Goal: Transaction & Acquisition: Purchase product/service

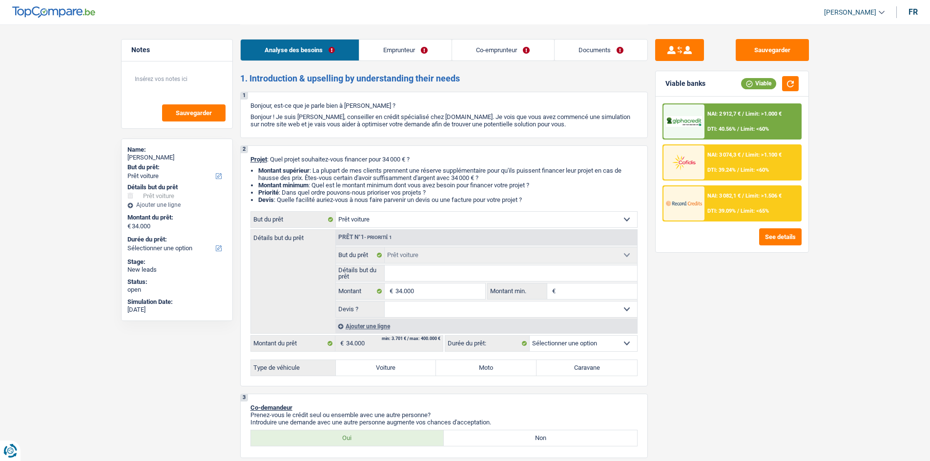
select select "car"
select select "privateEmployee"
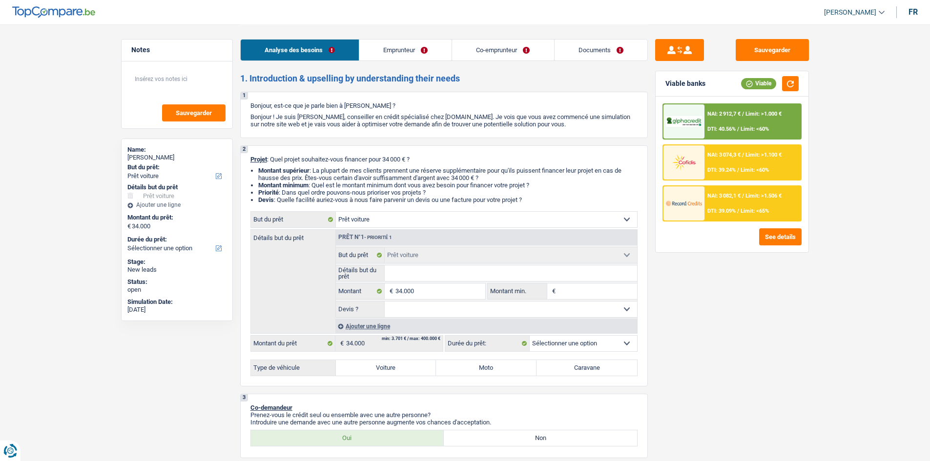
select select "worker"
select select "netSalary"
select select "mealVouchers"
select select "netSalary"
select select "ownerWithMortgage"
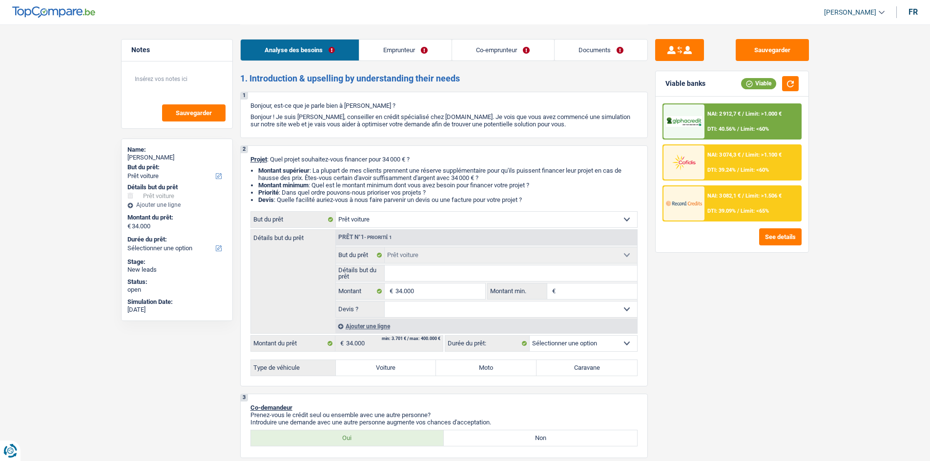
select select "mortgage"
select select "360"
select select "carLoan"
select select "120"
select select "cardOrCredit"
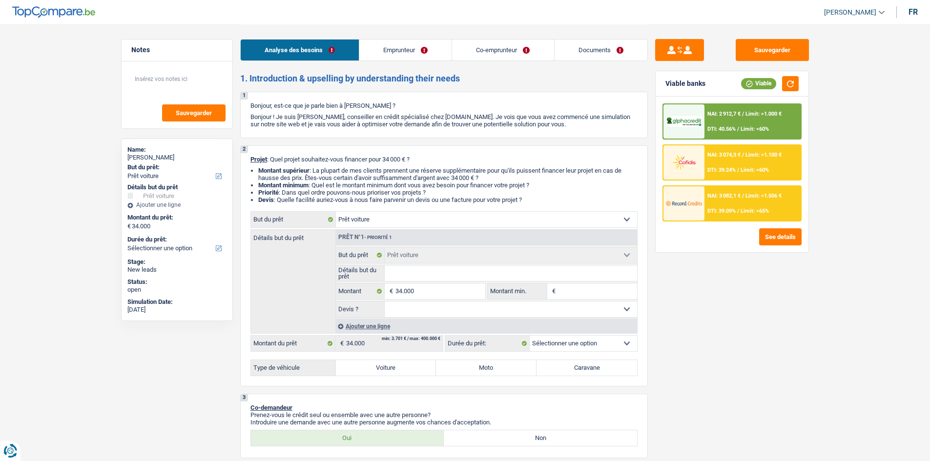
select select "personalLoan"
select select "homeFurnishingOrRelocation"
select select "60"
select select "car"
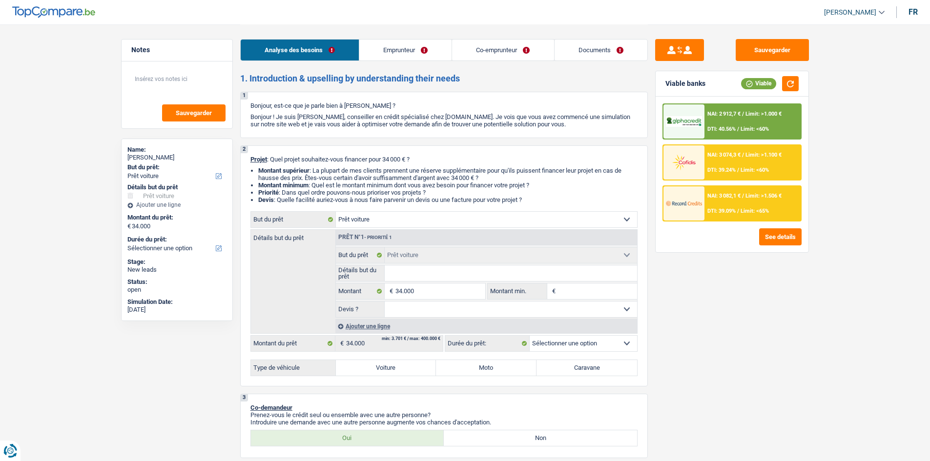
click at [421, 311] on select "Oui Non Non répondu Sélectionner une option" at bounding box center [511, 310] width 252 height 16
click at [417, 310] on select "Oui Non Non répondu Sélectionner une option" at bounding box center [511, 310] width 252 height 16
click at [433, 295] on input "34.000" at bounding box center [439, 292] width 89 height 16
click at [576, 288] on input "Montant min." at bounding box center [597, 292] width 79 height 16
click at [413, 311] on select "Oui Non Non répondu Sélectionner une option" at bounding box center [511, 310] width 252 height 16
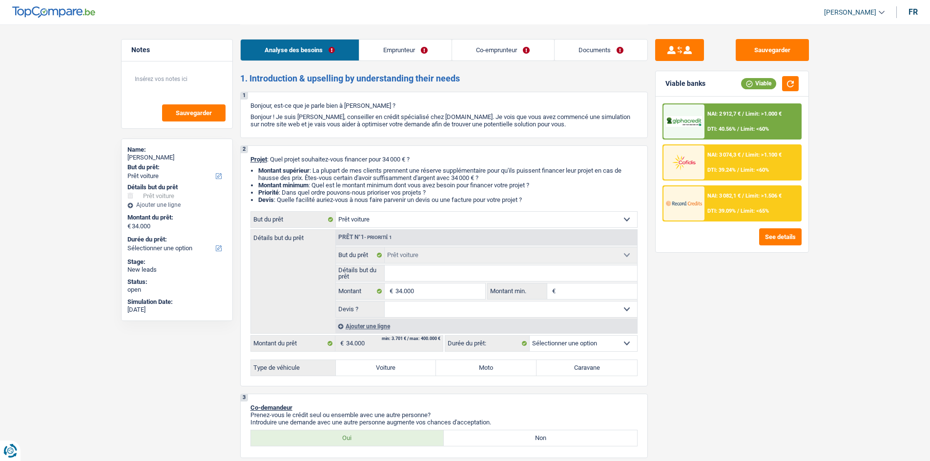
select select "yes"
click at [385, 302] on select "Oui Non Non répondu Sélectionner une option" at bounding box center [511, 310] width 252 height 16
select select "yes"
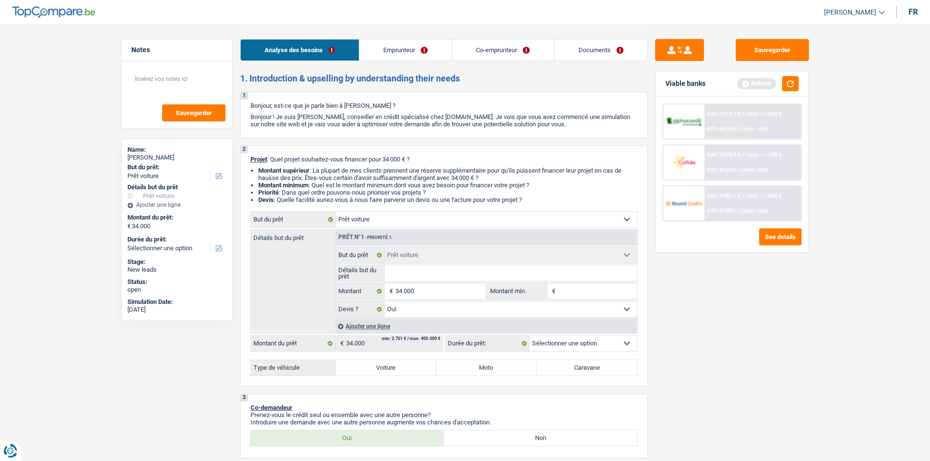
click at [412, 275] on input "Détails but du prêt" at bounding box center [511, 273] width 252 height 16
click at [545, 350] on select "12 mois 18 mois 24 mois 30 mois 36 mois 42 mois 48 mois 60 mois Sélectionner un…" at bounding box center [582, 344] width 107 height 16
click at [301, 306] on div "Détails but du prêt Prêt n°1 - Priorité 1 Confort maison: meubles, textile, pei…" at bounding box center [443, 281] width 387 height 104
click at [361, 363] on label "Voiture" at bounding box center [386, 368] width 101 height 16
click at [361, 363] on input "Voiture" at bounding box center [386, 368] width 101 height 16
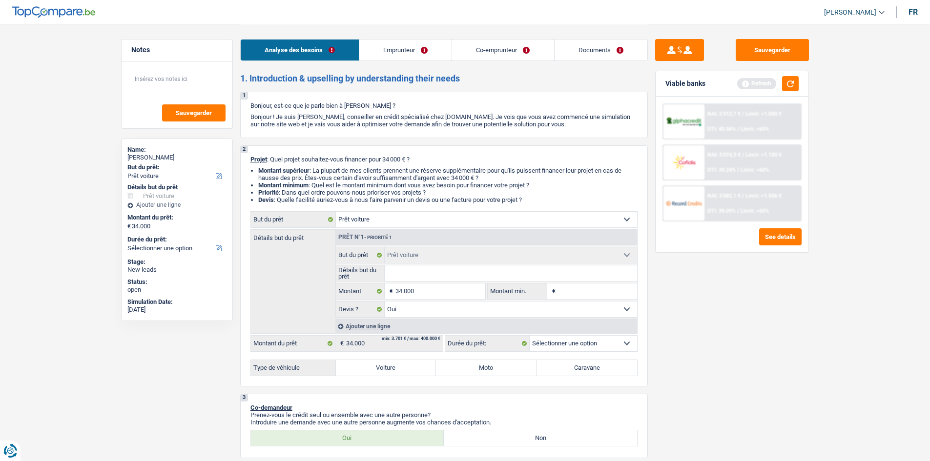
radio input "true"
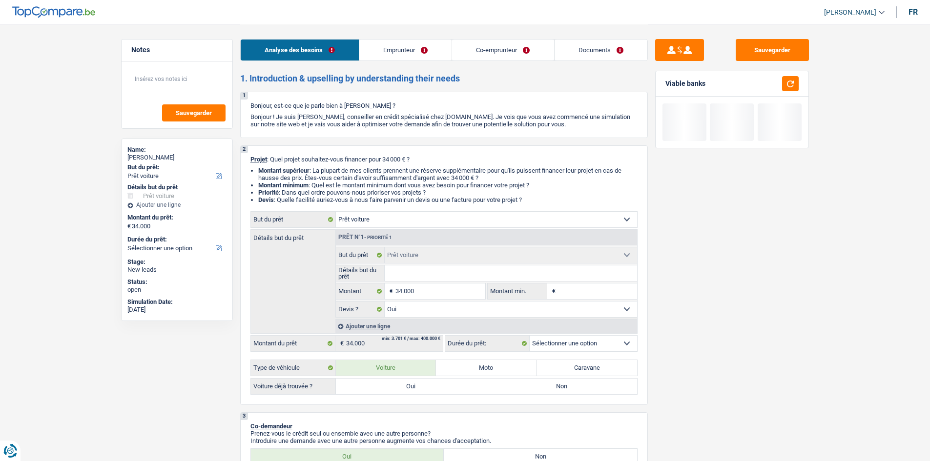
select select "60"
radio input "true"
click at [446, 386] on label "Oui" at bounding box center [411, 387] width 151 height 16
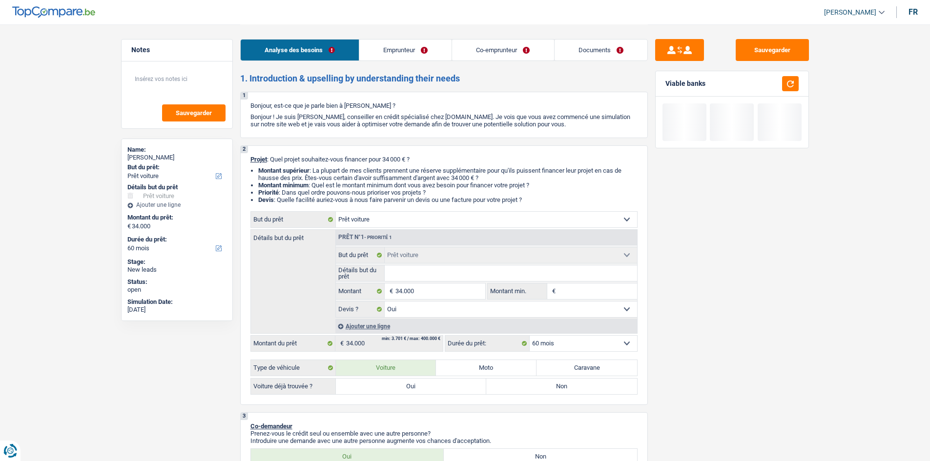
click at [446, 386] on input "Oui" at bounding box center [411, 387] width 151 height 16
radio input "true"
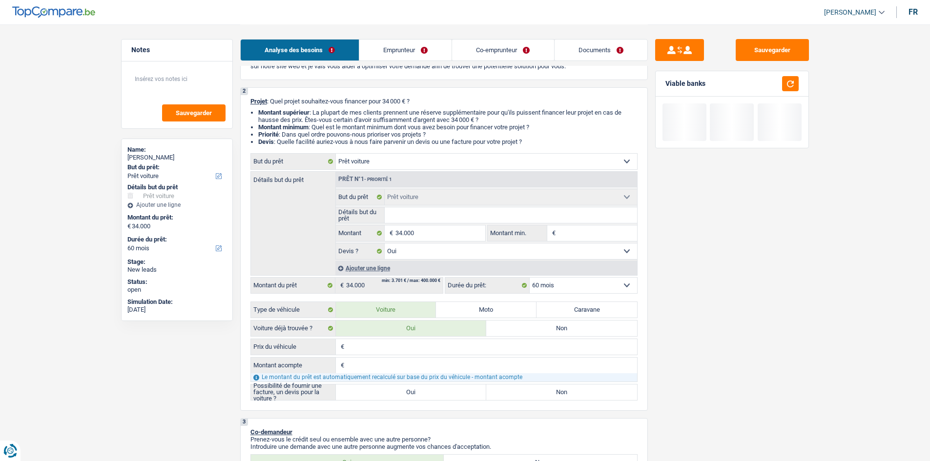
scroll to position [146, 0]
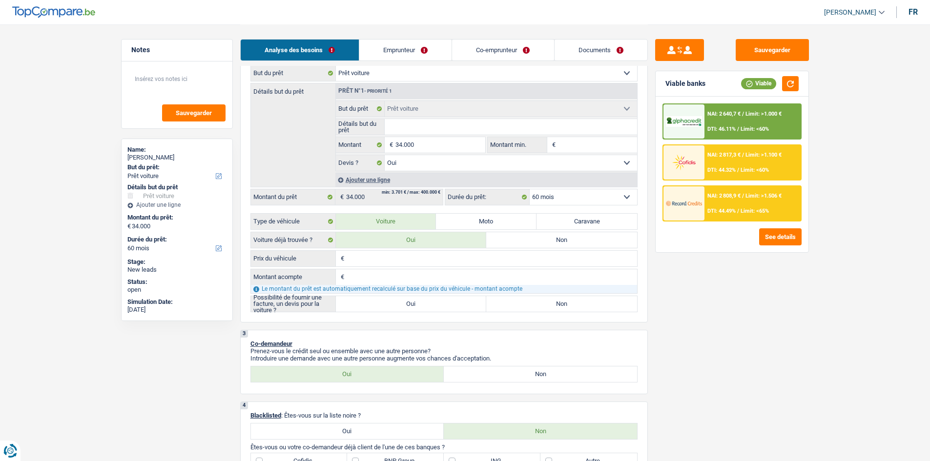
click at [364, 263] on input "Prix du véhicule" at bounding box center [491, 259] width 290 height 16
type input "3"
type input "33"
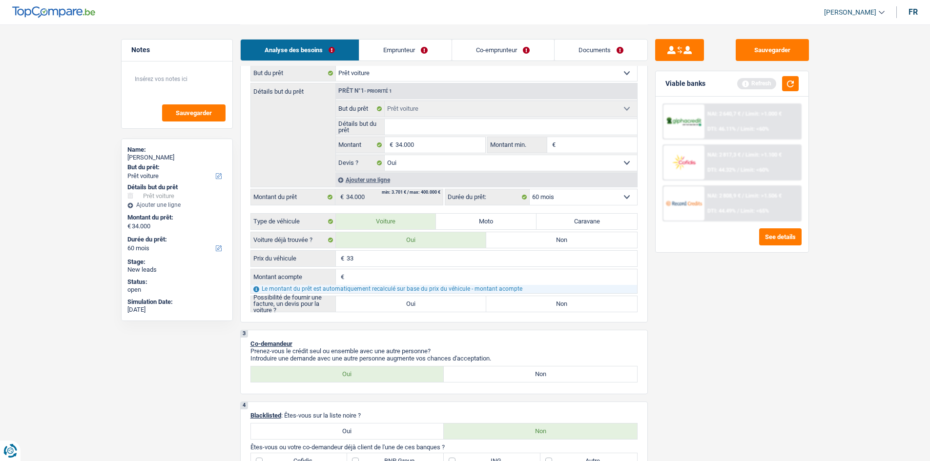
type input "330"
type input "3.300"
type input "33.000"
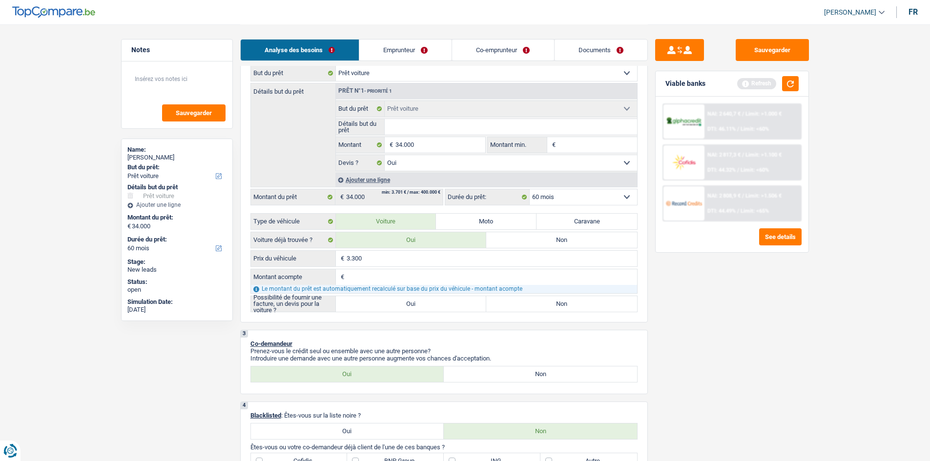
type input "33.000"
click at [774, 316] on div "Sauvegarder Viable banks Refresh NAI: 2 640,7 € / Limit: >1.000 € DTI: 46.11% /…" at bounding box center [732, 242] width 168 height 407
click at [417, 304] on label "Oui" at bounding box center [411, 304] width 151 height 16
click at [417, 304] on input "Oui" at bounding box center [411, 304] width 151 height 16
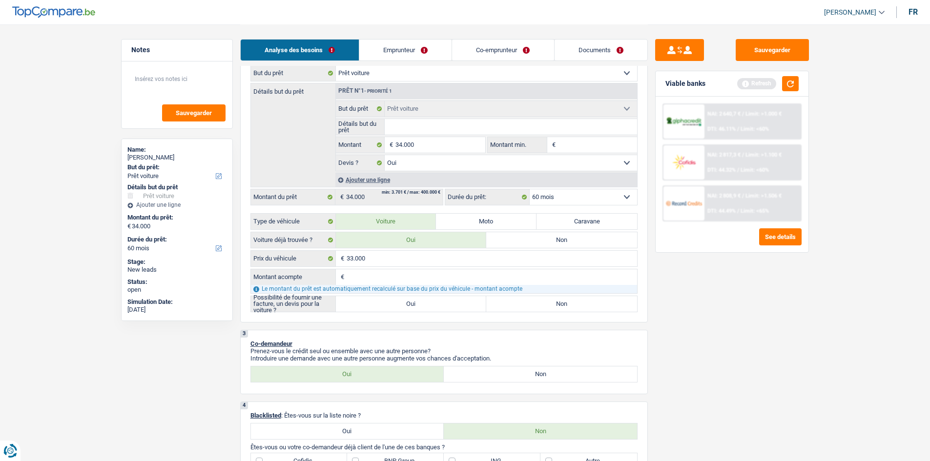
radio input "true"
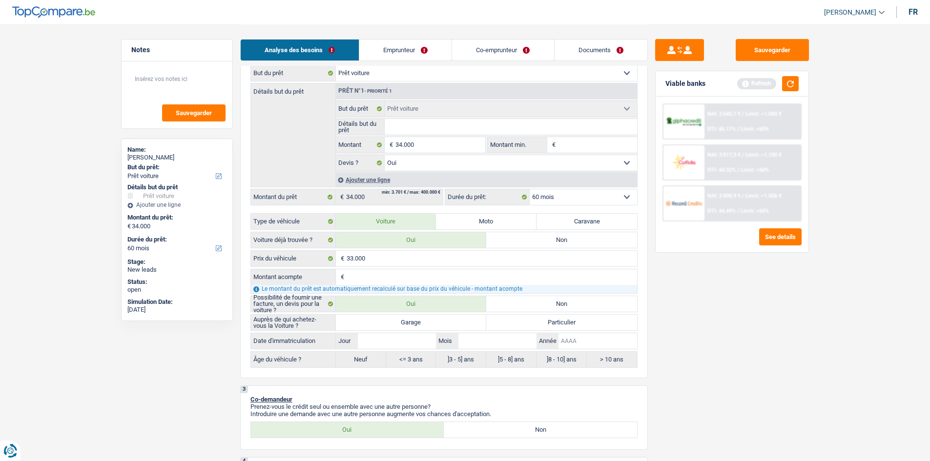
click at [584, 341] on input "Année" at bounding box center [597, 341] width 78 height 16
type input "2"
type input "20"
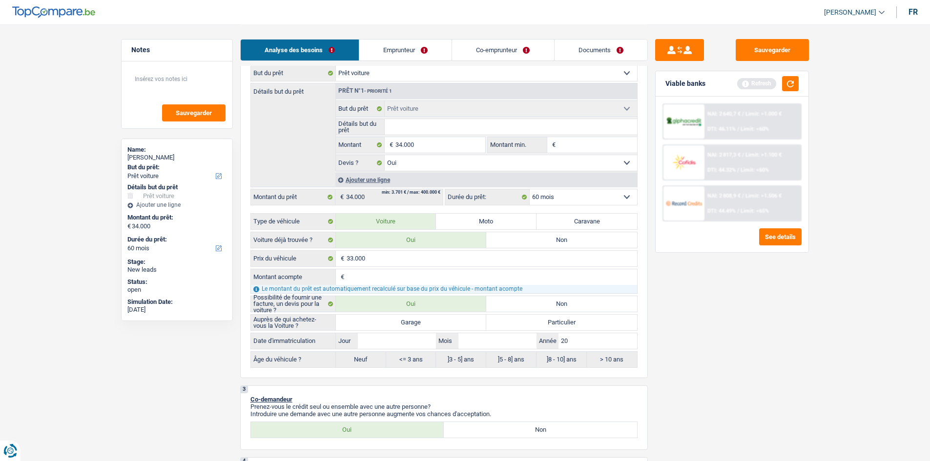
type input "202"
type input "2021"
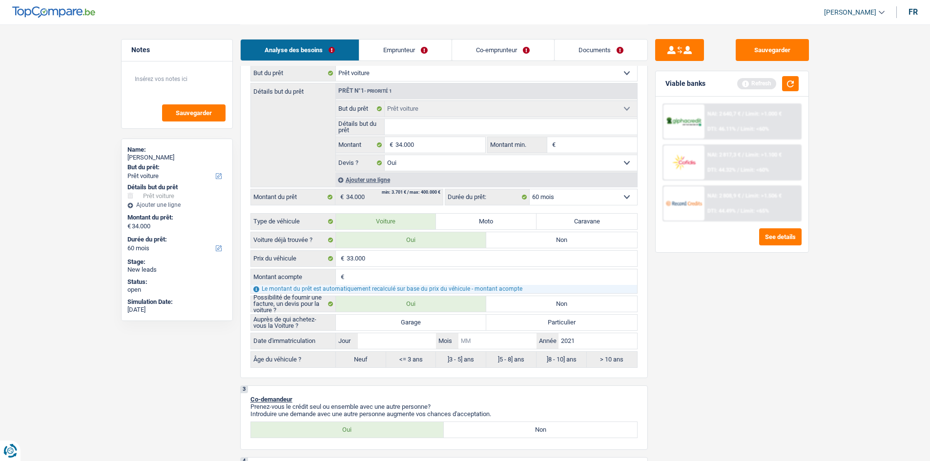
click at [513, 343] on input "Mois" at bounding box center [497, 341] width 78 height 16
type input "0"
type input "06"
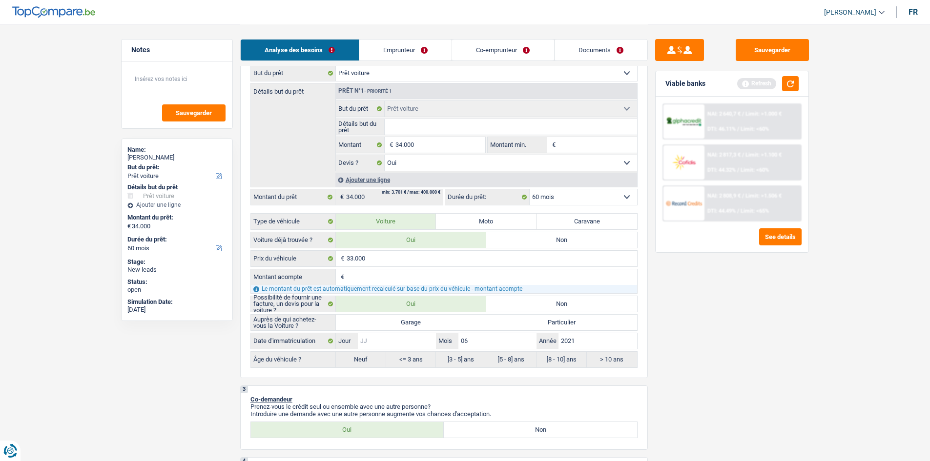
click at [390, 343] on input "Jour" at bounding box center [397, 341] width 78 height 16
type input "0"
type input "01"
radio input "false"
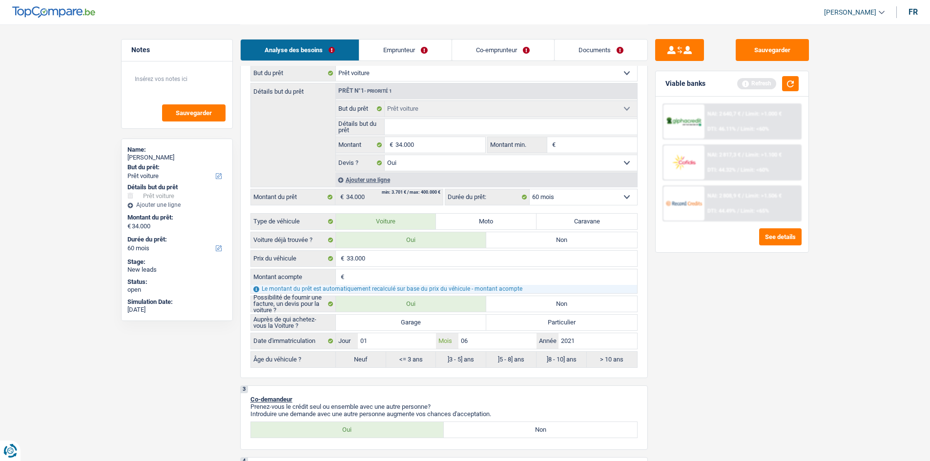
type input "01"
radio input "true"
click at [652, 354] on div "Sauvegarder Viable banks Refresh NAI: 2 640,7 € / Limit: >1.000 € DTI: 46.11% /…" at bounding box center [732, 242] width 168 height 407
click at [407, 322] on label "Garage" at bounding box center [411, 323] width 151 height 16
click at [407, 322] on input "Garage" at bounding box center [411, 323] width 151 height 16
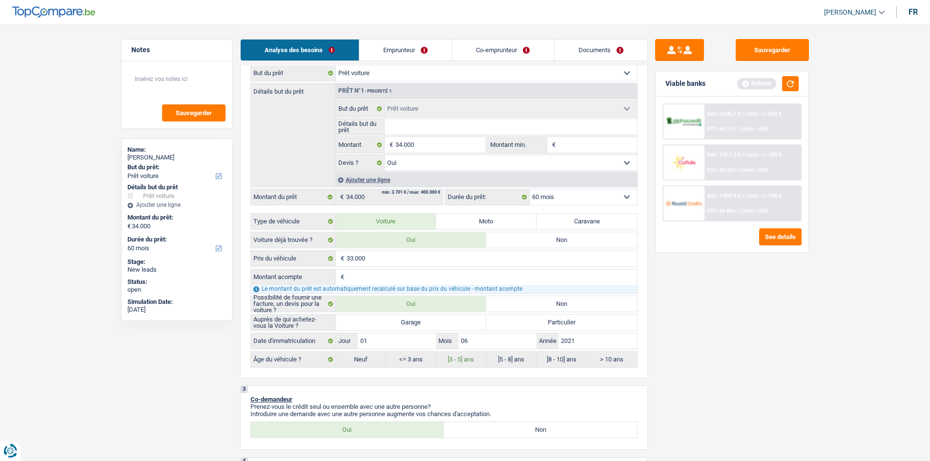
radio input "true"
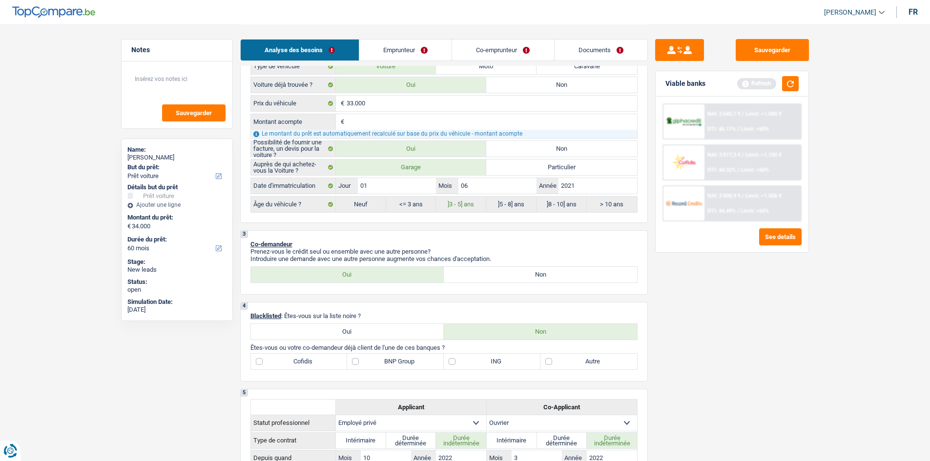
scroll to position [293, 0]
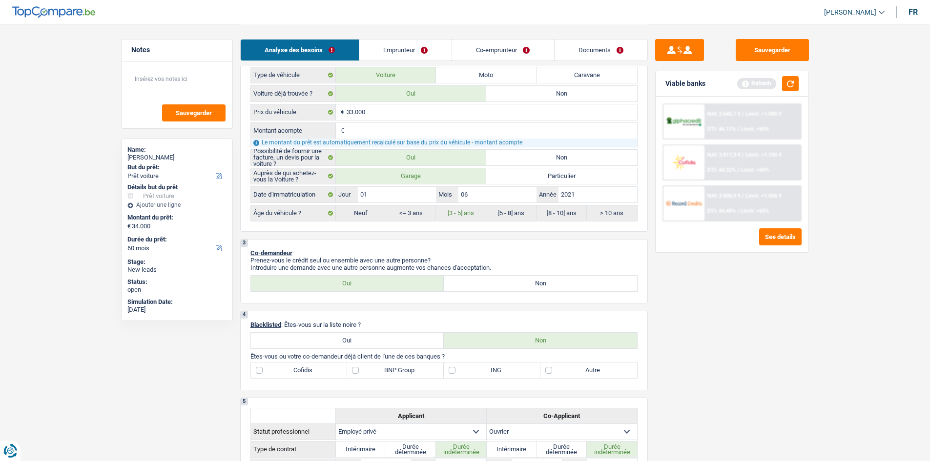
click at [417, 47] on link "Emprunteur" at bounding box center [405, 50] width 92 height 21
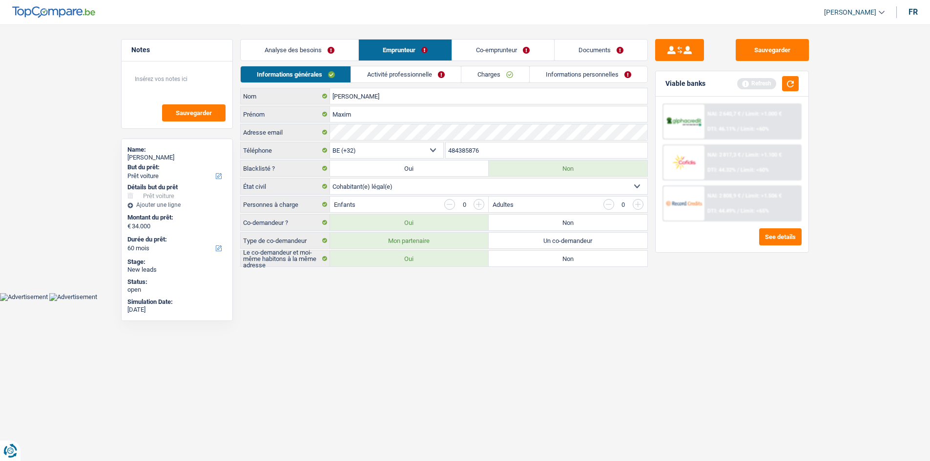
scroll to position [0, 0]
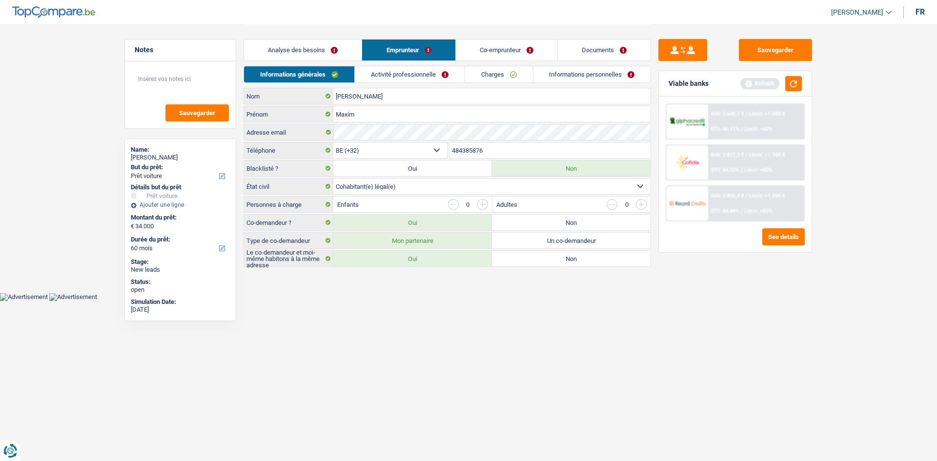
click at [488, 52] on link "Co-emprunteur" at bounding box center [507, 50] width 102 height 21
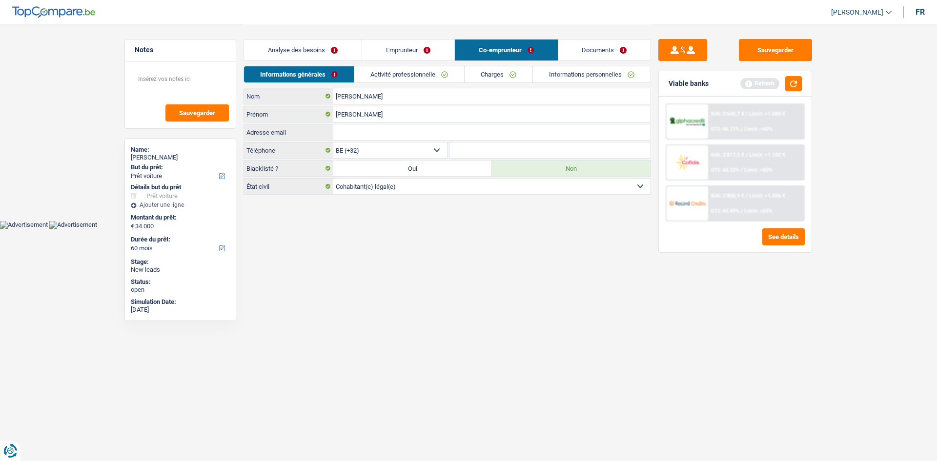
click at [324, 51] on link "Analyse des besoins" at bounding box center [303, 50] width 118 height 21
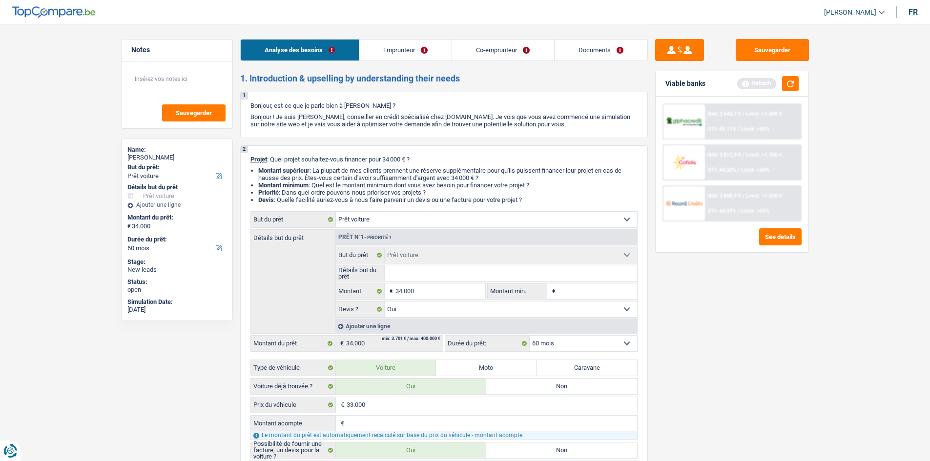
click at [402, 46] on link "Emprunteur" at bounding box center [405, 50] width 92 height 21
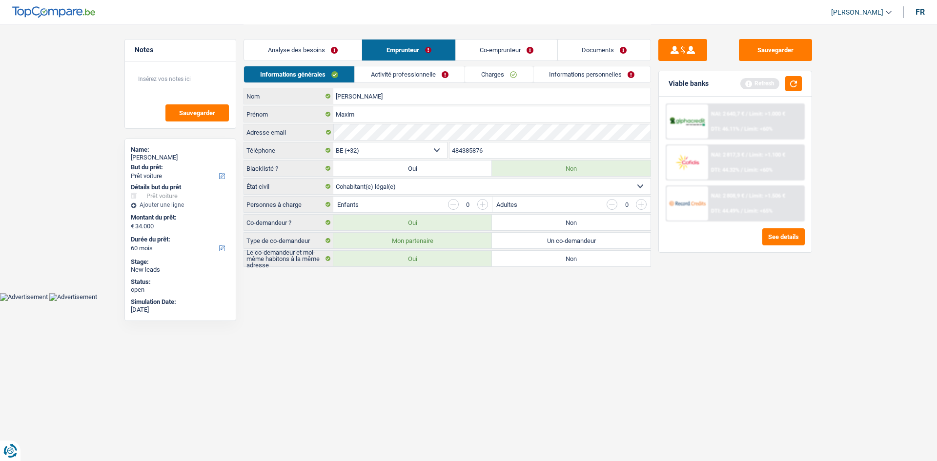
click at [404, 73] on link "Activité professionnelle" at bounding box center [410, 74] width 110 height 16
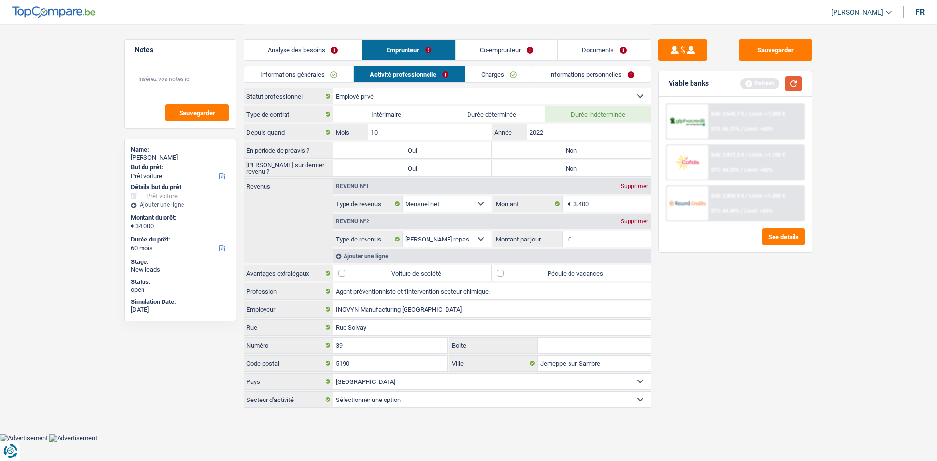
click at [794, 81] on button "button" at bounding box center [793, 83] width 17 height 15
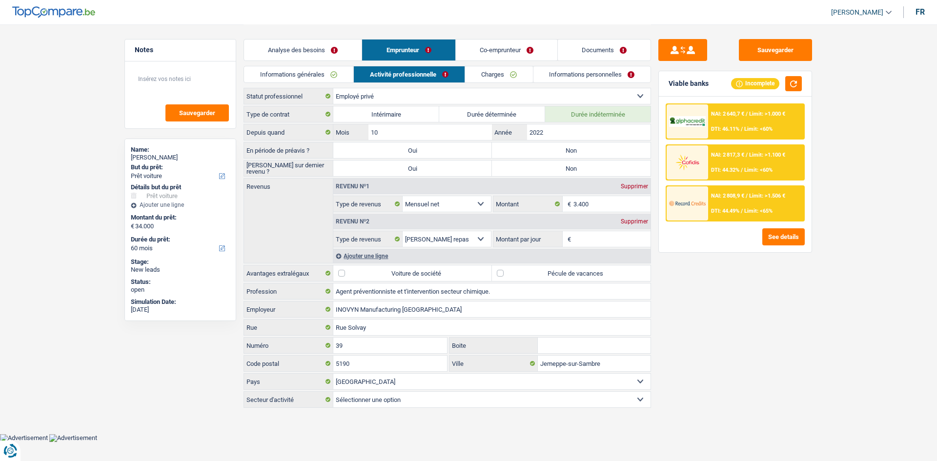
click at [491, 48] on link "Co-emprunteur" at bounding box center [507, 50] width 102 height 21
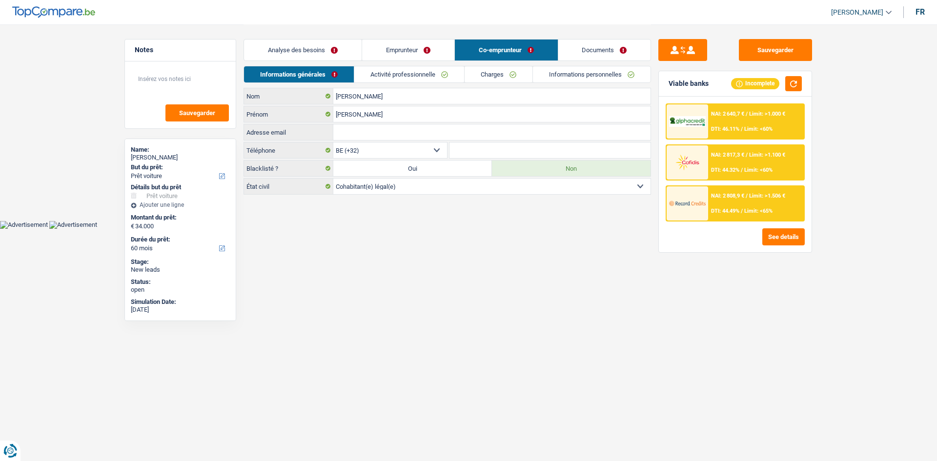
click at [408, 81] on link "Activité professionnelle" at bounding box center [409, 74] width 110 height 16
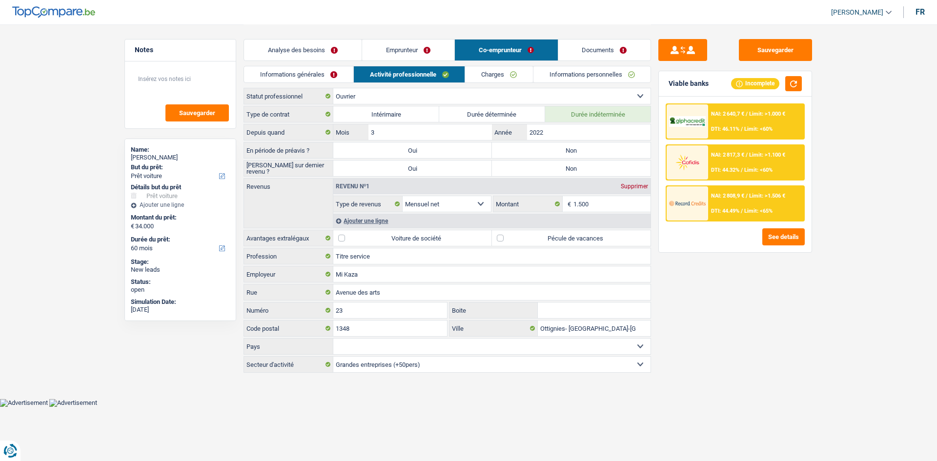
click at [308, 56] on link "Analyse des besoins" at bounding box center [303, 50] width 118 height 21
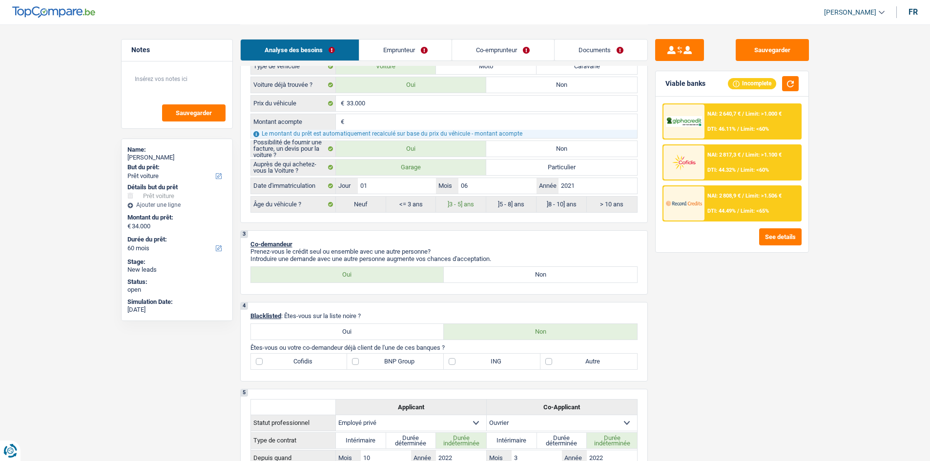
scroll to position [390, 0]
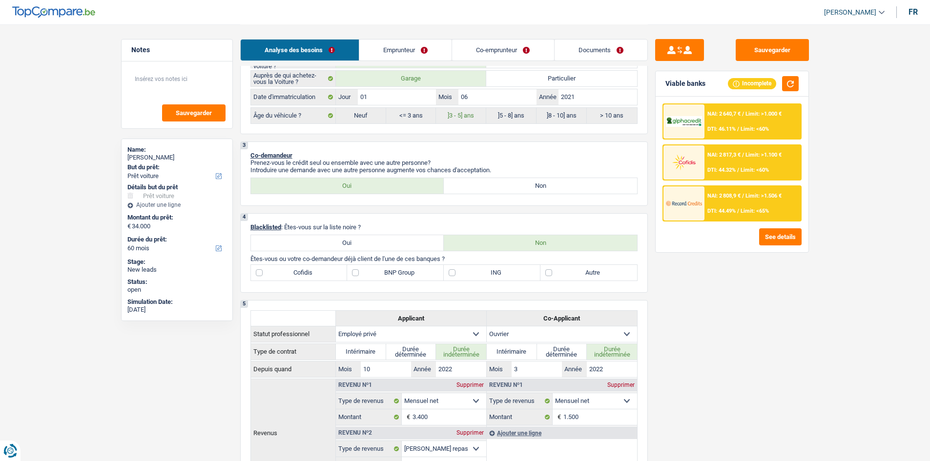
click at [382, 268] on label "BNP Group" at bounding box center [395, 273] width 97 height 16
click at [382, 268] on input "BNP Group" at bounding box center [395, 273] width 97 height 16
checkbox input "true"
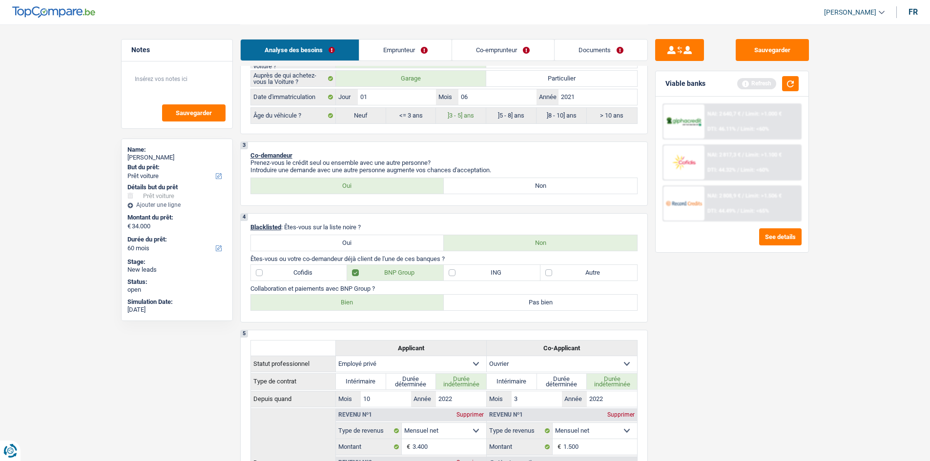
click at [387, 301] on label "Bien" at bounding box center [347, 303] width 193 height 16
click at [387, 301] on input "Bien" at bounding box center [347, 303] width 193 height 16
radio input "true"
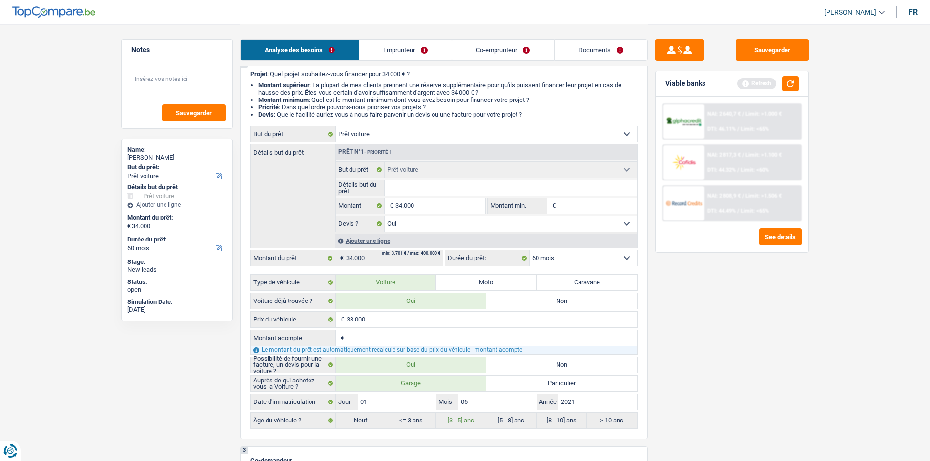
scroll to position [0, 0]
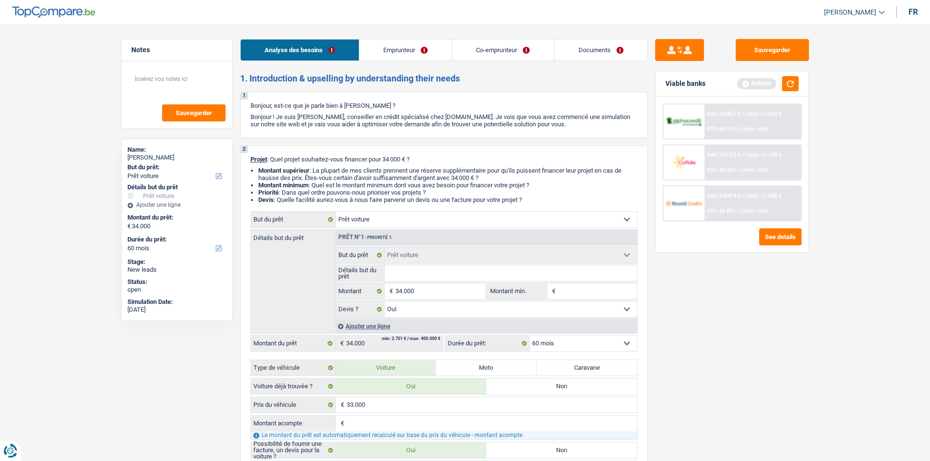
click at [415, 53] on link "Emprunteur" at bounding box center [405, 50] width 92 height 21
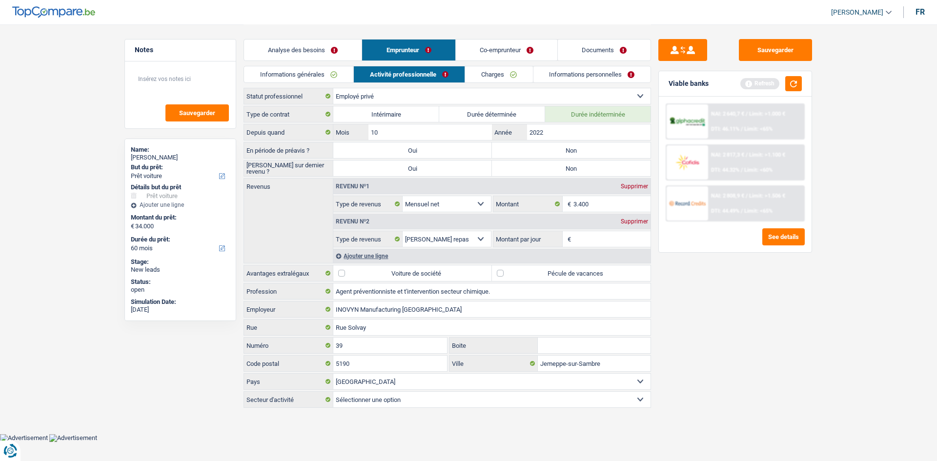
click at [302, 76] on link "Informations générales" at bounding box center [298, 74] width 109 height 16
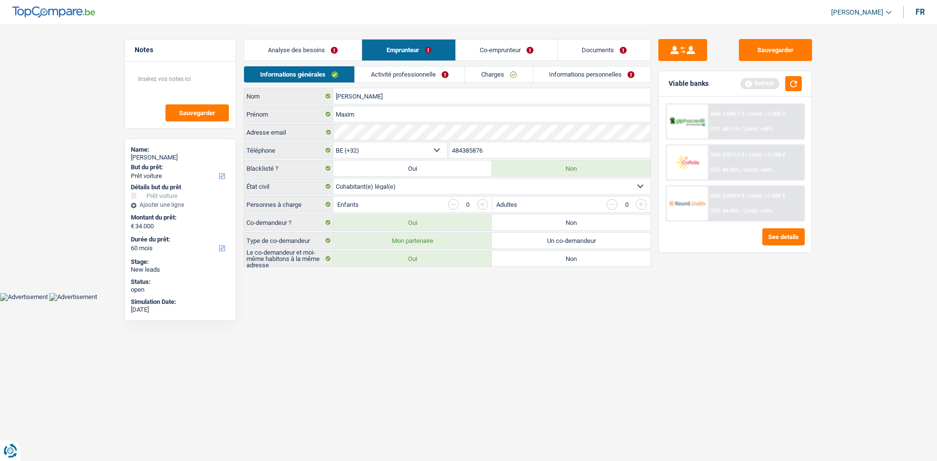
click at [314, 54] on link "Analyse des besoins" at bounding box center [303, 50] width 118 height 21
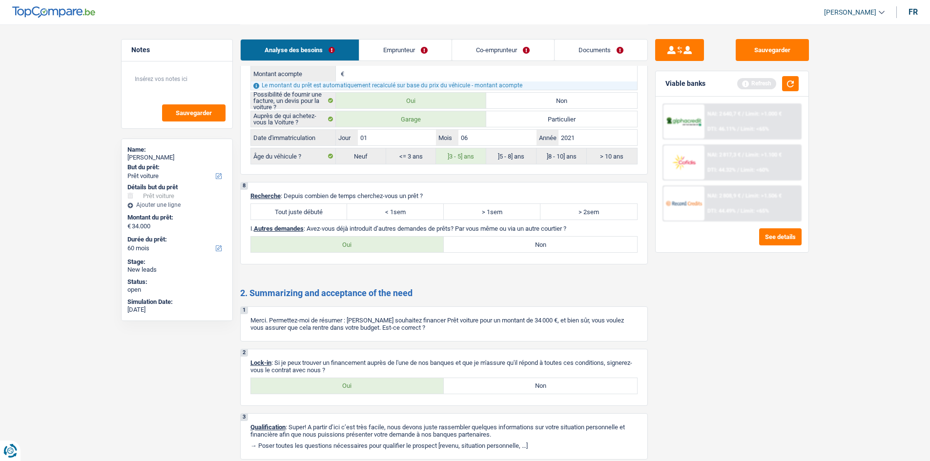
scroll to position [1933, 0]
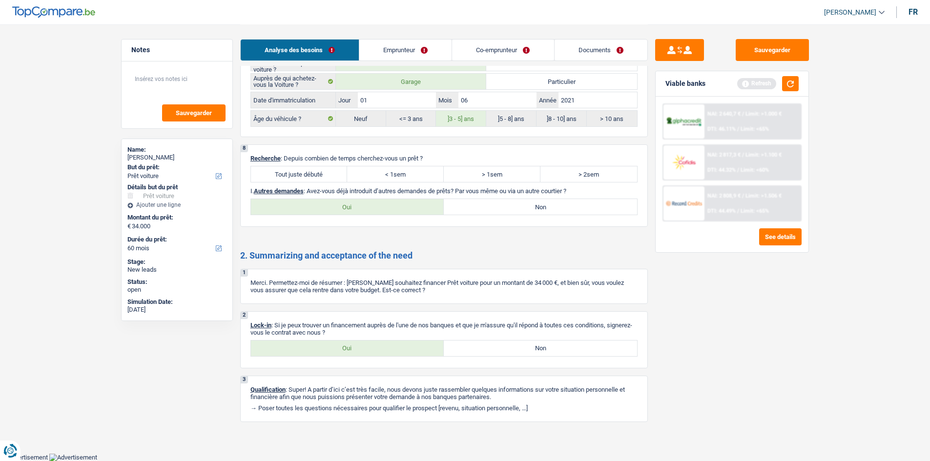
click at [322, 177] on label "Tout juste débuté" at bounding box center [299, 174] width 97 height 16
click at [322, 177] on input "Tout juste débuté" at bounding box center [299, 174] width 97 height 16
radio input "true"
click at [369, 206] on label "Oui" at bounding box center [347, 207] width 193 height 16
click at [369, 206] on input "Oui" at bounding box center [347, 207] width 193 height 16
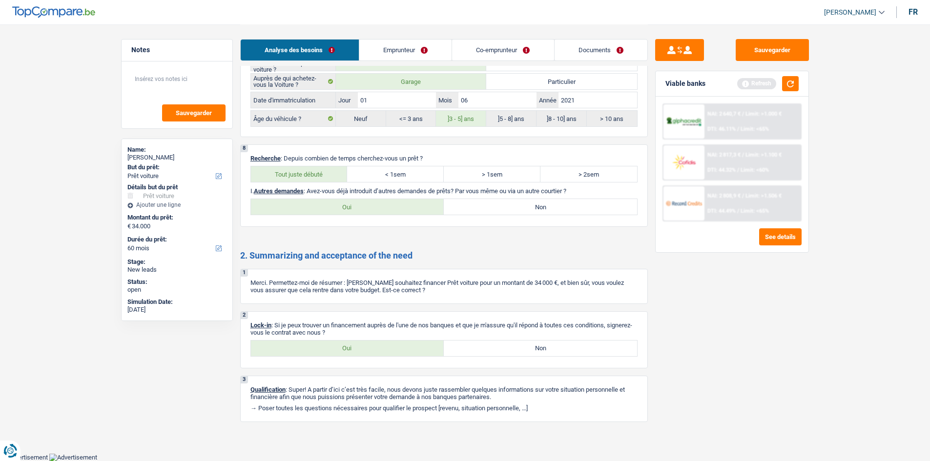
radio input "true"
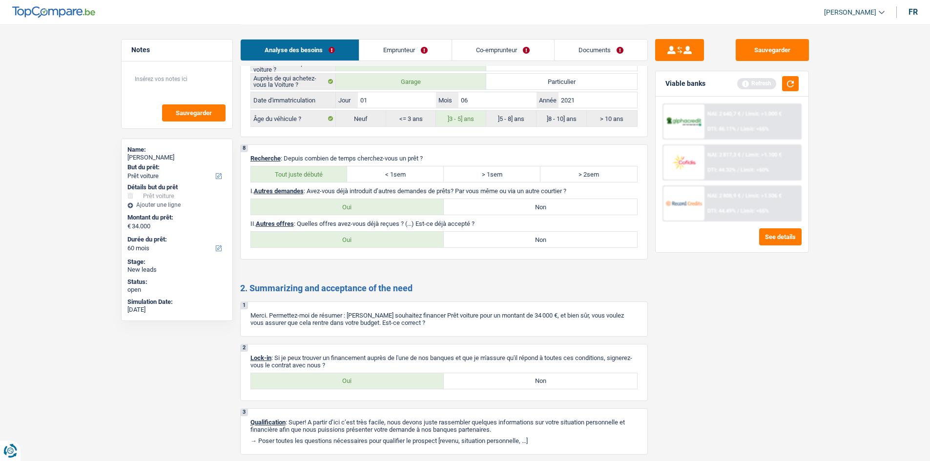
click at [498, 238] on label "Non" at bounding box center [540, 240] width 193 height 16
click at [498, 238] on input "Non" at bounding box center [540, 240] width 193 height 16
radio input "true"
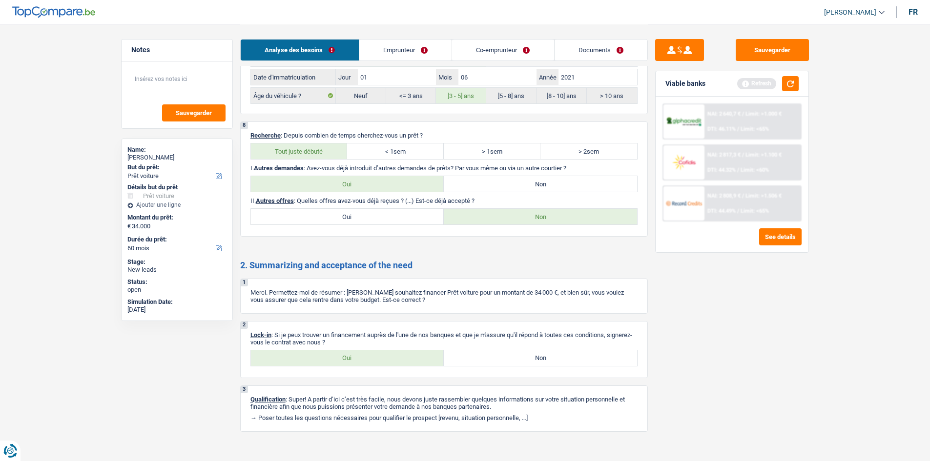
scroll to position [1966, 0]
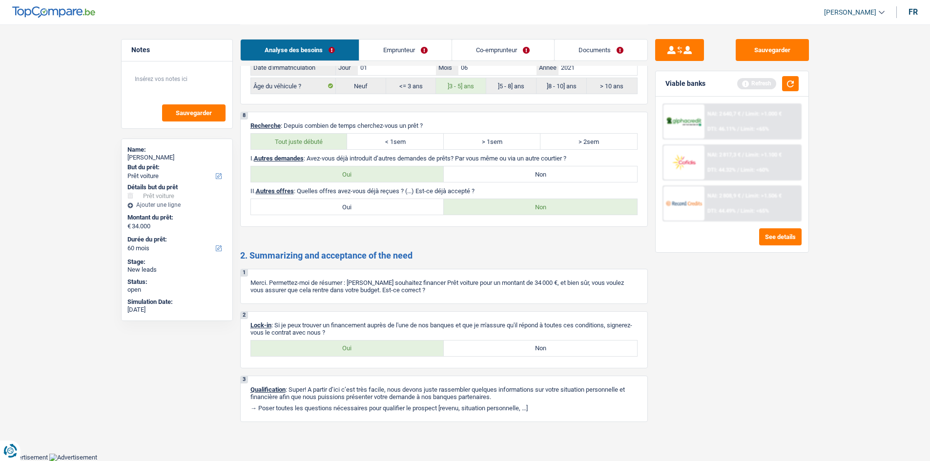
click at [371, 352] on label "Oui" at bounding box center [347, 349] width 193 height 16
click at [371, 352] on input "Oui" at bounding box center [347, 349] width 193 height 16
radio input "true"
drag, startPoint x: 397, startPoint y: 17, endPoint x: 395, endPoint y: 30, distance: 12.8
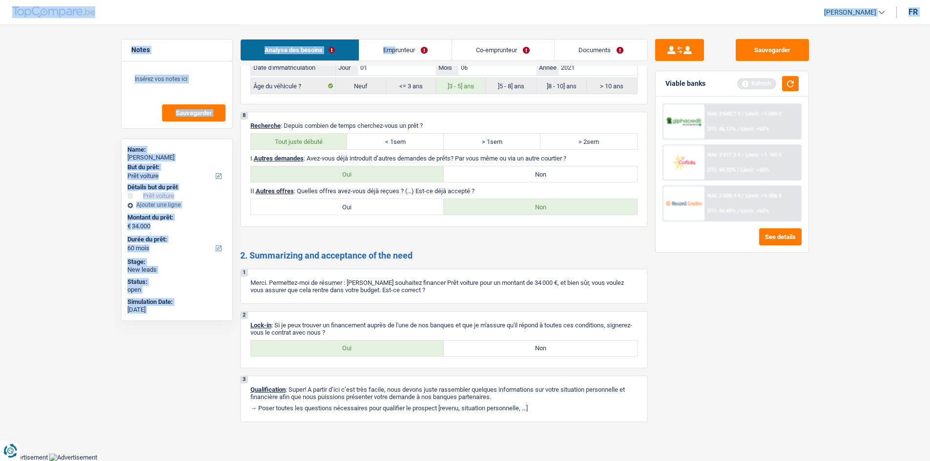
click at [393, 47] on link "Emprunteur" at bounding box center [405, 50] width 92 height 21
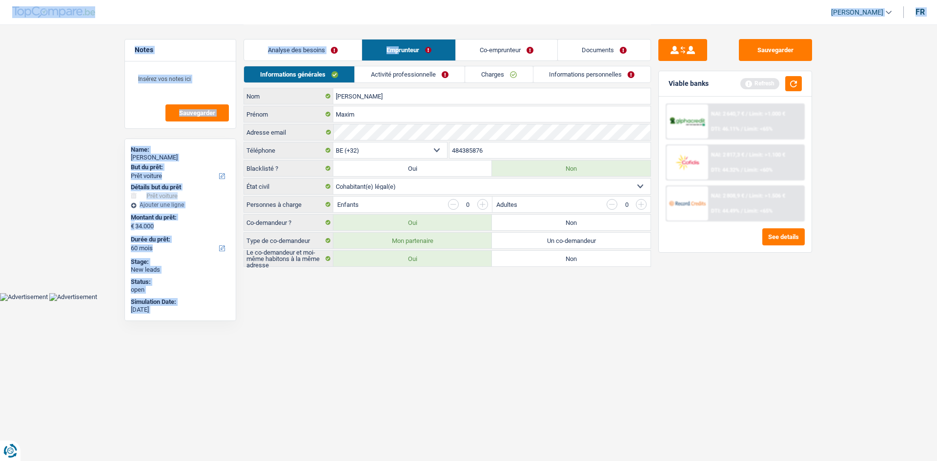
click at [423, 67] on link "Activité professionnelle" at bounding box center [410, 74] width 110 height 16
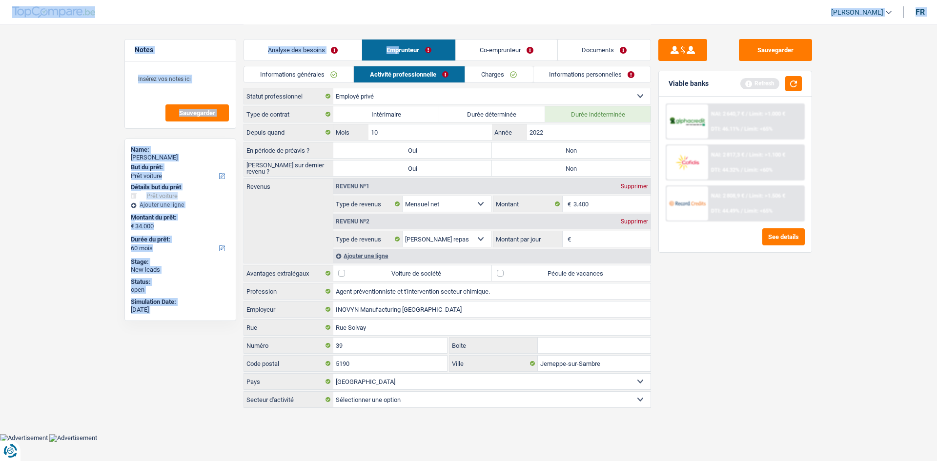
click at [308, 73] on link "Informations générales" at bounding box center [298, 74] width 109 height 16
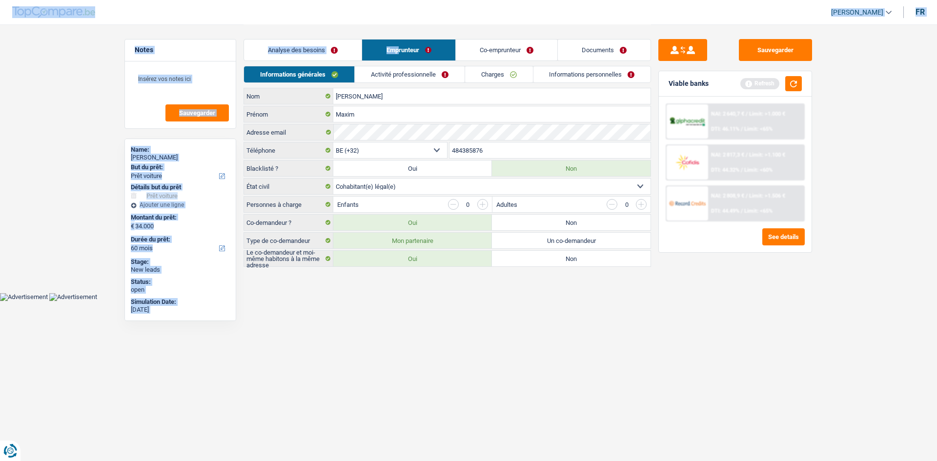
click at [400, 74] on link "Activité professionnelle" at bounding box center [410, 74] width 110 height 16
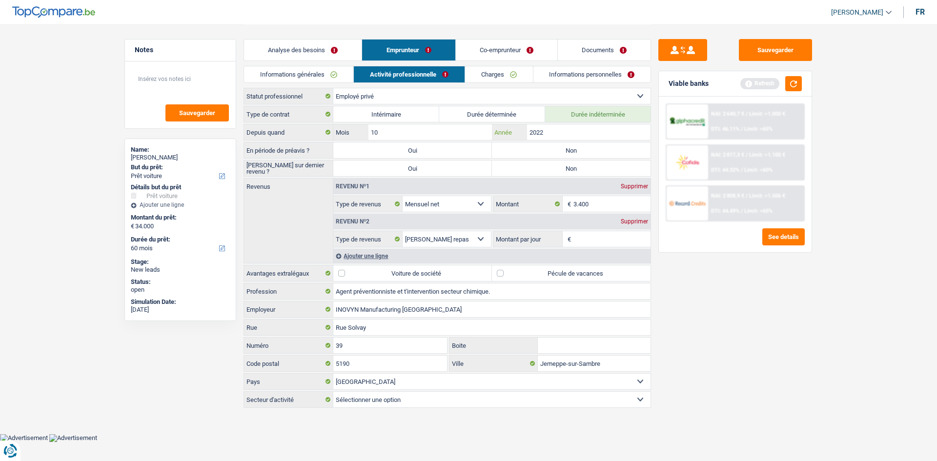
click at [552, 132] on input "2022" at bounding box center [588, 132] width 123 height 16
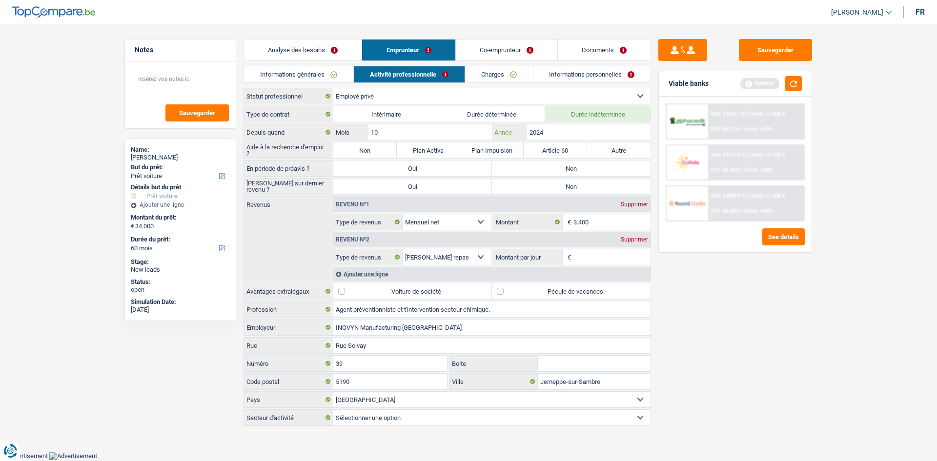
type input "2024"
drag, startPoint x: 367, startPoint y: 149, endPoint x: 376, endPoint y: 148, distance: 9.4
click at [368, 149] on label "Non" at bounding box center [364, 150] width 63 height 16
click at [599, 168] on label "Non" at bounding box center [571, 169] width 159 height 16
click at [599, 168] on input "Non" at bounding box center [571, 169] width 159 height 16
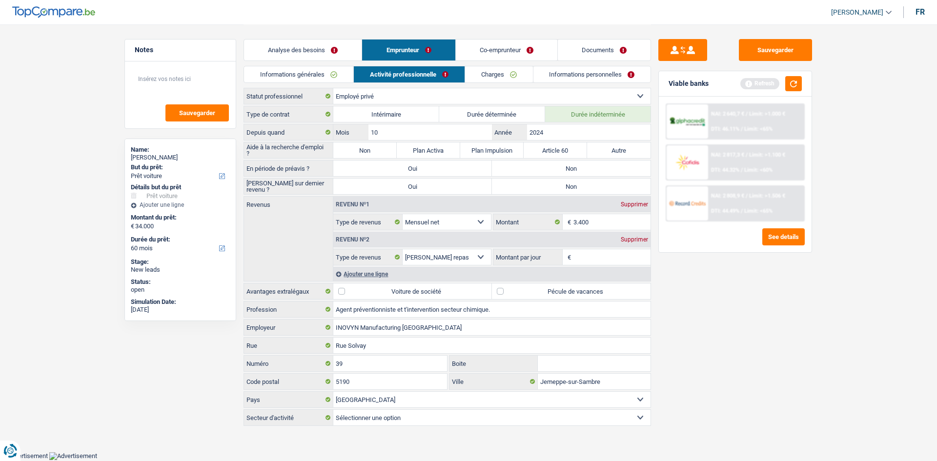
radio input "true"
drag, startPoint x: 356, startPoint y: 143, endPoint x: 364, endPoint y: 151, distance: 11.0
click at [358, 143] on label "Non" at bounding box center [364, 150] width 63 height 16
click at [358, 143] on input "Non" at bounding box center [364, 150] width 63 height 16
radio input "true"
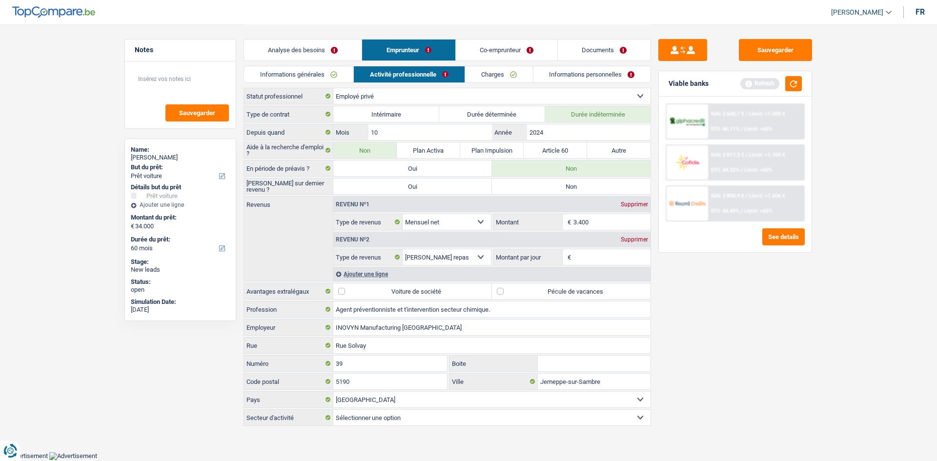
click at [365, 151] on label "Non" at bounding box center [364, 150] width 63 height 16
click at [365, 151] on input "Non" at bounding box center [364, 150] width 63 height 16
click at [559, 189] on label "Non" at bounding box center [571, 187] width 159 height 16
click at [559, 189] on input "Non" at bounding box center [571, 187] width 159 height 16
radio input "true"
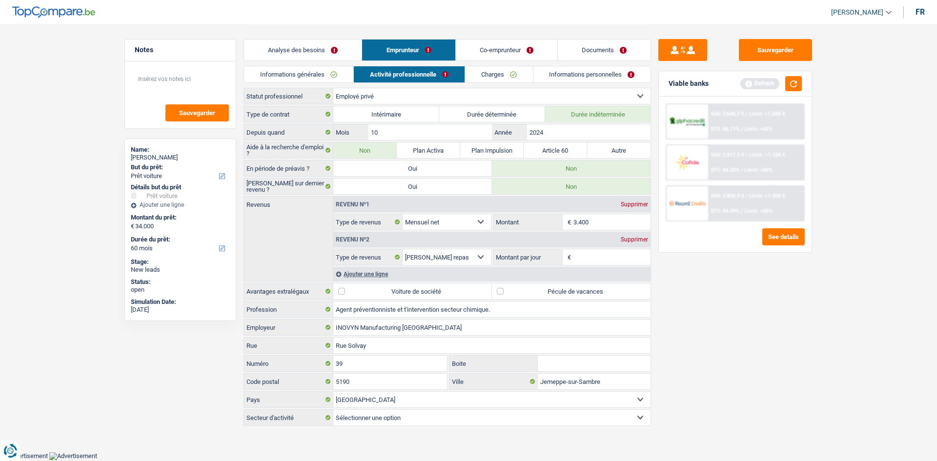
click at [581, 259] on input "Montant par jour" at bounding box center [612, 257] width 78 height 16
type input "8,0"
drag, startPoint x: 686, startPoint y: 296, endPoint x: 723, endPoint y: 294, distance: 37.2
click at [690, 298] on div "Sauvegarder Viable banks Refresh NAI: 2 640,7 € / Limit: >1.000 € DTI: 46.11% /…" at bounding box center [735, 242] width 168 height 407
click at [507, 291] on label "Pécule de vacances" at bounding box center [571, 292] width 159 height 16
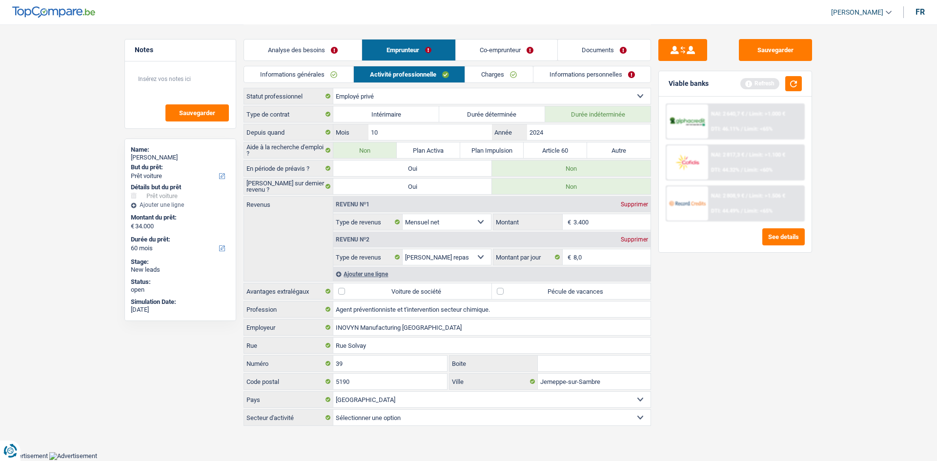
click at [507, 291] on input "Pécule de vacances" at bounding box center [571, 292] width 159 height 16
checkbox input "true"
click at [514, 75] on link "Charges" at bounding box center [499, 74] width 68 height 16
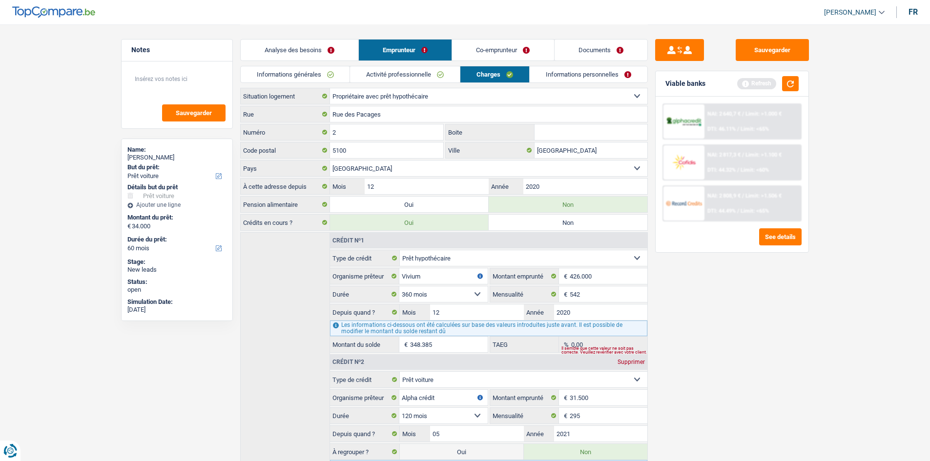
click at [582, 77] on link "Informations personnelles" at bounding box center [588, 74] width 118 height 16
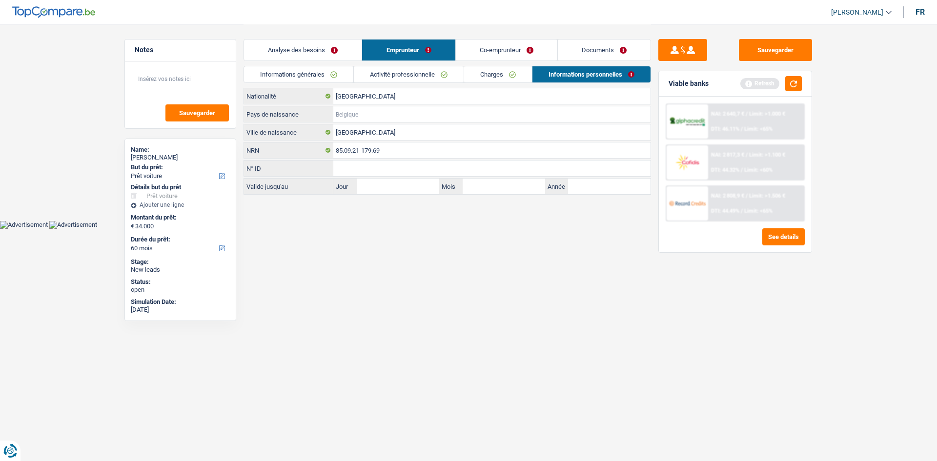
click at [374, 118] on input "Pays de naissance" at bounding box center [491, 114] width 317 height 16
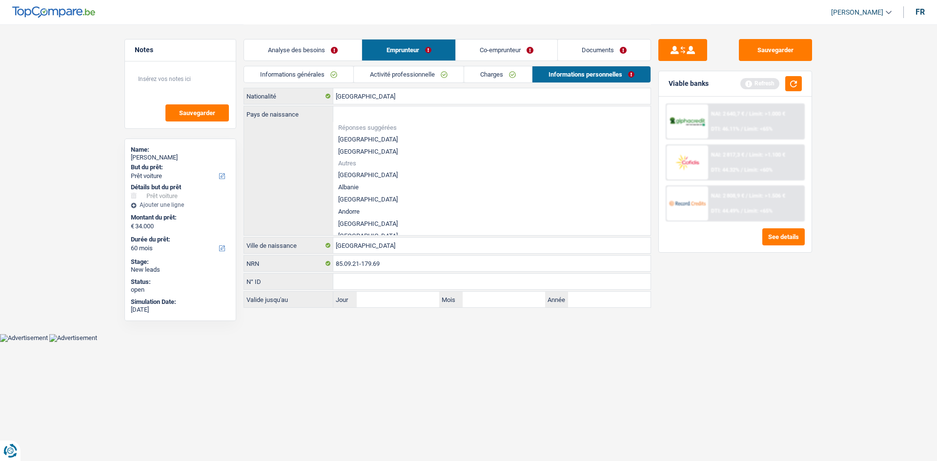
click at [349, 138] on li "[GEOGRAPHIC_DATA]" at bounding box center [491, 139] width 317 height 12
type input "[GEOGRAPHIC_DATA]"
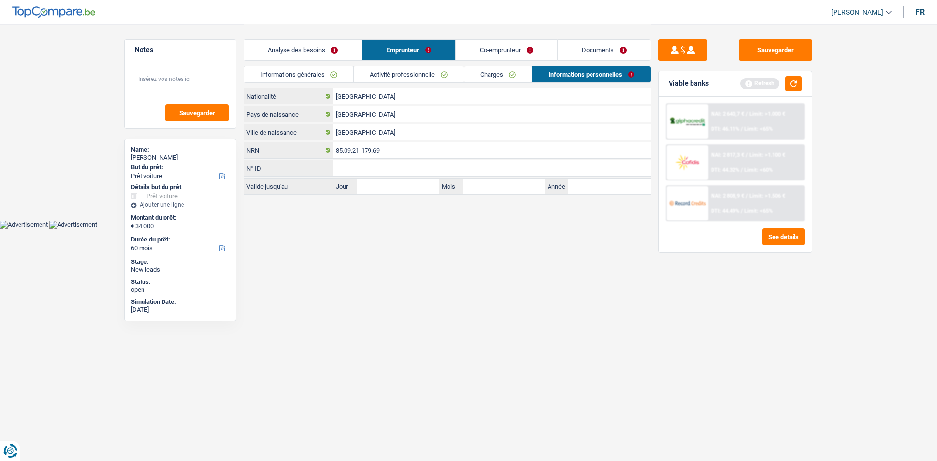
drag, startPoint x: 496, startPoint y: 50, endPoint x: 441, endPoint y: 63, distance: 56.7
click at [495, 49] on link "Co-emprunteur" at bounding box center [507, 50] width 102 height 21
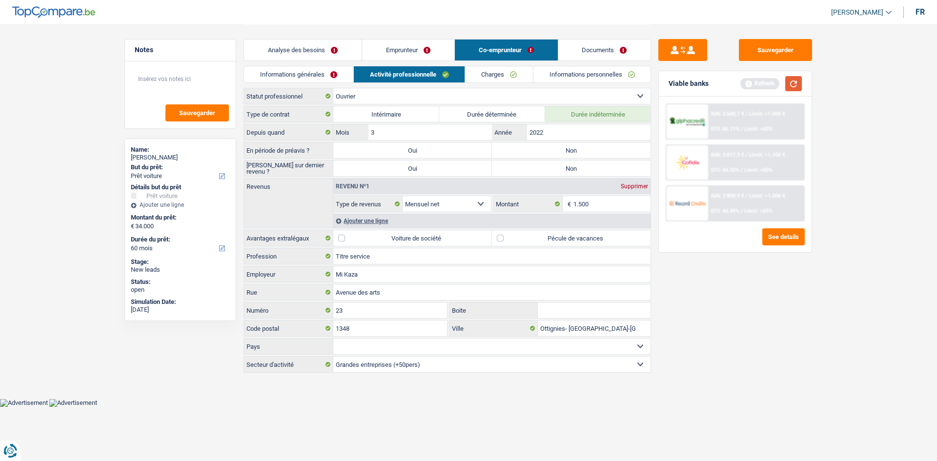
click at [791, 85] on button "button" at bounding box center [793, 83] width 17 height 15
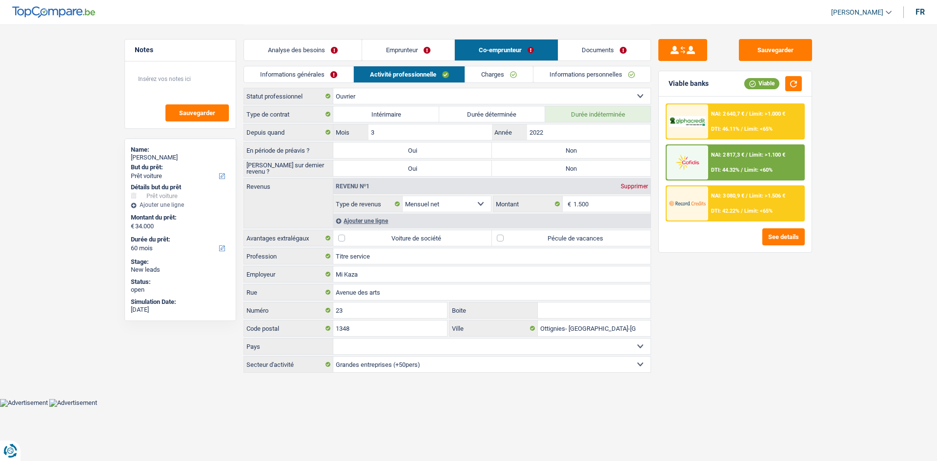
drag, startPoint x: 316, startPoint y: 49, endPoint x: 326, endPoint y: 50, distance: 9.9
click at [316, 49] on link "Analyse des besoins" at bounding box center [303, 50] width 118 height 21
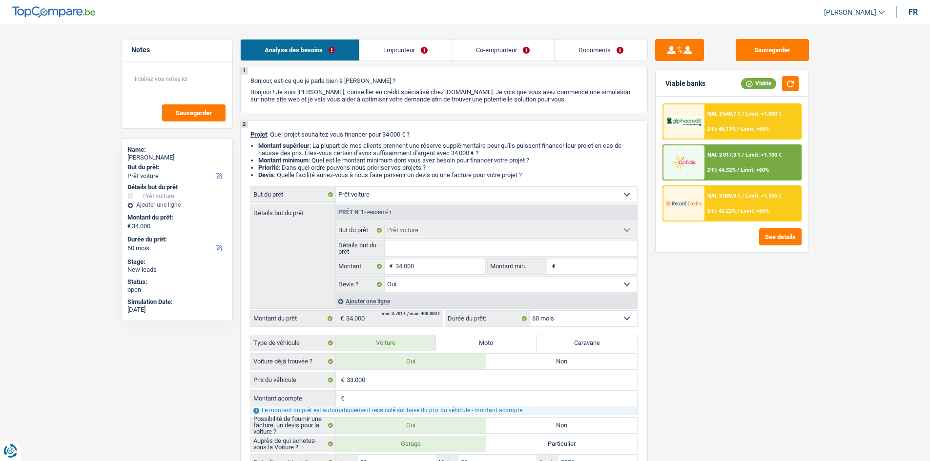
scroll to position [49, 0]
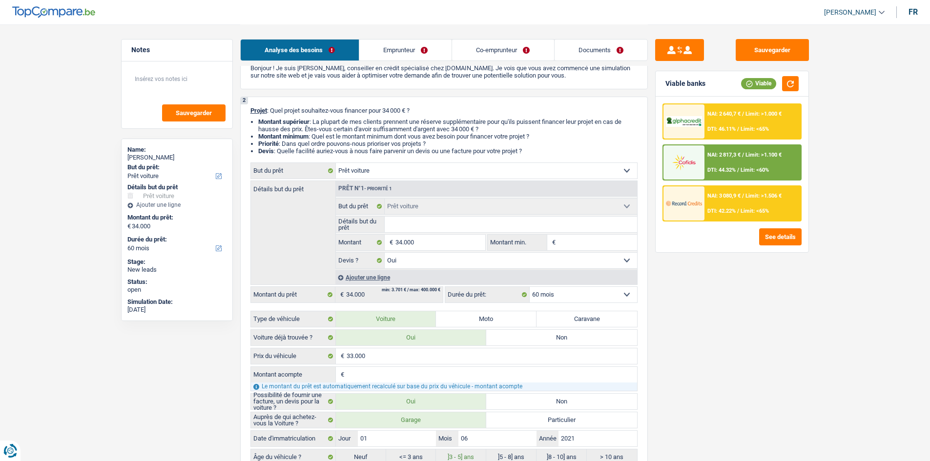
click at [502, 55] on link "Co-emprunteur" at bounding box center [503, 50] width 102 height 21
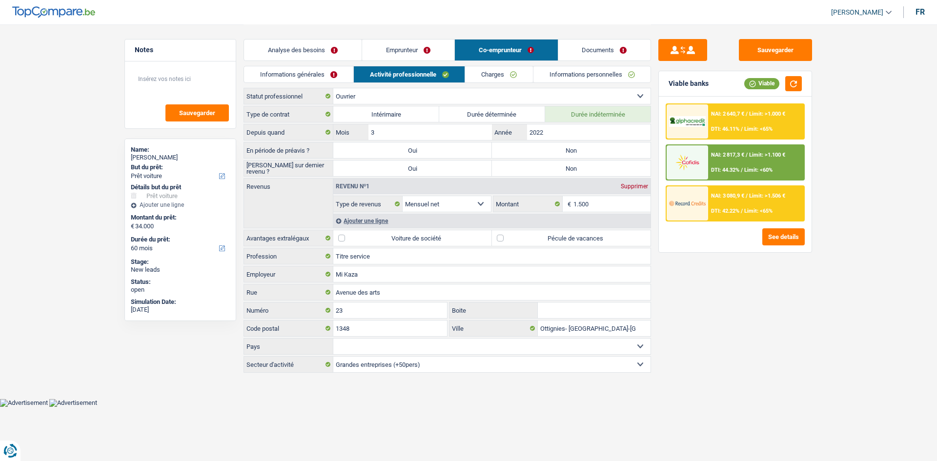
click at [296, 69] on link "Informations générales" at bounding box center [298, 74] width 109 height 16
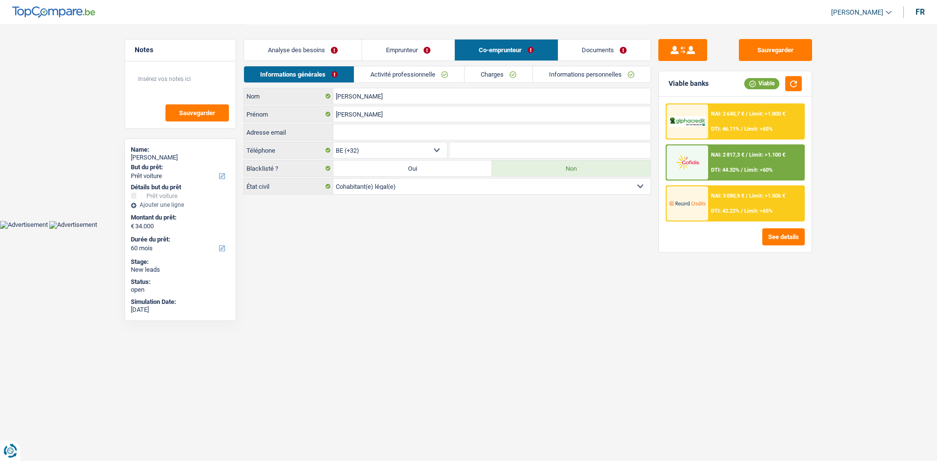
click at [388, 68] on link "Activité professionnelle" at bounding box center [409, 74] width 110 height 16
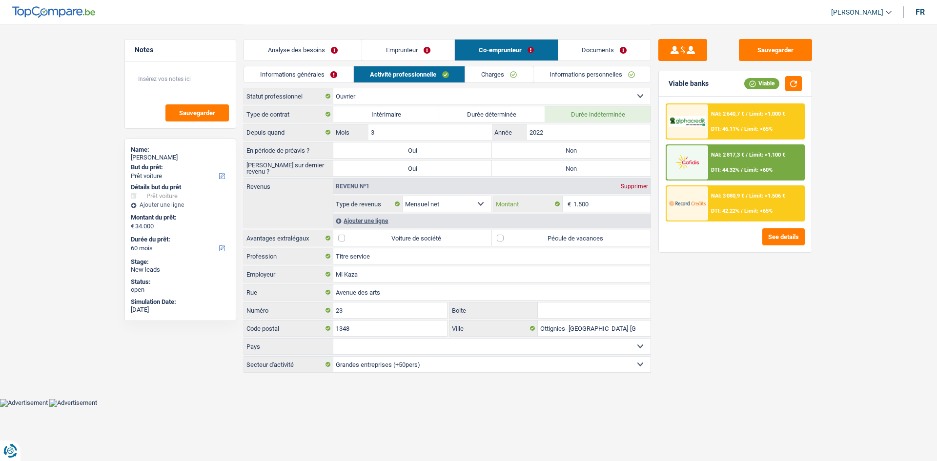
click at [609, 202] on input "1.500" at bounding box center [612, 204] width 78 height 16
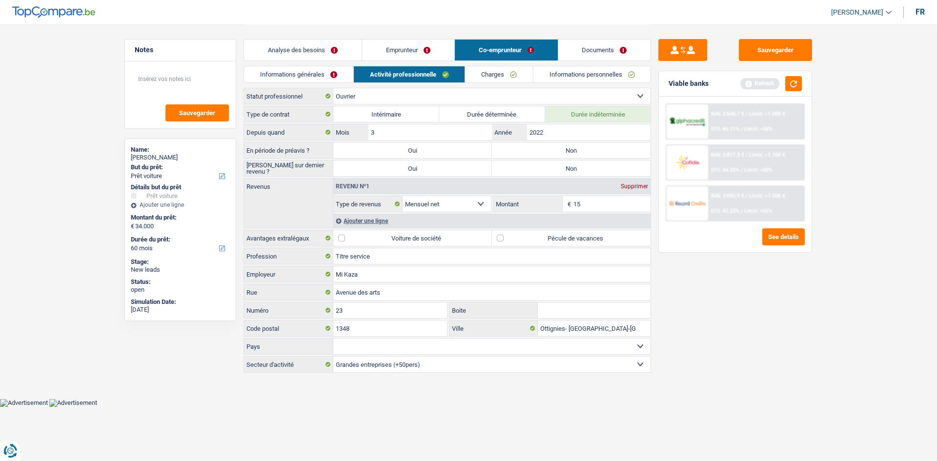
type input "1"
type input "2.000"
drag, startPoint x: 696, startPoint y: 283, endPoint x: 688, endPoint y: 276, distance: 11.1
click at [692, 283] on div "Sauvegarder Viable banks Refresh NAI: 2 640,7 € / Limit: >1.000 € DTI: 46.11% /…" at bounding box center [735, 242] width 168 height 407
click at [533, 238] on label "Pécule de vacances" at bounding box center [571, 238] width 159 height 16
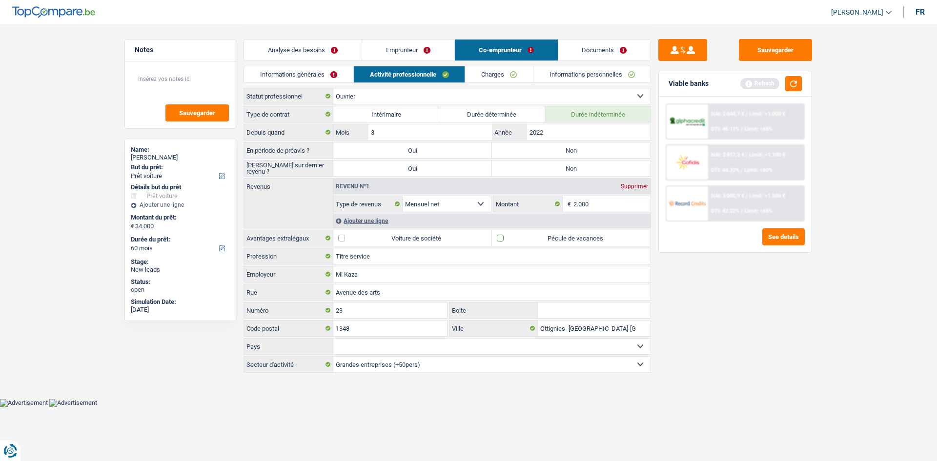
click at [533, 238] on input "Pécule de vacances" at bounding box center [571, 238] width 159 height 16
checkbox input "true"
drag, startPoint x: 543, startPoint y: 148, endPoint x: 537, endPoint y: 154, distance: 8.3
click at [542, 147] on label "Non" at bounding box center [571, 150] width 159 height 16
click at [542, 147] on input "Non" at bounding box center [571, 150] width 159 height 16
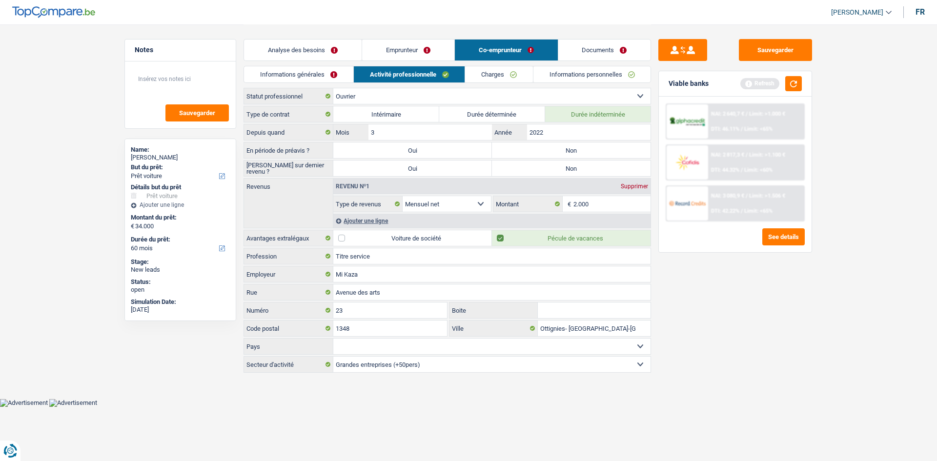
radio input "true"
click at [518, 165] on label "Non" at bounding box center [571, 169] width 159 height 16
click at [518, 165] on input "Non" at bounding box center [571, 169] width 159 height 16
radio input "true"
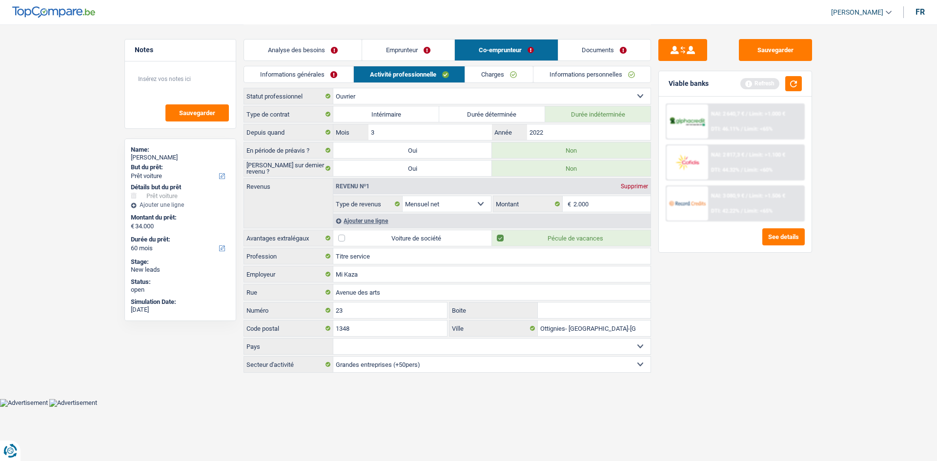
click at [495, 74] on link "Charges" at bounding box center [499, 74] width 68 height 16
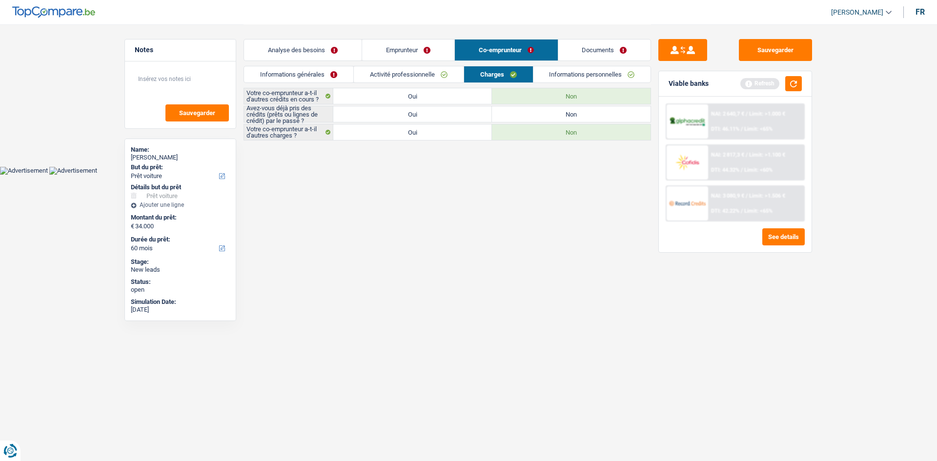
click at [390, 94] on label "Oui" at bounding box center [412, 96] width 159 height 16
click at [390, 94] on input "Oui" at bounding box center [412, 96] width 159 height 16
radio input "true"
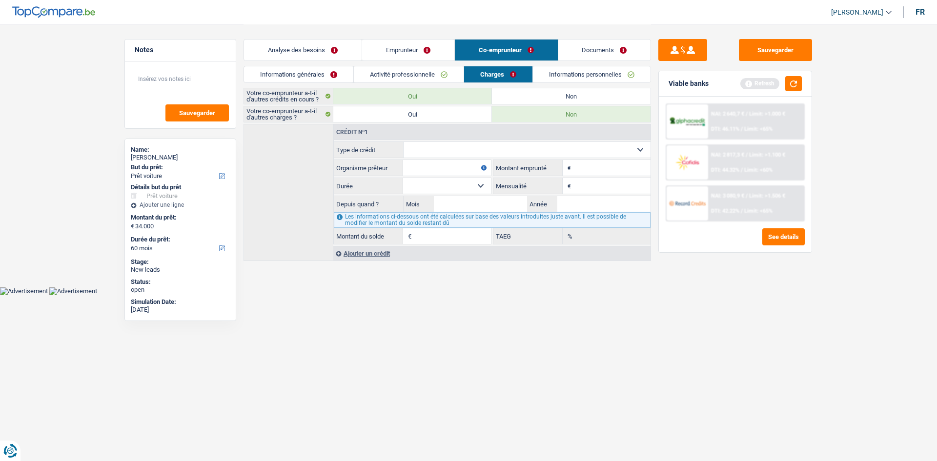
click at [420, 150] on select "Carte ou ouverture de crédit Prêt hypothécaire Vente à tempérament Prêt à tempé…" at bounding box center [527, 150] width 247 height 16
select select "personalLoan"
type input "0"
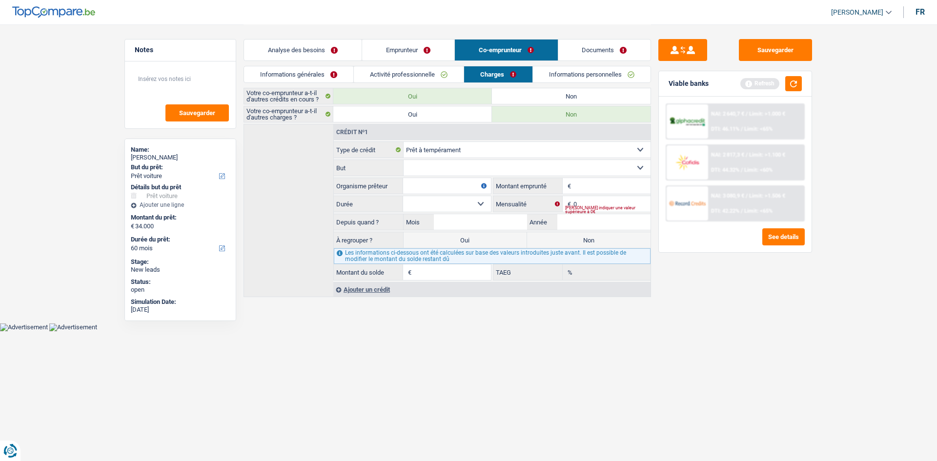
click at [427, 175] on select "Confort maison: meubles, textile, peinture, électroménager, outillage non-profe…" at bounding box center [527, 168] width 247 height 16
click at [450, 327] on body "Vous avez le contrôle de vos données Nous utilisons des cookies, tout comme nos…" at bounding box center [468, 165] width 937 height 331
drag, startPoint x: 470, startPoint y: 159, endPoint x: 464, endPoint y: 163, distance: 7.6
click at [468, 160] on fieldset "Carte ou ouverture de crédit Prêt hypothécaire Vente à tempérament Prêt à tempé…" at bounding box center [492, 211] width 317 height 139
click at [460, 167] on select "Confort maison: meubles, textile, peinture, électroménager, outillage non-profe…" at bounding box center [527, 168] width 247 height 16
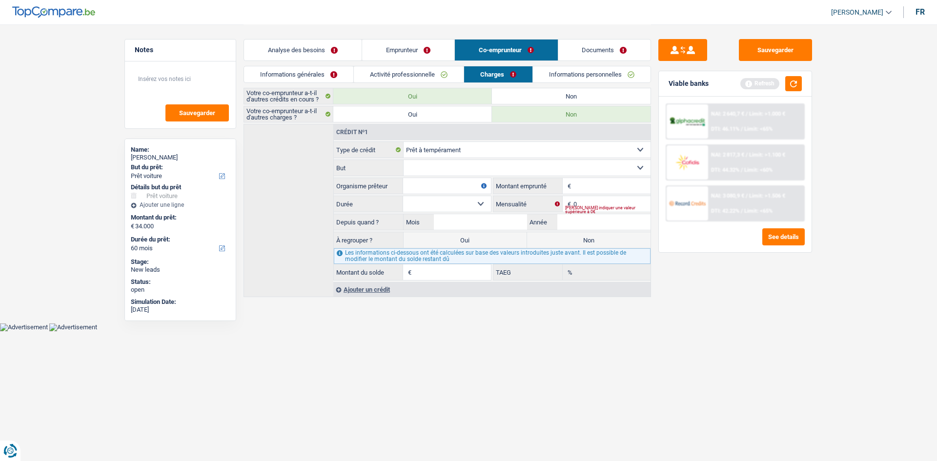
click at [445, 152] on select "Carte ou ouverture de crédit Prêt hypothécaire Vente à tempérament Prêt à tempé…" at bounding box center [527, 150] width 247 height 16
select select "cardOrCredit"
click at [404, 142] on select "Carte ou ouverture de crédit Prêt hypothécaire Vente à tempérament Prêt à tempé…" at bounding box center [527, 150] width 247 height 16
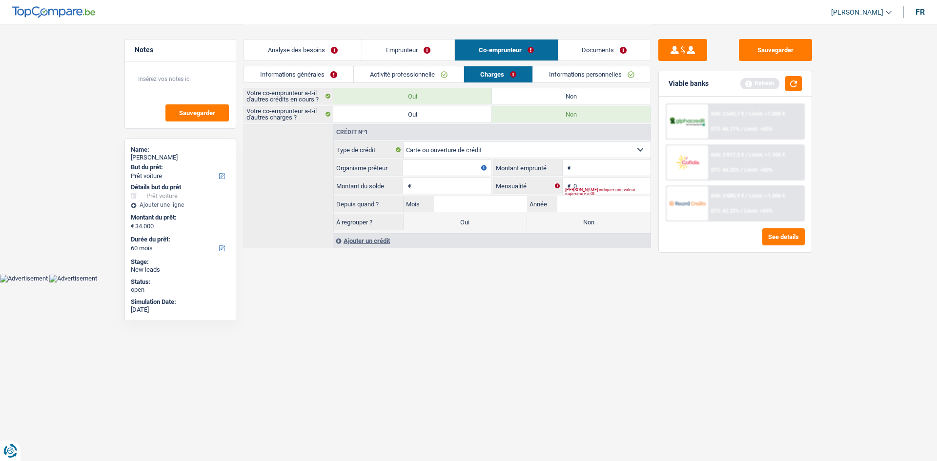
click at [590, 174] on input "Montant" at bounding box center [611, 168] width 77 height 16
type input "2.000"
click at [456, 163] on input "Organisme prêteur" at bounding box center [447, 168] width 88 height 16
type input "2000"
click at [443, 183] on input "Montant du solde" at bounding box center [452, 186] width 77 height 16
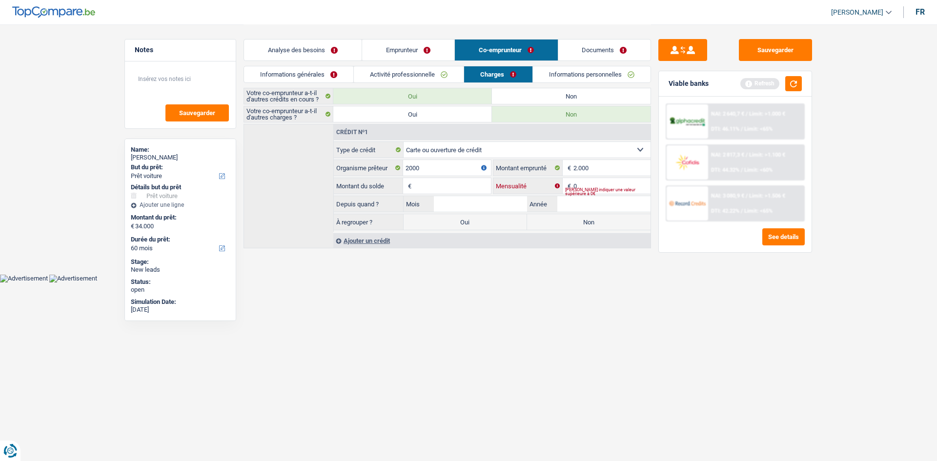
click at [590, 180] on input "0" at bounding box center [611, 186] width 77 height 16
type input "20"
click at [453, 167] on input "2000" at bounding box center [447, 168] width 88 height 16
type input "2"
type input "COFIDIS"
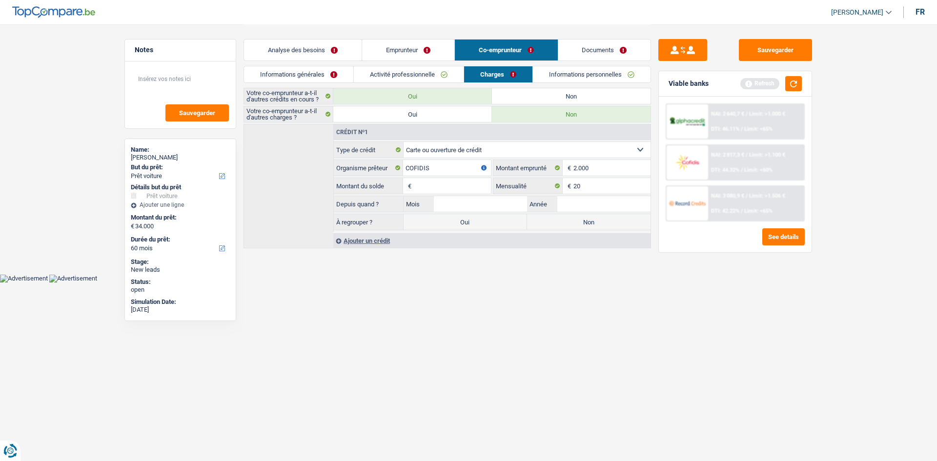
click at [451, 186] on input "Montant du solde" at bounding box center [452, 186] width 77 height 16
type input "2.000"
click at [593, 180] on input "20" at bounding box center [611, 186] width 77 height 16
type input "252"
click at [483, 204] on input "Mois" at bounding box center [480, 204] width 93 height 16
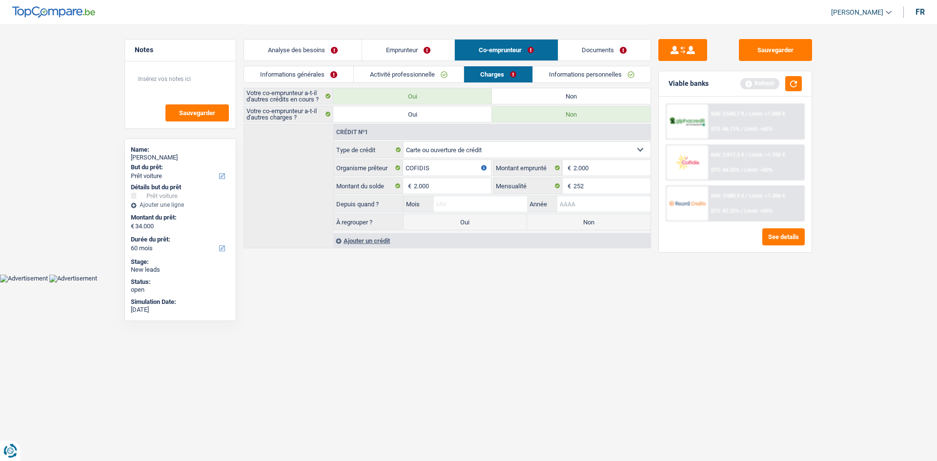
click at [572, 200] on input "Année" at bounding box center [603, 204] width 93 height 16
type input "2023"
click at [485, 206] on input "Mois" at bounding box center [480, 204] width 93 height 16
type input "01"
click at [460, 283] on html "Vous avez le contrôle de vos données Nous utilisons des cookies, tout comme nos…" at bounding box center [468, 141] width 937 height 283
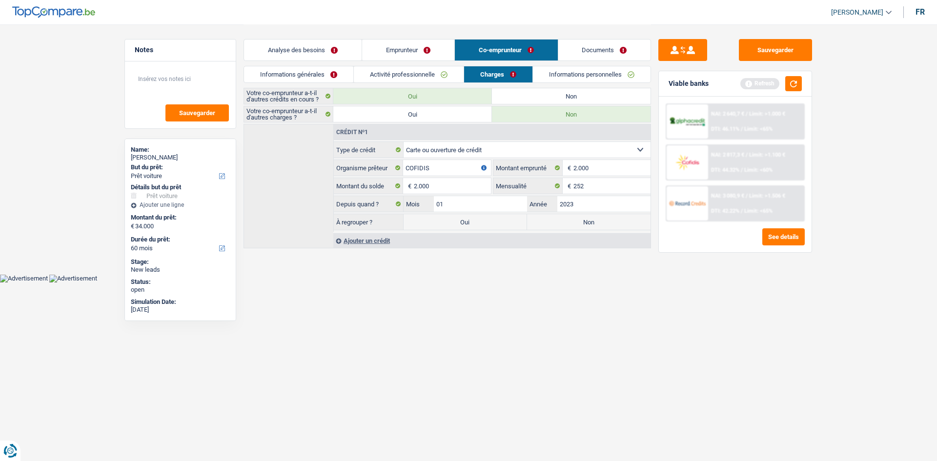
click at [346, 239] on div "Ajouter un crédit" at bounding box center [491, 240] width 317 height 15
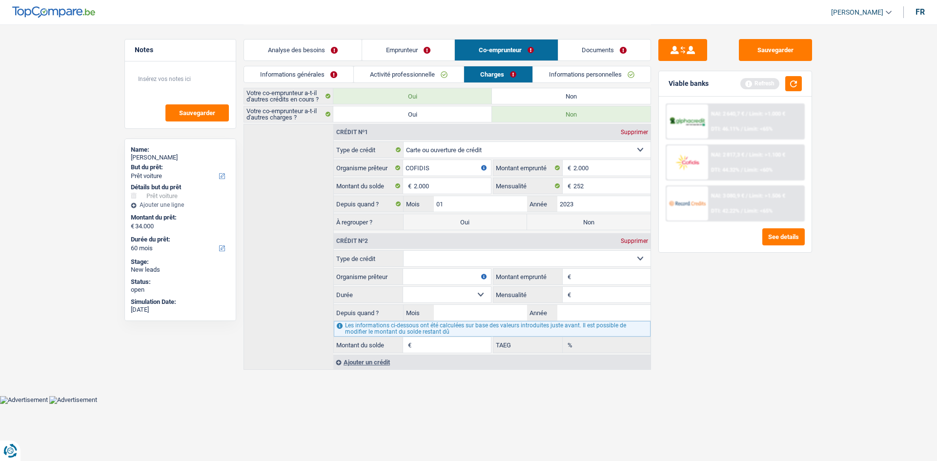
click at [420, 265] on select "Carte ou ouverture de crédit Prêt hypothécaire Vente à tempérament Prêt à tempé…" at bounding box center [527, 259] width 247 height 16
select select "personalSale"
type input "0"
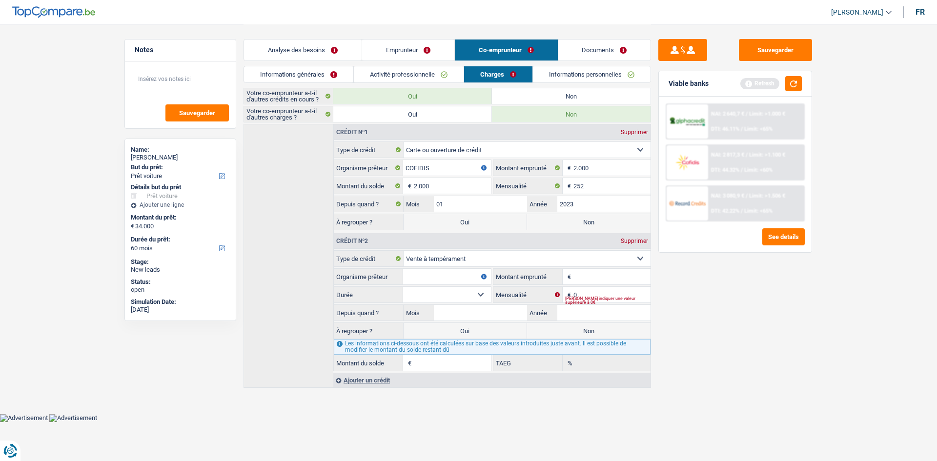
click at [415, 277] on input "Organisme prêteur" at bounding box center [447, 277] width 88 height 16
type input "ALPHA CREDIT"
click at [431, 355] on input "Montant du solde" at bounding box center [452, 363] width 77 height 16
click at [517, 422] on html "Vous avez le contrôle de vos données Nous utilisons des cookies, tout comme nos…" at bounding box center [468, 211] width 937 height 422
click at [419, 364] on input "1.296" at bounding box center [452, 363] width 77 height 16
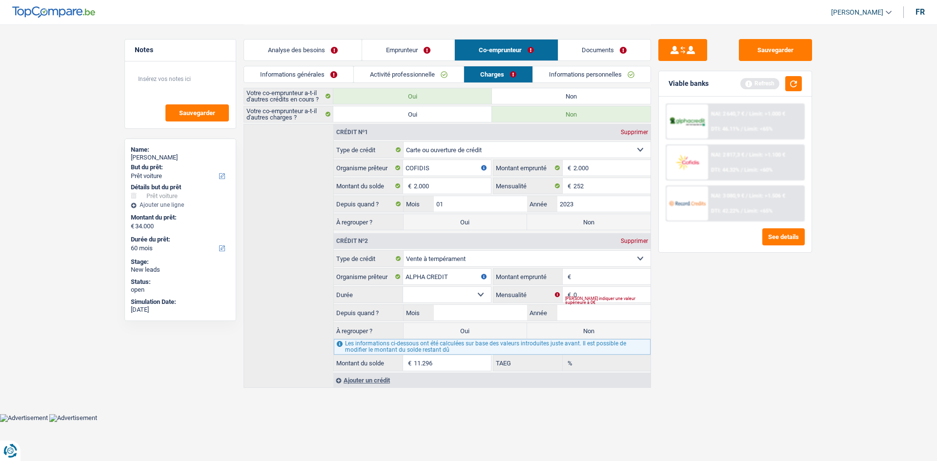
type input "11.296"
click at [586, 291] on input "0" at bounding box center [611, 295] width 77 height 16
type input "410"
click at [675, 328] on div "Sauvegarder Viable banks Refresh NAI: 2 640,7 € / Limit: >1.000 € DTI: 46.11% /…" at bounding box center [735, 242] width 168 height 407
click at [593, 277] on input "Montant emprunté" at bounding box center [611, 277] width 77 height 16
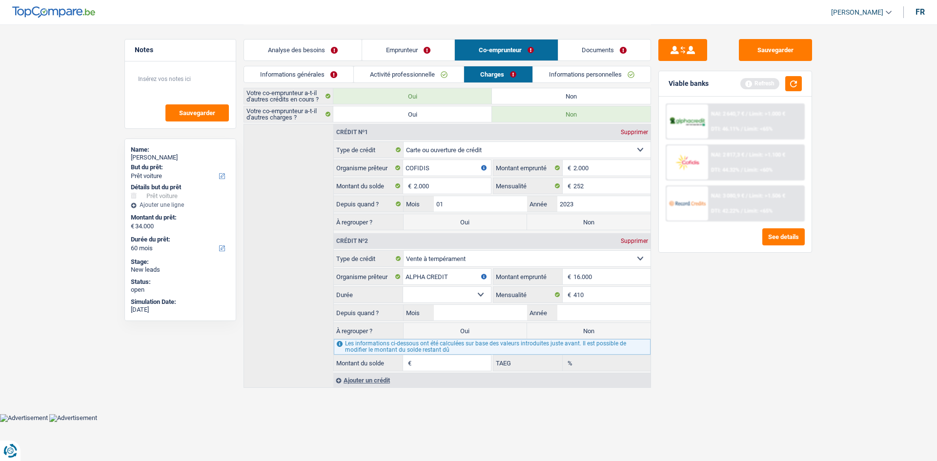
type input "16.000"
click at [734, 338] on div "Sauvegarder Viable banks Refresh NAI: 2 640,7 € / Limit: >1.000 € DTI: 46.11% /…" at bounding box center [735, 242] width 168 height 407
click at [438, 290] on select "12 mois 18 mois 24 mois 30 mois 36 mois 42 mois 48 mois 60 mois 72 mois 84 mois…" at bounding box center [447, 295] width 88 height 16
click at [573, 415] on body "Vous avez le contrôle de vos données Nous utilisons des cookies, tout comme nos…" at bounding box center [468, 211] width 937 height 422
click at [413, 361] on span "€" at bounding box center [408, 363] width 11 height 16
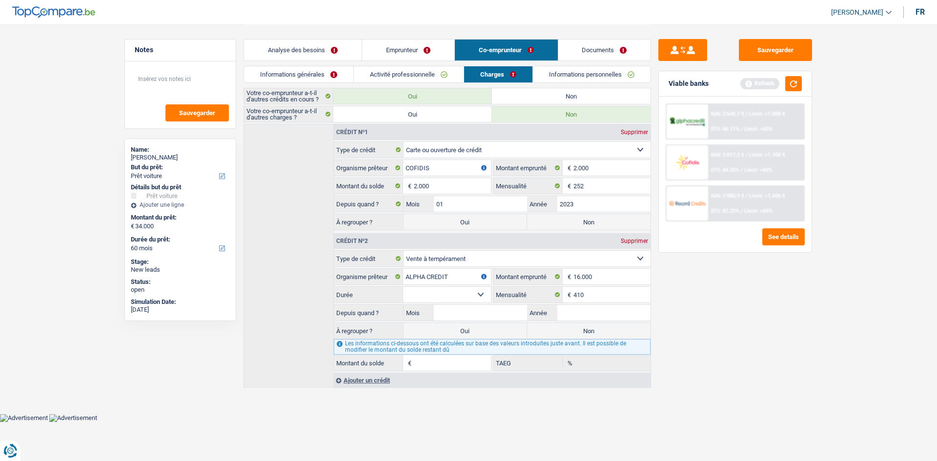
click at [448, 293] on select "12 mois 18 mois 24 mois 30 mois 36 mois 42 mois 48 mois 60 mois 72 mois 84 mois…" at bounding box center [447, 295] width 88 height 16
select select "36"
click at [403, 287] on select "12 mois 18 mois 24 mois 30 mois 36 mois 42 mois 48 mois 60 mois 72 mois 84 mois…" at bounding box center [447, 295] width 88 height 16
click at [580, 313] on input "Année" at bounding box center [603, 313] width 93 height 16
type input "2024"
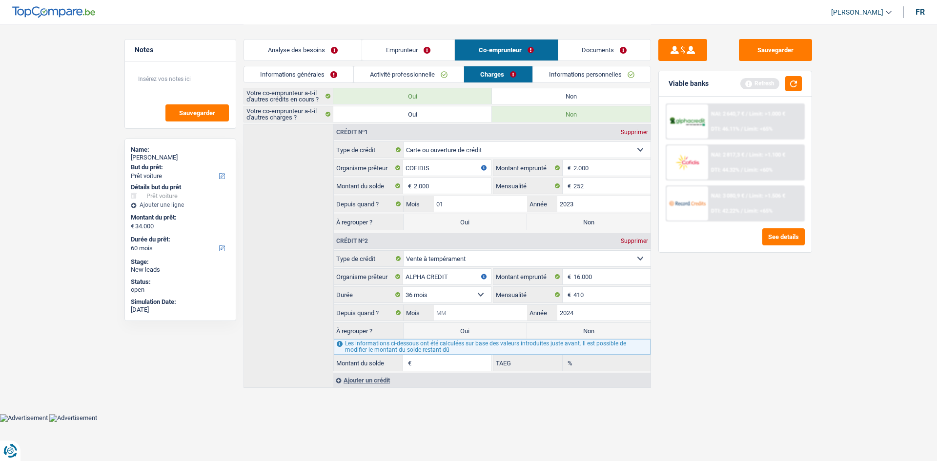
click at [486, 308] on input "Mois" at bounding box center [480, 313] width 93 height 16
type input "04"
type input "8.136"
type input "0,00"
click at [461, 292] on select "12 mois 18 mois 24 mois 30 mois 36 mois 42 mois 48 mois 60 mois 72 mois 84 mois…" at bounding box center [447, 295] width 88 height 16
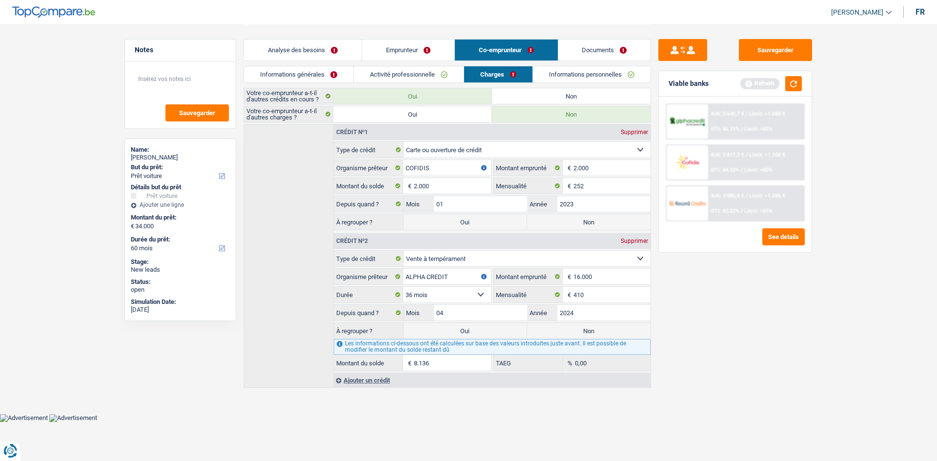
select select "42"
click at [403, 287] on select "12 mois 18 mois 24 mois 30 mois 36 mois 42 mois 48 mois 60 mois 72 mois 84 mois…" at bounding box center [447, 295] width 88 height 16
type input "9.803"
type input "4,24"
click at [438, 295] on select "12 mois 18 mois 24 mois 30 mois 36 mois 42 mois 48 mois 60 mois 72 mois 84 mois…" at bounding box center [447, 295] width 88 height 16
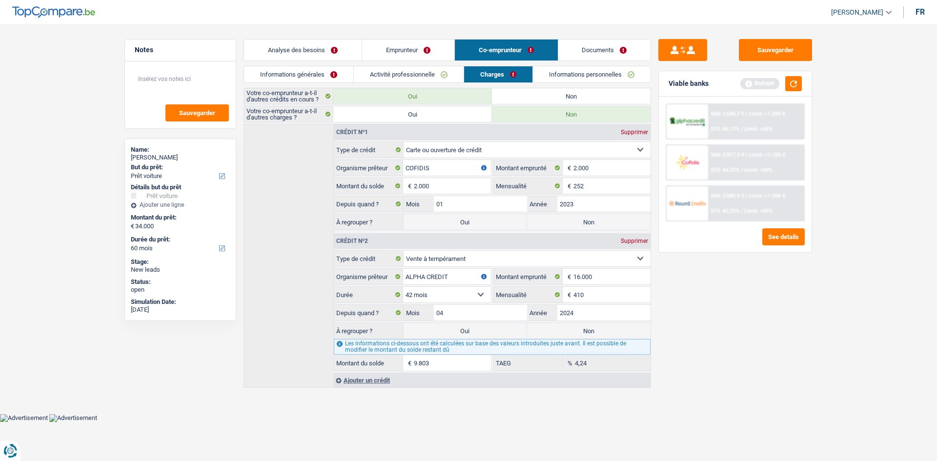
click at [661, 374] on div "Sauvegarder Viable banks Refresh NAI: 2 640,7 € / Limit: >1.000 € DTI: 46.11% /…" at bounding box center [735, 242] width 168 height 407
click at [437, 297] on select "12 mois 18 mois 24 mois 30 mois 36 mois 42 mois 48 mois 60 mois 72 mois 84 mois…" at bounding box center [447, 295] width 88 height 16
select select "48"
click at [403, 287] on select "12 mois 18 mois 24 mois 30 mois 36 mois 42 mois 48 mois 60 mois 72 mois 84 mois…" at bounding box center [447, 295] width 88 height 16
type input "11.084"
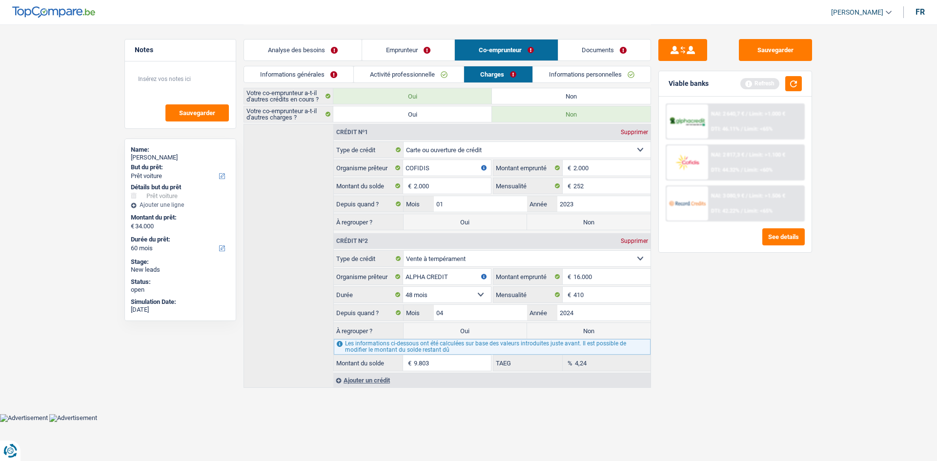
type input "11,07"
click at [634, 390] on main "Notes Sauvegarder Name: Maxim Léonard But du prêt: Confort maison: meubles, tex…" at bounding box center [468, 207] width 937 height 414
click at [558, 222] on label "Non" at bounding box center [588, 222] width 123 height 16
click at [558, 222] on input "Non" at bounding box center [588, 222] width 123 height 16
radio input "true"
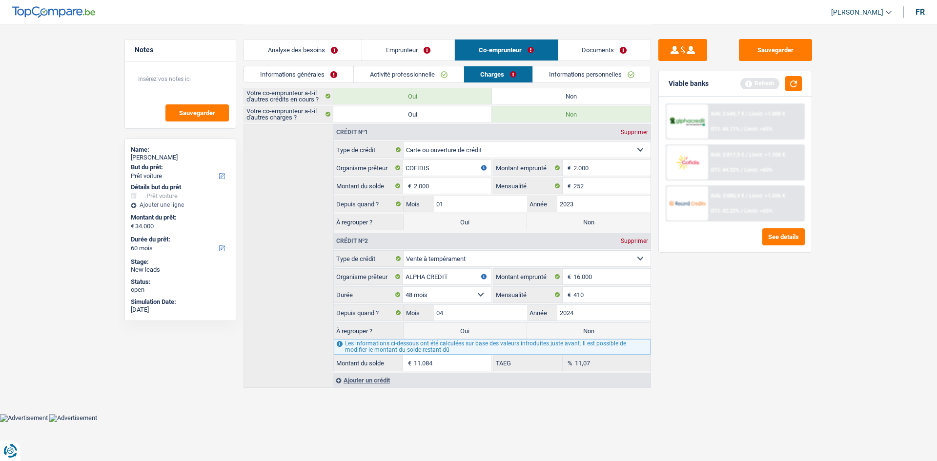
type input "54.779"
select select "refinancing"
select select "144"
select select "car"
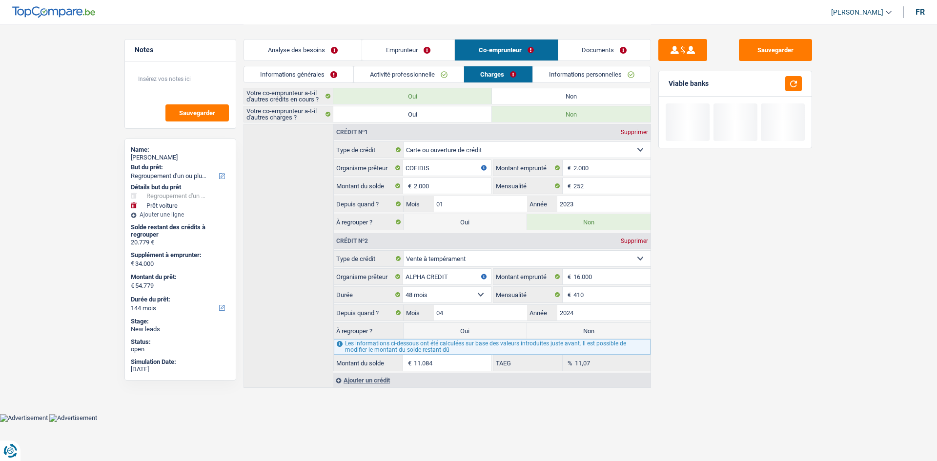
click at [579, 332] on label "Non" at bounding box center [588, 331] width 123 height 16
click at [579, 332] on input "Non" at bounding box center [588, 331] width 123 height 16
radio input "true"
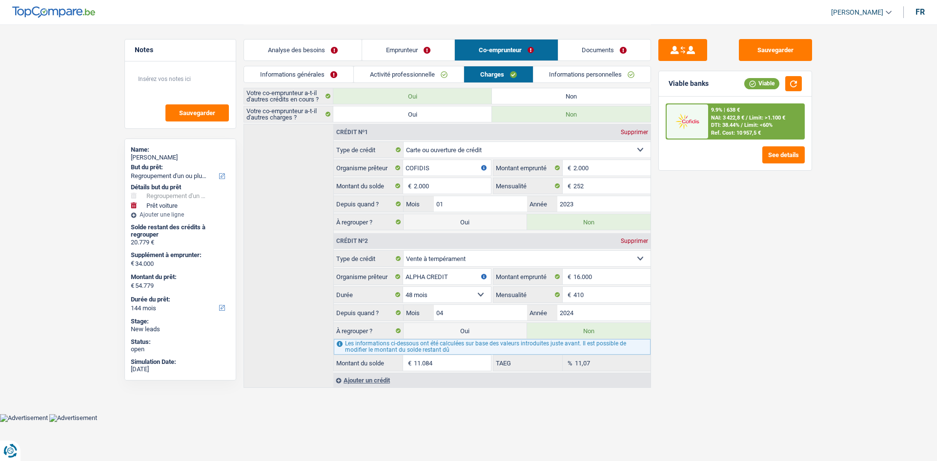
click at [715, 308] on div "Sauvegarder Viable banks Viable 9.9% | 638 € NAI: 3 422,8 € / Limit: >1.100 € D…" at bounding box center [735, 242] width 168 height 407
click at [474, 327] on label "Oui" at bounding box center [465, 331] width 123 height 16
click at [474, 327] on input "Oui" at bounding box center [465, 331] width 123 height 16
radio input "true"
radio input "false"
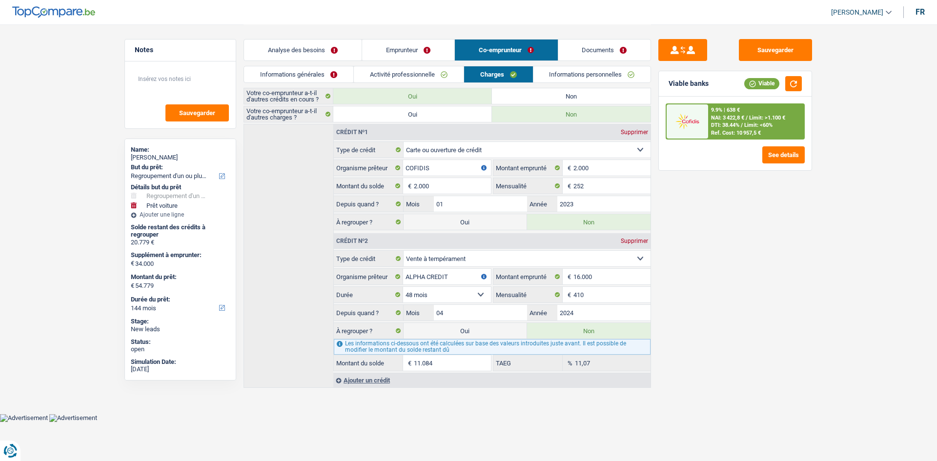
type input "65.863"
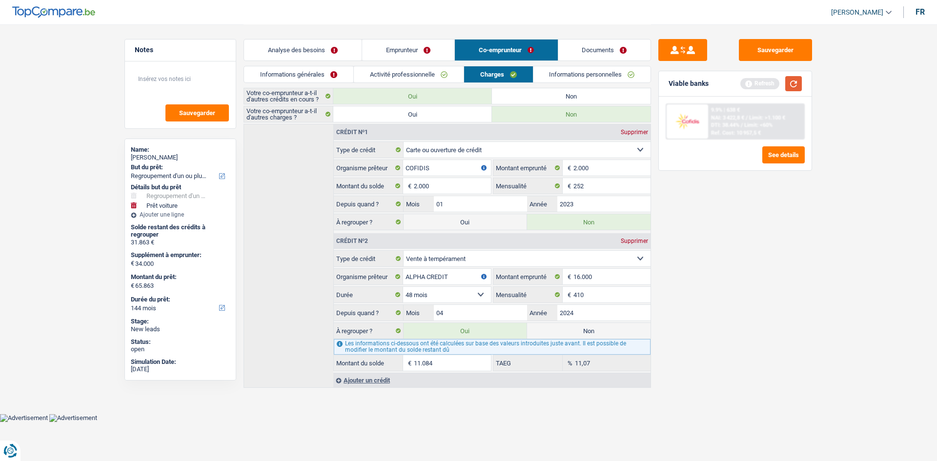
click at [793, 82] on button "button" at bounding box center [793, 83] width 17 height 15
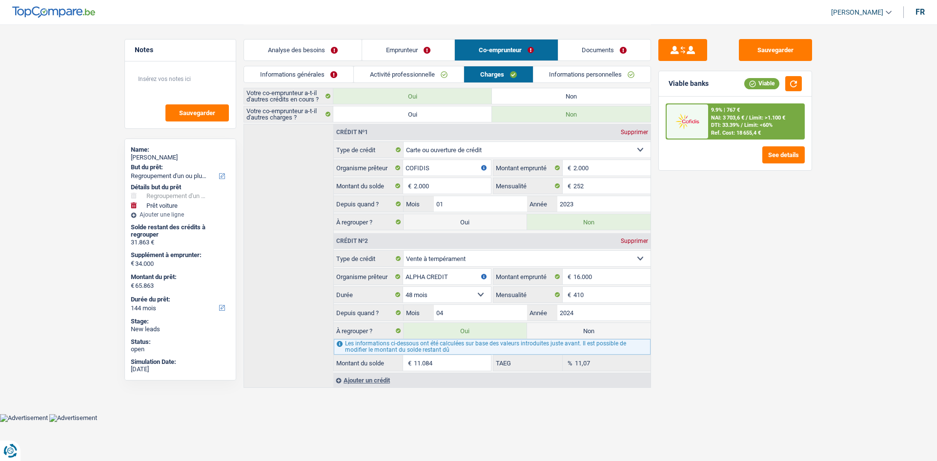
click at [316, 46] on link "Analyse des besoins" at bounding box center [303, 50] width 118 height 21
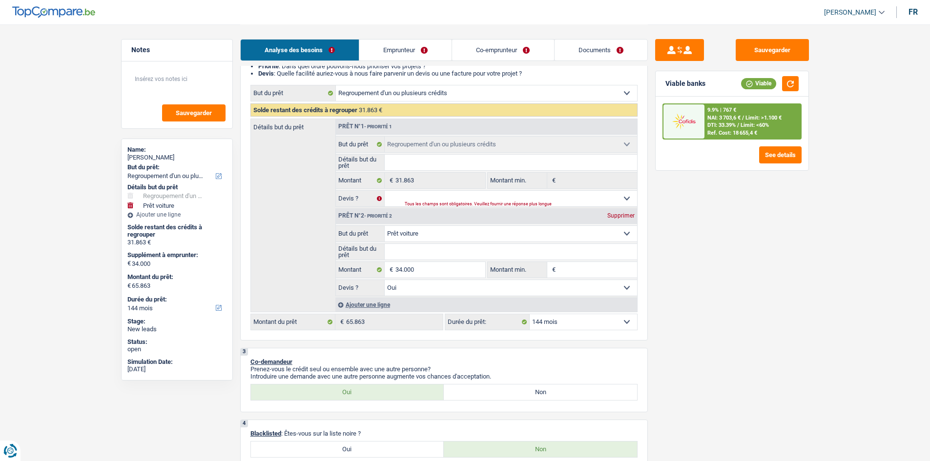
scroll to position [98, 0]
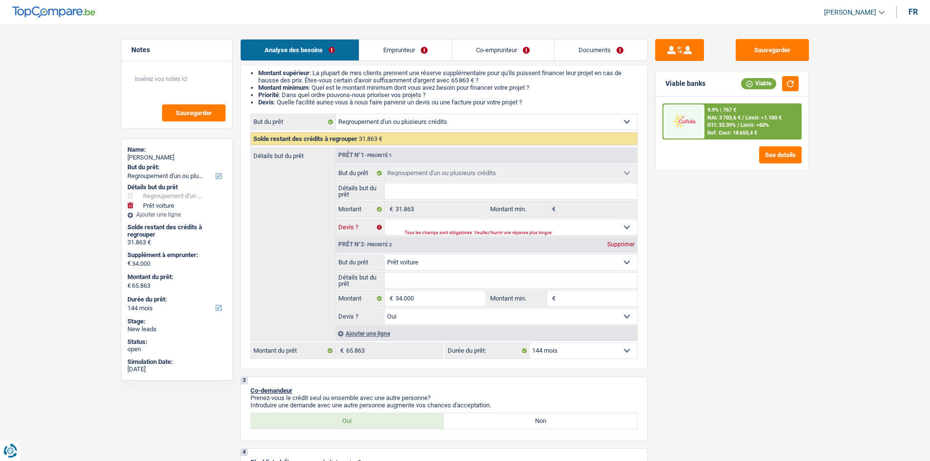
click at [448, 224] on select "Oui Non Non répondu Sélectionner une option" at bounding box center [511, 228] width 252 height 16
select select "yes"
click at [385, 220] on select "Oui Non Non répondu Sélectionner une option" at bounding box center [511, 228] width 252 height 16
select select "yes"
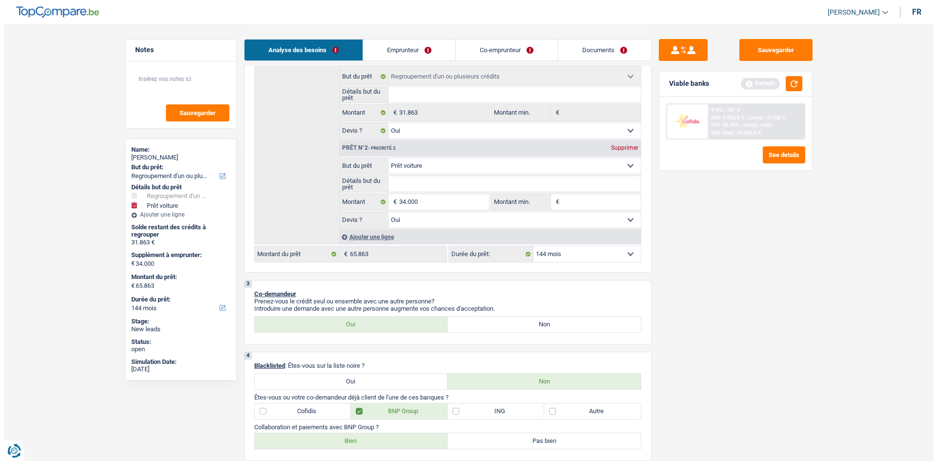
scroll to position [146, 0]
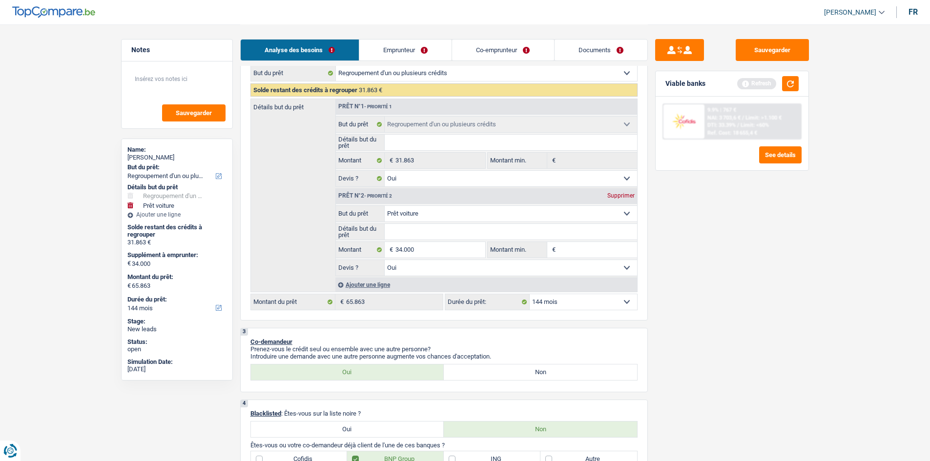
click at [568, 303] on select "12 mois 18 mois 24 mois 30 mois 36 mois 42 mois 48 mois 60 mois 72 mois 84 mois…" at bounding box center [582, 302] width 107 height 16
select select "84"
click at [529, 294] on select "12 mois 18 mois 24 mois 30 mois 36 mois 42 mois 48 mois 60 mois 72 mois 84 mois…" at bounding box center [582, 302] width 107 height 16
select select "84"
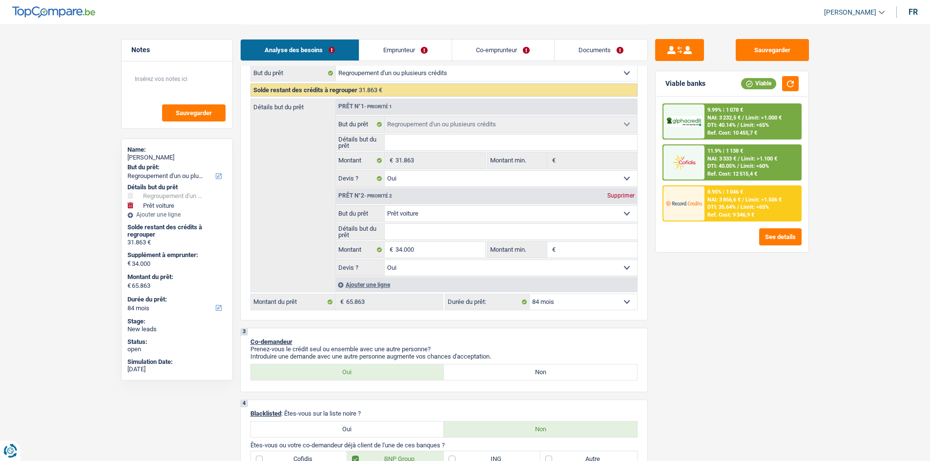
click at [706, 208] on div "8.95% | 1 046 € NAI: 3 856,6 € / Limit: >1.506 € DTI: 35.64% / Limit: <65% Ref.…" at bounding box center [752, 203] width 96 height 34
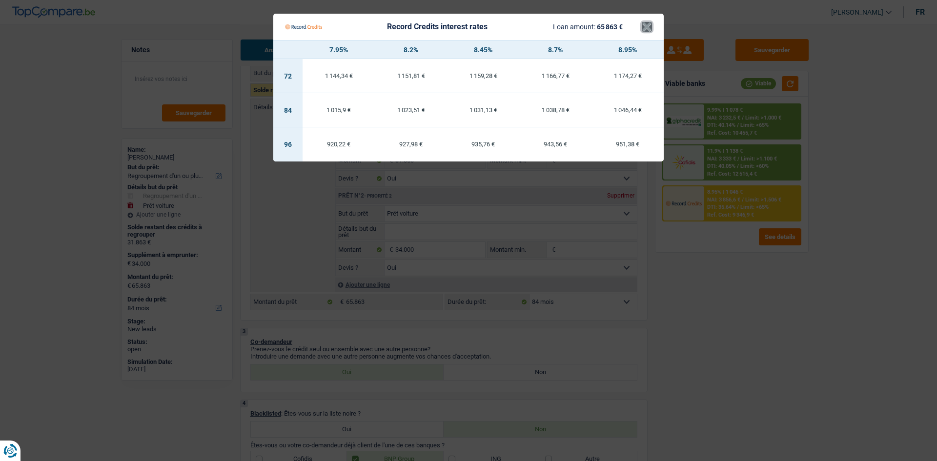
click at [643, 22] on button "×" at bounding box center [647, 27] width 10 height 10
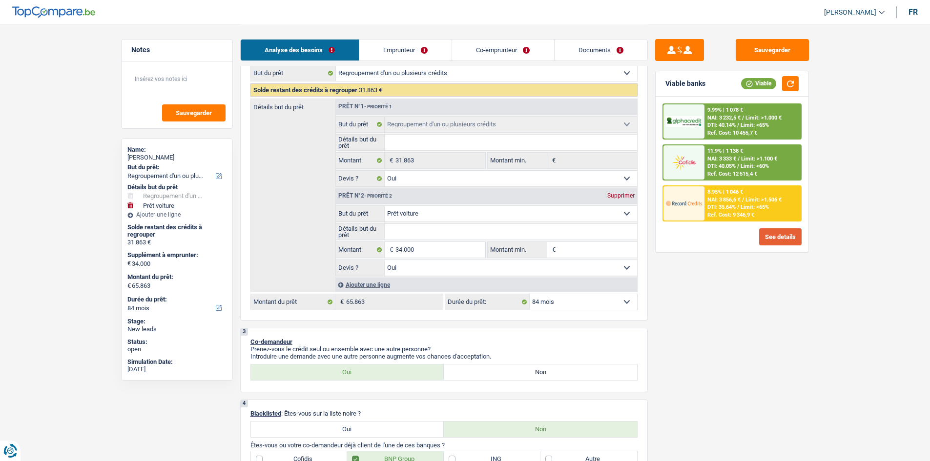
click at [778, 235] on button "See details" at bounding box center [780, 236] width 42 height 17
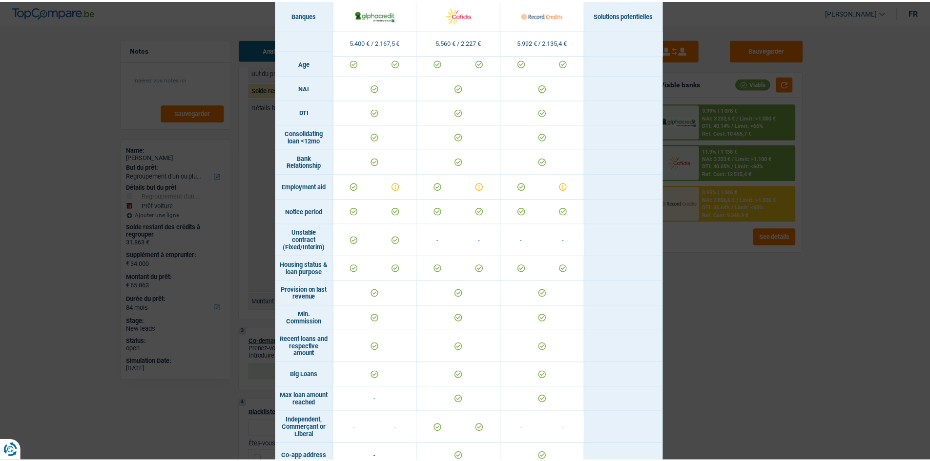
scroll to position [326, 0]
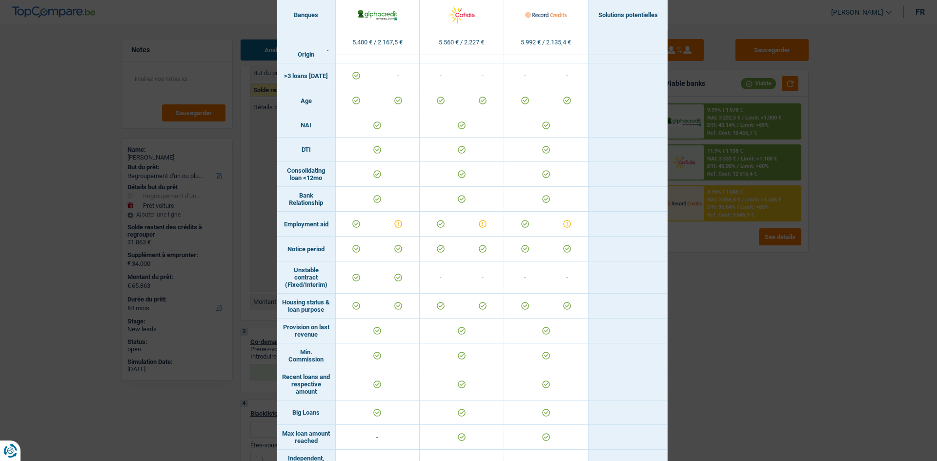
drag, startPoint x: 725, startPoint y: 373, endPoint x: 720, endPoint y: 359, distance: 14.8
click at [725, 373] on div "Banks conditions × Banques Solutions potentielles Revenus / Charges 5.400 € / 2…" at bounding box center [468, 230] width 937 height 461
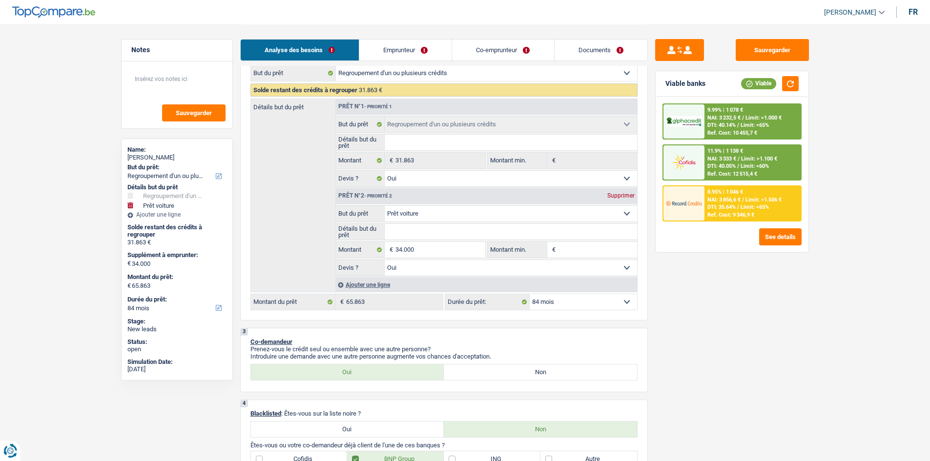
click at [491, 42] on link "Co-emprunteur" at bounding box center [503, 50] width 102 height 21
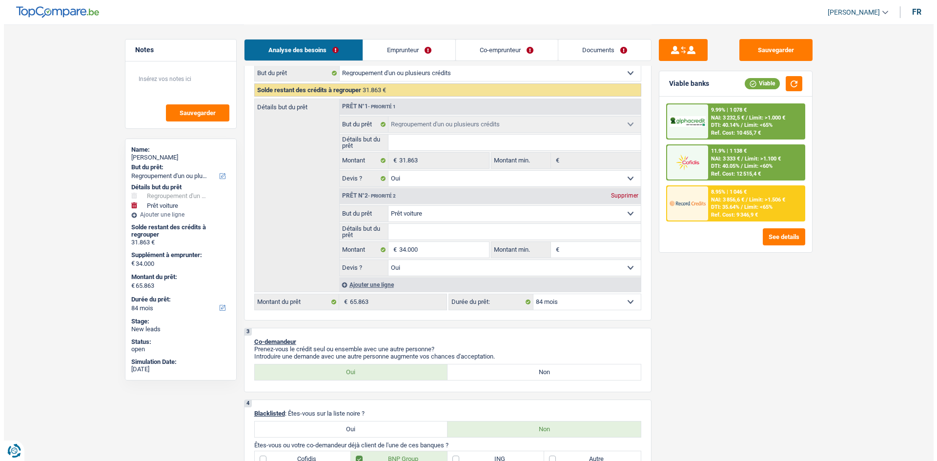
scroll to position [0, 0]
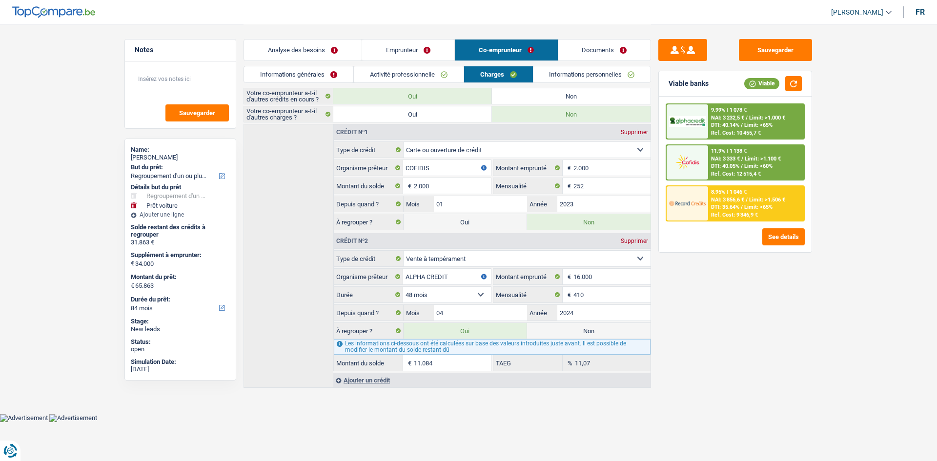
click at [403, 73] on link "Activité professionnelle" at bounding box center [409, 74] width 110 height 16
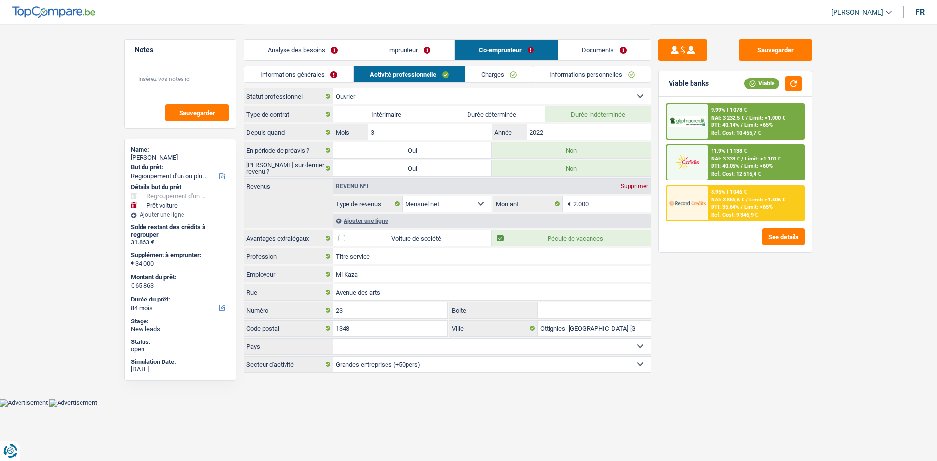
click at [595, 74] on link "Informations personnelles" at bounding box center [592, 74] width 118 height 16
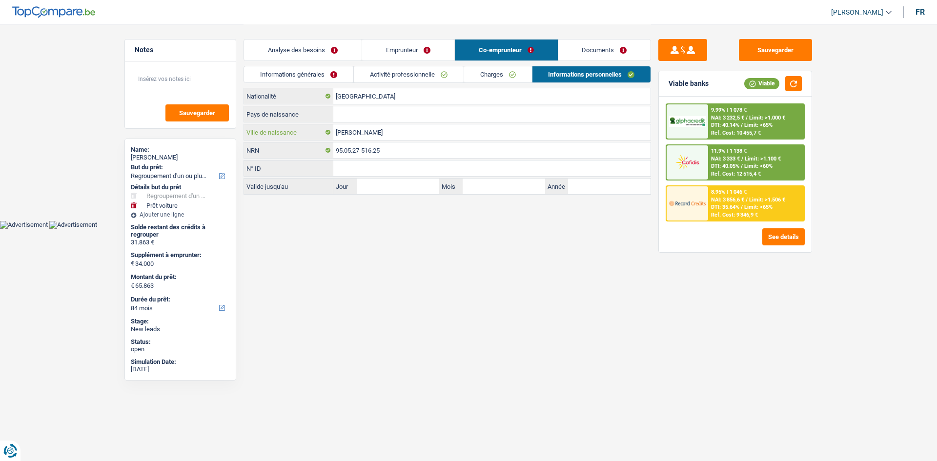
click at [373, 136] on input "Léon" at bounding box center [491, 132] width 317 height 16
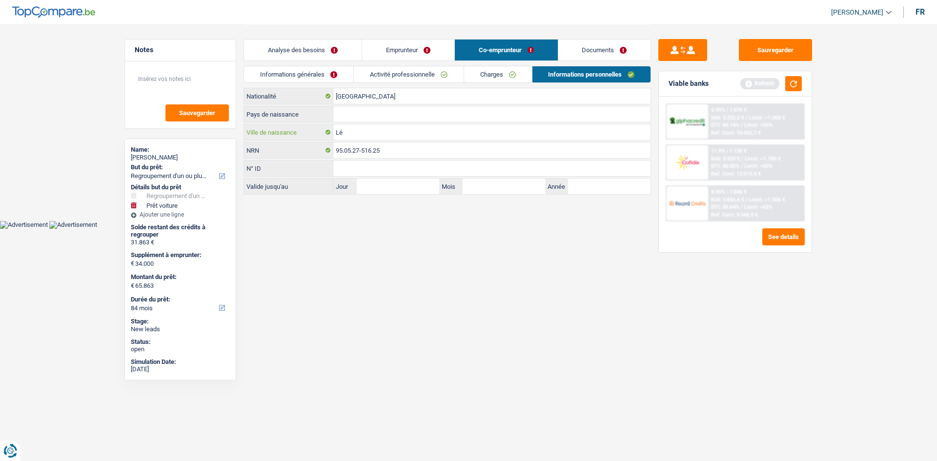
type input "L"
click at [357, 115] on input "Pays de naissance" at bounding box center [491, 114] width 317 height 16
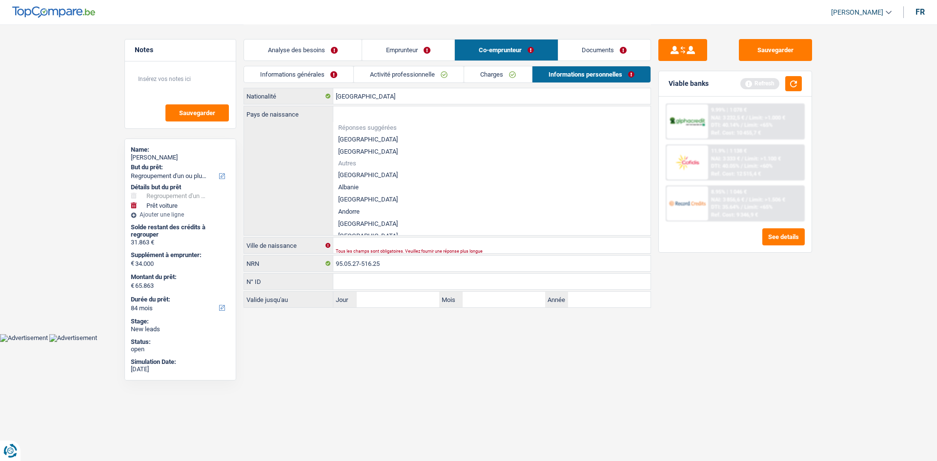
click at [278, 152] on div "Pays de naissance Réponses suggérées Belgique Luxembourg Autres Afghanistan Alb…" at bounding box center [447, 170] width 407 height 129
click at [531, 323] on main "Notes Sauvegarder Name: Maxim Léonard But du prêt: Confort maison: meubles, tex…" at bounding box center [468, 167] width 937 height 334
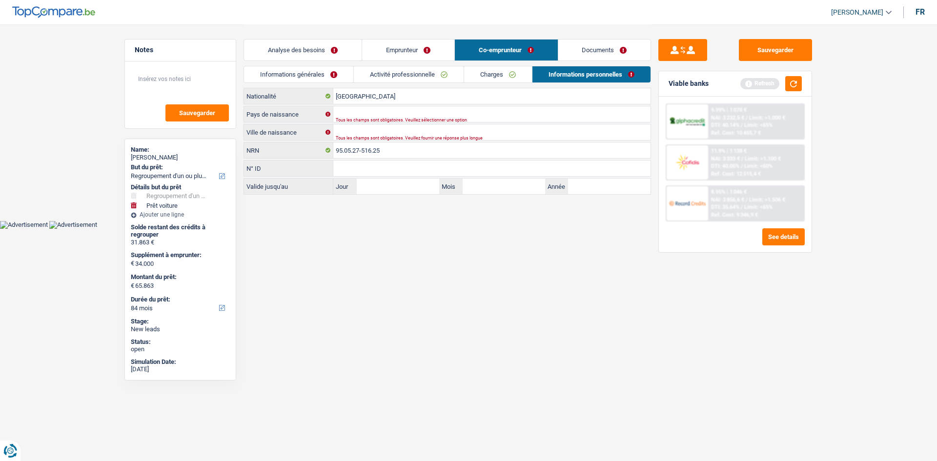
click at [363, 136] on div "Tous les champs sont obligatoires. Veuillez fournir une réponse plus longue" at bounding box center [477, 138] width 282 height 4
click at [362, 133] on input "Ville de naissance" at bounding box center [491, 132] width 317 height 16
type input "lEON"
click at [347, 107] on input "Pays de naissance" at bounding box center [491, 114] width 317 height 16
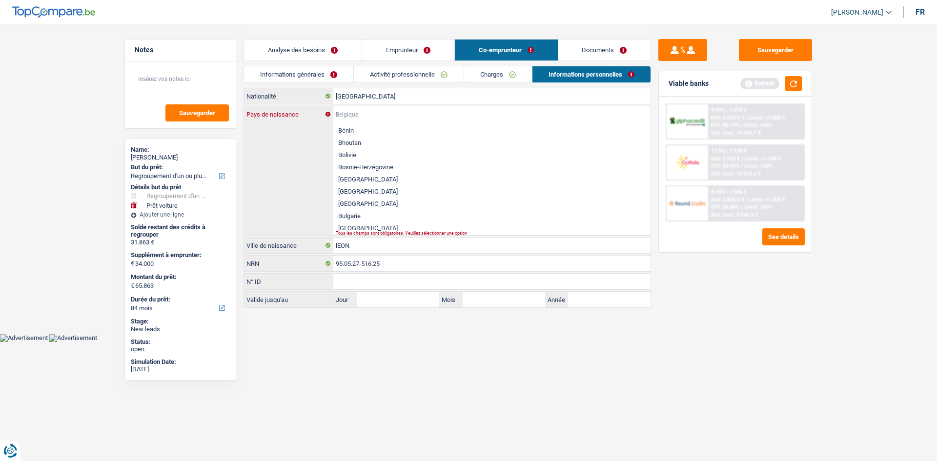
scroll to position [265, 0]
type input "C"
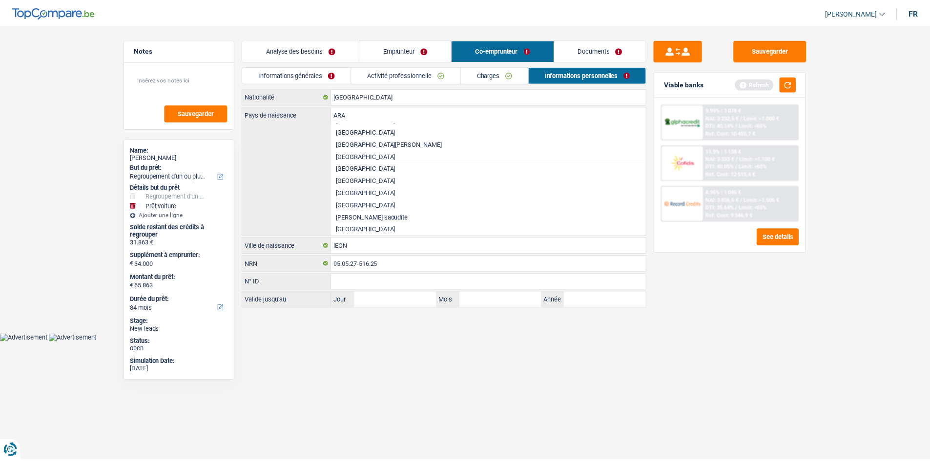
scroll to position [0, 0]
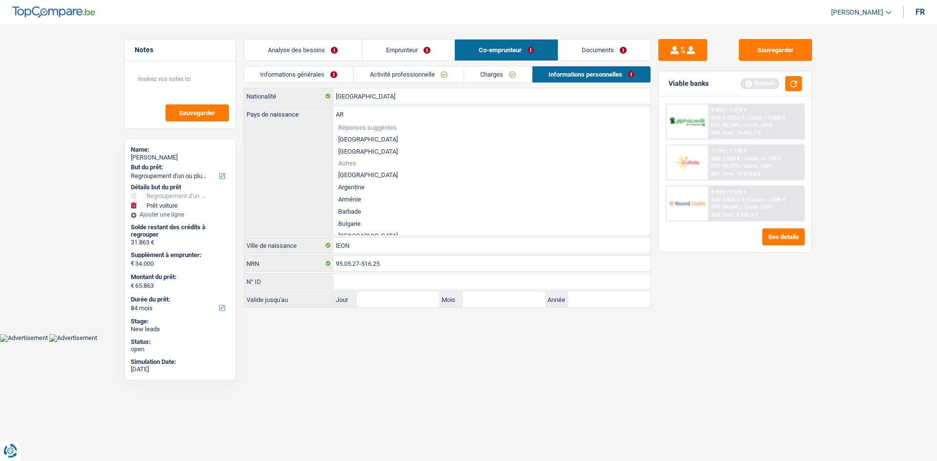
type input "A"
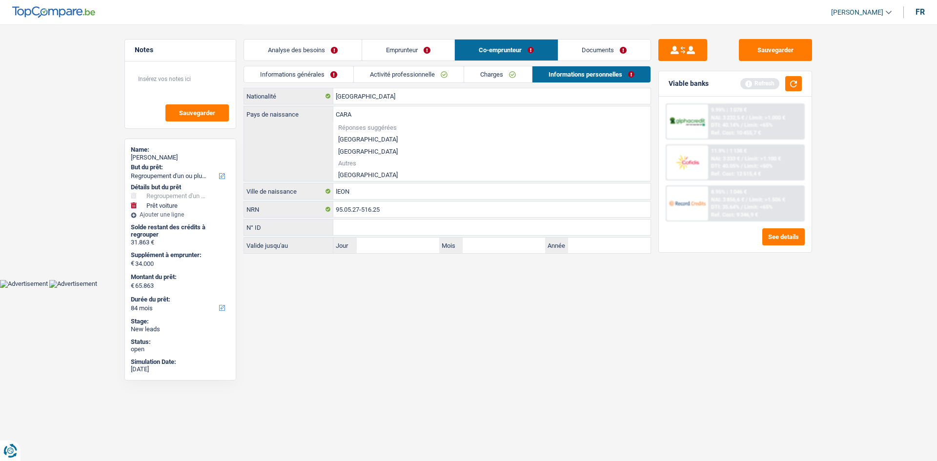
type input "CARA"
click at [338, 190] on input "lEON" at bounding box center [491, 191] width 317 height 16
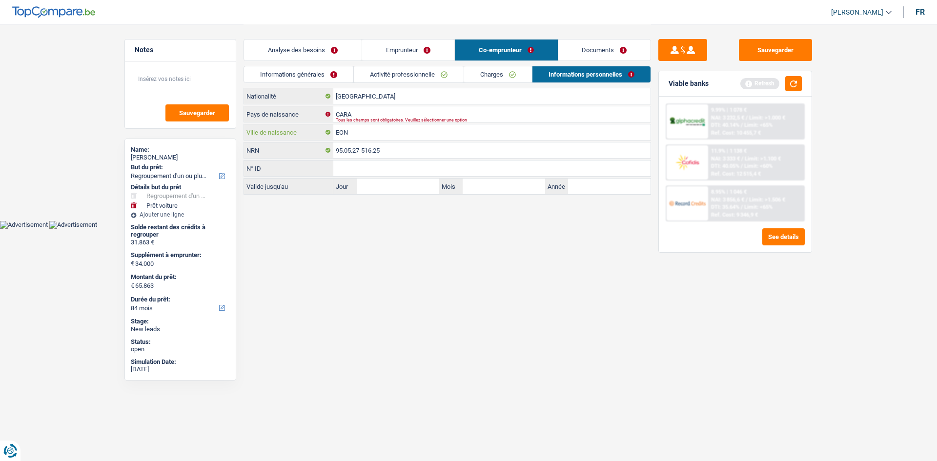
type input "lEON"
click at [355, 110] on input "CARA" at bounding box center [491, 114] width 317 height 16
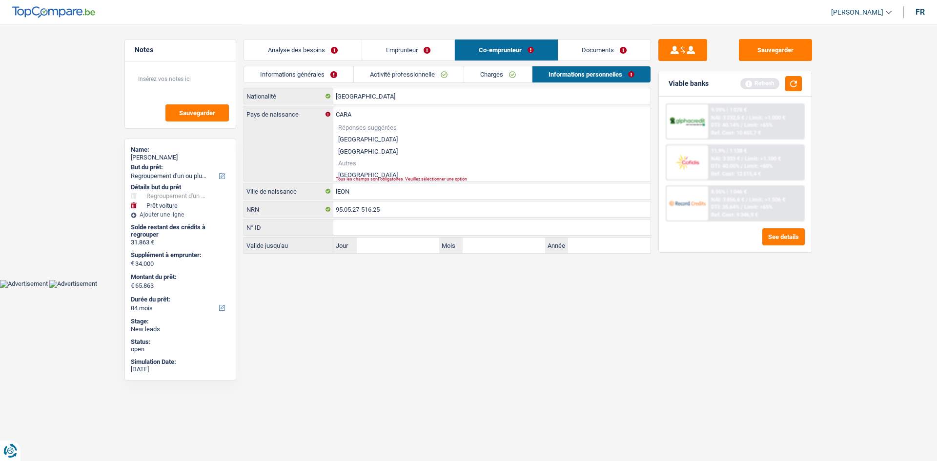
click at [350, 174] on li "Nicaragua" at bounding box center [491, 175] width 317 height 12
type input "Nicaragua"
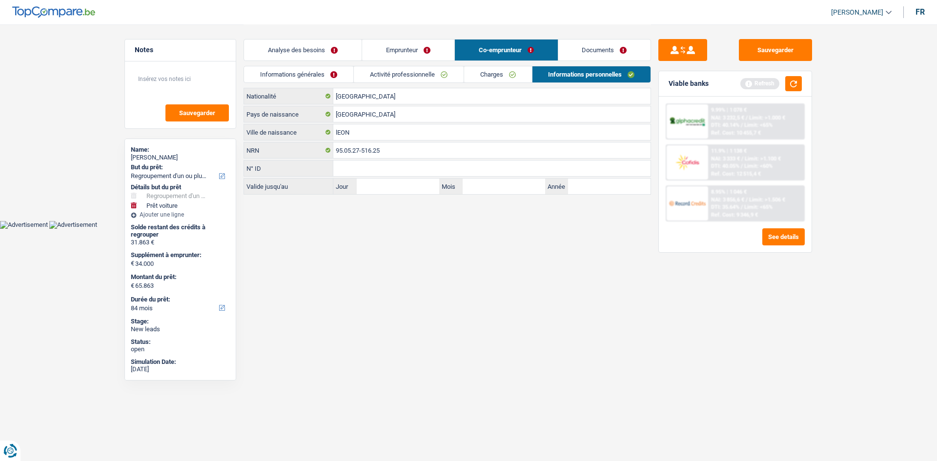
click at [456, 229] on html "Vous avez le contrôle de vos données Nous utilisons des cookies, tout comme nos…" at bounding box center [468, 114] width 937 height 229
click at [383, 118] on input "Nicaragua" at bounding box center [491, 114] width 317 height 16
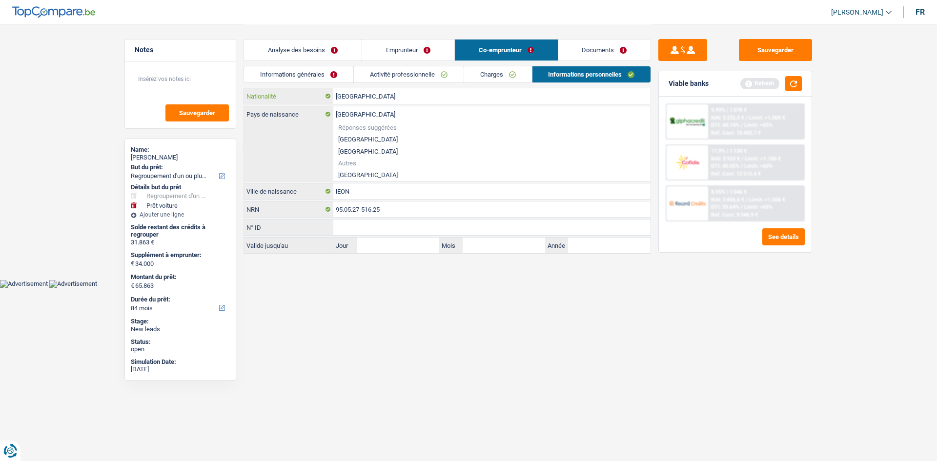
click at [368, 98] on input "[GEOGRAPHIC_DATA]" at bounding box center [491, 96] width 317 height 16
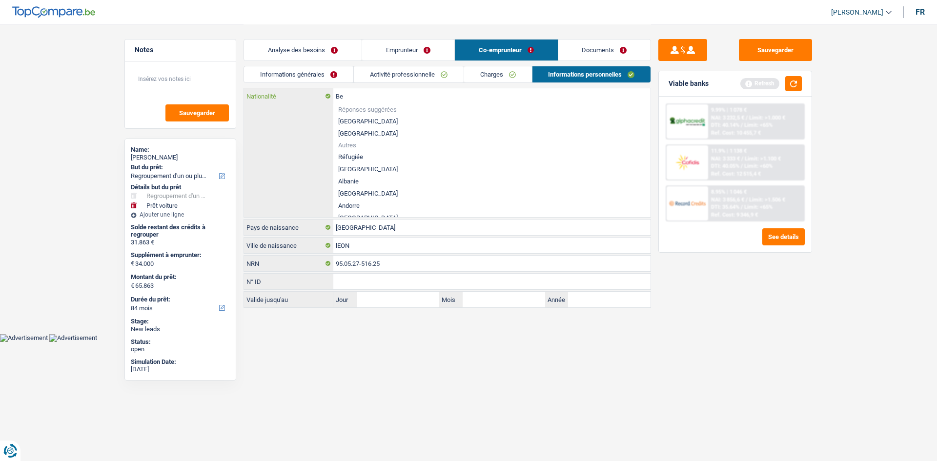
type input "B"
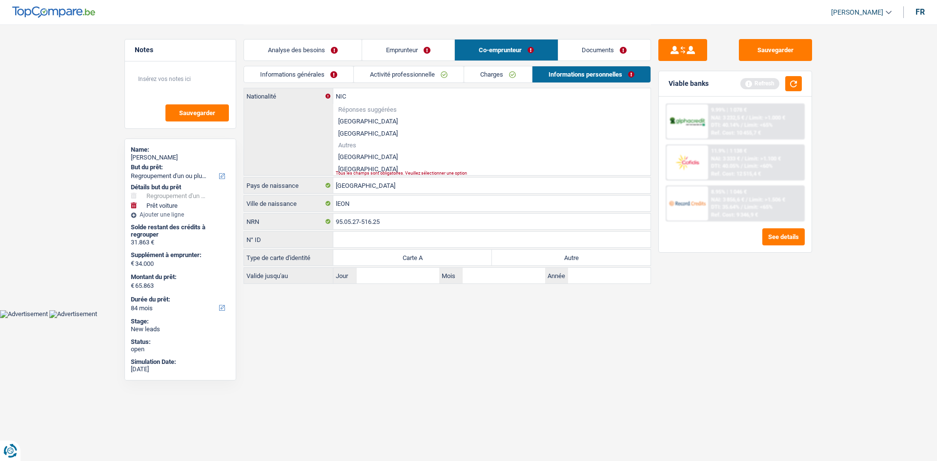
click at [341, 168] on li "Nicaragua" at bounding box center [491, 169] width 317 height 12
type input "Nicaragua"
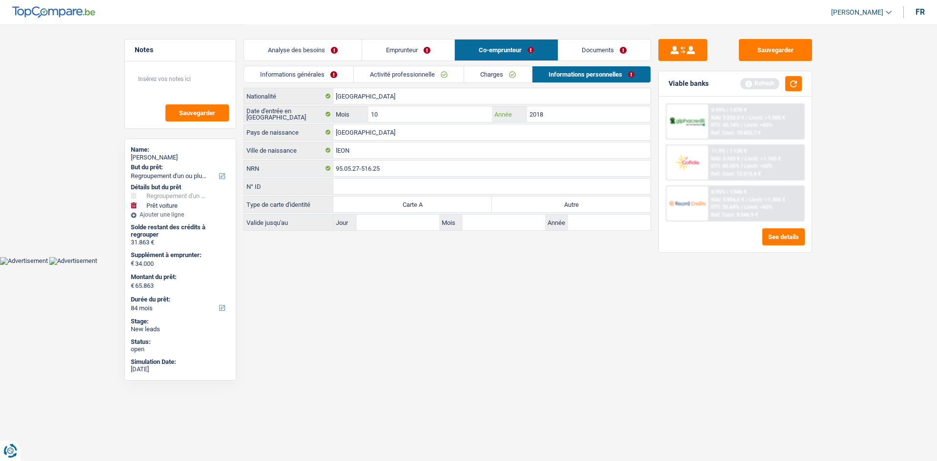
drag, startPoint x: 549, startPoint y: 118, endPoint x: 514, endPoint y: 113, distance: 35.5
click at [514, 113] on div "2018 Année" at bounding box center [571, 114] width 159 height 16
click at [437, 119] on div "Tous les champs sont obligatoires. Veuillez fournir une réponse plus longue" at bounding box center [477, 120] width 282 height 4
click at [431, 115] on input "10" at bounding box center [429, 114] width 123 height 16
type input "1"
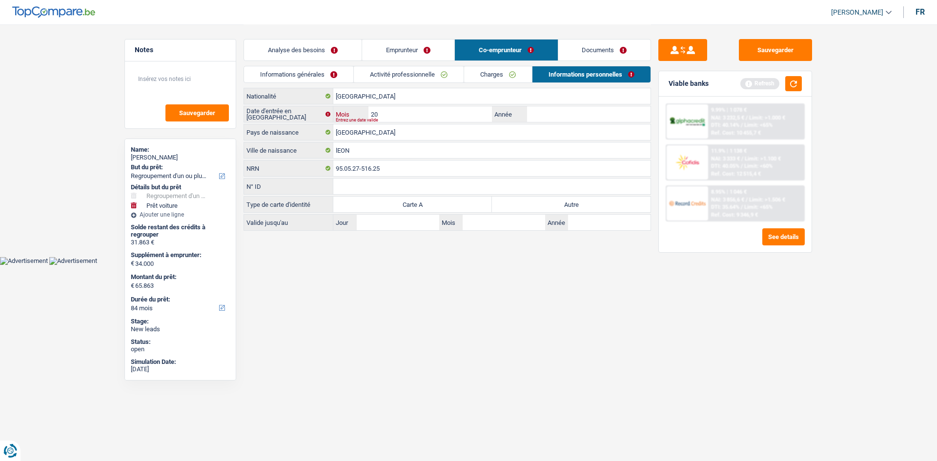
type input "2"
click at [536, 115] on input "Année" at bounding box center [588, 114] width 123 height 16
type input "2018"
click at [433, 107] on input "Mois" at bounding box center [429, 114] width 123 height 16
type input "0"
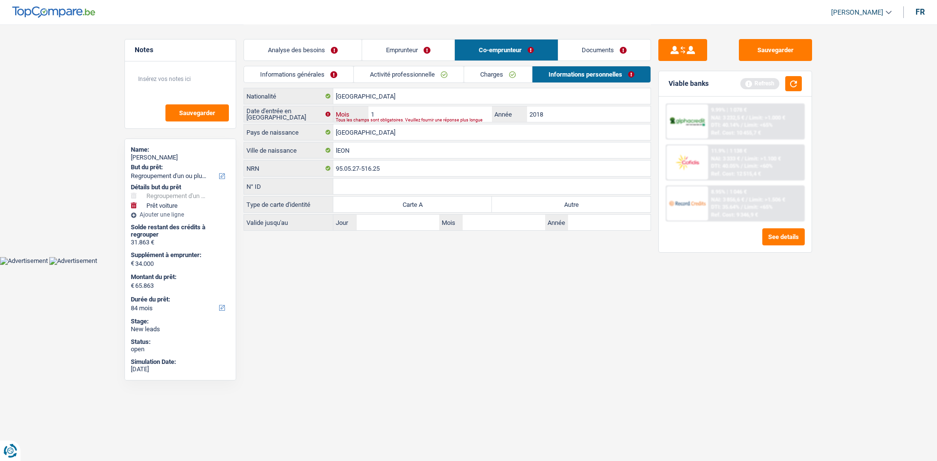
type input "10"
click at [508, 265] on html "Vous avez le contrôle de vos données Nous utilisons des cookies, tout comme nos…" at bounding box center [468, 132] width 937 height 265
click at [523, 194] on div "N° ID Tous les champs sont obligatoires. Veuillez fournir une réponse plus long…" at bounding box center [447, 186] width 407 height 17
click at [525, 203] on label "Autre" at bounding box center [571, 205] width 159 height 16
click at [525, 203] on input "Autre" at bounding box center [571, 205] width 159 height 16
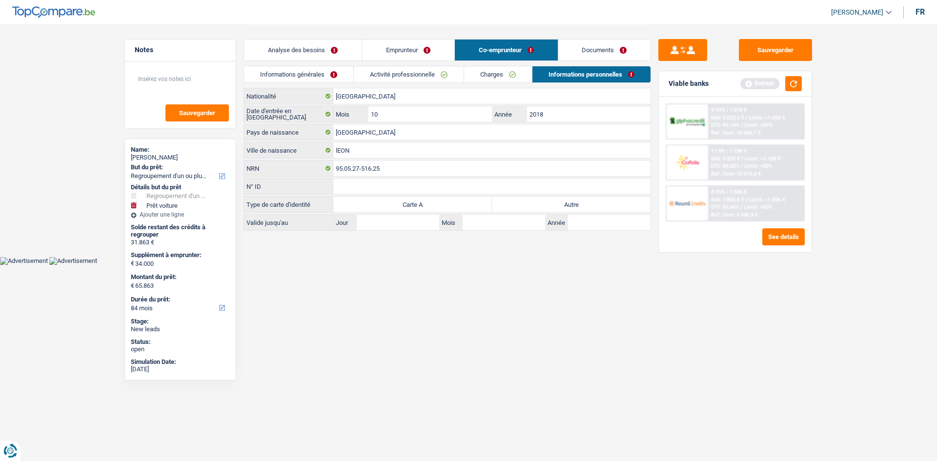
radio input "true"
click at [793, 79] on button "button" at bounding box center [793, 83] width 17 height 15
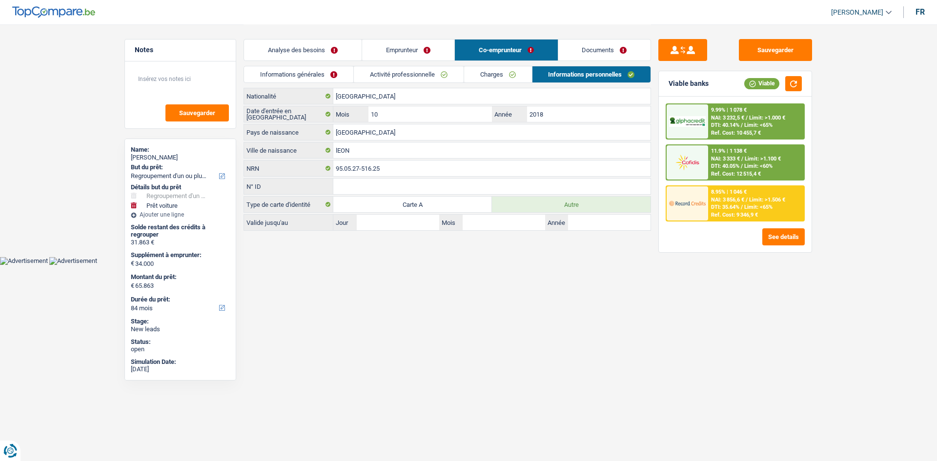
click at [711, 137] on div "9.99% | 1 078 € NAI: 3 232,5 € / Limit: >1.000 € DTI: 40.14% / Limit: <65% Ref.…" at bounding box center [756, 121] width 96 height 34
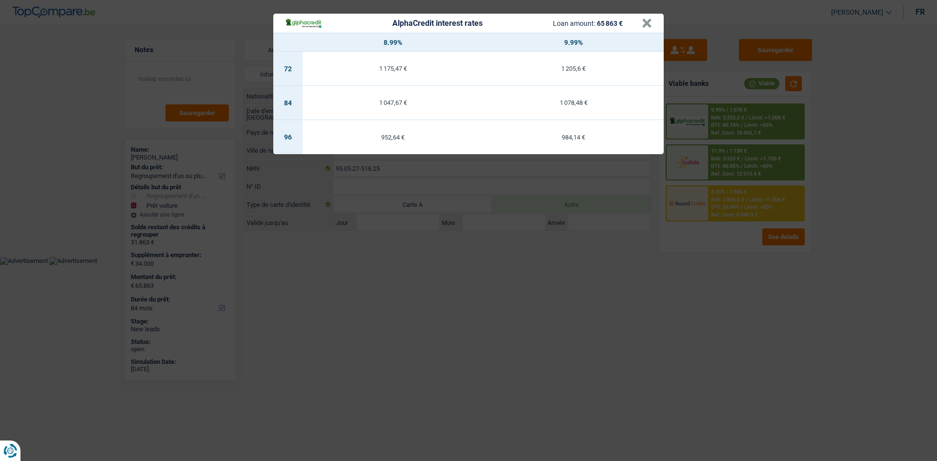
click at [690, 57] on div "AlphaCredit interest rates Loan amount: 65 863 € × 8.99% 9.99% 72 1 175,47 € 1 …" at bounding box center [468, 230] width 937 height 461
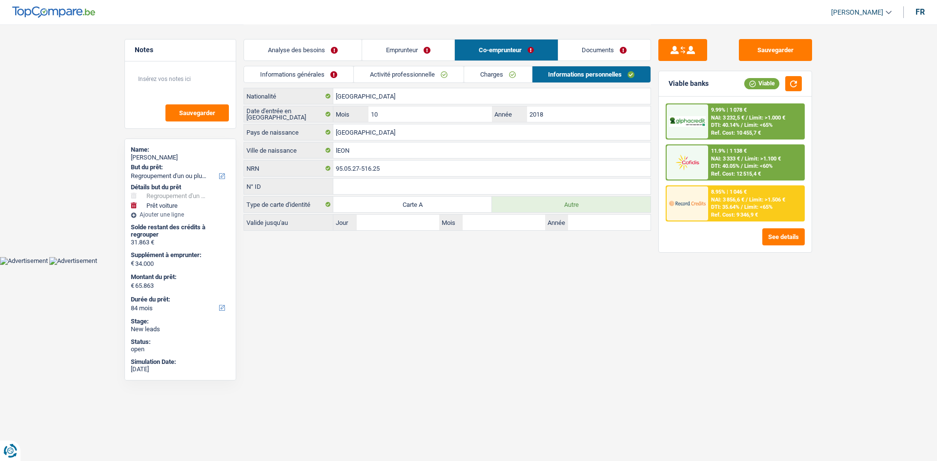
click at [720, 161] on span "NAI: 3 333 €" at bounding box center [725, 159] width 29 height 6
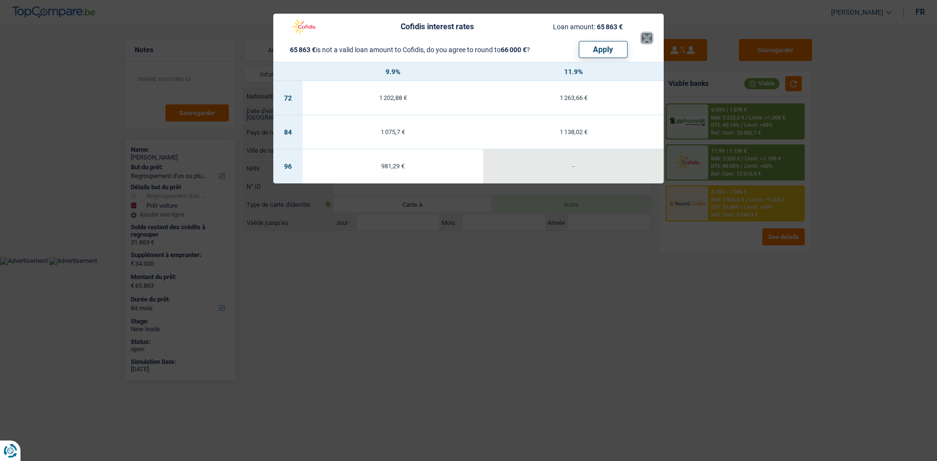
click at [646, 38] on button "×" at bounding box center [647, 38] width 10 height 10
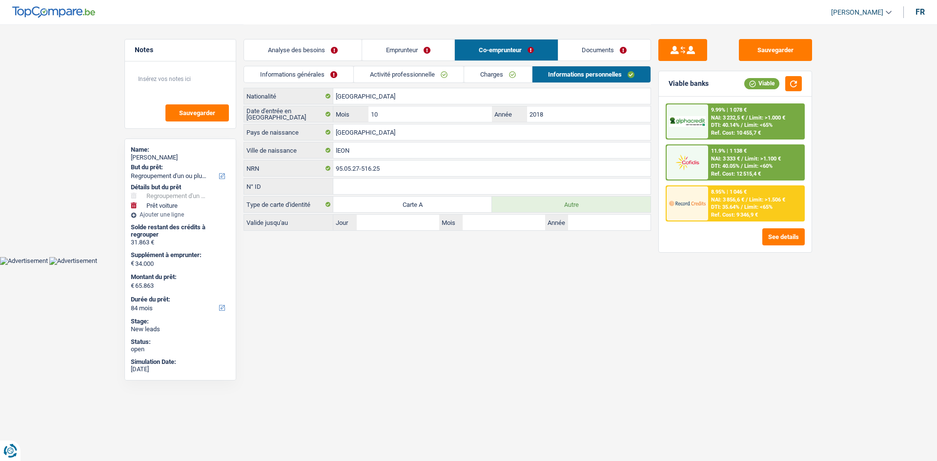
click at [299, 50] on link "Analyse des besoins" at bounding box center [303, 50] width 118 height 21
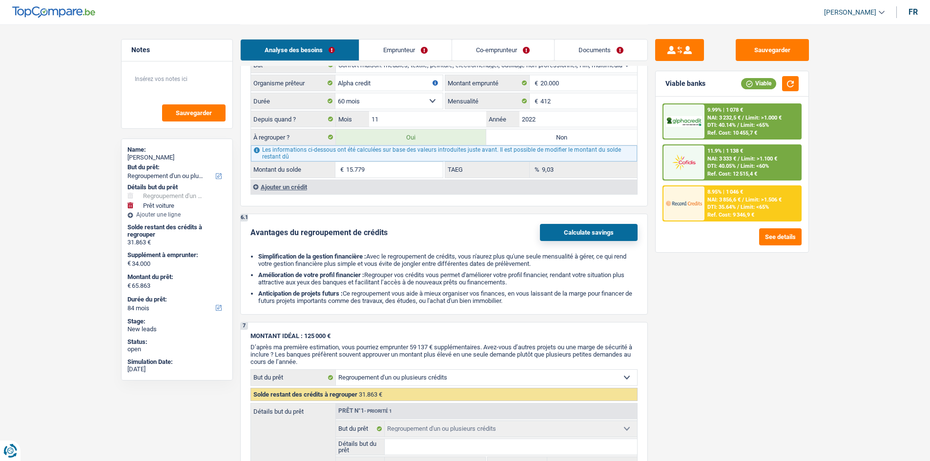
scroll to position [1331, 0]
click at [481, 52] on link "Co-emprunteur" at bounding box center [503, 50] width 102 height 21
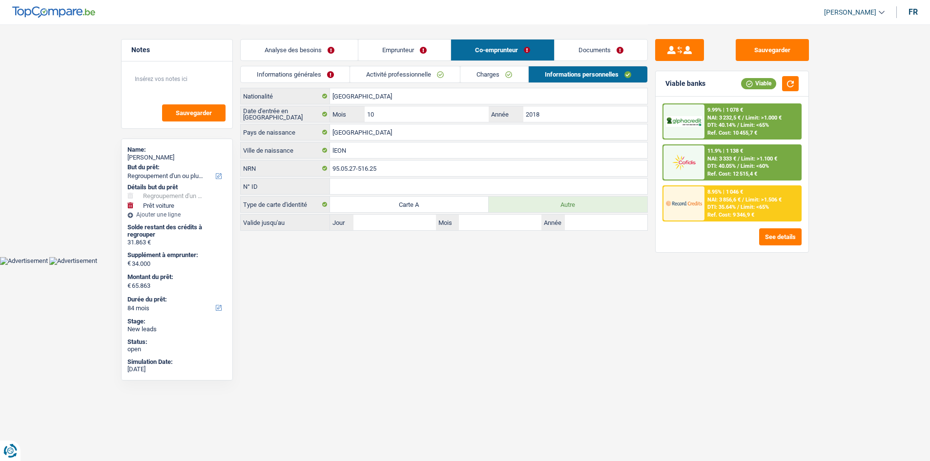
scroll to position [0, 0]
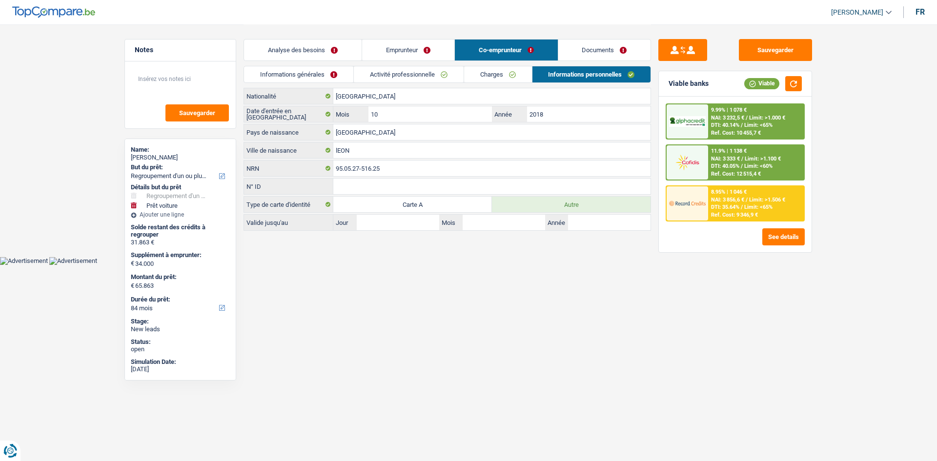
click at [476, 78] on link "Charges" at bounding box center [498, 74] width 68 height 16
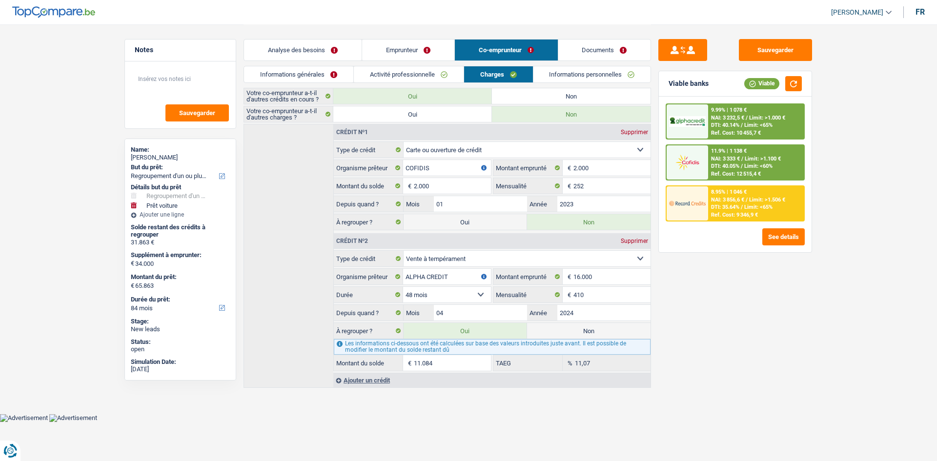
click at [311, 51] on link "Analyse des besoins" at bounding box center [303, 50] width 118 height 21
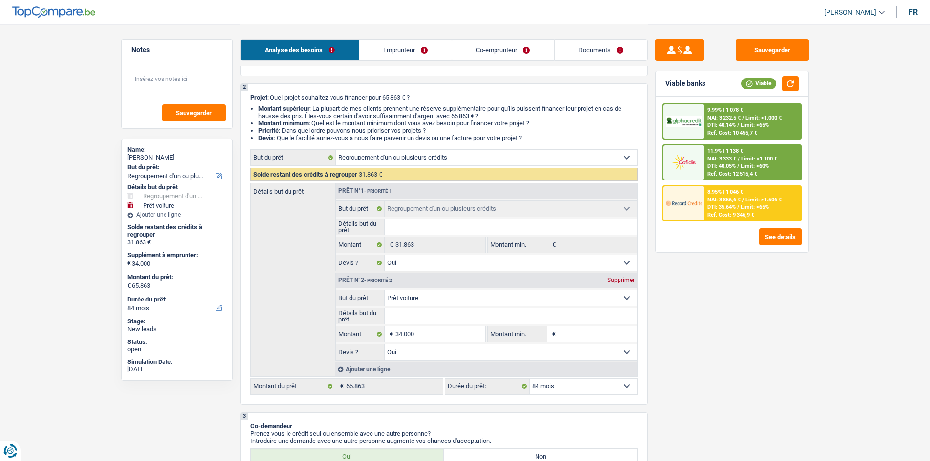
scroll to position [65, 0]
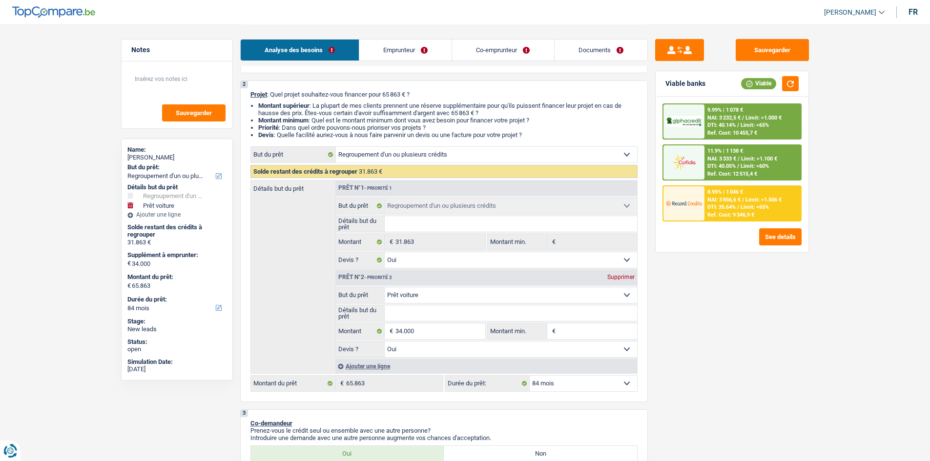
click at [729, 118] on span "NAI: 3 232,5 €" at bounding box center [723, 118] width 33 height 6
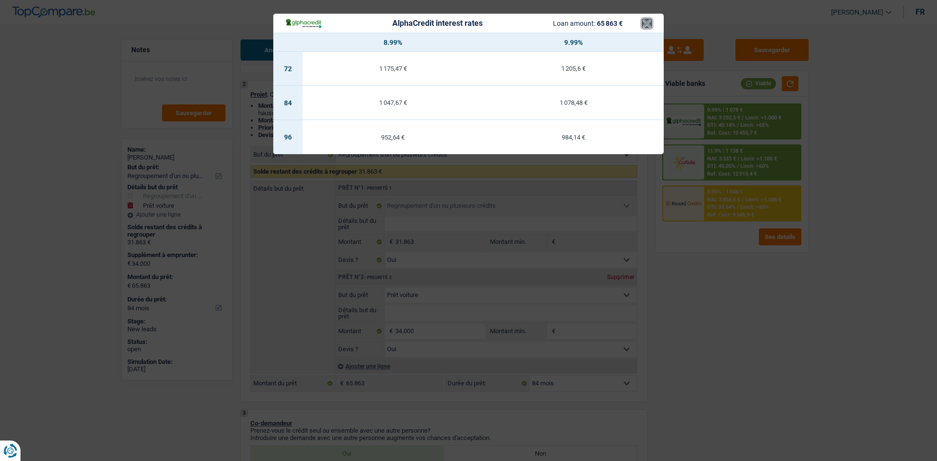
click at [643, 22] on button "×" at bounding box center [647, 24] width 10 height 10
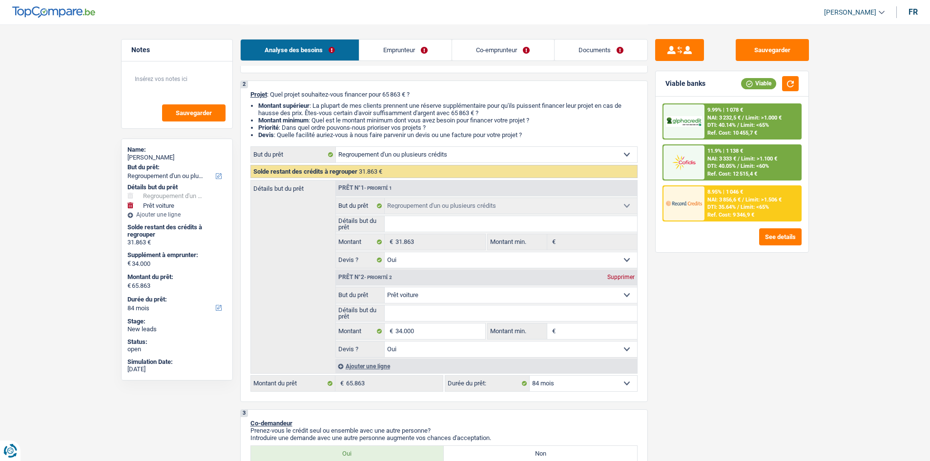
click at [555, 380] on select "12 mois 18 mois 24 mois 30 mois 36 mois 42 mois 48 mois 60 mois 72 mois 84 mois…" at bounding box center [582, 384] width 107 height 16
select select "120"
click at [529, 376] on select "12 mois 18 mois 24 mois 30 mois 36 mois 42 mois 48 mois 60 mois 72 mois 84 mois…" at bounding box center [582, 384] width 107 height 16
select select "120"
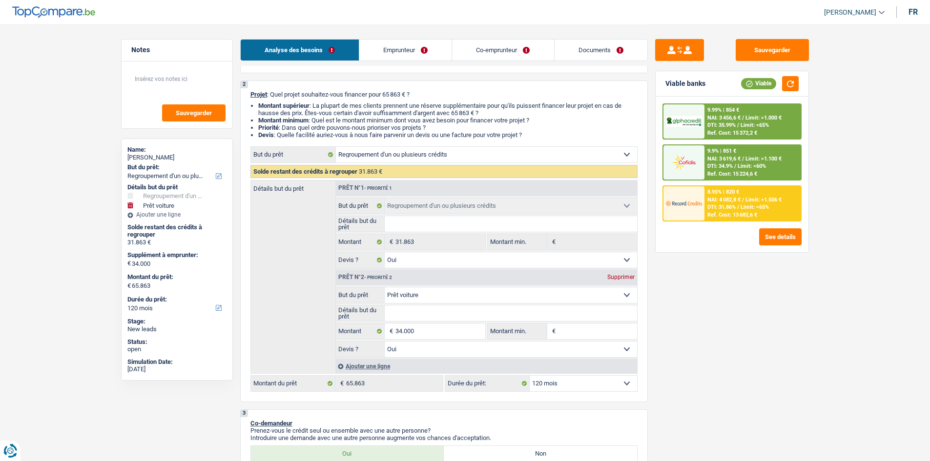
click at [728, 125] on span "DTI: 35.99%" at bounding box center [721, 125] width 28 height 6
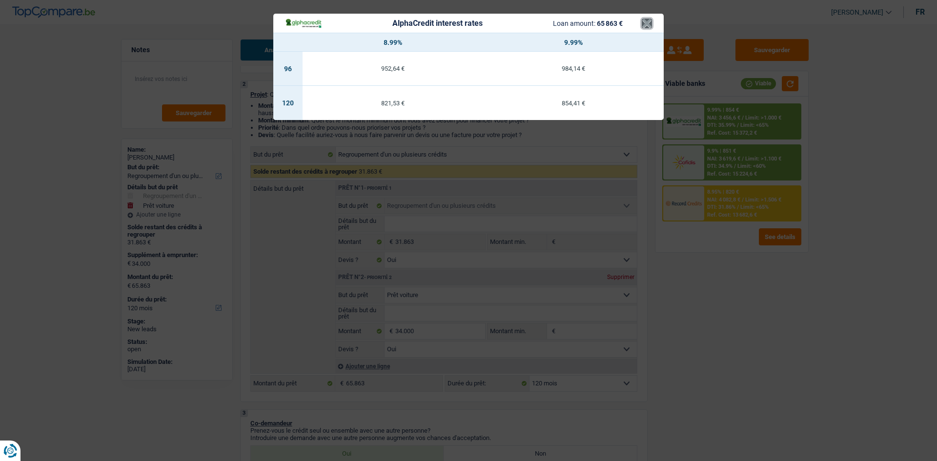
click at [646, 22] on button "×" at bounding box center [647, 24] width 10 height 10
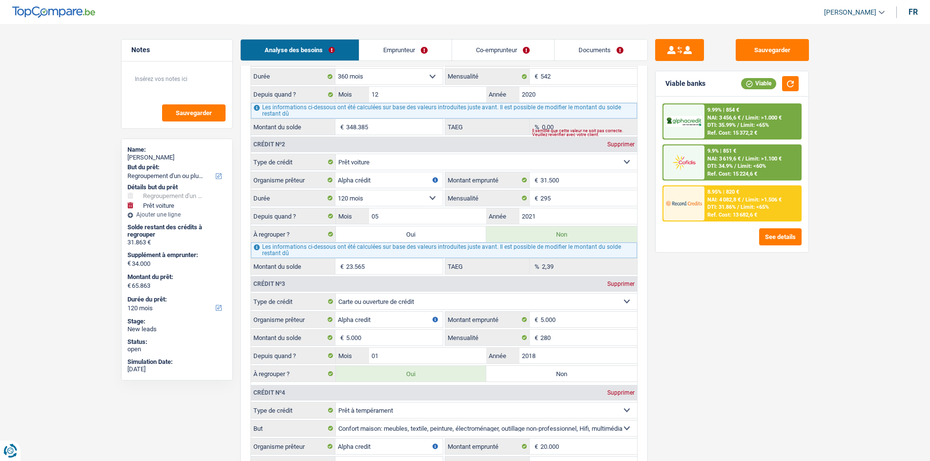
scroll to position [895, 0]
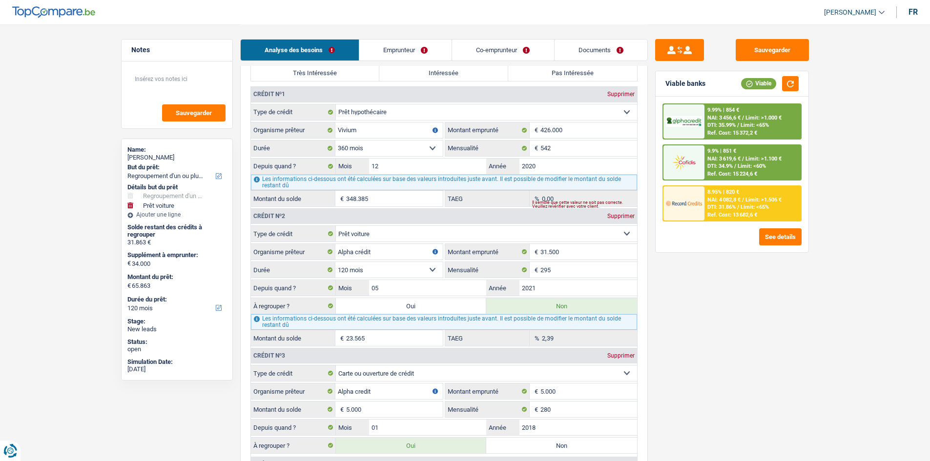
click at [488, 43] on link "Co-emprunteur" at bounding box center [503, 50] width 102 height 21
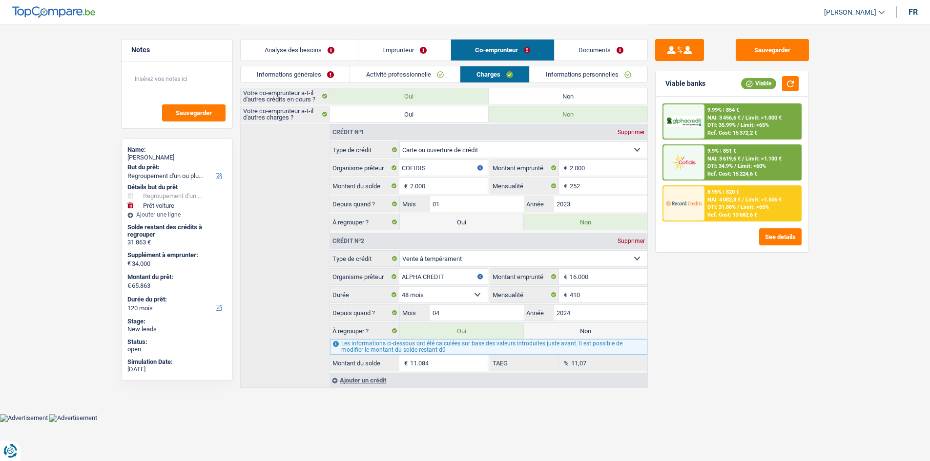
scroll to position [0, 0]
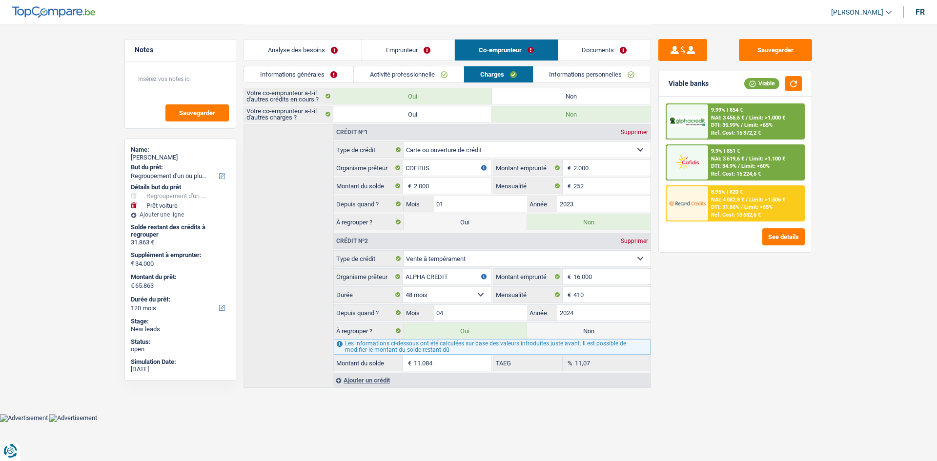
click at [429, 48] on link "Emprunteur" at bounding box center [408, 50] width 92 height 21
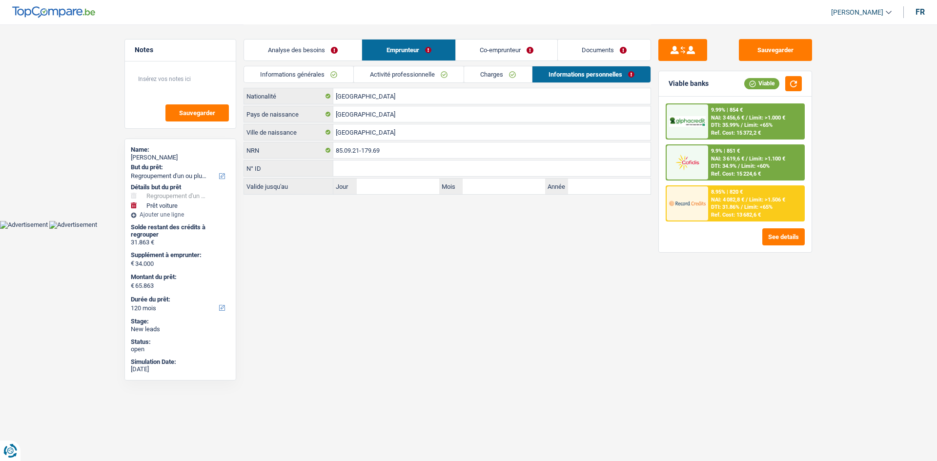
click at [344, 51] on link "Analyse des besoins" at bounding box center [303, 50] width 118 height 21
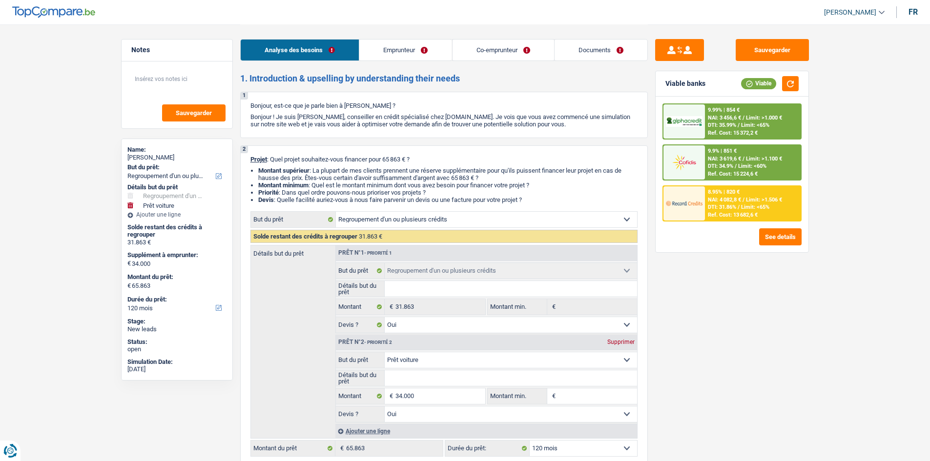
click at [425, 49] on link "Emprunteur" at bounding box center [405, 50] width 92 height 21
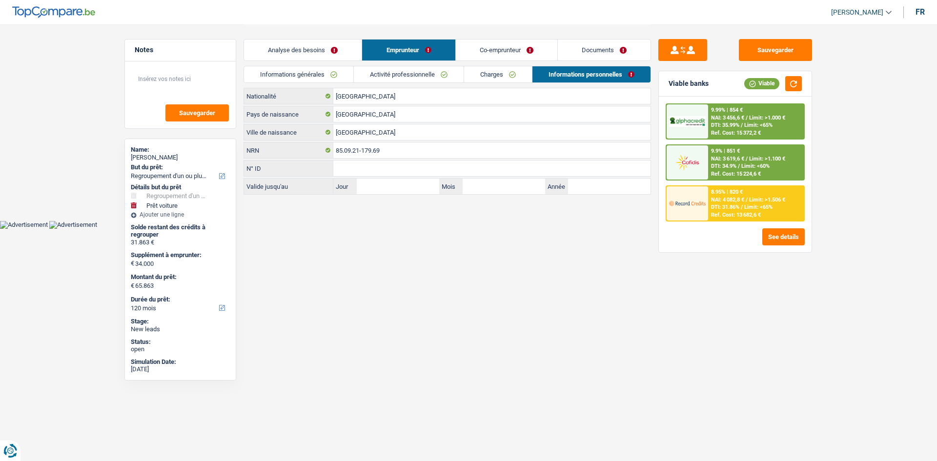
click at [493, 50] on link "Co-emprunteur" at bounding box center [507, 50] width 102 height 21
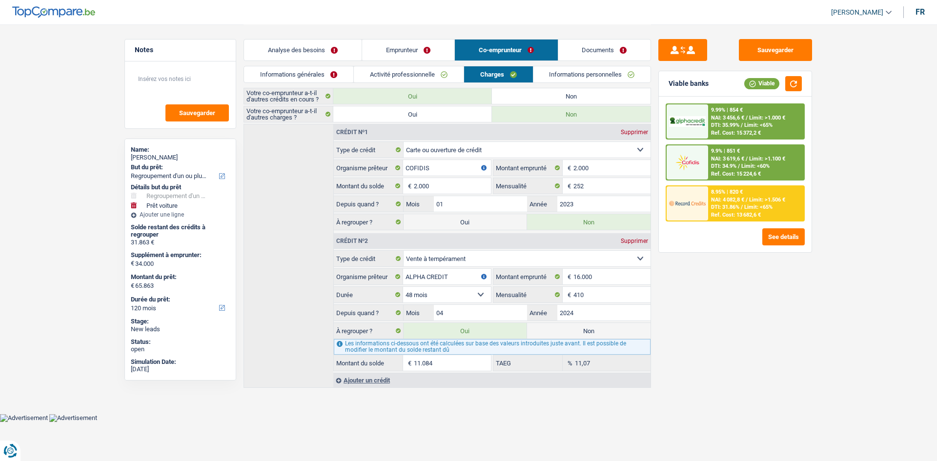
click at [592, 42] on link "Documents" at bounding box center [604, 50] width 93 height 21
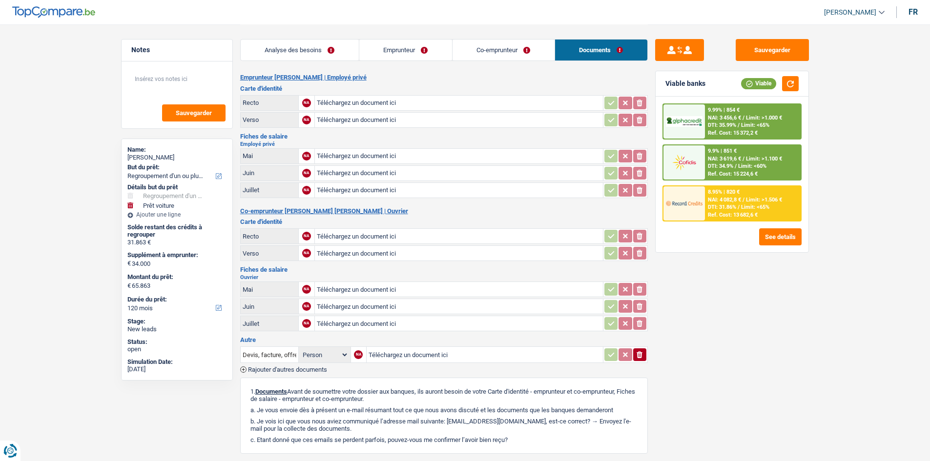
click at [324, 47] on link "Analyse des besoins" at bounding box center [300, 50] width 118 height 21
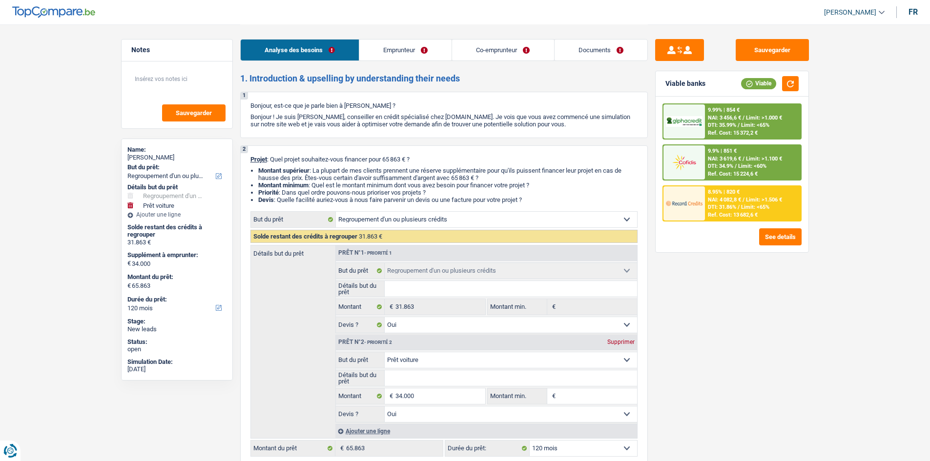
click at [393, 53] on link "Emprunteur" at bounding box center [405, 50] width 92 height 21
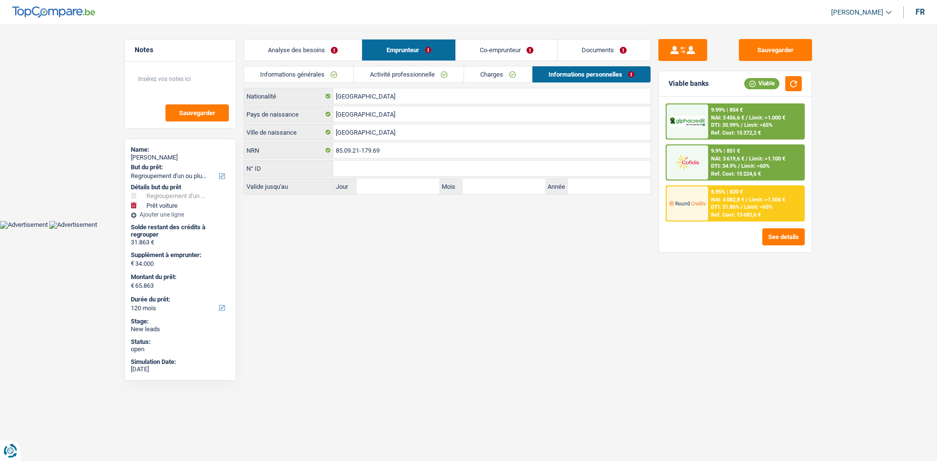
drag, startPoint x: 523, startPoint y: 49, endPoint x: 507, endPoint y: 53, distance: 16.5
click at [521, 48] on link "Co-emprunteur" at bounding box center [507, 50] width 102 height 21
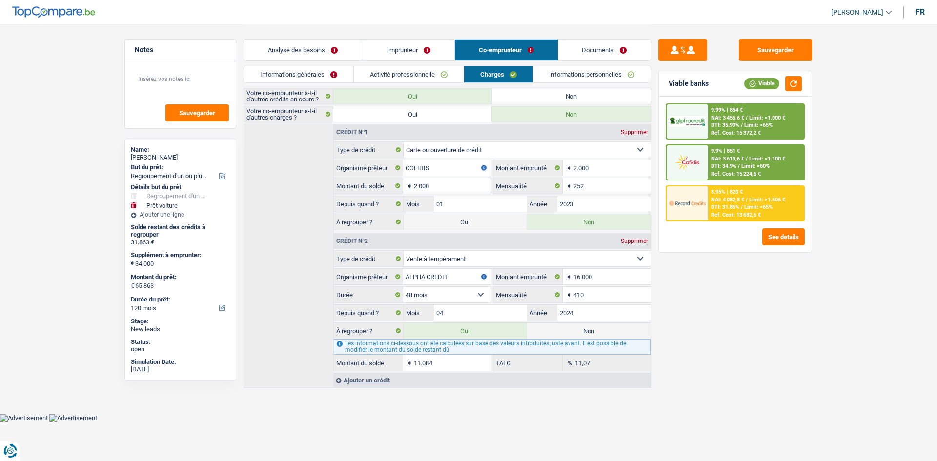
drag, startPoint x: 458, startPoint y: 220, endPoint x: 447, endPoint y: 220, distance: 11.2
click at [457, 220] on label "Oui" at bounding box center [465, 222] width 123 height 16
click at [457, 220] on input "Oui" at bounding box center [465, 222] width 123 height 16
radio input "true"
select select "144"
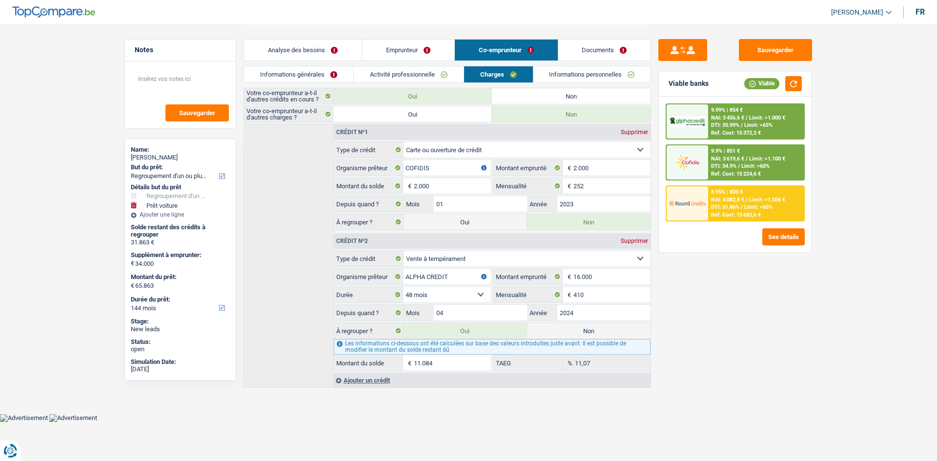
radio input "false"
type input "67.863"
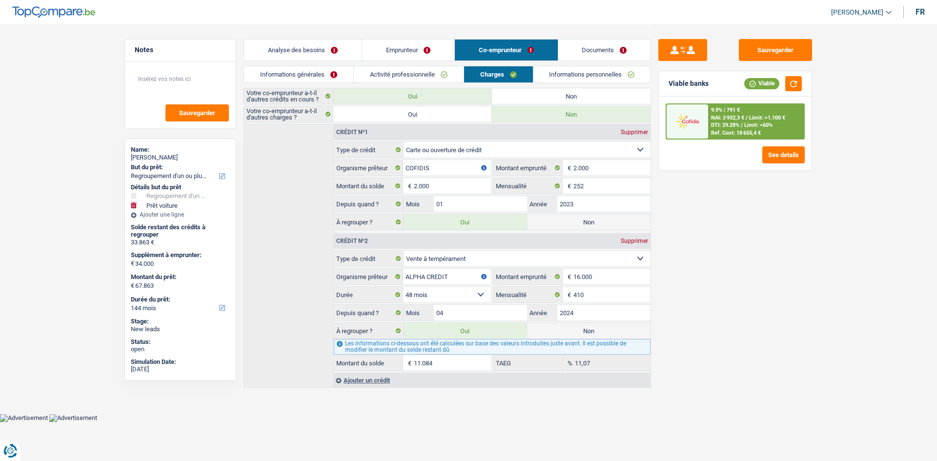
click at [323, 42] on link "Analyse des besoins" at bounding box center [303, 50] width 118 height 21
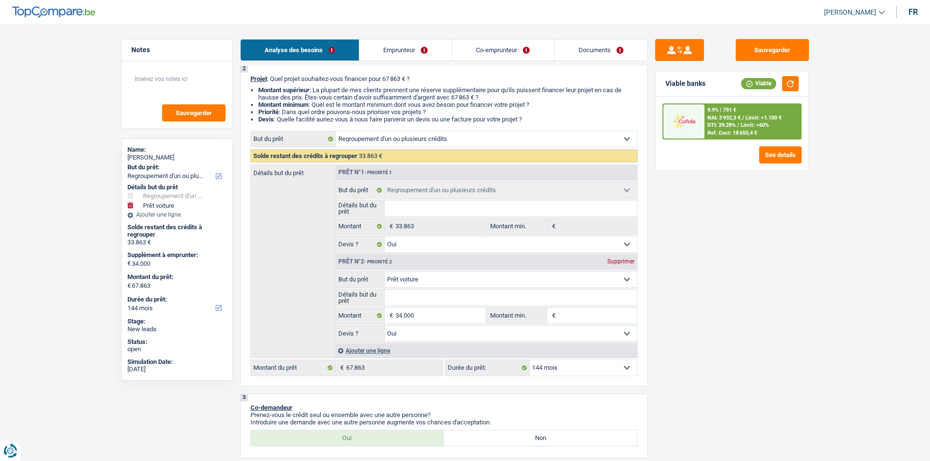
scroll to position [98, 0]
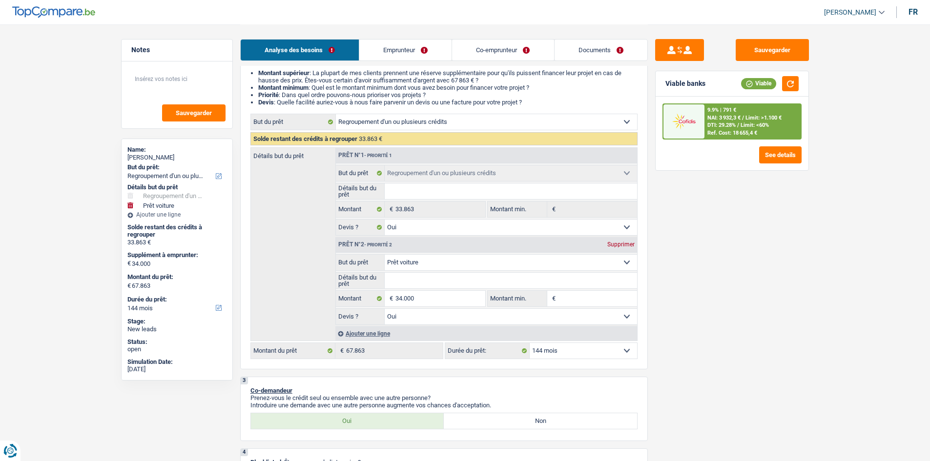
click at [554, 353] on select "12 mois 18 mois 24 mois 30 mois 36 mois 42 mois 48 mois 60 mois 72 mois 84 mois…" at bounding box center [582, 351] width 107 height 16
select select "120"
click at [529, 343] on select "12 mois 18 mois 24 mois 30 mois 36 mois 42 mois 48 mois 60 mois 72 mois 84 mois…" at bounding box center [582, 351] width 107 height 16
select select "120"
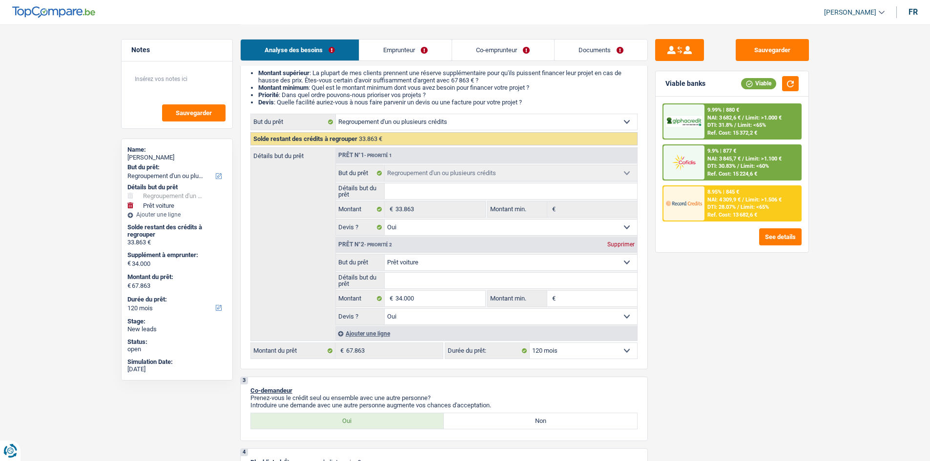
click at [720, 151] on div "9.9% | 877 €" at bounding box center [721, 151] width 29 height 6
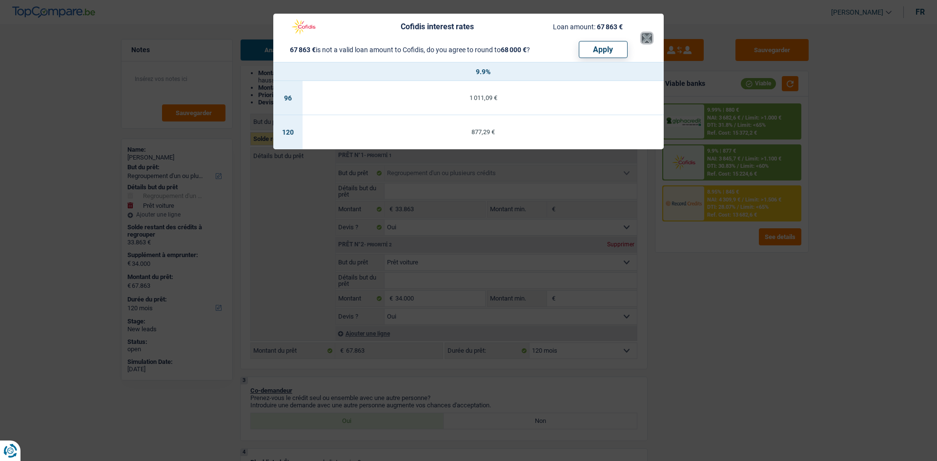
click at [644, 39] on button "×" at bounding box center [647, 38] width 10 height 10
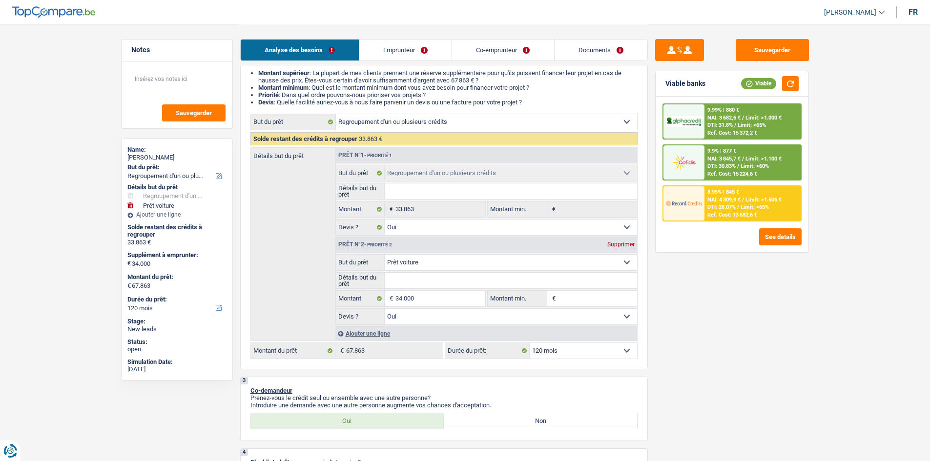
click at [680, 130] on div at bounding box center [683, 121] width 41 height 34
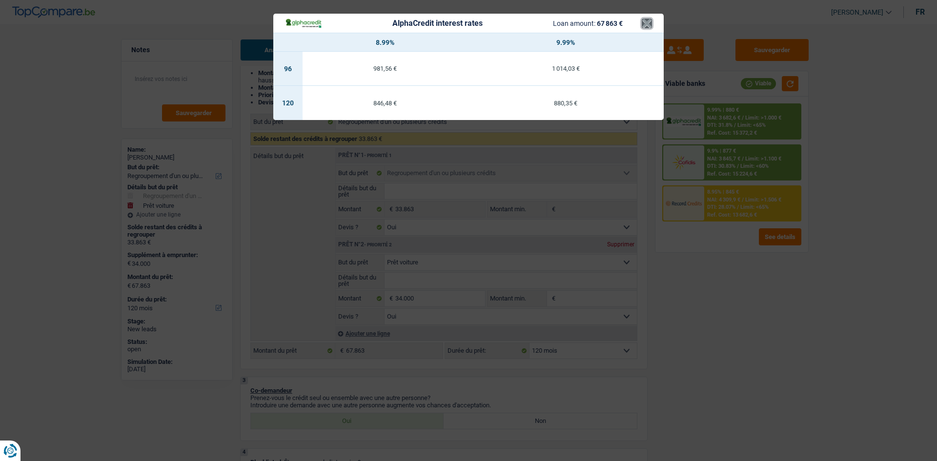
click at [647, 23] on button "×" at bounding box center [647, 24] width 10 height 10
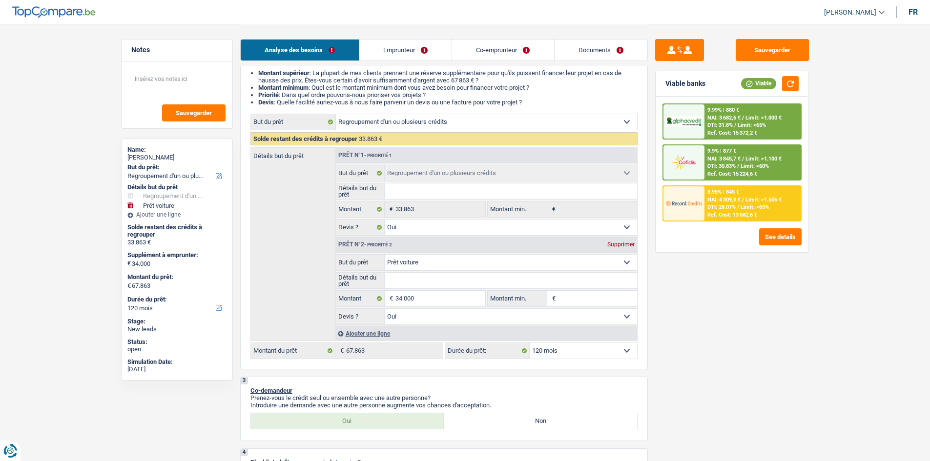
click at [409, 53] on link "Emprunteur" at bounding box center [405, 50] width 92 height 21
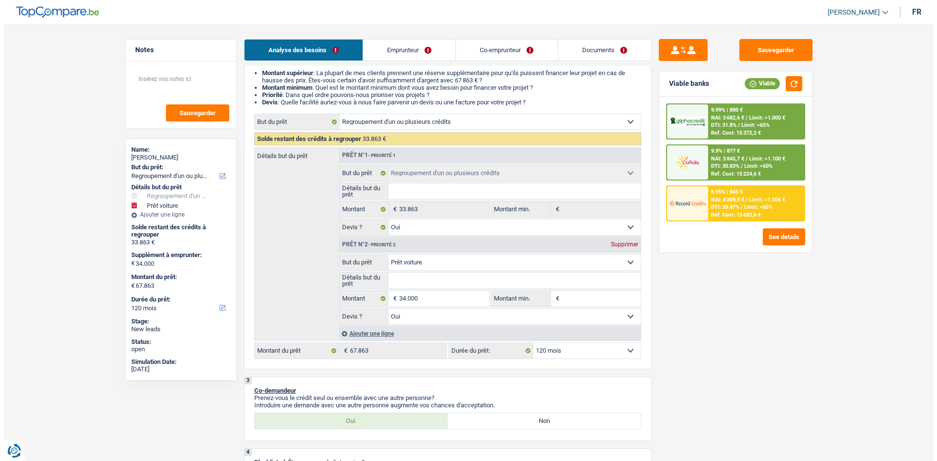
scroll to position [0, 0]
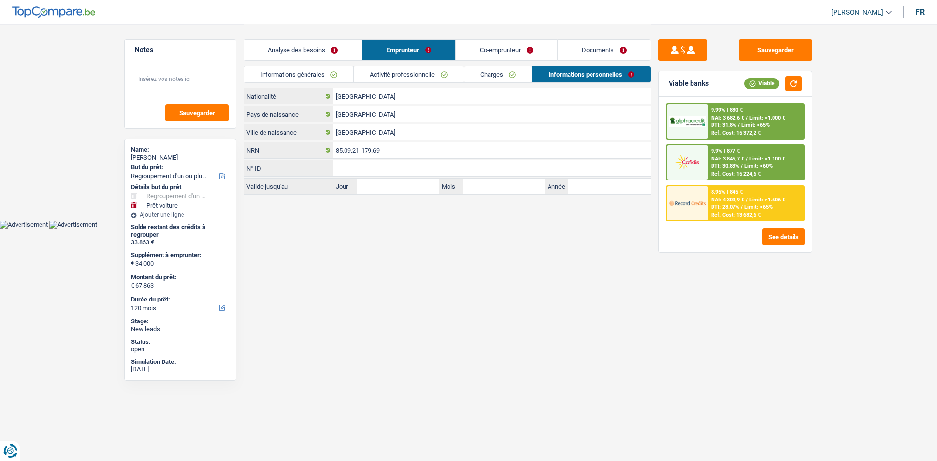
click at [377, 71] on link "Activité professionnelle" at bounding box center [409, 74] width 110 height 16
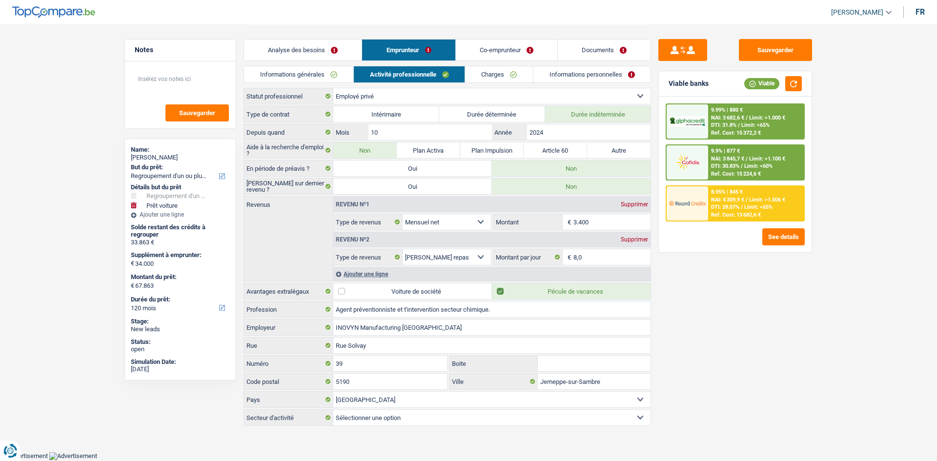
click at [488, 75] on link "Charges" at bounding box center [499, 74] width 68 height 16
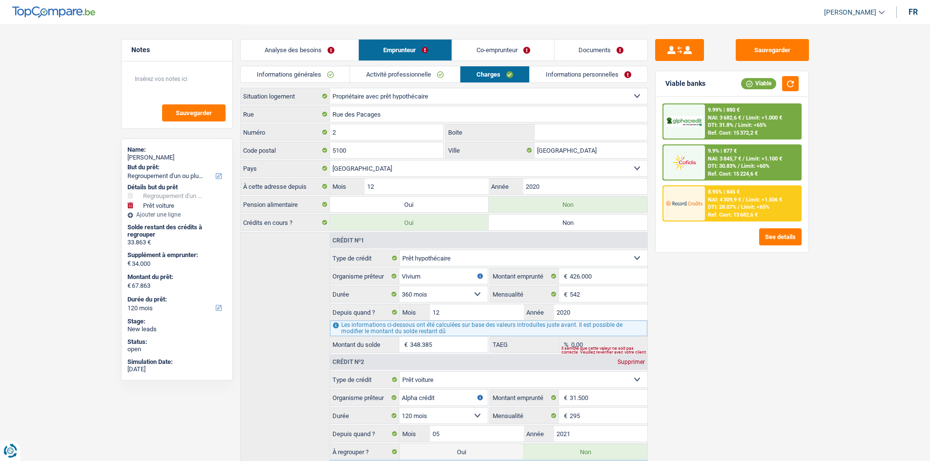
click at [420, 71] on link "Activité professionnelle" at bounding box center [405, 74] width 110 height 16
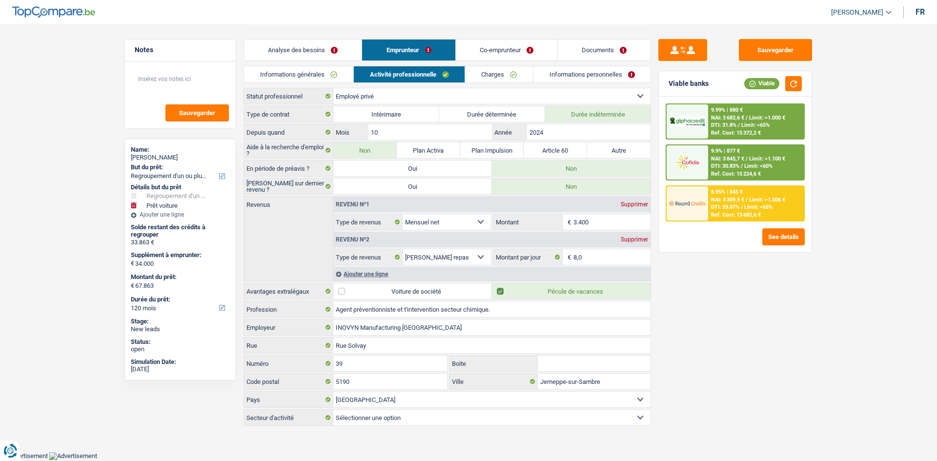
click at [504, 74] on link "Charges" at bounding box center [499, 74] width 68 height 16
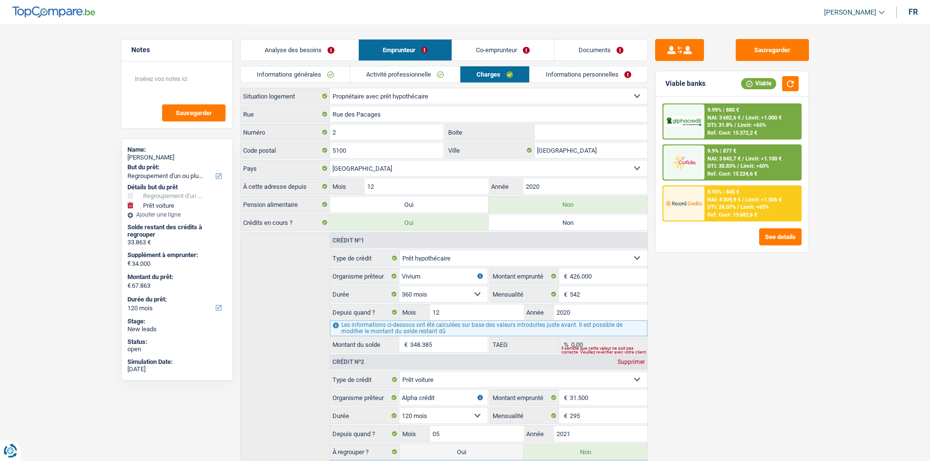
click at [499, 48] on link "Co-emprunteur" at bounding box center [503, 50] width 102 height 21
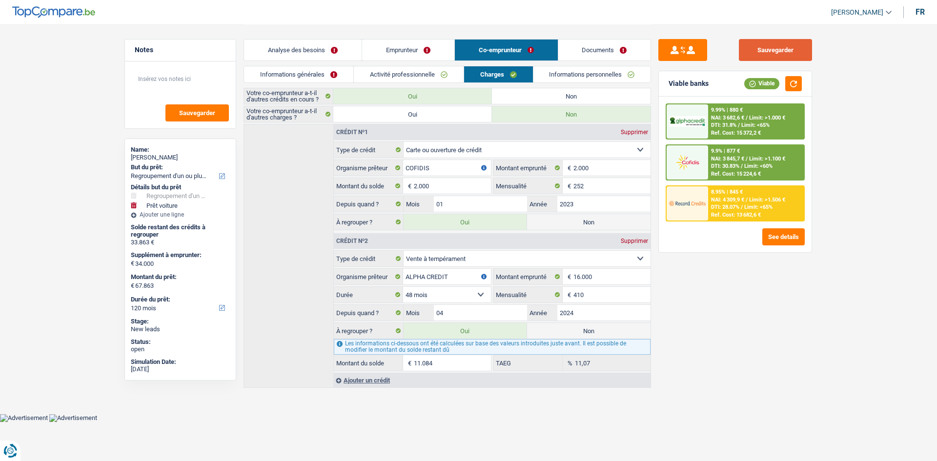
drag, startPoint x: 789, startPoint y: 55, endPoint x: 785, endPoint y: 47, distance: 8.3
click at [789, 53] on button "Sauvegarder" at bounding box center [775, 50] width 73 height 22
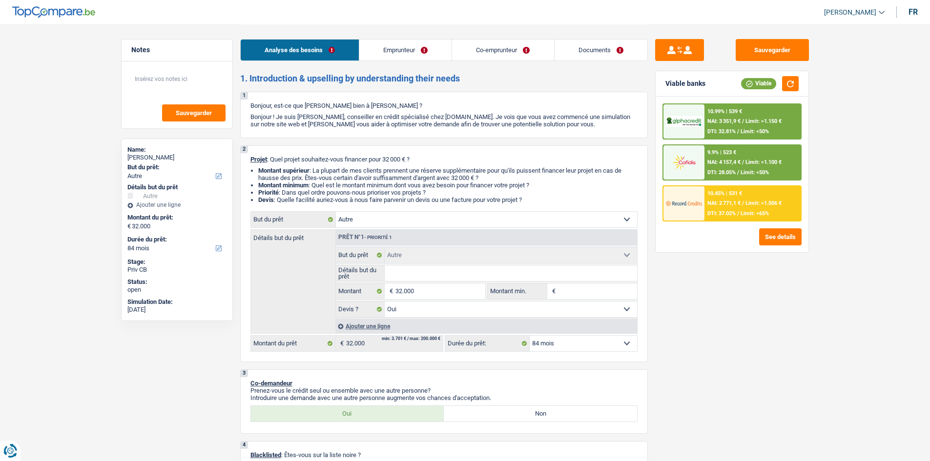
select select "other"
select select "84"
select select "other"
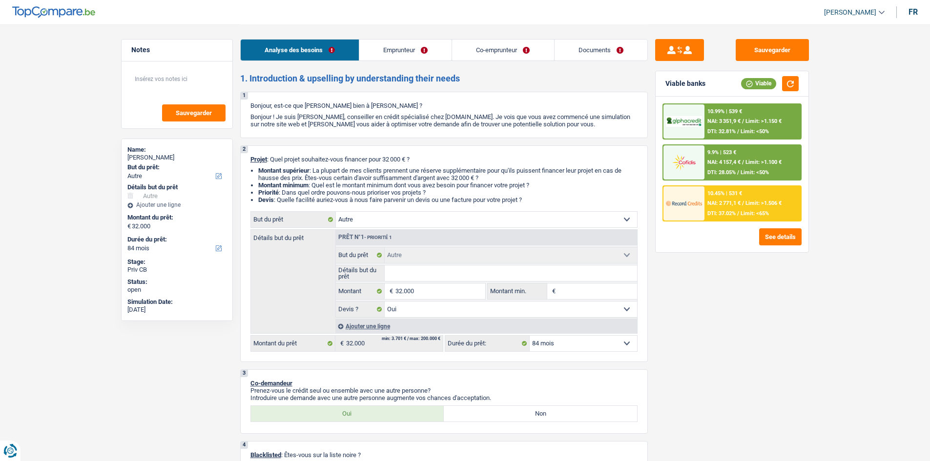
select select "yes"
select select "84"
select select "invalid"
select select "publicEmployee"
select select "familyAllowances"
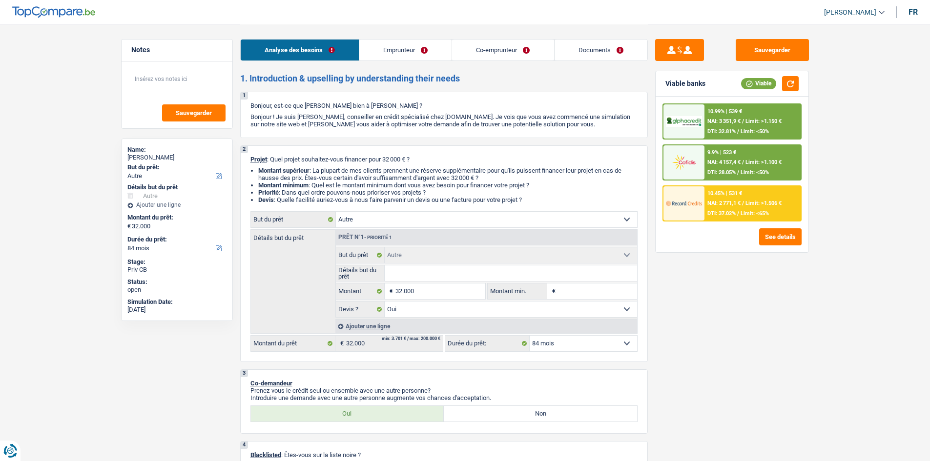
select select "disabilityPension"
select select "alimony"
select select "netSalary"
select select "mealVouchers"
select select "rents"
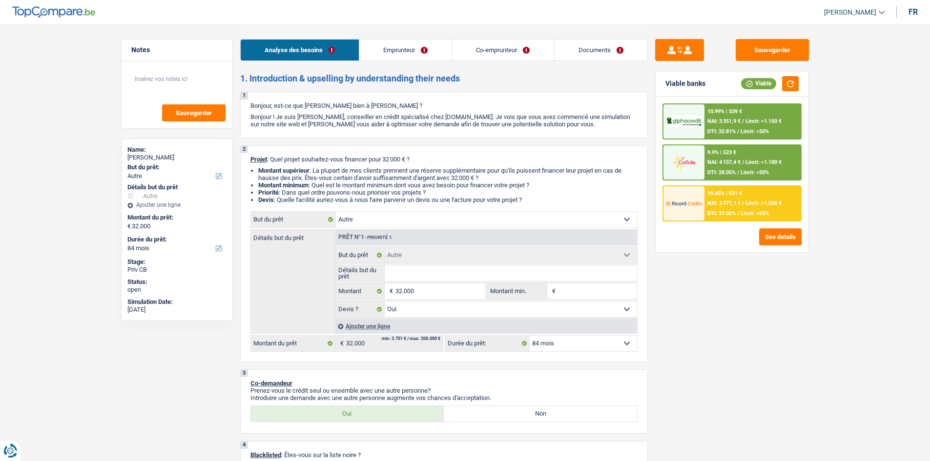
select select "carLoan"
select select "84"
select select "other"
select select "yes"
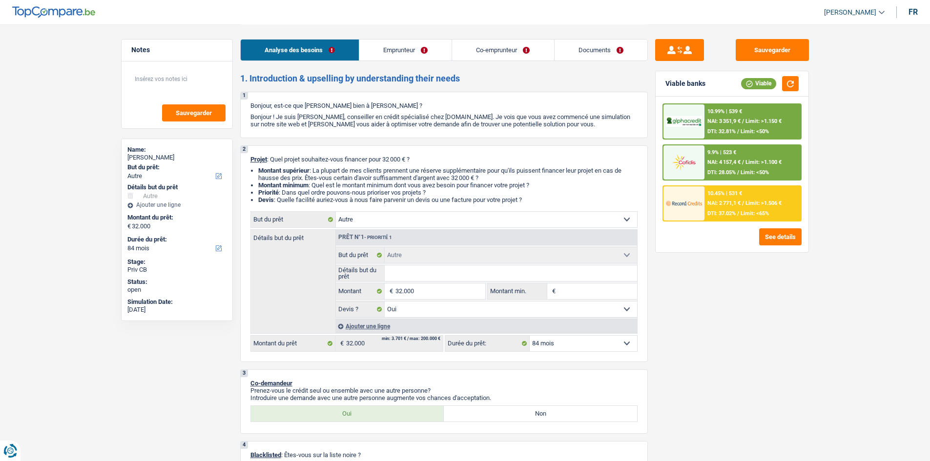
select select "84"
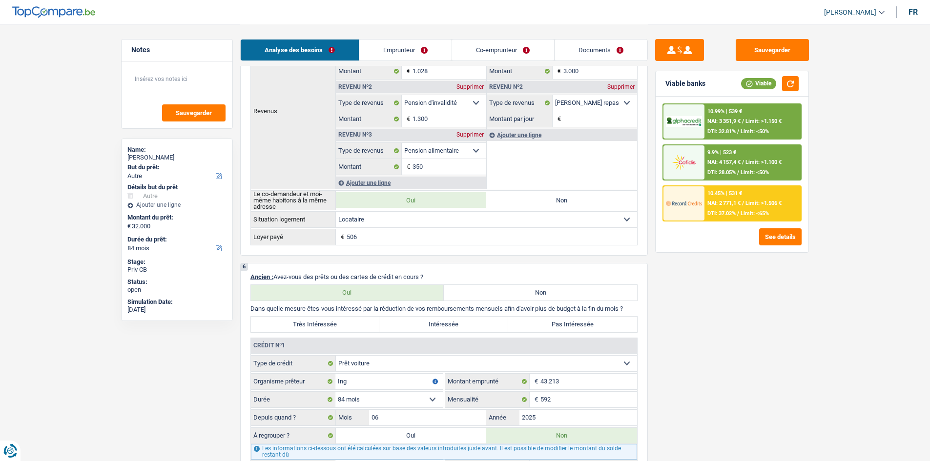
scroll to position [683, 0]
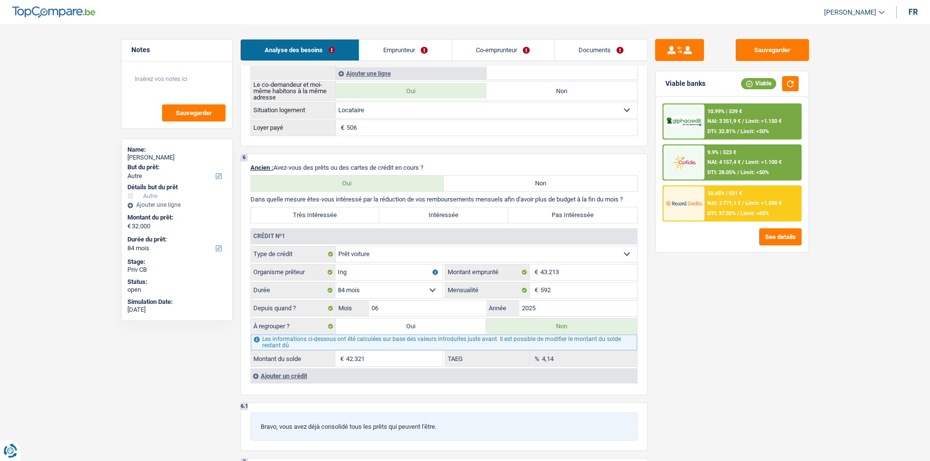
click at [282, 375] on div "Ajouter un crédit" at bounding box center [443, 375] width 387 height 15
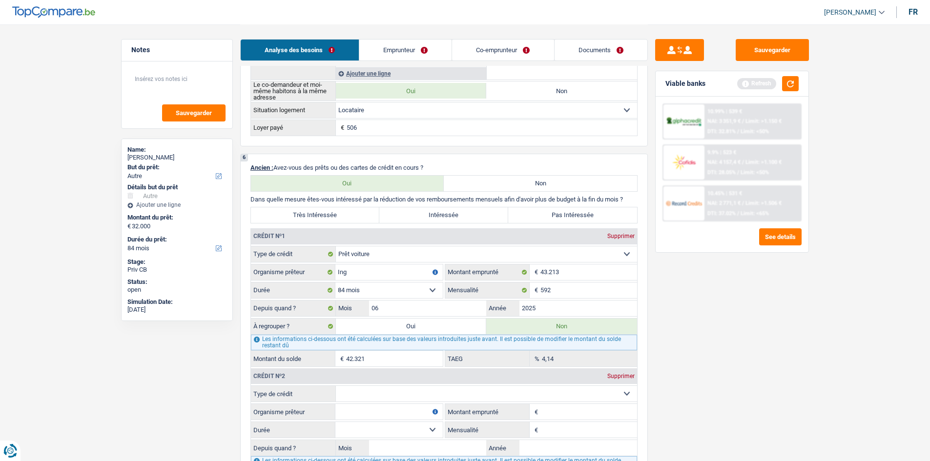
scroll to position [732, 0]
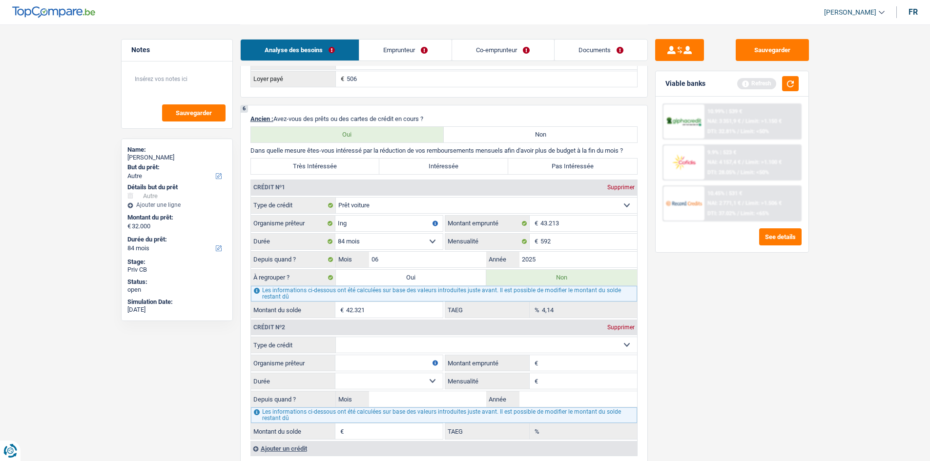
click at [386, 350] on select "Carte ou ouverture de crédit Prêt hypothécaire Vente à tempérament Prêt à tempé…" at bounding box center [486, 345] width 301 height 16
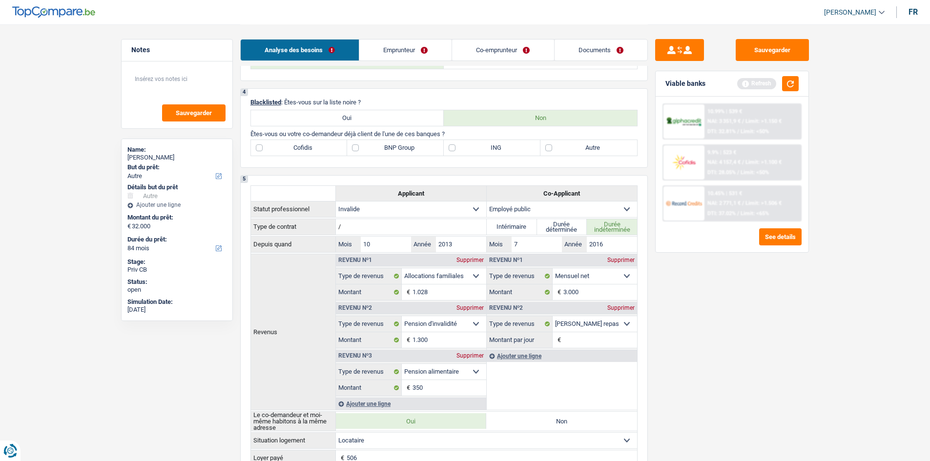
scroll to position [195, 0]
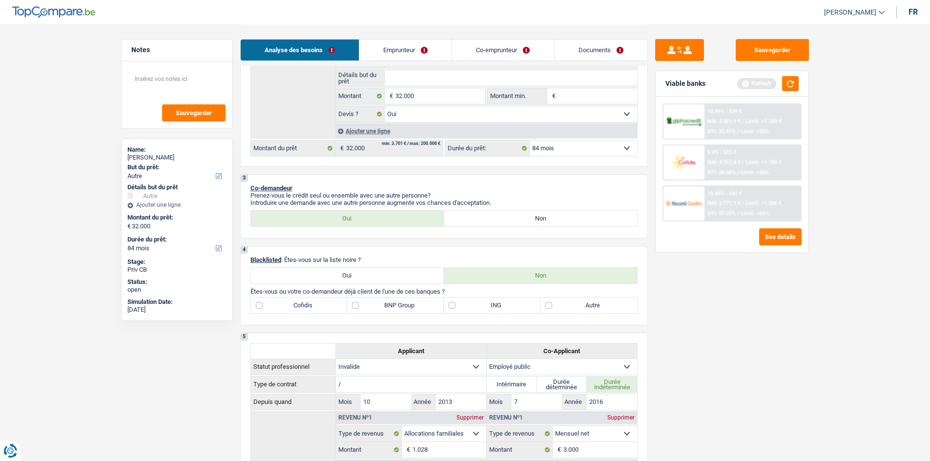
click at [469, 307] on label "ING" at bounding box center [492, 306] width 97 height 16
click at [469, 307] on input "ING" at bounding box center [492, 306] width 97 height 16
checkbox input "true"
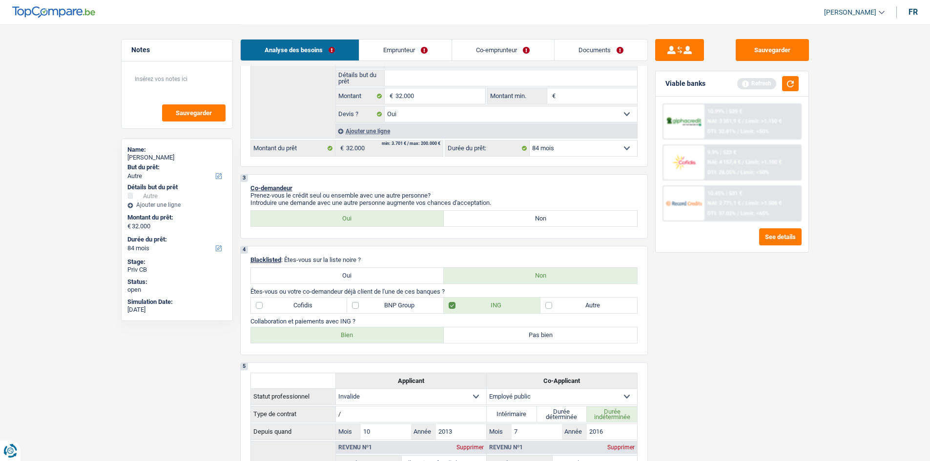
click at [361, 332] on label "Bien" at bounding box center [347, 335] width 193 height 16
click at [361, 332] on input "Bien" at bounding box center [347, 335] width 193 height 16
radio input "true"
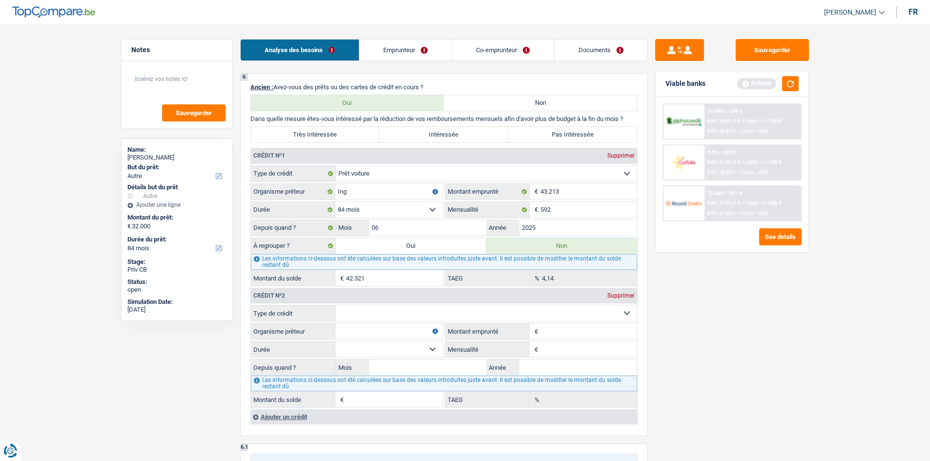
scroll to position [830, 0]
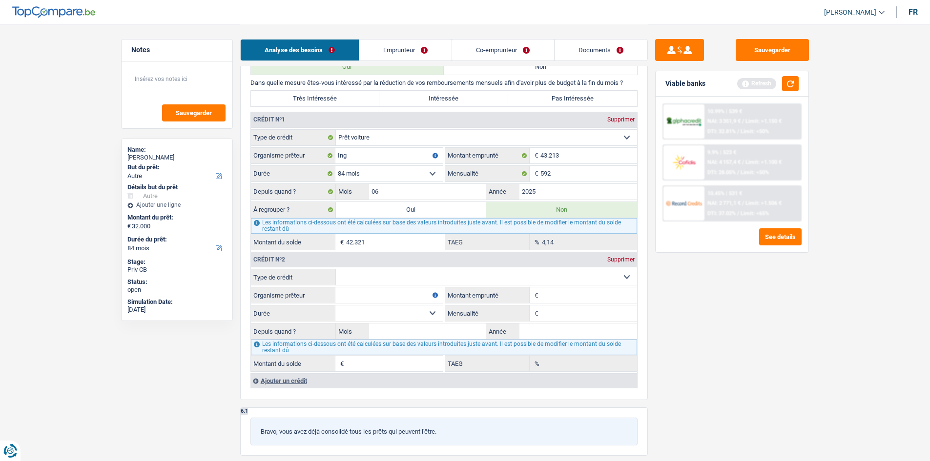
click at [352, 288] on input "Organisme prêteur" at bounding box center [388, 295] width 107 height 16
type input "+ING"
click at [544, 292] on input "Montant emprunté" at bounding box center [588, 295] width 97 height 16
type input "1.250"
click at [408, 308] on select "12 mois 18 mois 24 mois Sélectionner une option" at bounding box center [388, 313] width 107 height 16
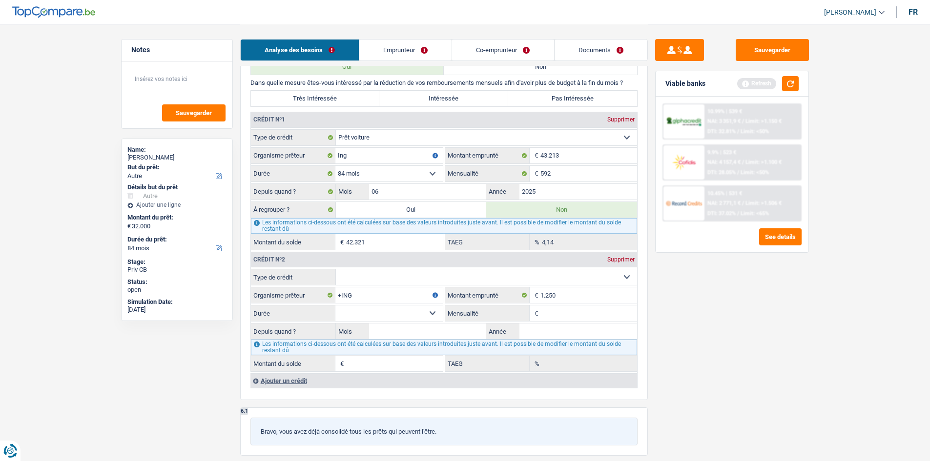
click at [365, 273] on select "Carte ou ouverture de crédit Prêt hypothécaire Vente à tempérament Prêt à tempé…" at bounding box center [486, 277] width 301 height 16
select select "cardOrCredit"
type input "0"
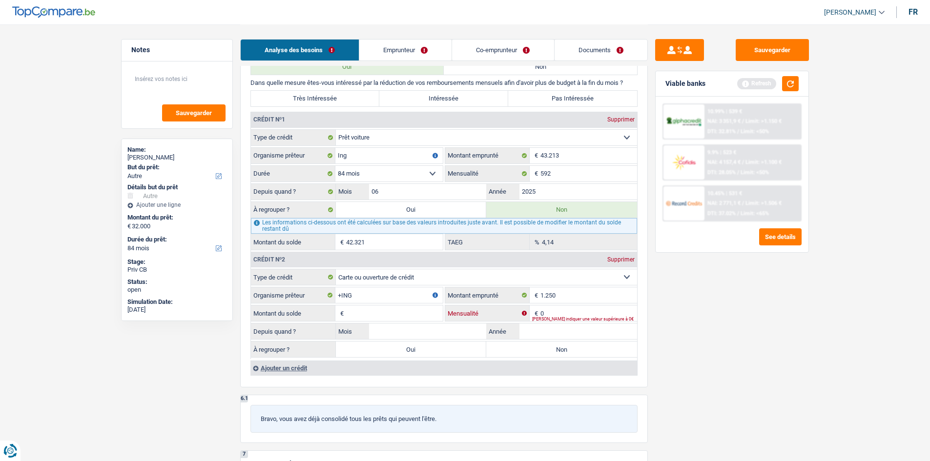
click at [549, 311] on input "0" at bounding box center [588, 313] width 97 height 16
type input "125"
click at [428, 312] on input "Montant du solde" at bounding box center [394, 313] width 97 height 16
type input "1.250"
click at [536, 333] on input "Année" at bounding box center [578, 332] width 118 height 16
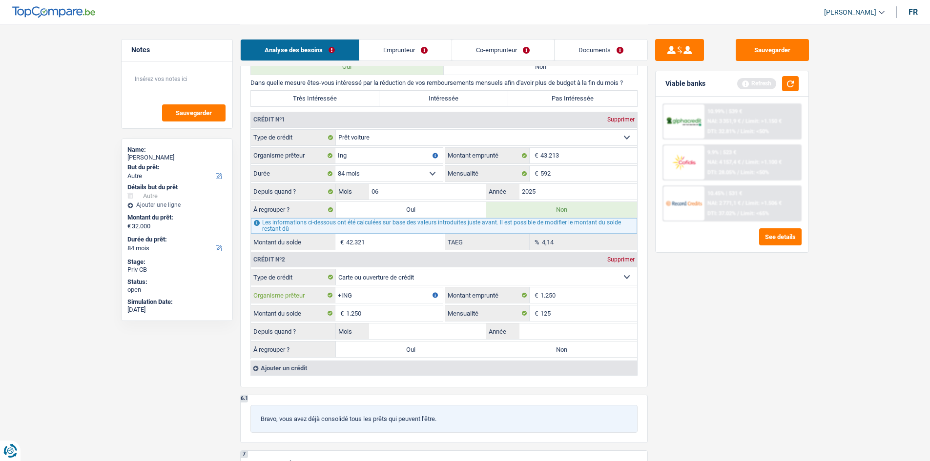
click at [341, 297] on input "+ING" at bounding box center [388, 295] width 107 height 16
type input "ING"
click at [537, 326] on input "Année" at bounding box center [578, 332] width 118 height 16
click at [519, 346] on label "Non" at bounding box center [561, 350] width 151 height 16
click at [519, 346] on input "Non" at bounding box center [561, 350] width 151 height 16
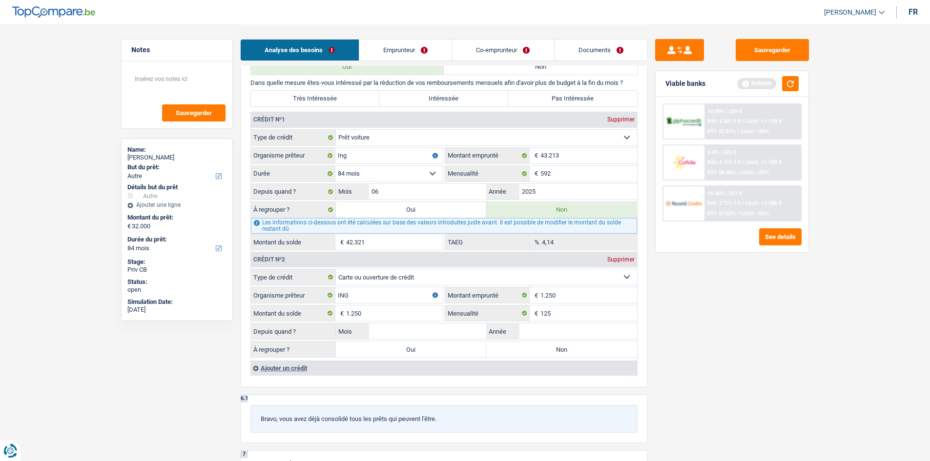
radio input "true"
click at [533, 330] on input "Année" at bounding box center [578, 332] width 118 height 16
type input "2020"
click at [413, 326] on input "Mois" at bounding box center [428, 332] width 118 height 16
type input "01"
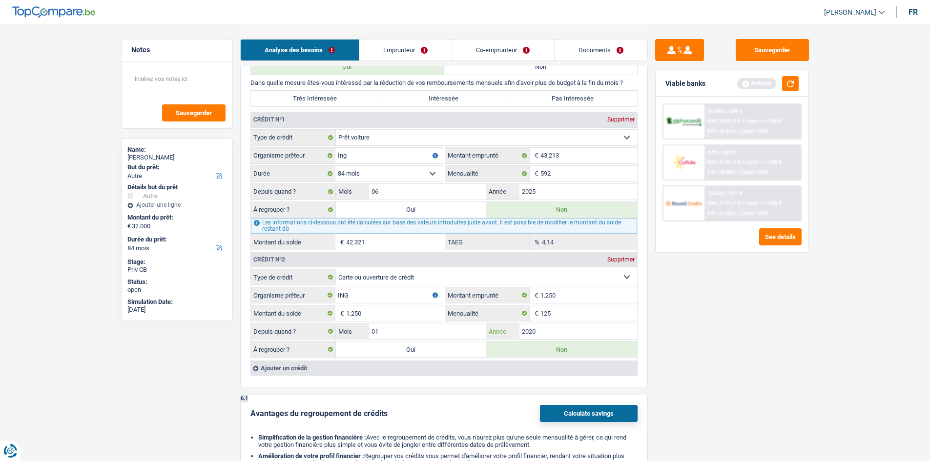
type input "2020"
click at [767, 354] on div "Sauvegarder Viable banks Refresh 10.99% | 539 € NAI: 3 351,9 € / Limit: >1.150 …" at bounding box center [732, 242] width 168 height 407
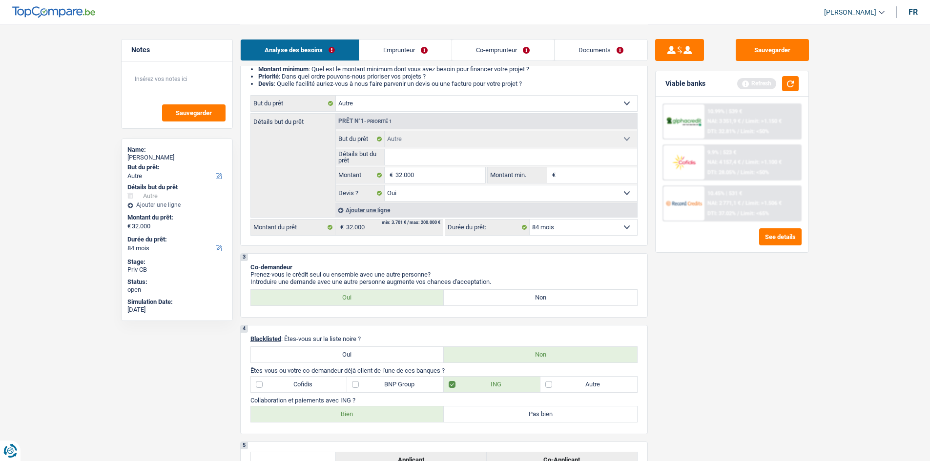
scroll to position [0, 0]
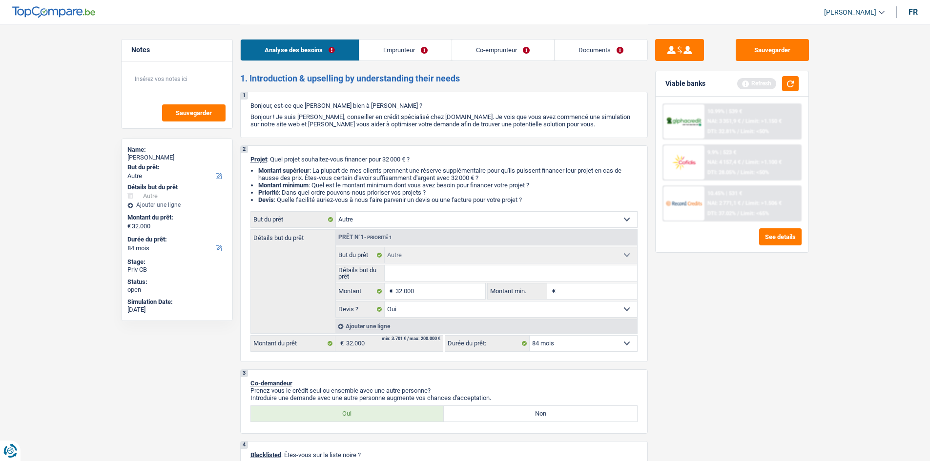
click at [402, 45] on link "Emprunteur" at bounding box center [405, 50] width 92 height 21
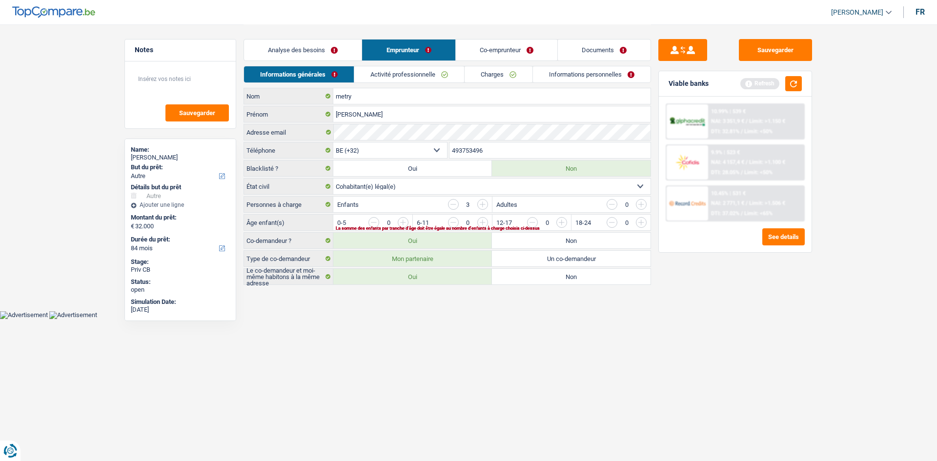
click at [342, 51] on link "Analyse des besoins" at bounding box center [303, 50] width 118 height 21
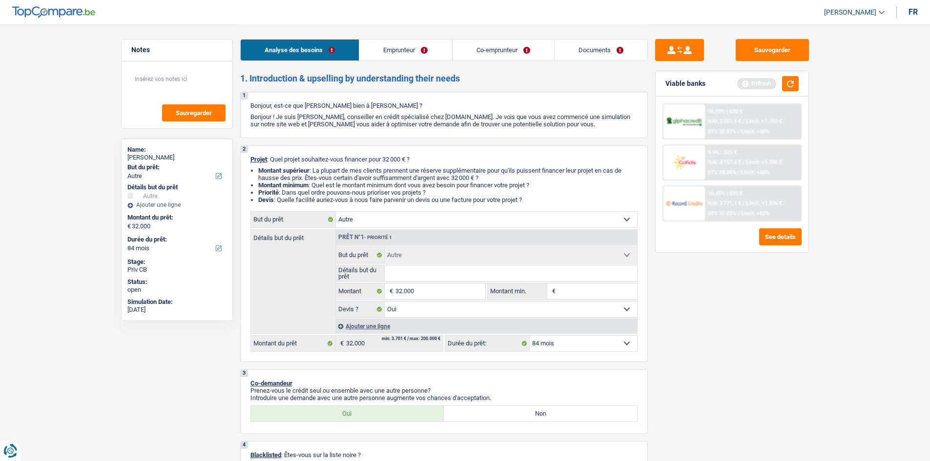
click at [397, 56] on link "Emprunteur" at bounding box center [405, 50] width 92 height 21
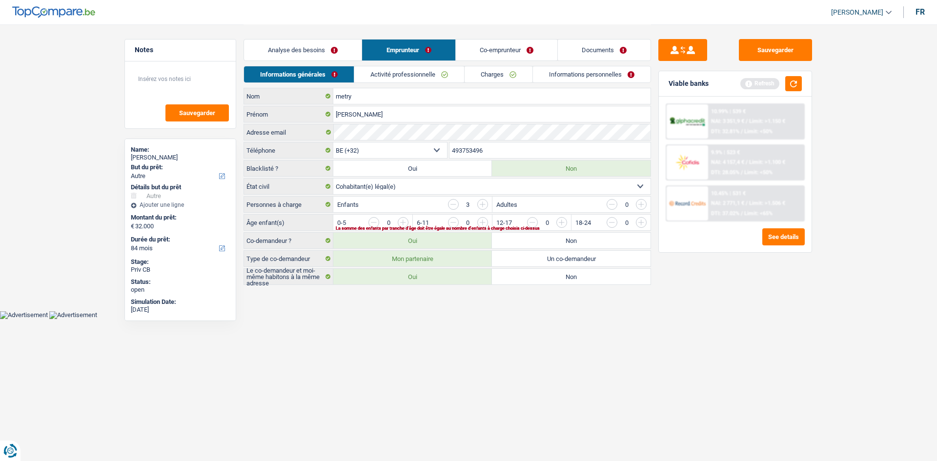
click at [316, 53] on link "Analyse des besoins" at bounding box center [303, 50] width 118 height 21
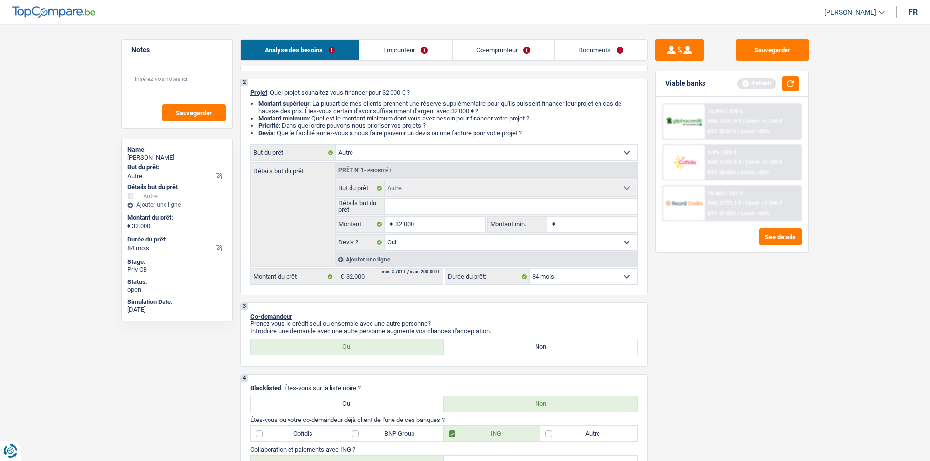
scroll to position [146, 0]
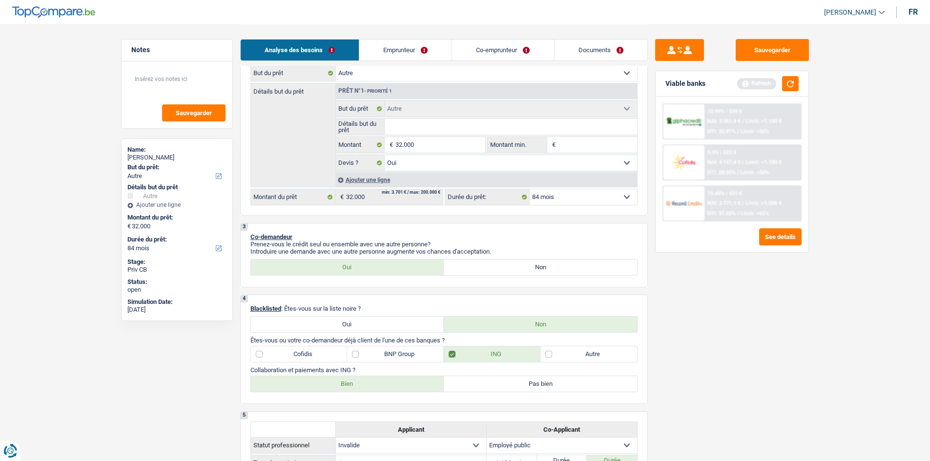
click at [387, 76] on select "Confort maison: meubles, textile, peinture, électroménager, outillage non-profe…" at bounding box center [486, 73] width 301 height 16
select select "car"
click at [336, 65] on select "Confort maison: meubles, textile, peinture, électroménager, outillage non-profe…" at bounding box center [486, 73] width 301 height 16
select select "car"
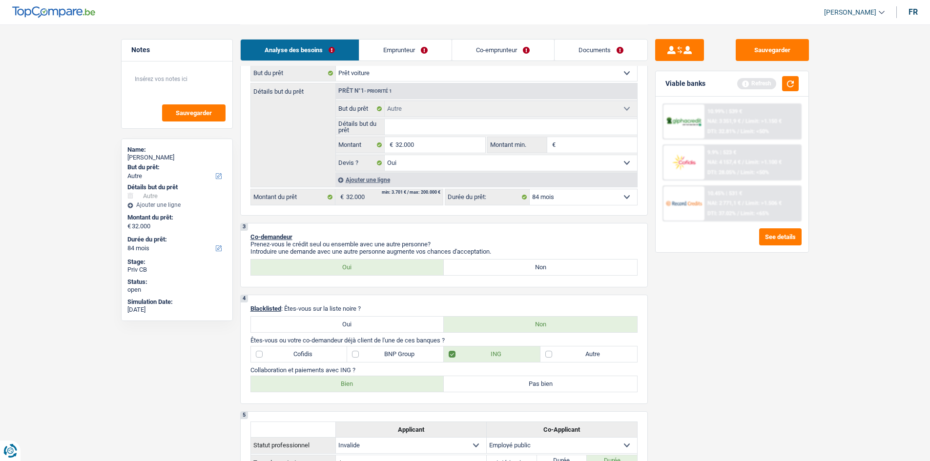
select select "60"
select select "car"
select select
select select "60"
select select "car"
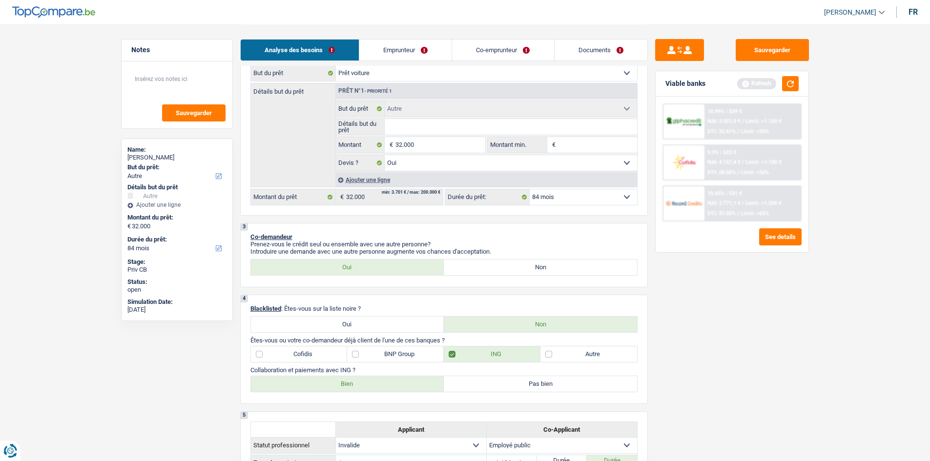
select select "car"
select select
select select "60"
select select "other"
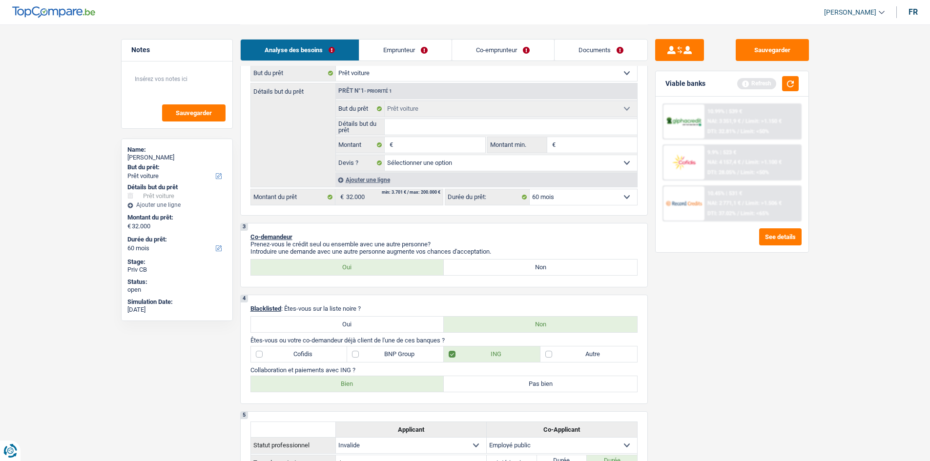
select select "yes"
select select "other"
select select "yes"
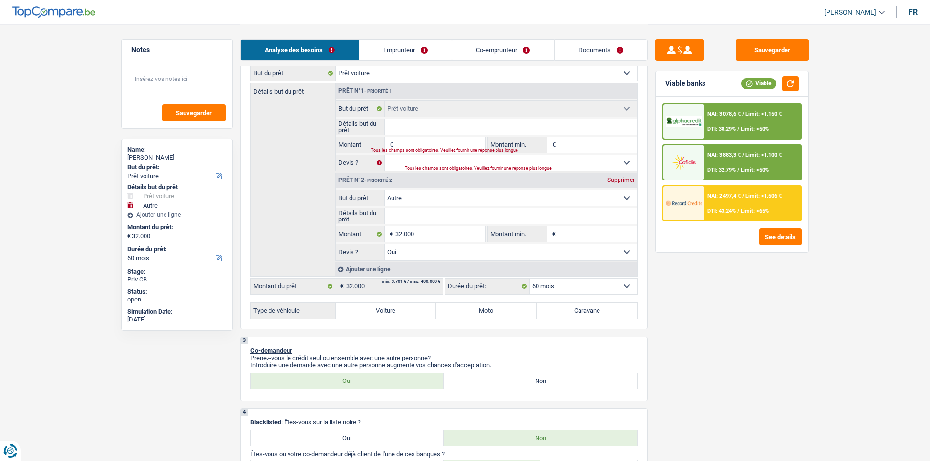
click at [619, 182] on div "Supprimer" at bounding box center [621, 180] width 32 height 6
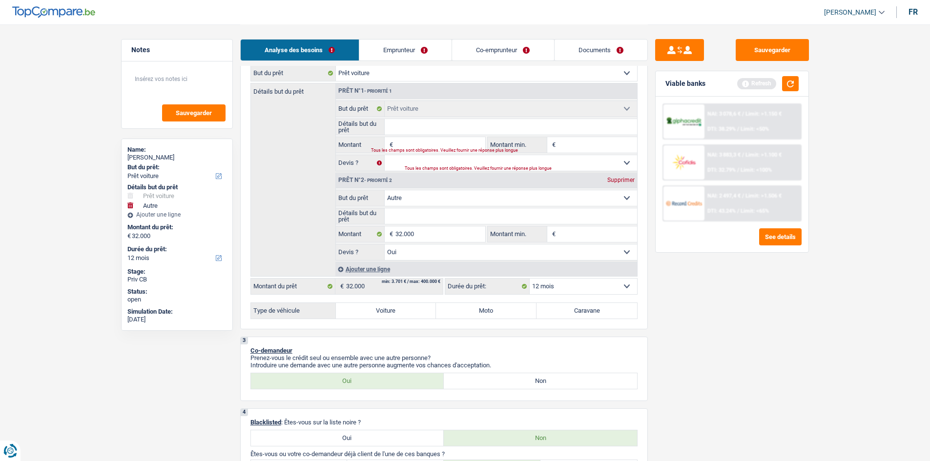
type input "0"
select select
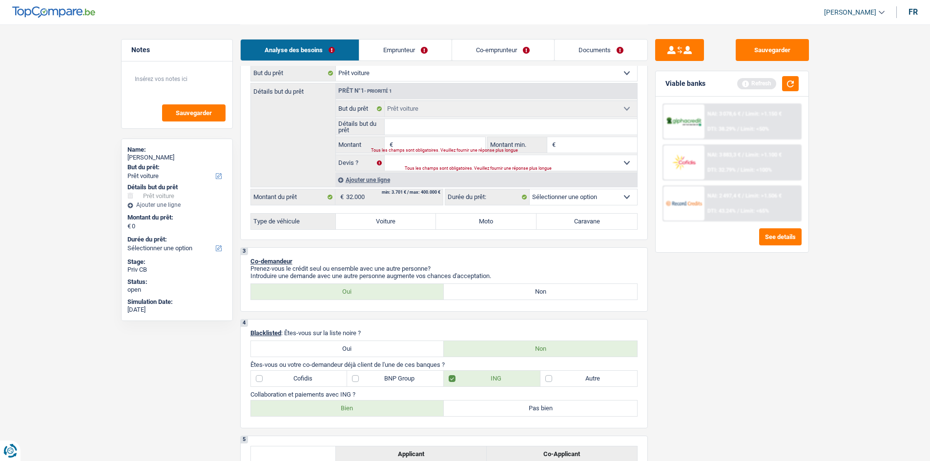
click at [575, 223] on label "Caravane" at bounding box center [586, 222] width 101 height 16
click at [575, 223] on input "Caravane" at bounding box center [586, 222] width 101 height 16
radio input "true"
select select "24"
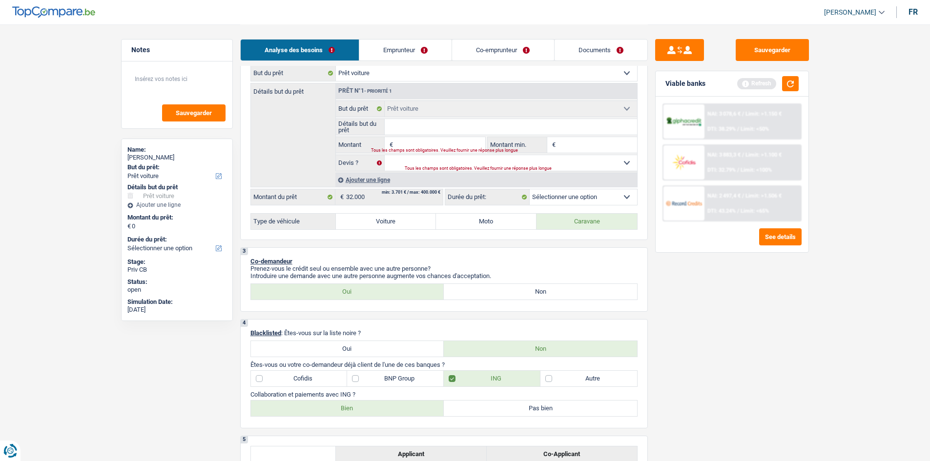
select select "24"
radio input "true"
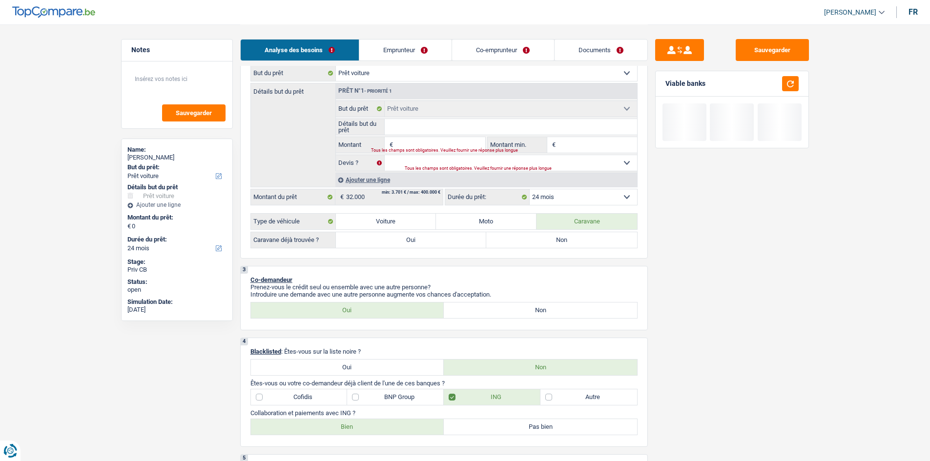
click at [553, 195] on select "12 mois 18 mois 24 mois Sélectionner une option" at bounding box center [582, 197] width 107 height 16
click at [556, 199] on select "12 mois 18 mois 24 mois Sélectionner une option" at bounding box center [582, 197] width 107 height 16
click at [547, 195] on select "12 mois 18 mois 24 mois Sélectionner une option" at bounding box center [582, 197] width 107 height 16
click at [407, 130] on input "Détails but du prêt" at bounding box center [511, 127] width 252 height 16
click at [406, 143] on input "Montant" at bounding box center [439, 145] width 89 height 16
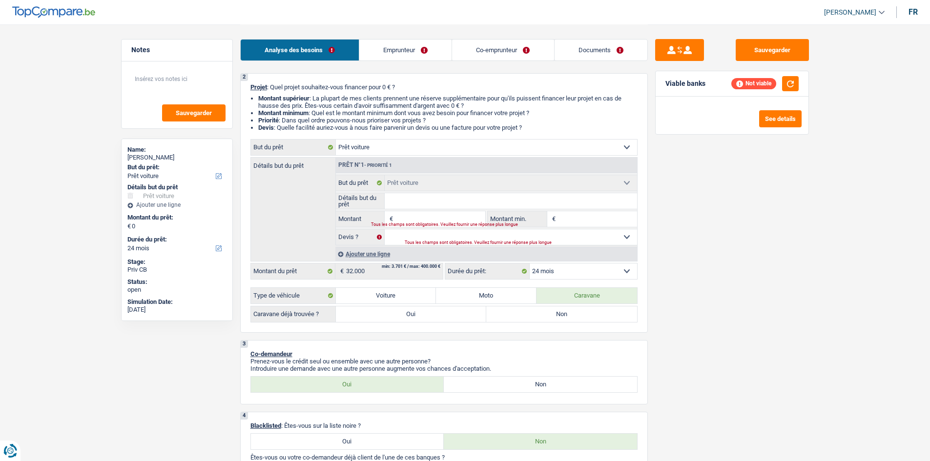
scroll to position [0, 0]
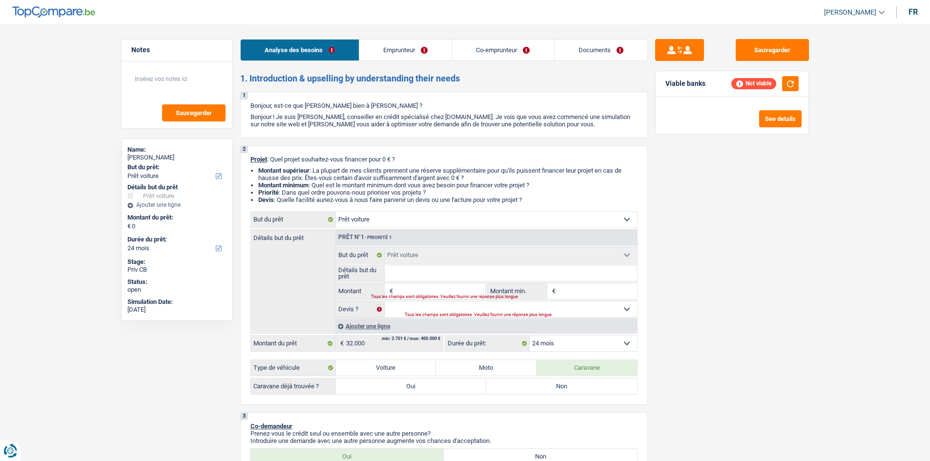
type input "3"
type input "32"
type input "320"
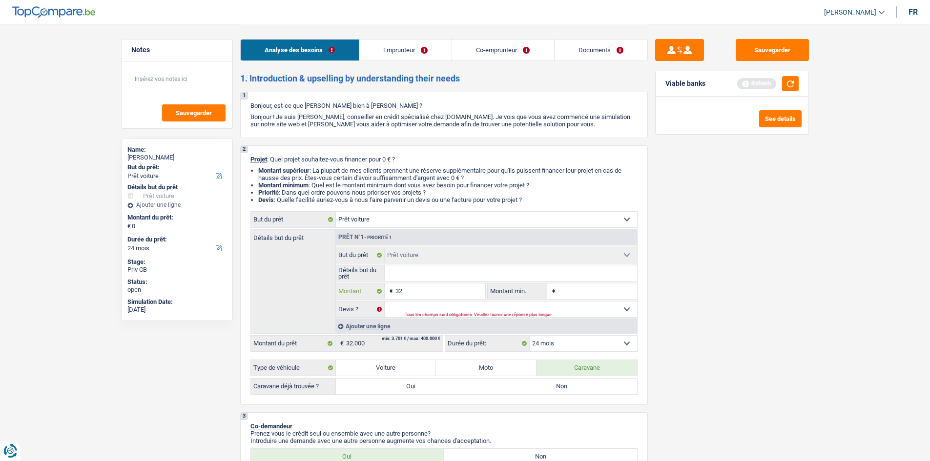
type input "320"
type input "3.200"
type input "32.000"
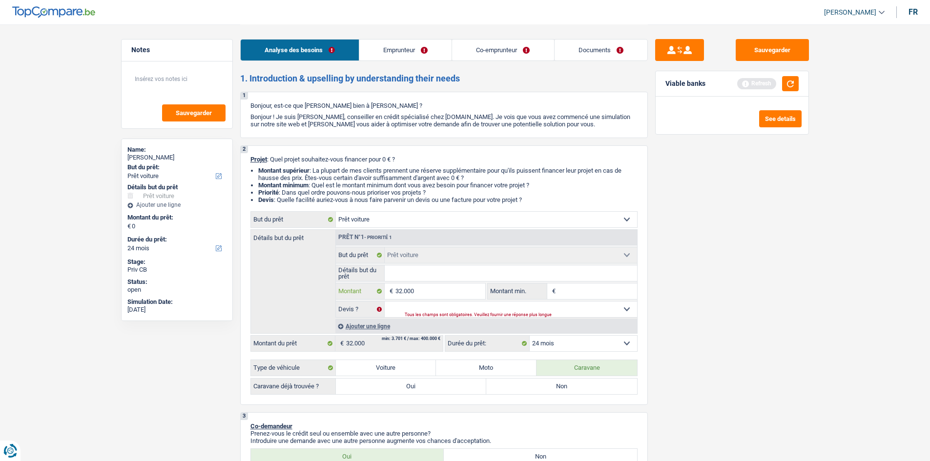
type input "32.000"
click at [740, 327] on div "Sauvegarder Viable banks Refresh See details" at bounding box center [732, 242] width 168 height 407
select select "60"
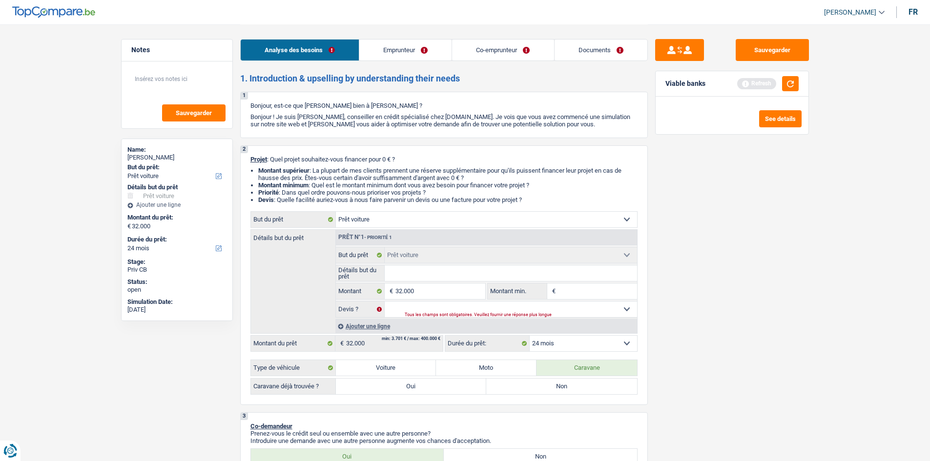
select select "60"
click at [407, 305] on select "Oui Non Non répondu Sélectionner une option" at bounding box center [511, 310] width 252 height 16
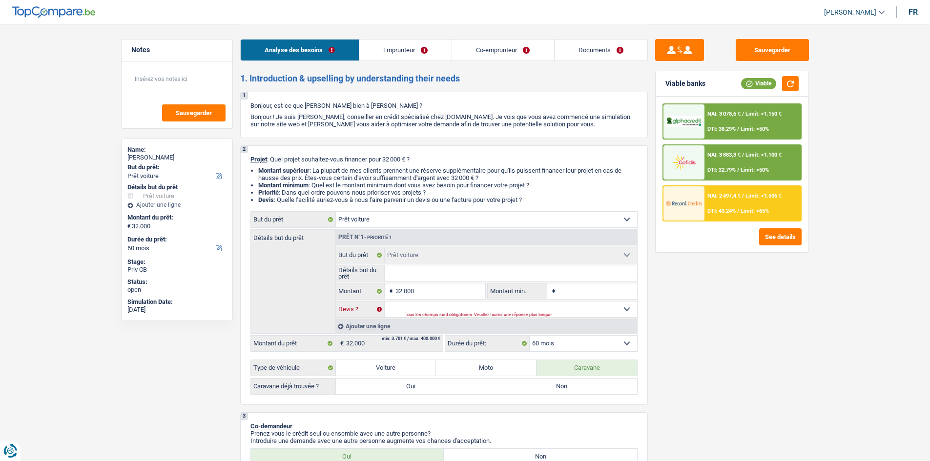
select select "yes"
click at [385, 302] on select "Oui Non Non répondu Sélectionner une option" at bounding box center [511, 310] width 252 height 16
select select "yes"
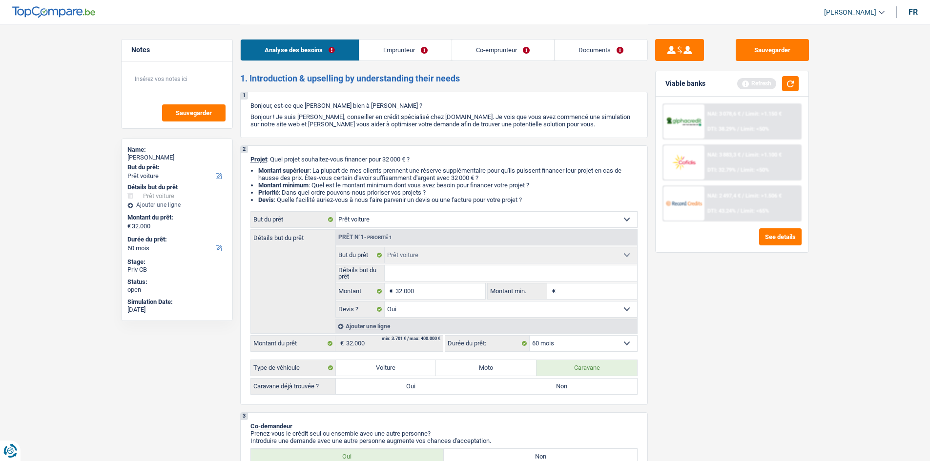
click at [567, 290] on input "Montant min." at bounding box center [597, 292] width 79 height 16
type input "3"
type input "32"
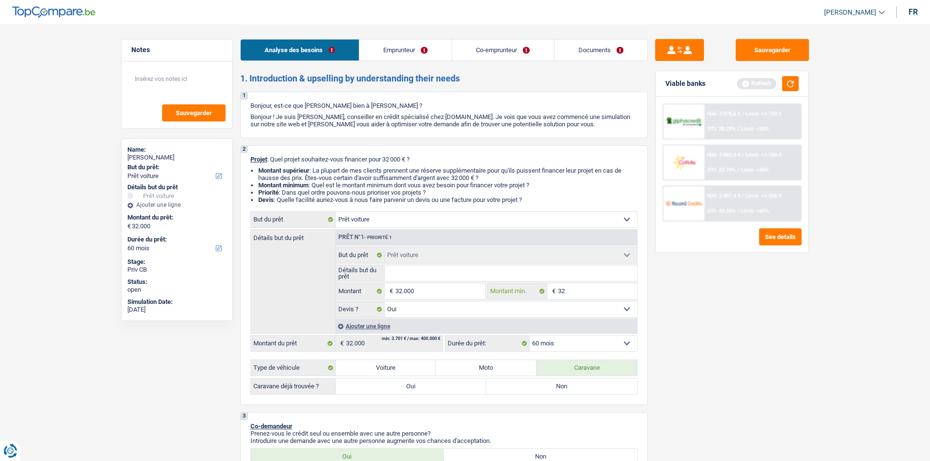
type input "320"
type input "3.200"
type input "32.000"
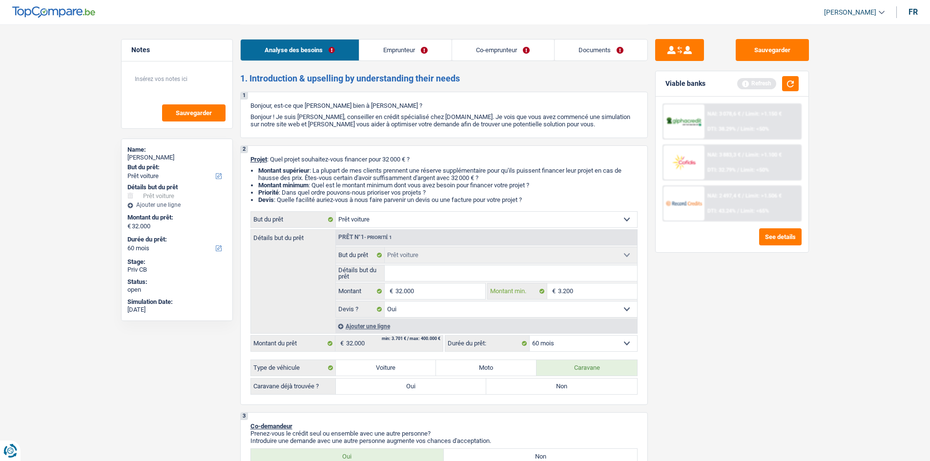
type input "32.000"
drag, startPoint x: 708, startPoint y: 324, endPoint x: 696, endPoint y: 324, distance: 12.2
click at [706, 325] on div "Sauvegarder Viable banks Refresh NAI: 3 078,6 € / Limit: >1.150 € DTI: 38.29% /…" at bounding box center [732, 242] width 168 height 407
click at [786, 84] on button "button" at bounding box center [790, 83] width 17 height 15
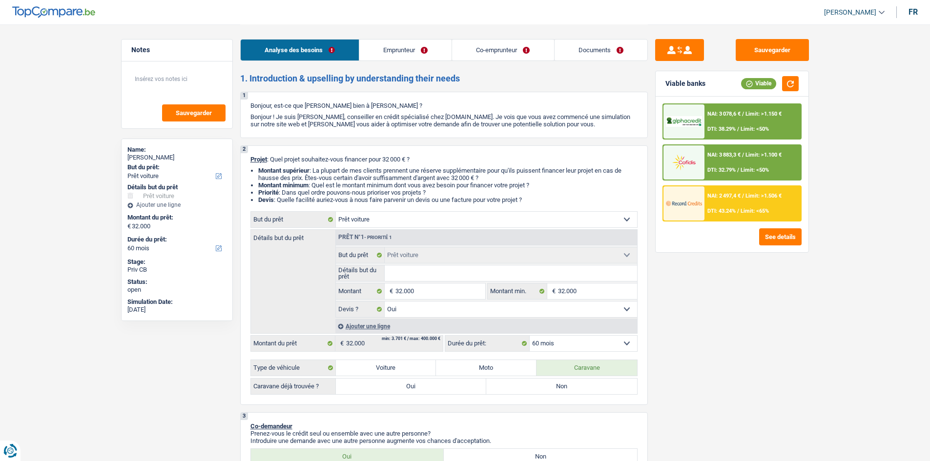
click at [587, 345] on select "12 mois 18 mois 24 mois 30 mois 36 mois 42 mois 48 mois 60 mois Sélectionner un…" at bounding box center [582, 344] width 107 height 16
click at [585, 344] on select "12 mois 18 mois 24 mois 30 mois 36 mois 42 mois 48 mois 60 mois Sélectionner un…" at bounding box center [582, 344] width 107 height 16
click at [424, 387] on label "Oui" at bounding box center [411, 387] width 151 height 16
click at [424, 387] on input "Oui" at bounding box center [411, 387] width 151 height 16
radio input "true"
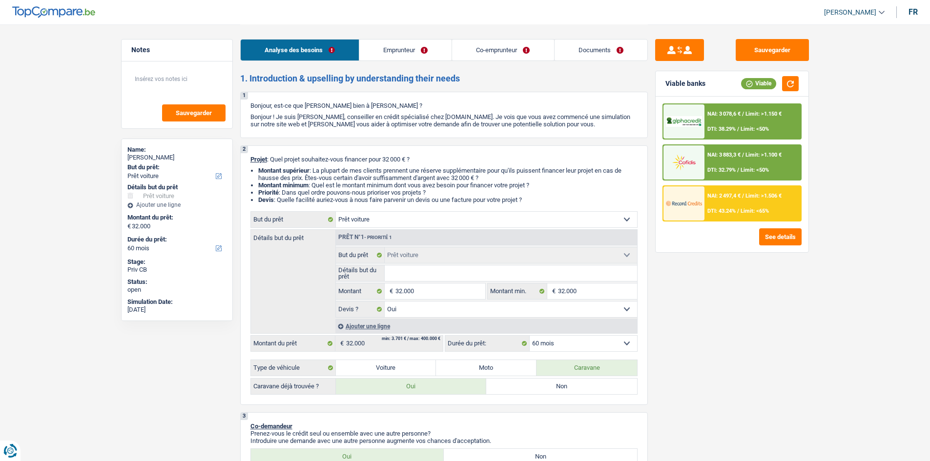
radio input "true"
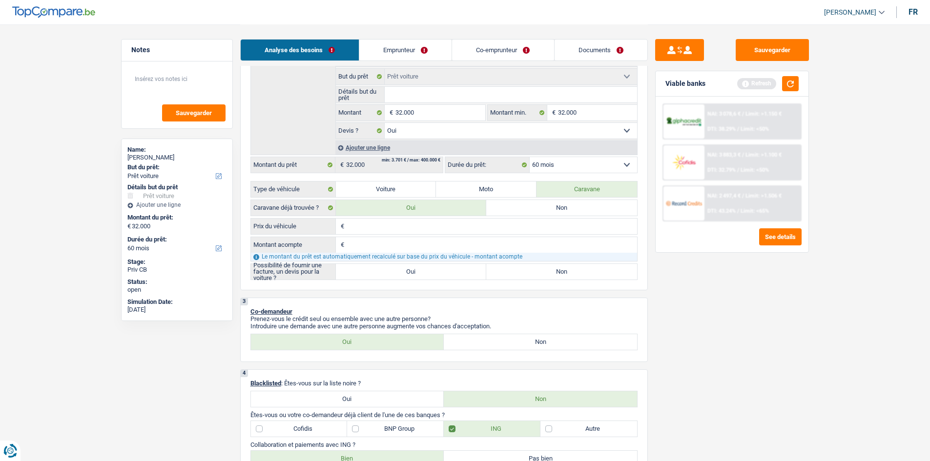
scroll to position [195, 0]
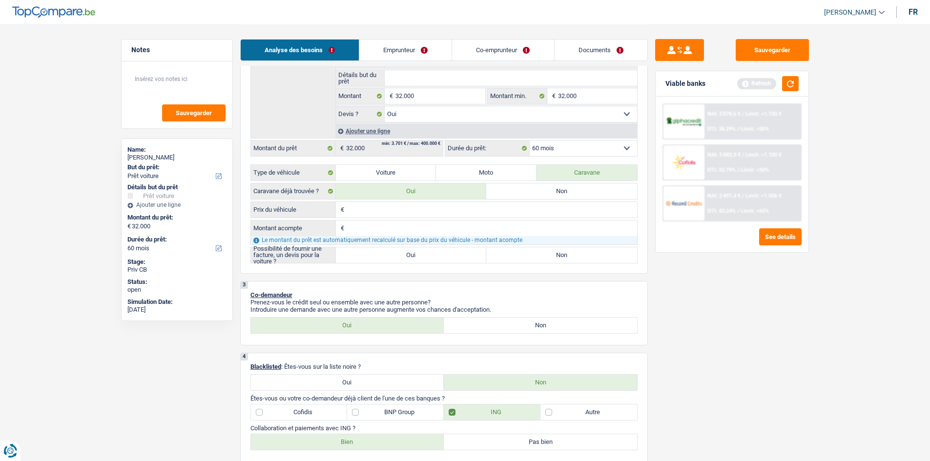
click at [399, 199] on label "Oui" at bounding box center [411, 191] width 151 height 16
click at [399, 199] on input "Oui" at bounding box center [411, 191] width 151 height 16
radio input "true"
click at [390, 209] on input "Prix du véhicule" at bounding box center [491, 210] width 290 height 16
type input "3"
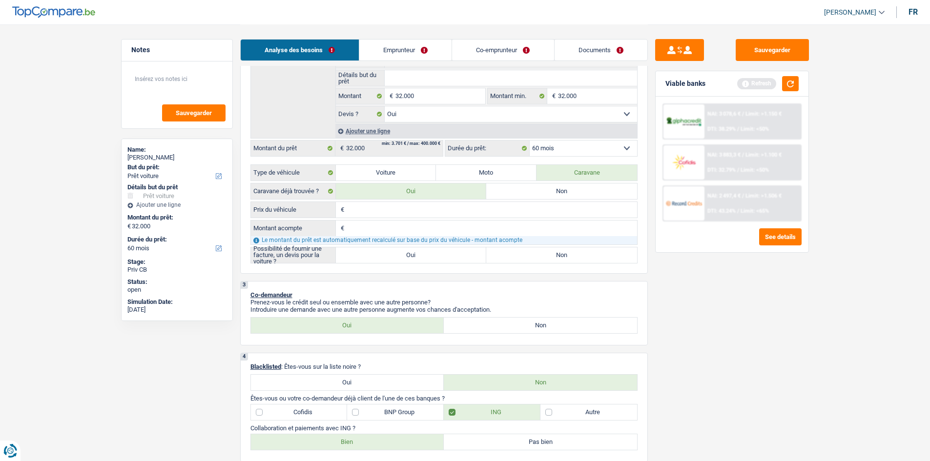
type input "3"
type input "32"
type input "320"
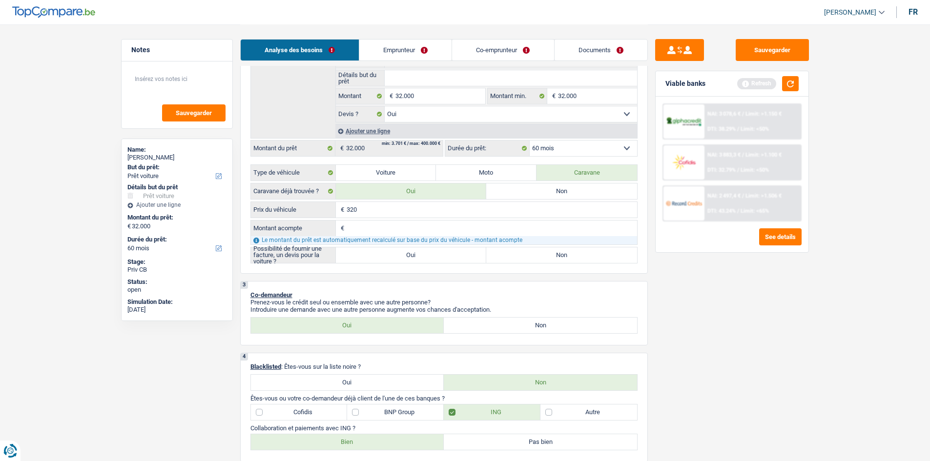
type input "3.200"
type input "32.000"
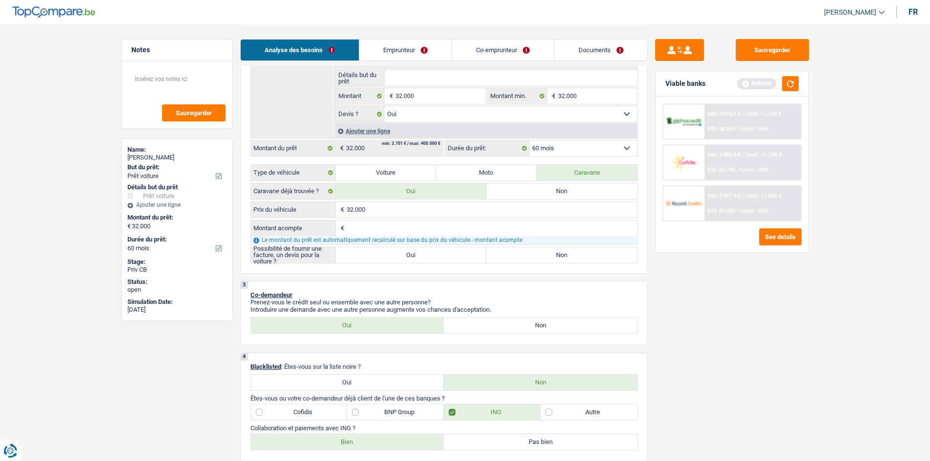
drag, startPoint x: 620, startPoint y: 307, endPoint x: 557, endPoint y: 285, distance: 66.1
click at [620, 307] on p "Introduire une demande avec une autre personne augmente vos chances d'acceptati…" at bounding box center [443, 309] width 387 height 7
drag, startPoint x: 387, startPoint y: 255, endPoint x: 398, endPoint y: 260, distance: 12.4
click at [385, 254] on label "Oui" at bounding box center [411, 255] width 151 height 16
click at [385, 254] on input "Oui" at bounding box center [411, 255] width 151 height 16
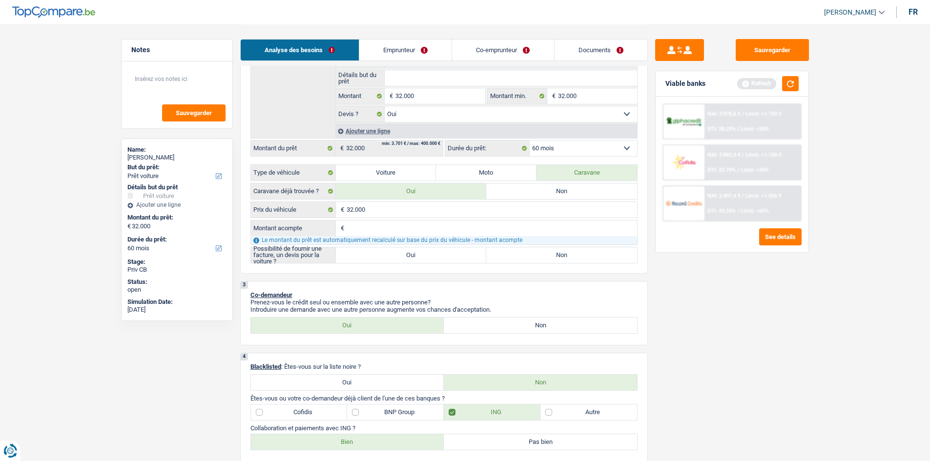
radio input "true"
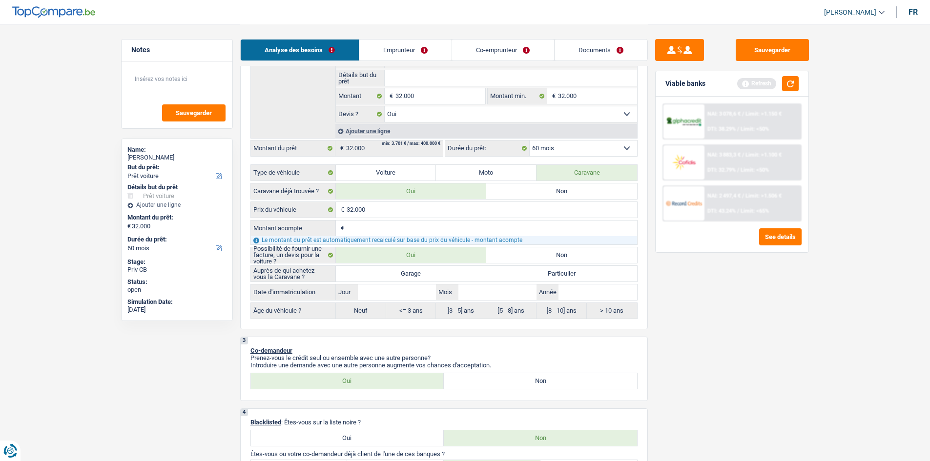
click at [448, 271] on label "Garage" at bounding box center [411, 274] width 151 height 16
click at [448, 271] on input "Garage" at bounding box center [411, 274] width 151 height 16
radio input "true"
click at [571, 296] on input "Année" at bounding box center [597, 293] width 78 height 16
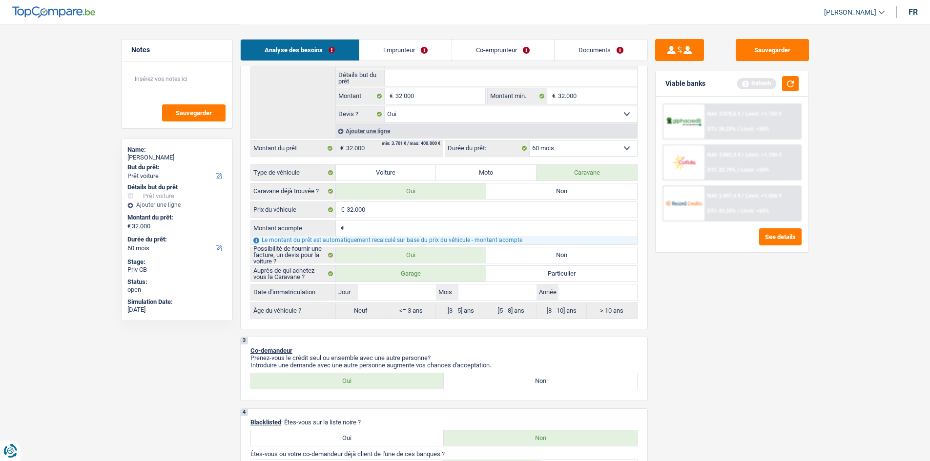
drag, startPoint x: 582, startPoint y: 273, endPoint x: 571, endPoint y: 268, distance: 12.0
click at [572, 270] on label "Particulier" at bounding box center [561, 274] width 151 height 16
click at [570, 268] on label "Particulier" at bounding box center [561, 274] width 151 height 16
click at [570, 268] on input "Particulier" at bounding box center [561, 274] width 151 height 16
radio input "true"
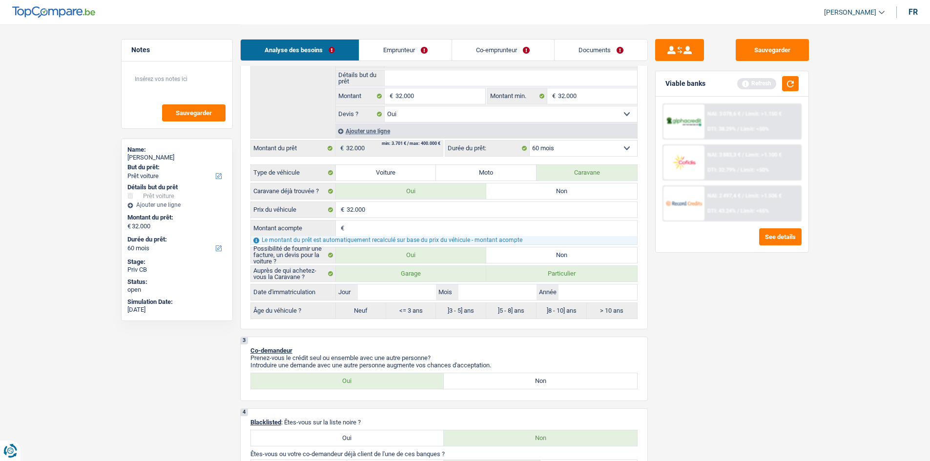
radio input "true"
click at [581, 290] on input "Année" at bounding box center [597, 293] width 78 height 16
type input "2"
type input "20"
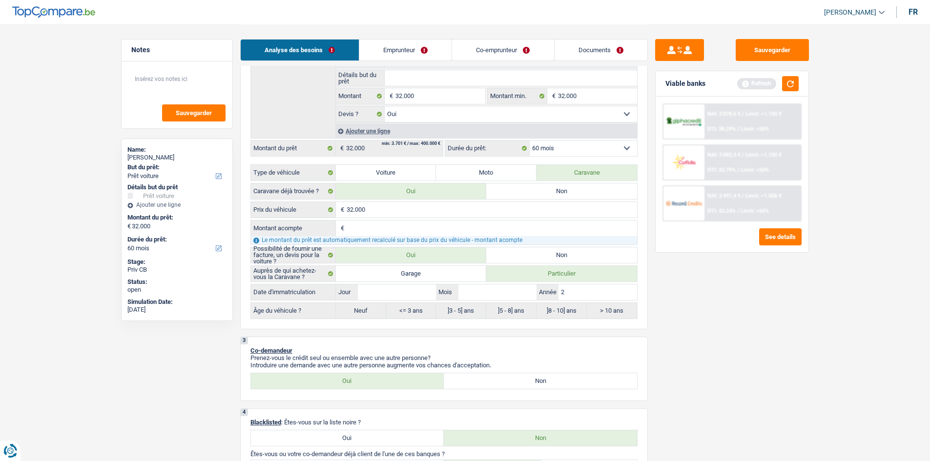
type input "20"
type input "201"
type input "2015"
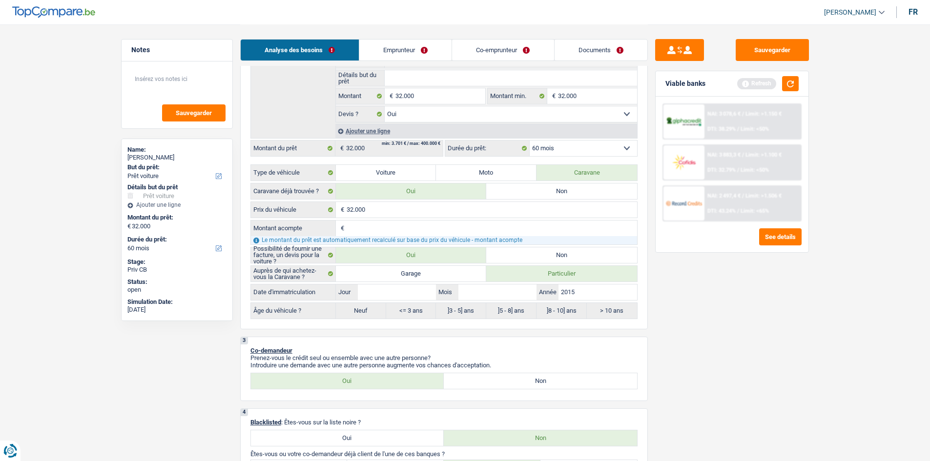
type input "2015"
click at [693, 367] on div "Sauvegarder Viable banks Refresh NAI: 3 078,6 € / Limit: >1.150 € DTI: 38.29% /…" at bounding box center [732, 242] width 168 height 407
click at [488, 293] on input "Mois" at bounding box center [497, 293] width 78 height 16
type input "0"
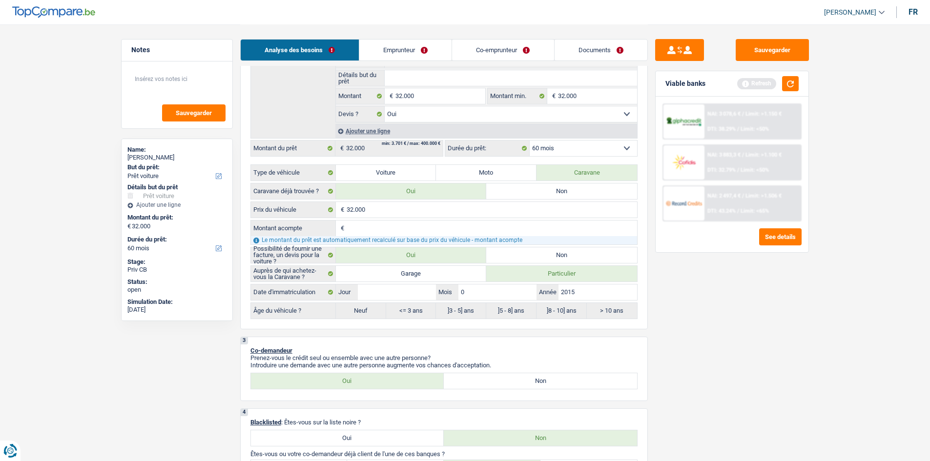
type input "01"
click at [422, 288] on input "Jour" at bounding box center [397, 293] width 78 height 16
type input "1"
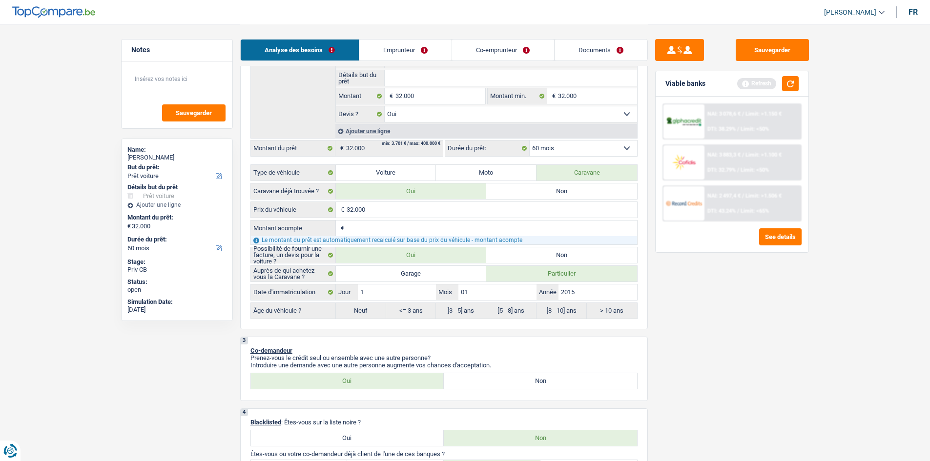
type input "1"
click at [771, 331] on div "Sauvegarder Viable banks Refresh NAI: 3 078,6 € / Limit: >1.150 € DTI: 38.29% /…" at bounding box center [732, 242] width 168 height 407
radio input "false"
radio input "true"
select select "120"
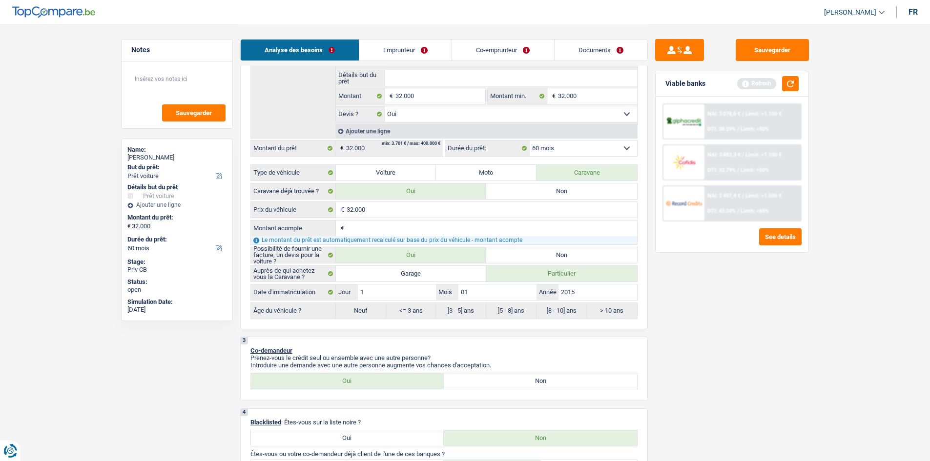
select select "120"
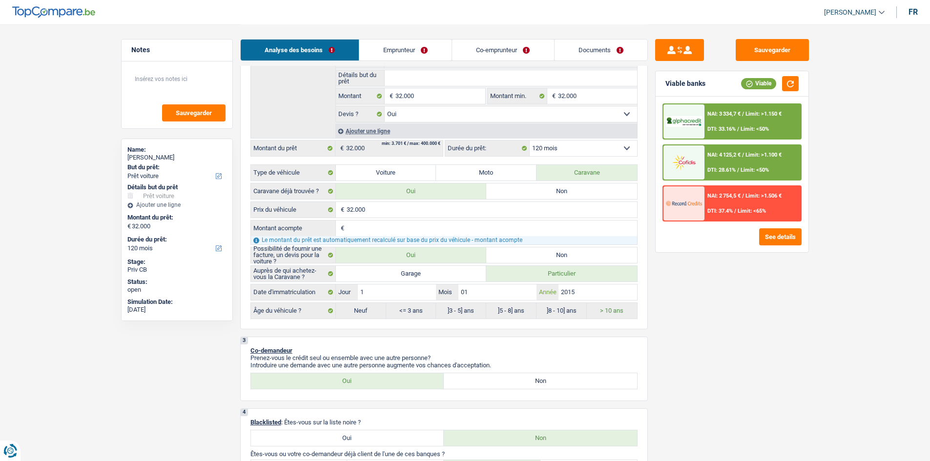
click at [611, 295] on input "2015" at bounding box center [597, 293] width 78 height 16
type input "201"
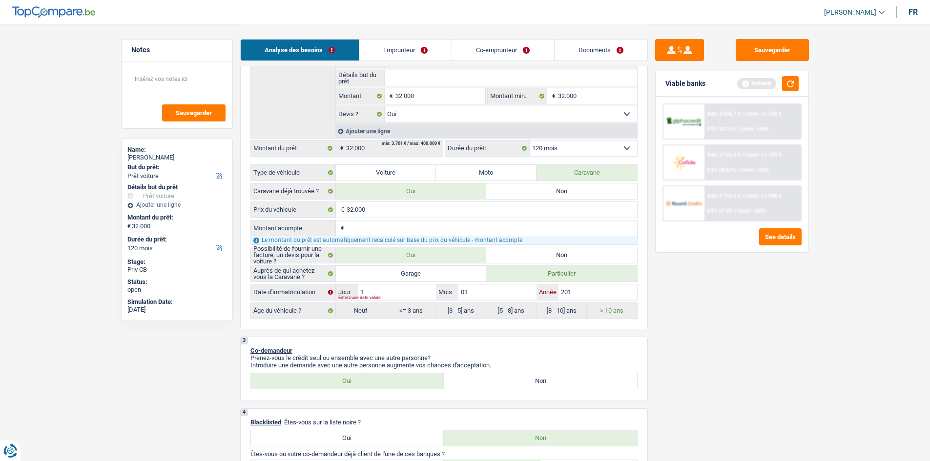
type input "2015"
click at [599, 300] on div "Date d'immatriculation 1 Jour / 01 Mois / 2015 Année" at bounding box center [443, 292] width 387 height 17
click at [593, 294] on input "2015" at bounding box center [597, 293] width 78 height 16
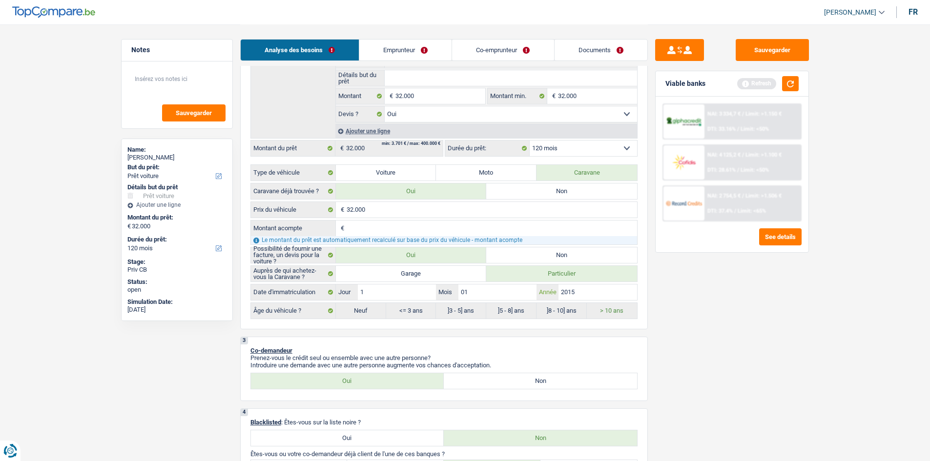
type input "201"
type input "2010"
click at [791, 84] on button "button" at bounding box center [790, 83] width 17 height 15
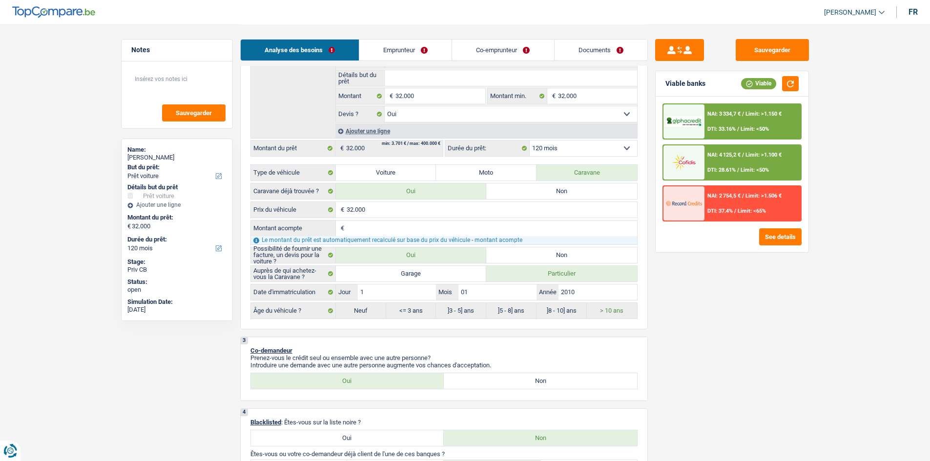
click at [733, 123] on div "NAI: 3 334,7 € / Limit: >1.150 € DTI: 33.16% / Limit: <50%" at bounding box center [752, 121] width 96 height 34
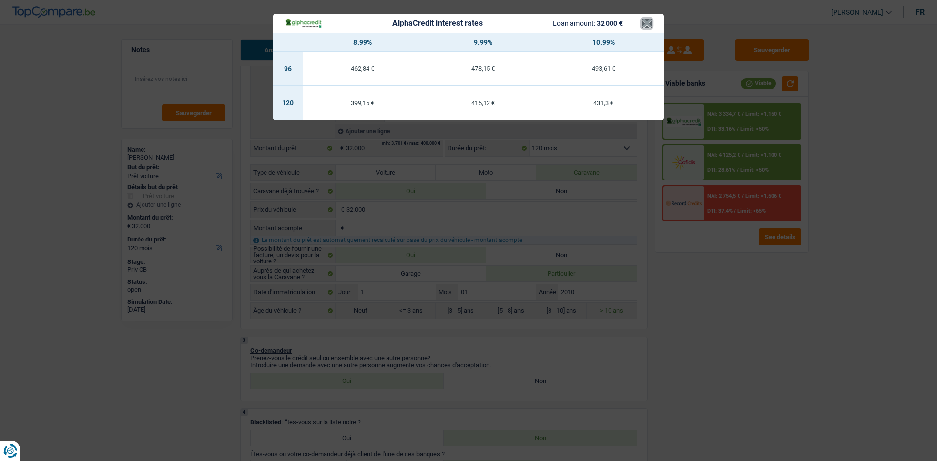
click at [647, 26] on button "×" at bounding box center [647, 24] width 10 height 10
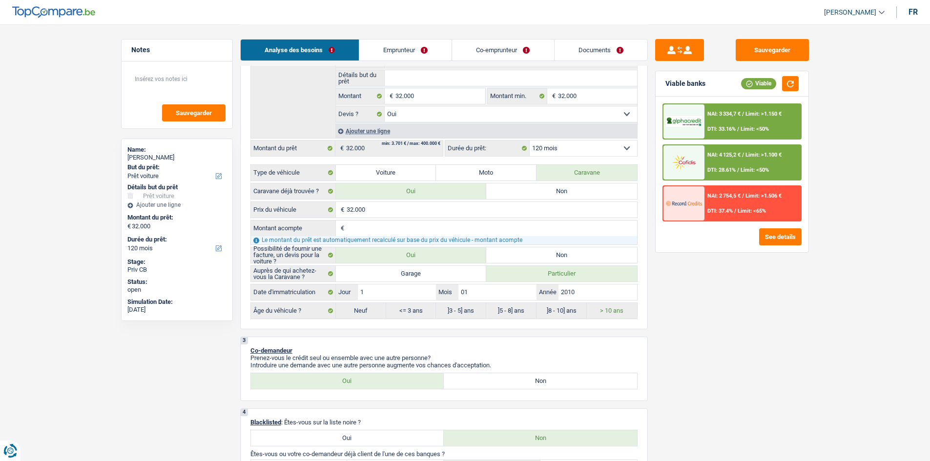
click at [698, 165] on img at bounding box center [684, 162] width 36 height 18
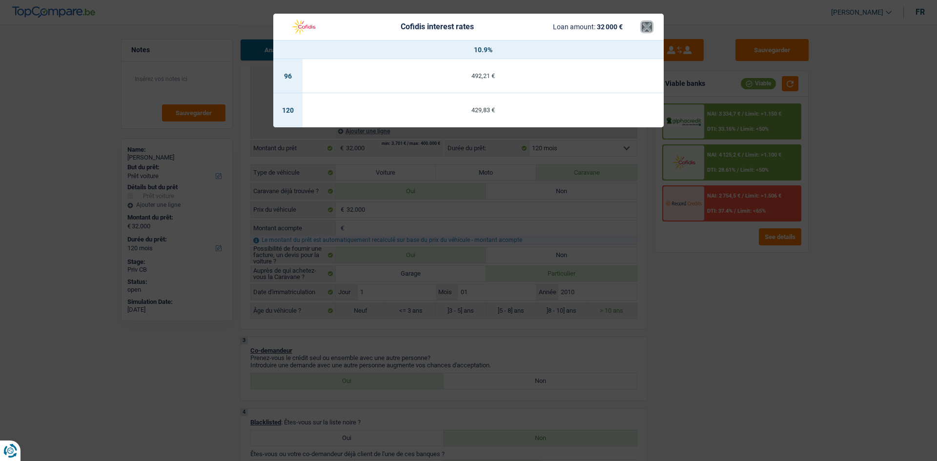
click at [650, 22] on button "×" at bounding box center [647, 27] width 10 height 10
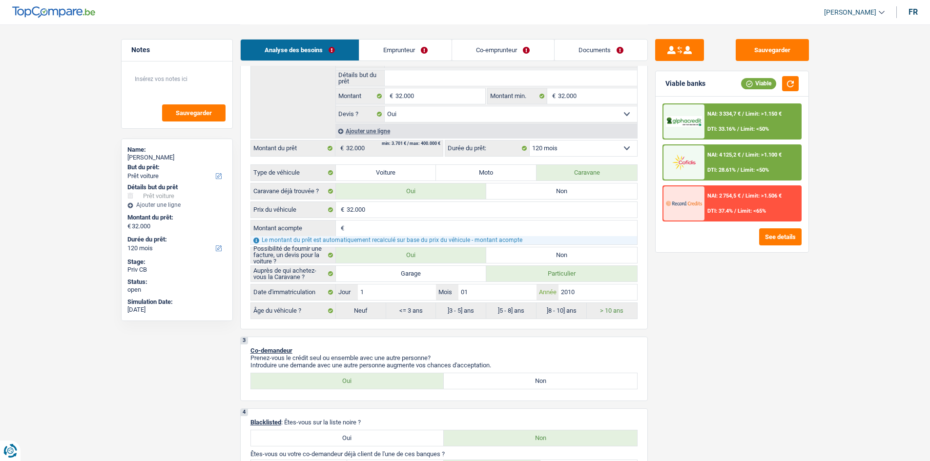
click at [579, 296] on input "2010" at bounding box center [597, 293] width 78 height 16
type input "201"
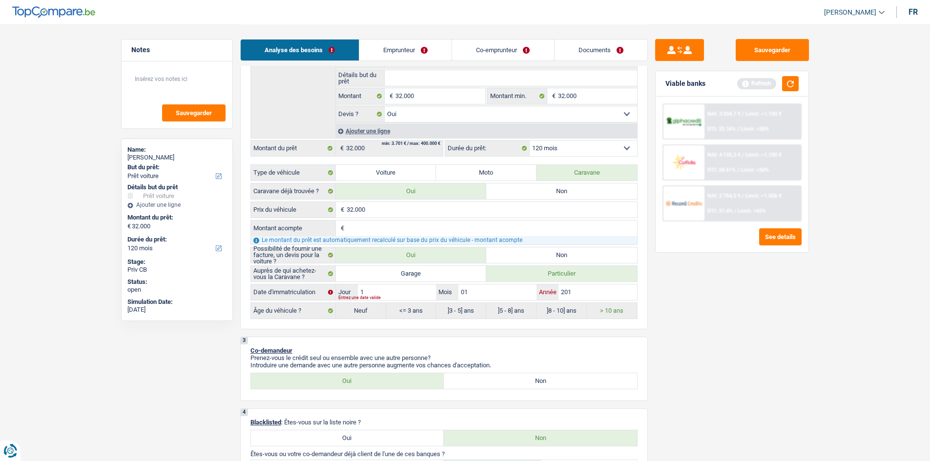
type input "2015"
click at [716, 330] on div "Sauvegarder Viable banks Refresh NAI: 3 334,7 € / Limit: >1.150 € DTI: 33.16% /…" at bounding box center [732, 242] width 168 height 407
click at [790, 82] on button "button" at bounding box center [790, 83] width 17 height 15
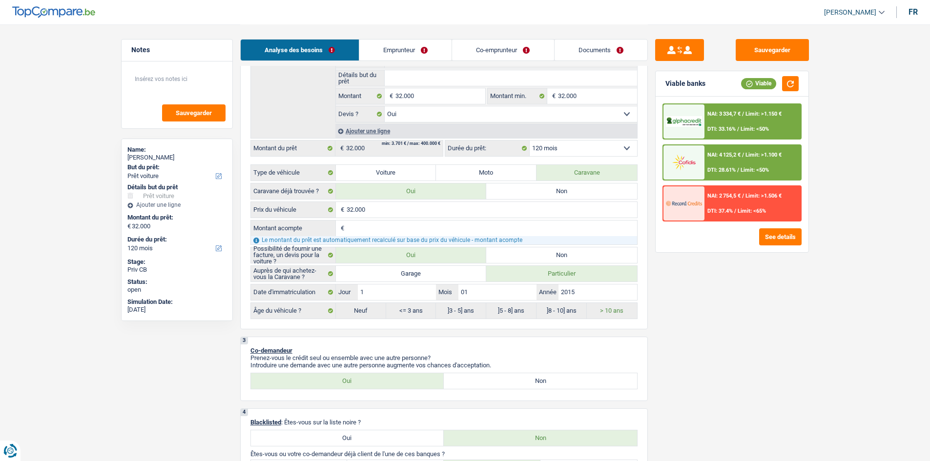
click at [741, 123] on div "NAI: 3 334,7 € / Limit: >1.150 € DTI: 33.16% / Limit: <50%" at bounding box center [752, 121] width 96 height 34
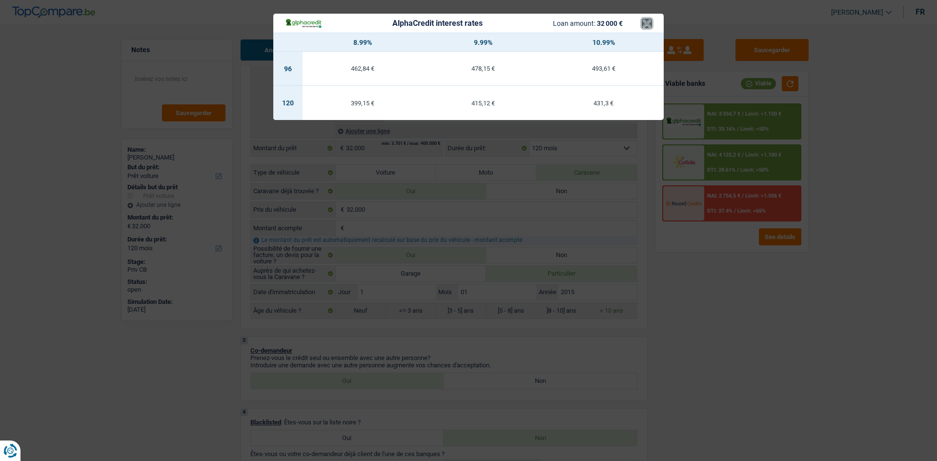
click at [646, 23] on button "×" at bounding box center [647, 24] width 10 height 10
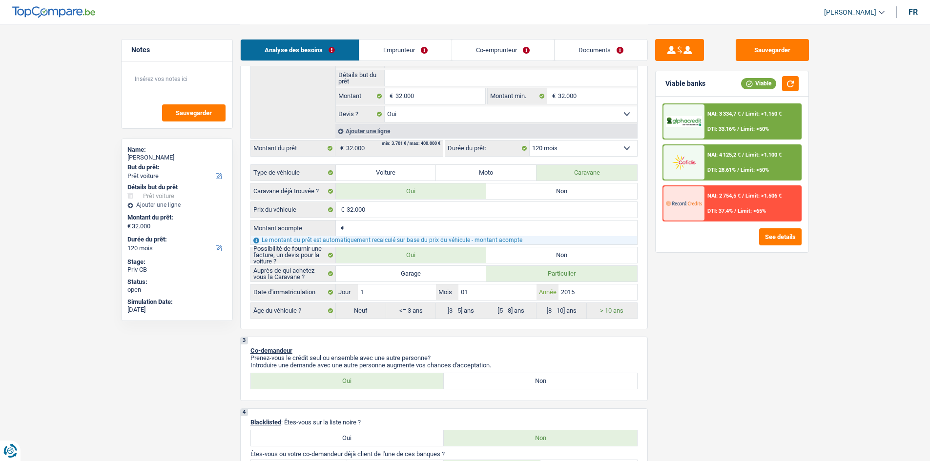
click at [603, 288] on input "2015" at bounding box center [597, 293] width 78 height 16
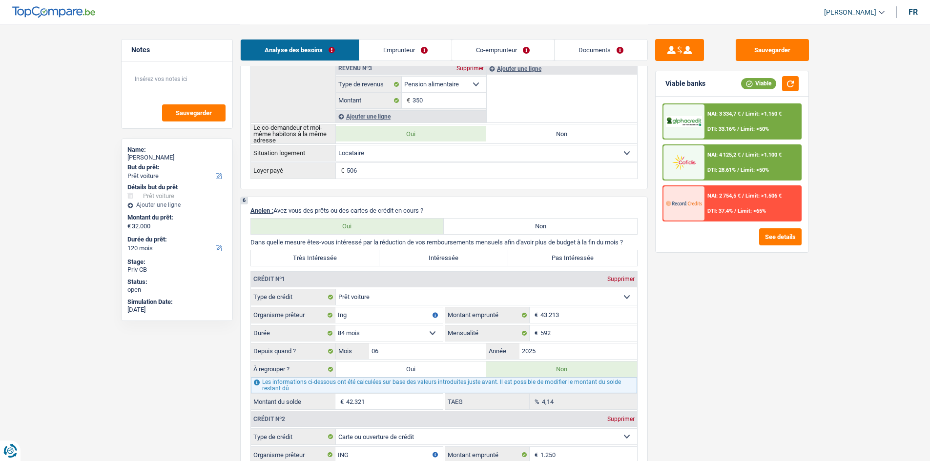
scroll to position [830, 0]
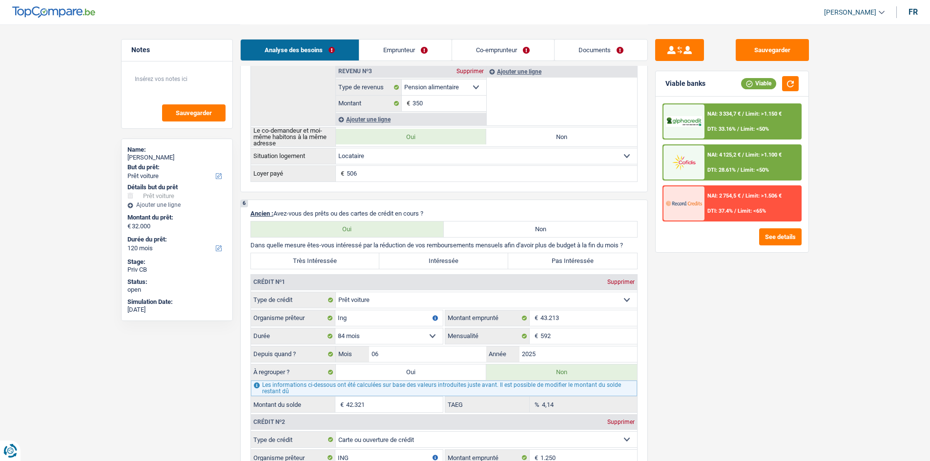
click at [543, 264] on label "Pas Intéressée" at bounding box center [572, 261] width 129 height 16
click at [543, 264] on input "Pas Intéressée" at bounding box center [572, 261] width 129 height 16
radio input "true"
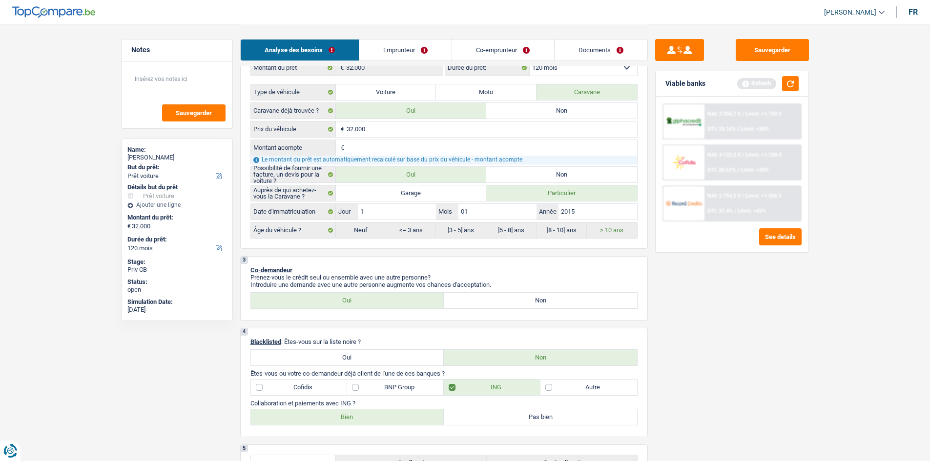
scroll to position [293, 0]
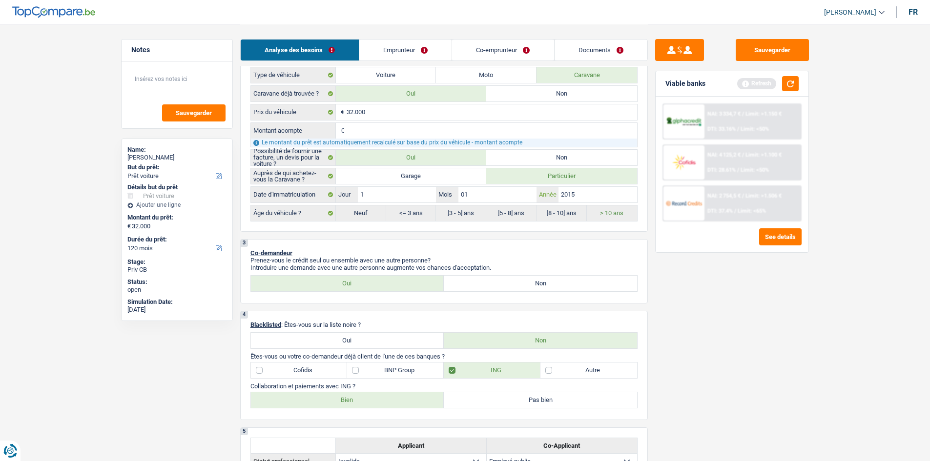
click at [581, 189] on input "2015" at bounding box center [597, 195] width 78 height 16
type input "201"
type input "2018"
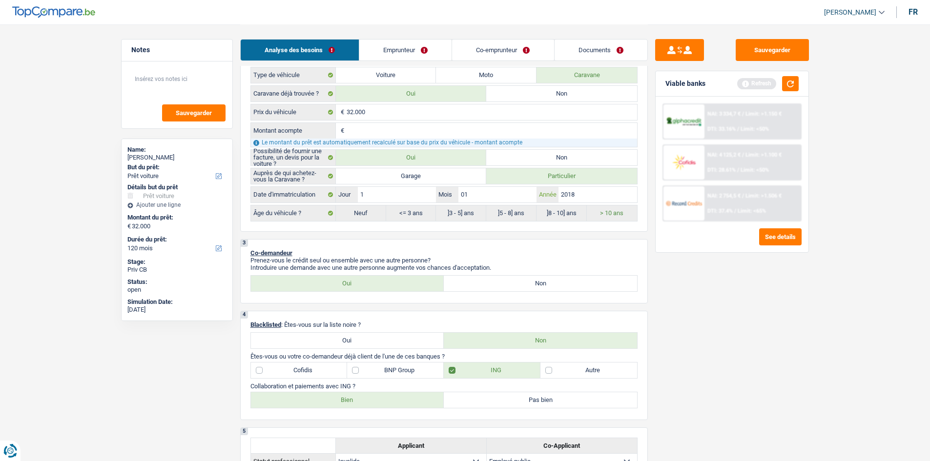
type input "2018"
radio input "false"
radio input "true"
click at [699, 303] on div "Sauvegarder Viable banks Refresh NAI: 3 334,7 € / Limit: >1.150 € DTI: 33.16% /…" at bounding box center [732, 242] width 168 height 407
click at [787, 87] on button "button" at bounding box center [790, 83] width 17 height 15
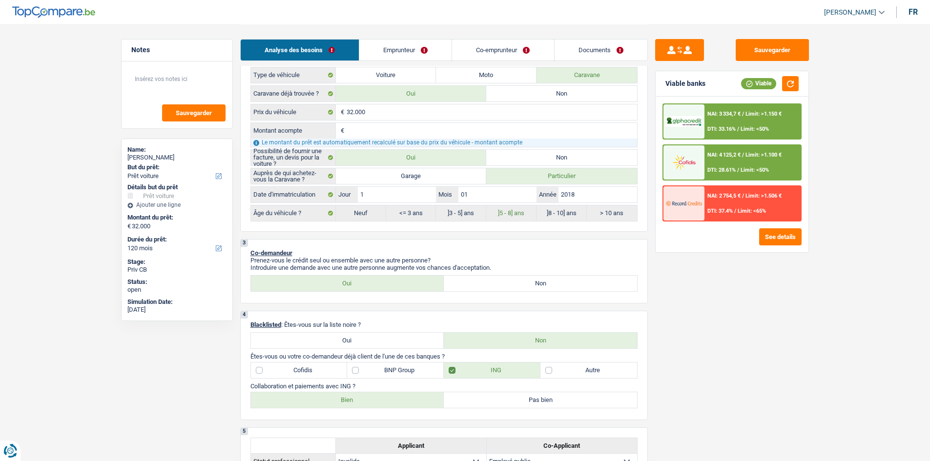
click at [746, 124] on div "NAI: 3 334,7 € / Limit: >1.150 € DTI: 33.16% / Limit: <50%" at bounding box center [752, 121] width 96 height 34
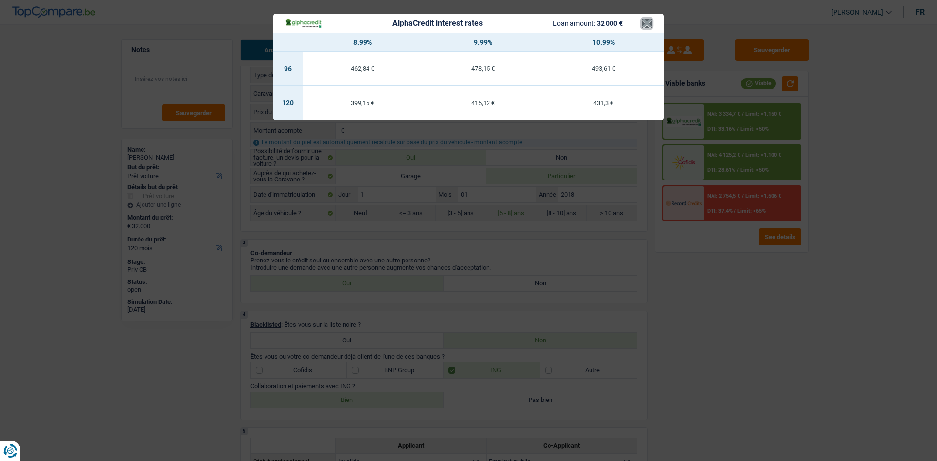
click at [647, 23] on button "×" at bounding box center [647, 24] width 10 height 10
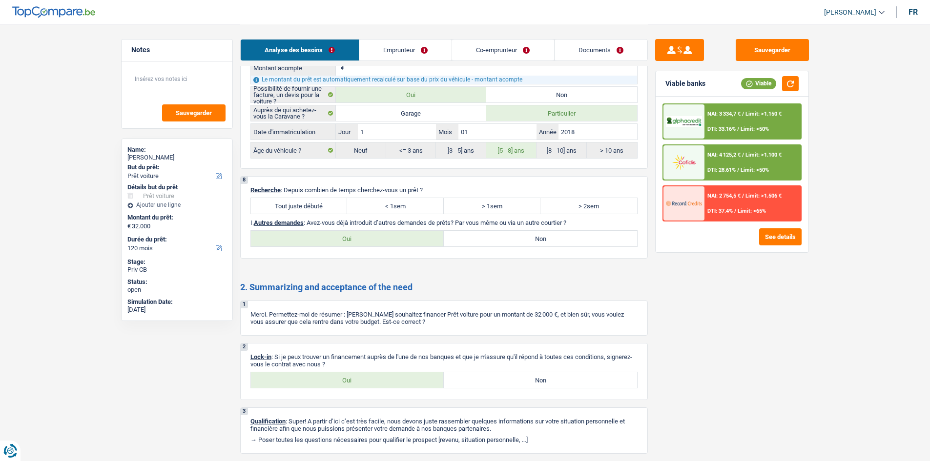
scroll to position [1670, 0]
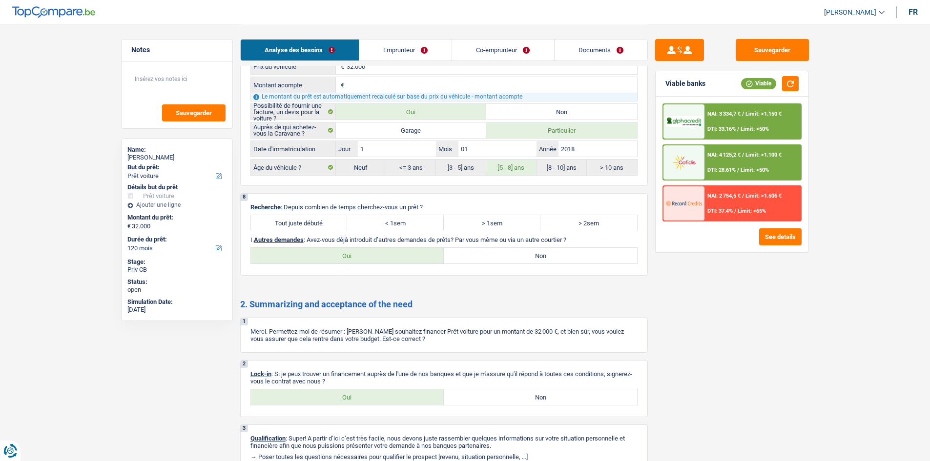
click at [320, 220] on label "Tout juste débuté" at bounding box center [299, 223] width 97 height 16
click at [320, 220] on input "Tout juste débuté" at bounding box center [299, 223] width 97 height 16
radio input "true"
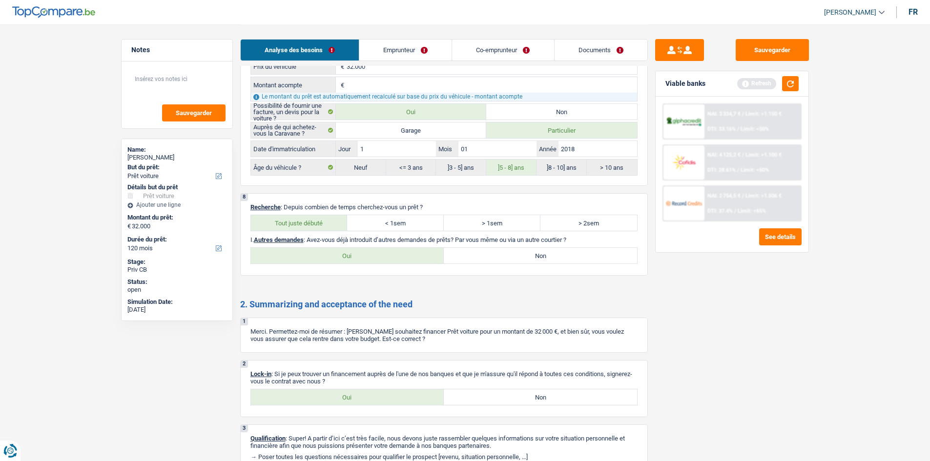
click at [322, 249] on label "Oui" at bounding box center [347, 256] width 193 height 16
click at [322, 249] on input "Oui" at bounding box center [347, 256] width 193 height 16
radio input "true"
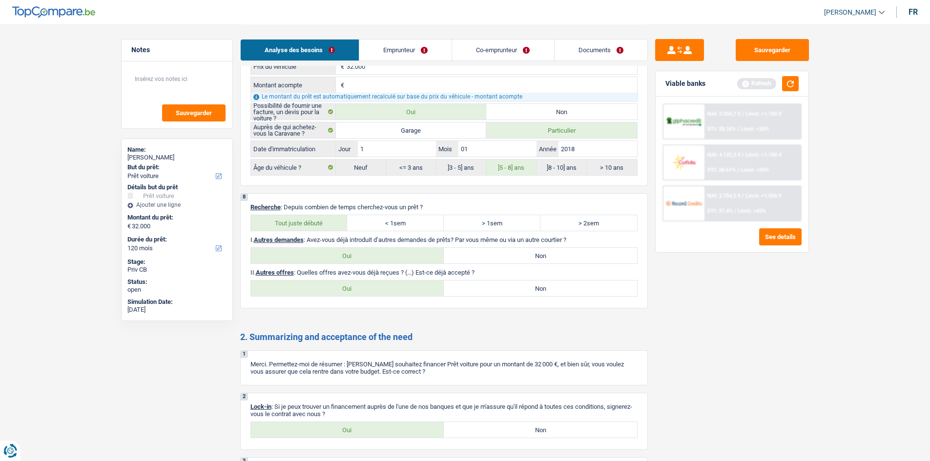
click at [459, 288] on label "Non" at bounding box center [540, 289] width 193 height 16
click at [459, 288] on input "Non" at bounding box center [540, 289] width 193 height 16
radio input "true"
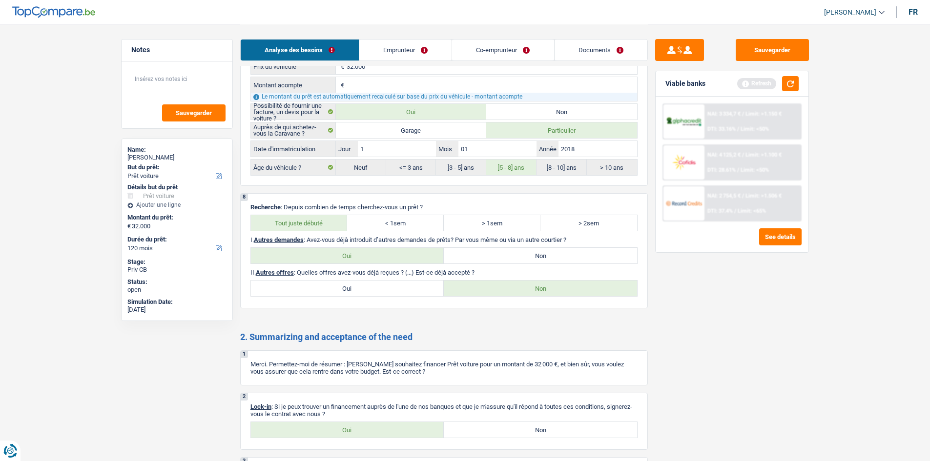
drag, startPoint x: 386, startPoint y: 277, endPoint x: 381, endPoint y: 280, distance: 5.3
click at [381, 280] on div "II. Autres offres : Quelles offres avez-vous déjà reçues ? (...) Est-ce déjà ac…" at bounding box center [443, 283] width 387 height 28
drag, startPoint x: 378, startPoint y: 283, endPoint x: 372, endPoint y: 289, distance: 8.3
click at [375, 289] on label "Oui" at bounding box center [347, 289] width 193 height 16
click at [375, 289] on input "Oui" at bounding box center [347, 289] width 193 height 16
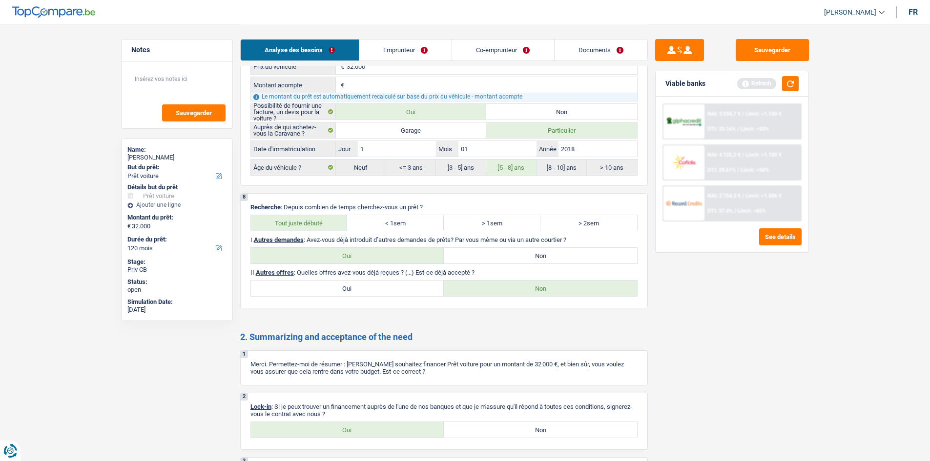
radio input "true"
select select "120"
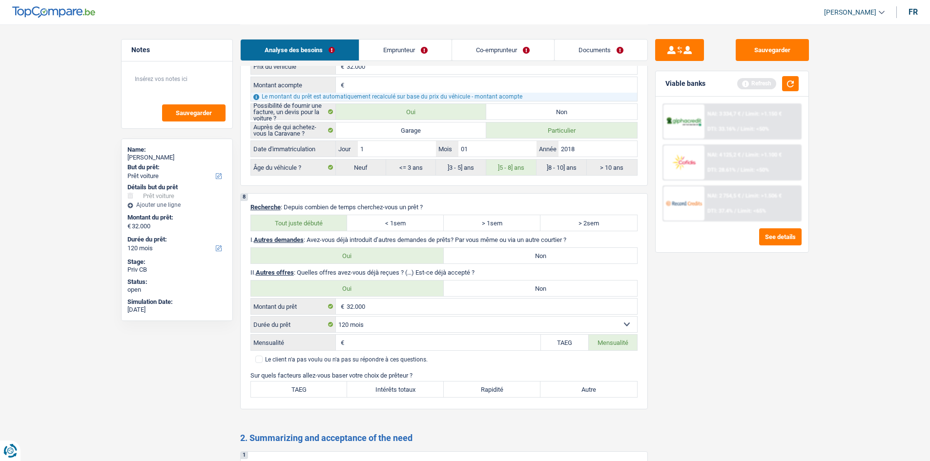
click at [394, 52] on link "Emprunteur" at bounding box center [405, 50] width 92 height 21
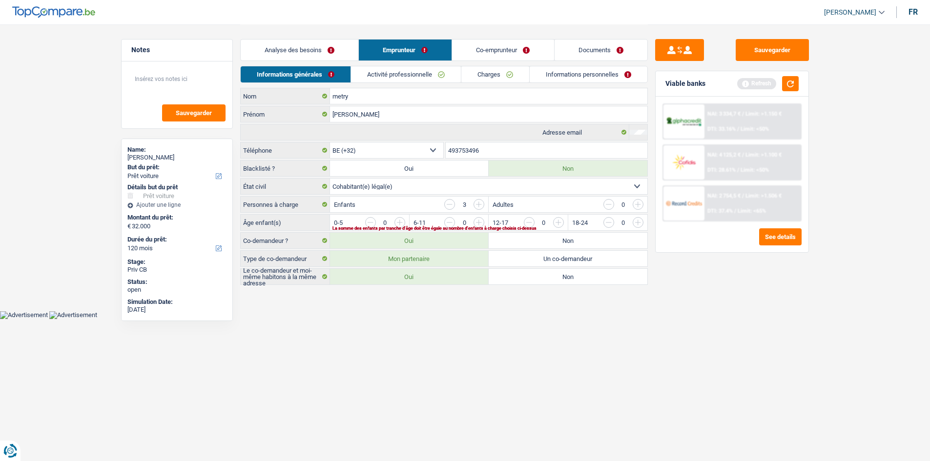
scroll to position [0, 0]
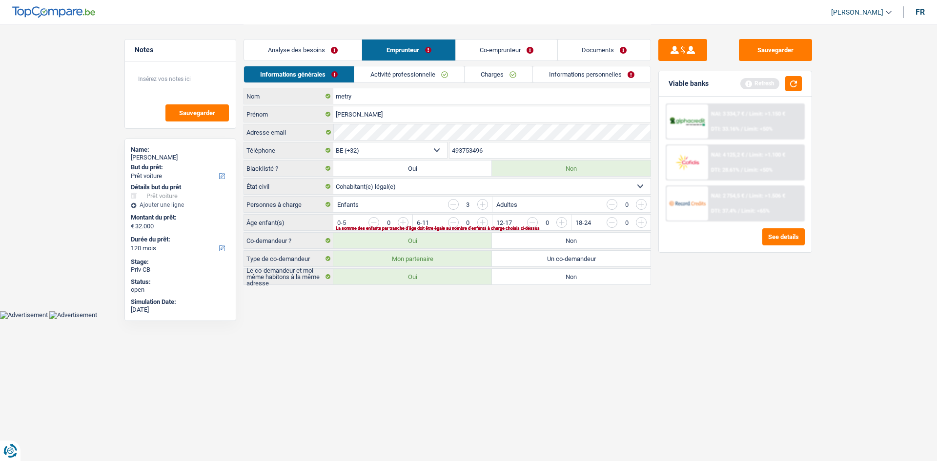
click at [333, 48] on link "Analyse des besoins" at bounding box center [303, 50] width 118 height 21
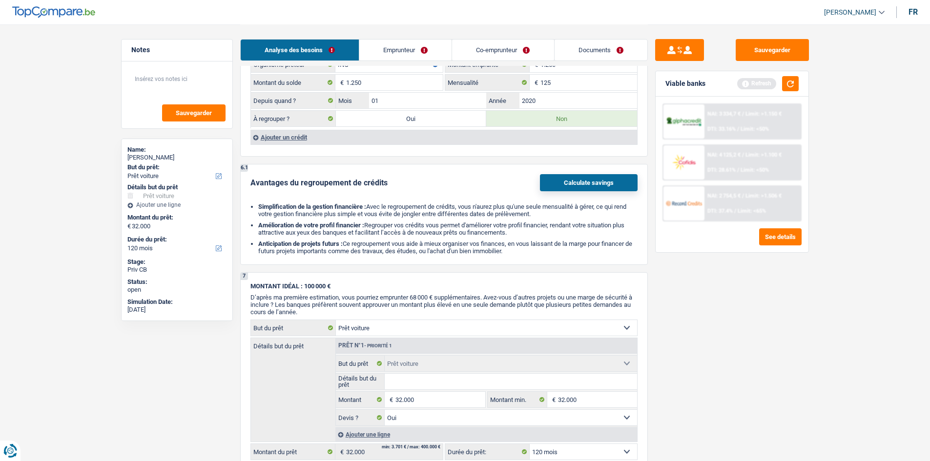
scroll to position [1074, 0]
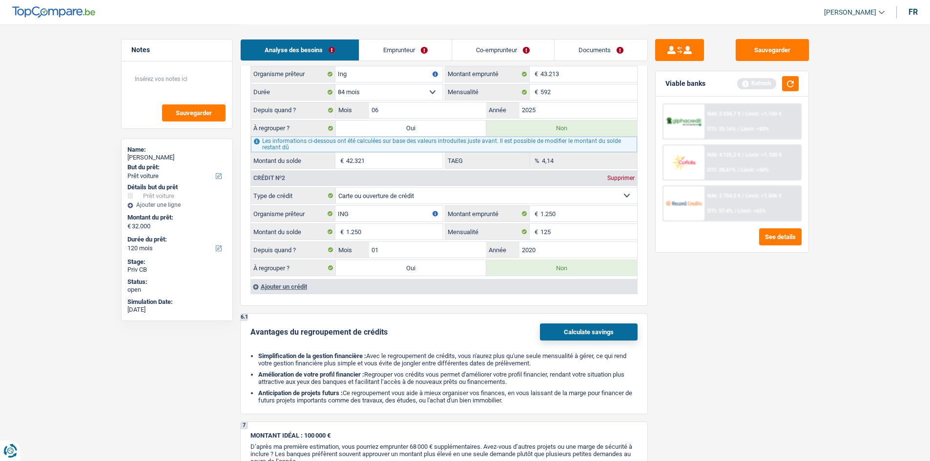
click at [383, 48] on link "Emprunteur" at bounding box center [405, 50] width 92 height 21
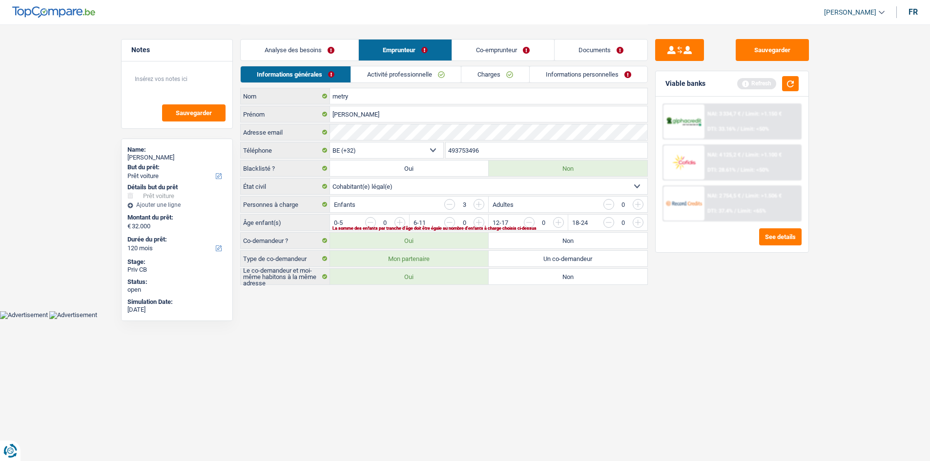
scroll to position [0, 0]
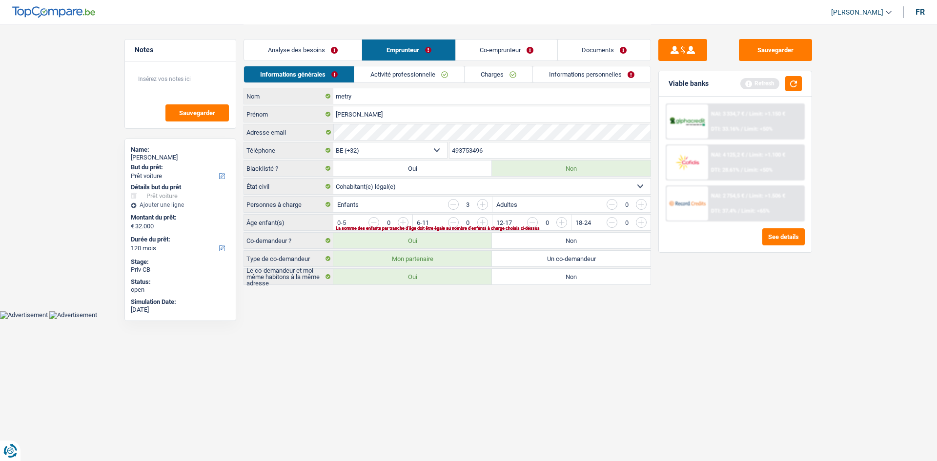
click at [411, 68] on link "Activité professionnelle" at bounding box center [409, 74] width 110 height 16
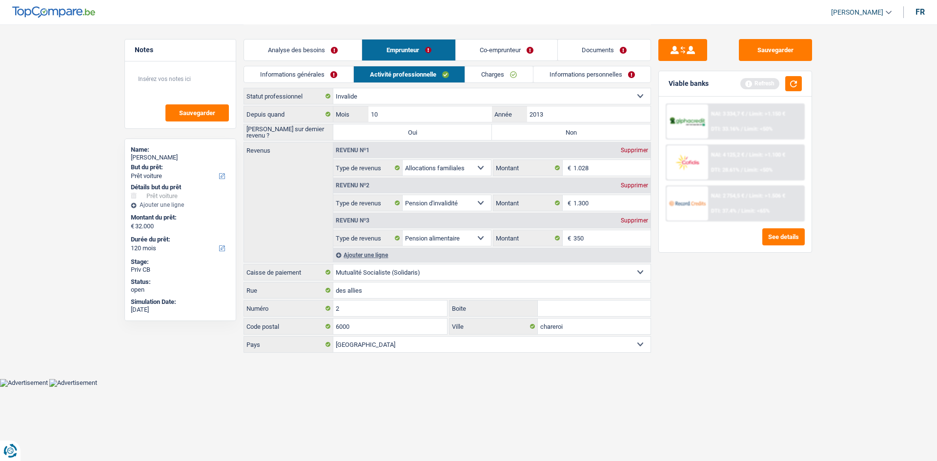
click at [481, 71] on link "Charges" at bounding box center [499, 74] width 68 height 16
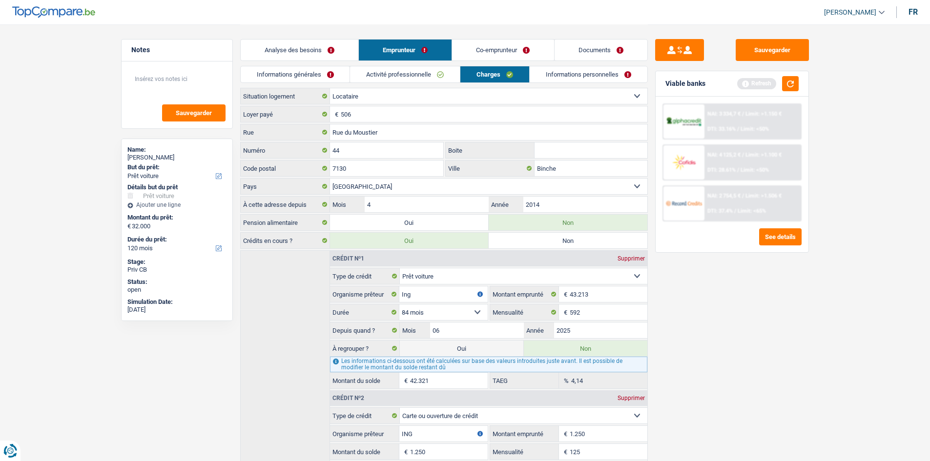
click at [557, 69] on link "Informations personnelles" at bounding box center [588, 74] width 118 height 16
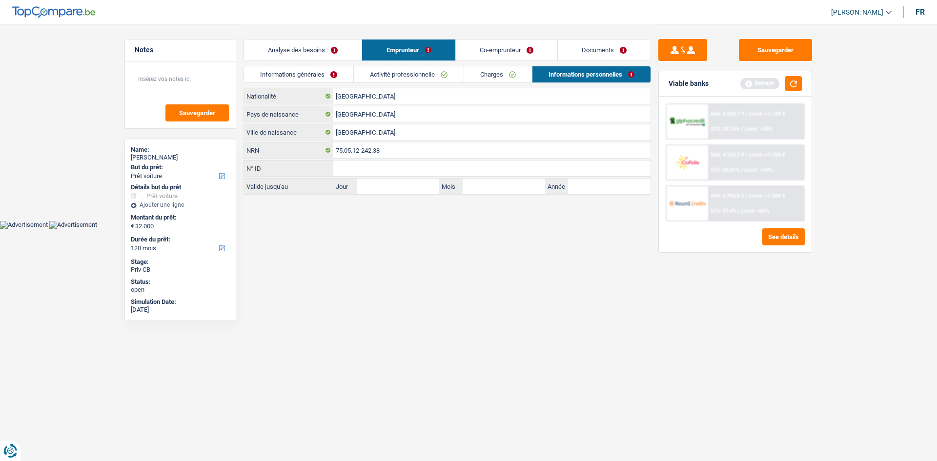
click at [417, 69] on link "Activité professionnelle" at bounding box center [409, 74] width 110 height 16
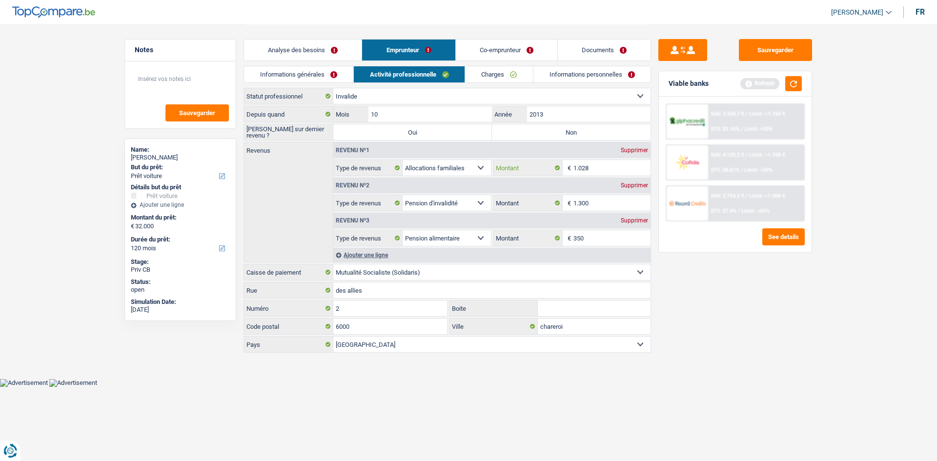
click at [623, 162] on input "1.028" at bounding box center [612, 168] width 78 height 16
click at [503, 77] on link "Charges" at bounding box center [499, 74] width 68 height 16
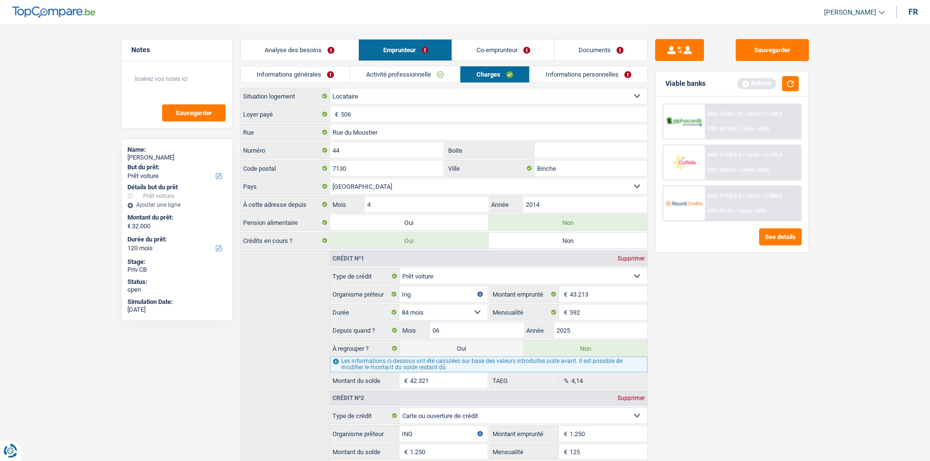
click at [555, 67] on link "Informations personnelles" at bounding box center [588, 74] width 118 height 16
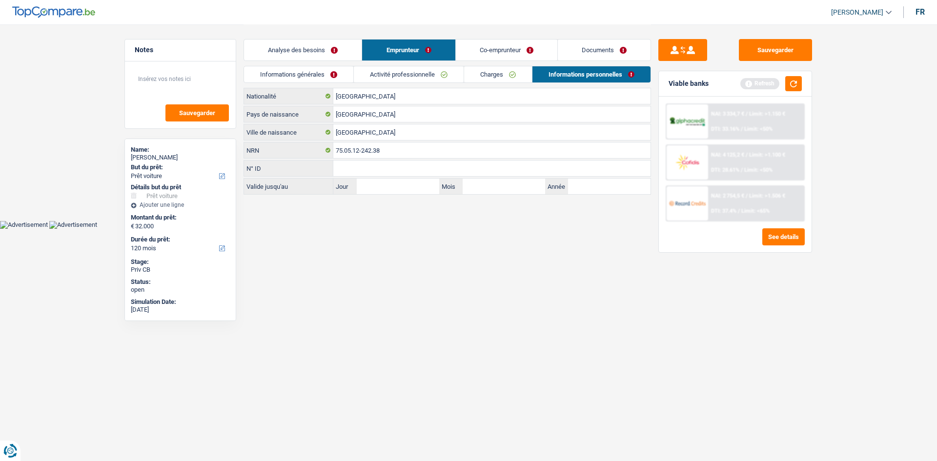
click at [517, 51] on link "Co-emprunteur" at bounding box center [507, 50] width 102 height 21
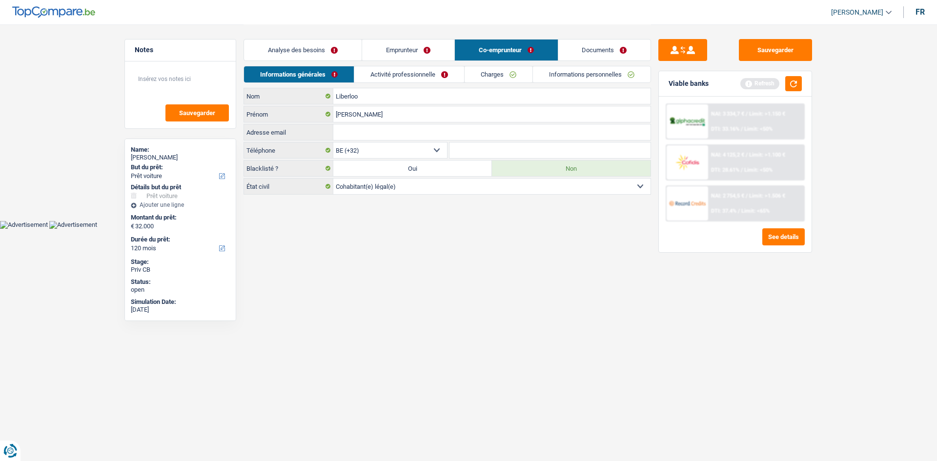
click at [433, 72] on link "Activité professionnelle" at bounding box center [409, 74] width 110 height 16
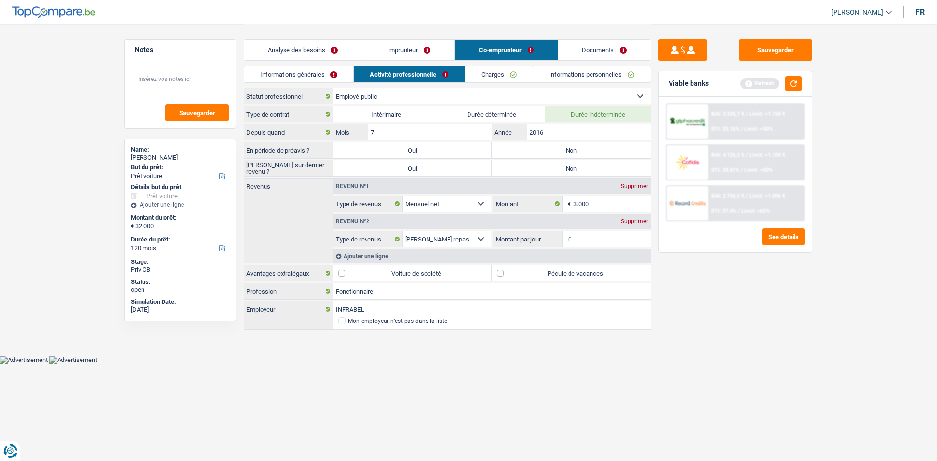
click at [555, 76] on link "Informations personnelles" at bounding box center [592, 74] width 118 height 16
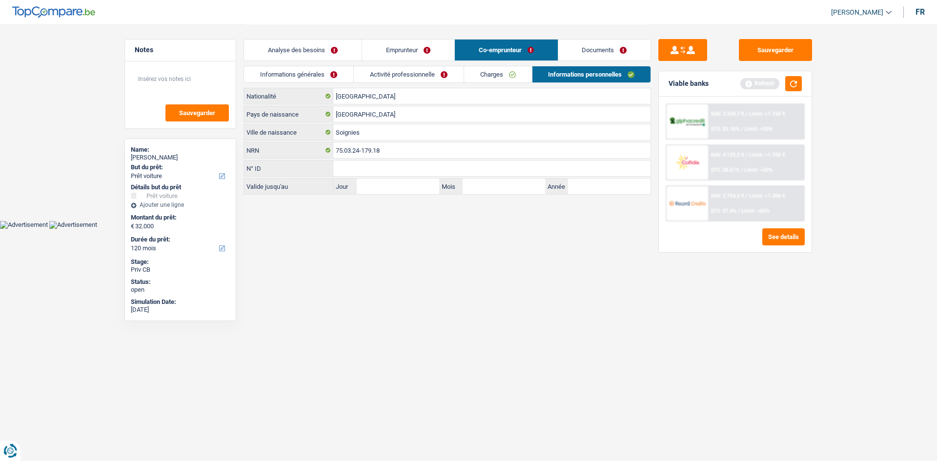
click at [421, 70] on link "Activité professionnelle" at bounding box center [409, 74] width 110 height 16
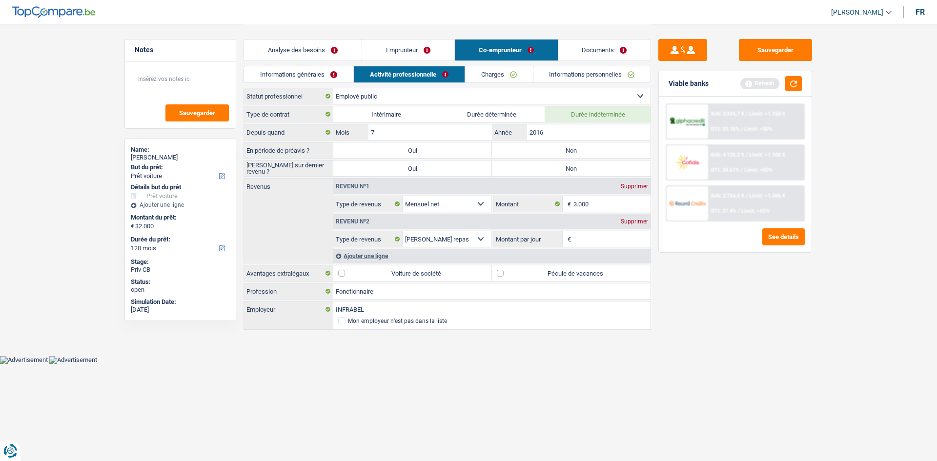
click at [488, 75] on link "Charges" at bounding box center [499, 74] width 68 height 16
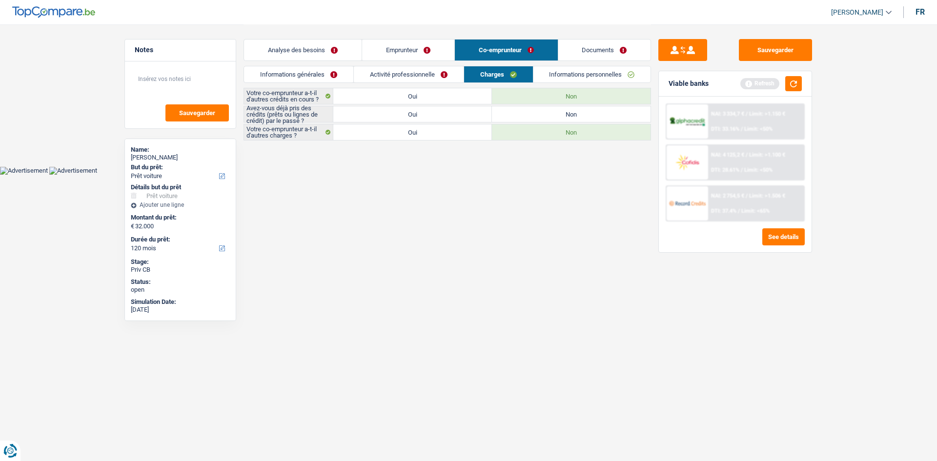
click at [419, 71] on link "Activité professionnelle" at bounding box center [409, 74] width 110 height 16
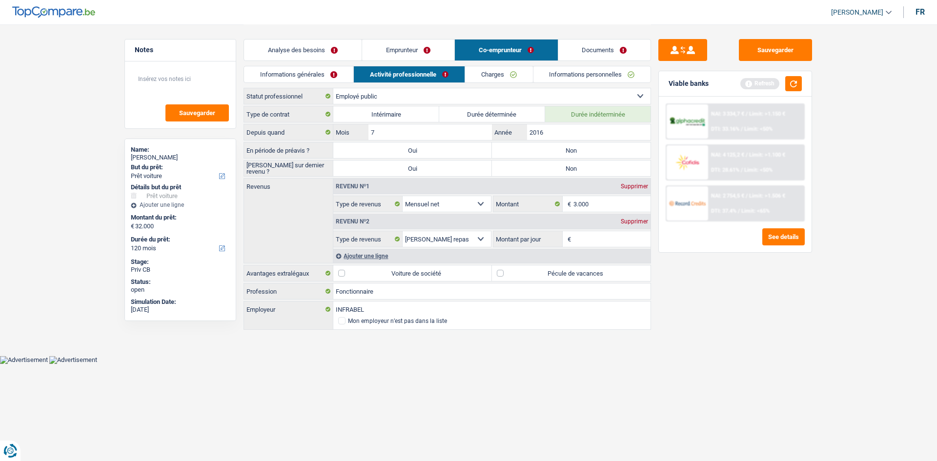
drag, startPoint x: 584, startPoint y: 239, endPoint x: 577, endPoint y: 238, distance: 6.9
click at [577, 238] on input "Montant par jour" at bounding box center [612, 239] width 78 height 16
click at [608, 202] on input "3.000" at bounding box center [612, 204] width 78 height 16
type input "3"
type input "2.800"
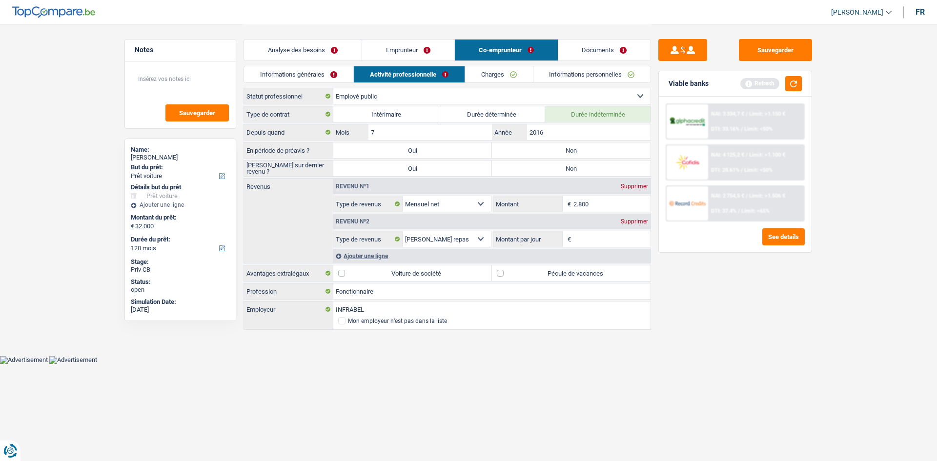
click at [578, 240] on input "Montant par jour" at bounding box center [612, 239] width 78 height 16
type input "8,0"
drag, startPoint x: 741, startPoint y: 333, endPoint x: 726, endPoint y: 329, distance: 15.8
click at [732, 332] on div "Sauvegarder Viable banks Refresh NAI: 3 334,7 € / Limit: >1.150 € DTI: 33.16% /…" at bounding box center [735, 242] width 168 height 407
drag, startPoint x: 538, startPoint y: 150, endPoint x: 530, endPoint y: 159, distance: 11.1
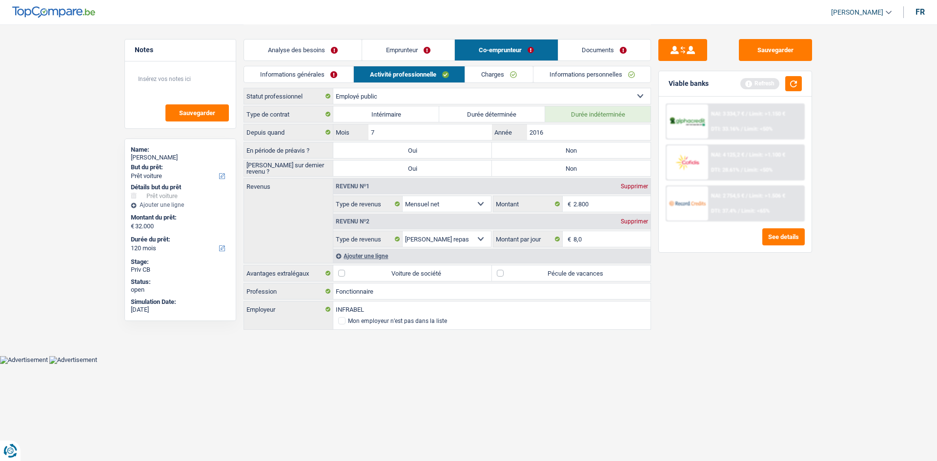
click at [537, 150] on label "Non" at bounding box center [571, 150] width 159 height 16
click at [537, 150] on input "Non" at bounding box center [571, 150] width 159 height 16
radio input "true"
click at [523, 175] on label "Non" at bounding box center [571, 169] width 159 height 16
click at [523, 175] on input "Non" at bounding box center [571, 169] width 159 height 16
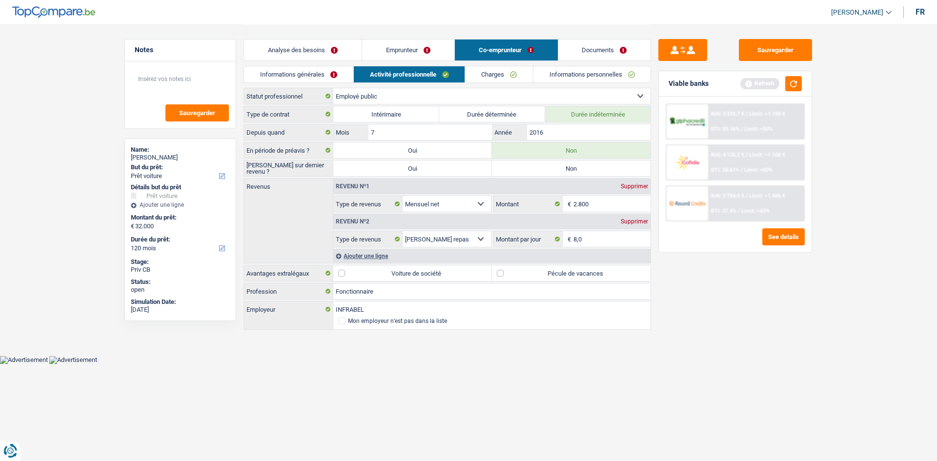
radio input "true"
click at [609, 51] on link "Documents" at bounding box center [604, 50] width 93 height 21
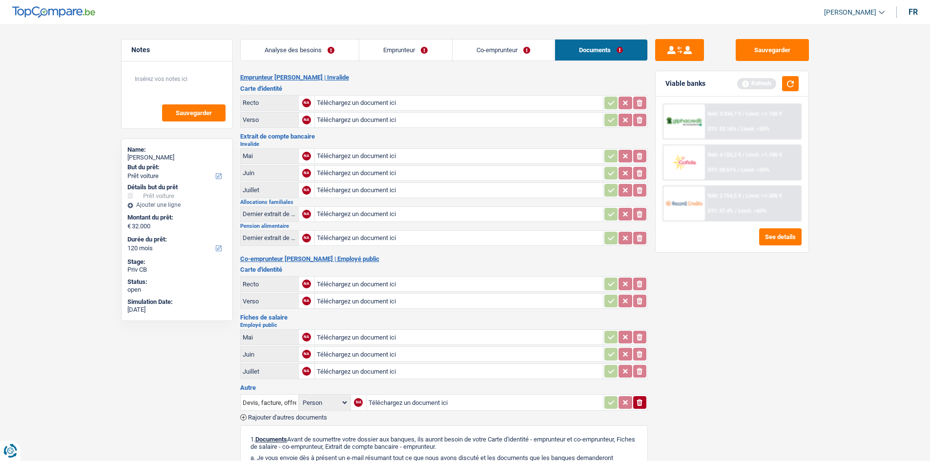
click at [506, 44] on link "Co-emprunteur" at bounding box center [503, 50] width 102 height 21
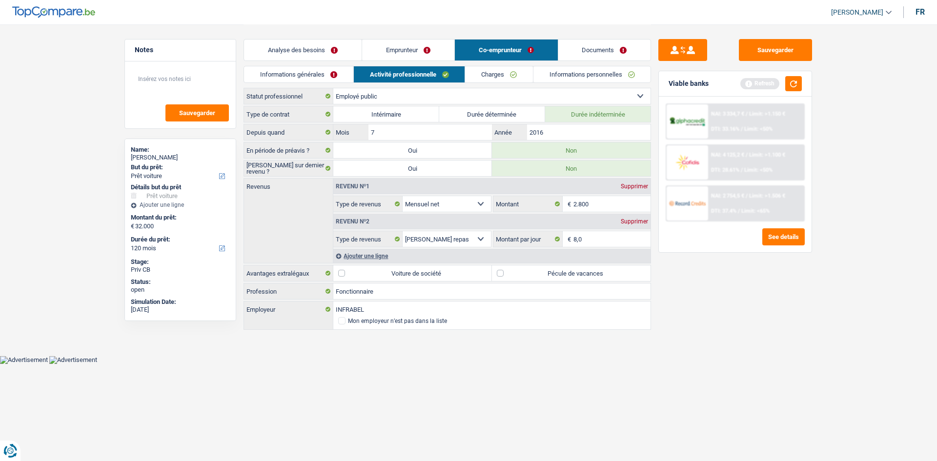
click at [425, 52] on link "Emprunteur" at bounding box center [408, 50] width 92 height 21
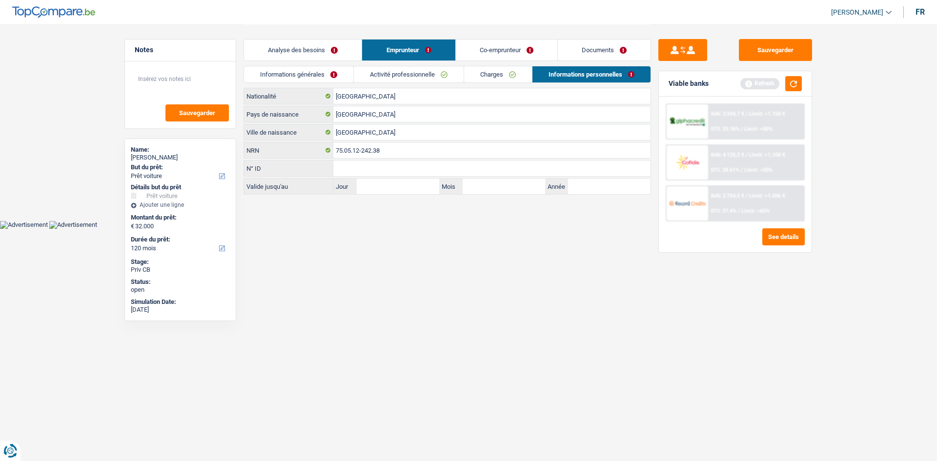
click at [354, 48] on link "Analyse des besoins" at bounding box center [303, 50] width 118 height 21
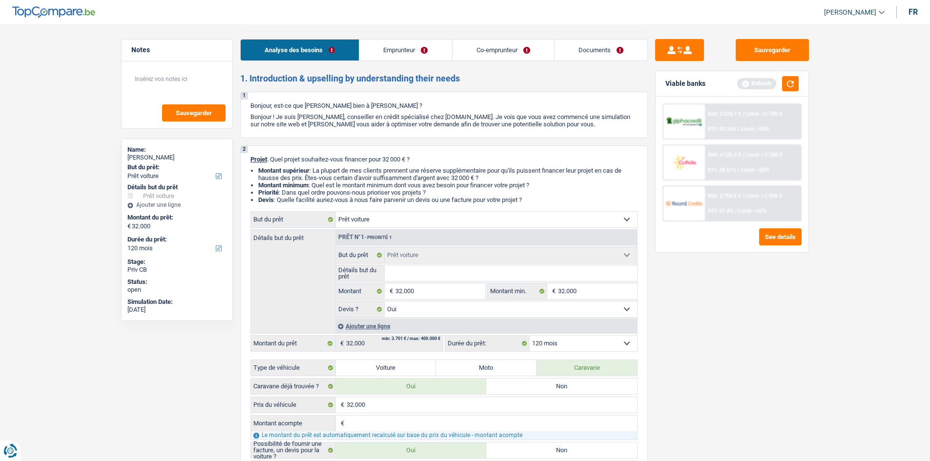
click at [395, 59] on link "Emprunteur" at bounding box center [405, 50] width 92 height 21
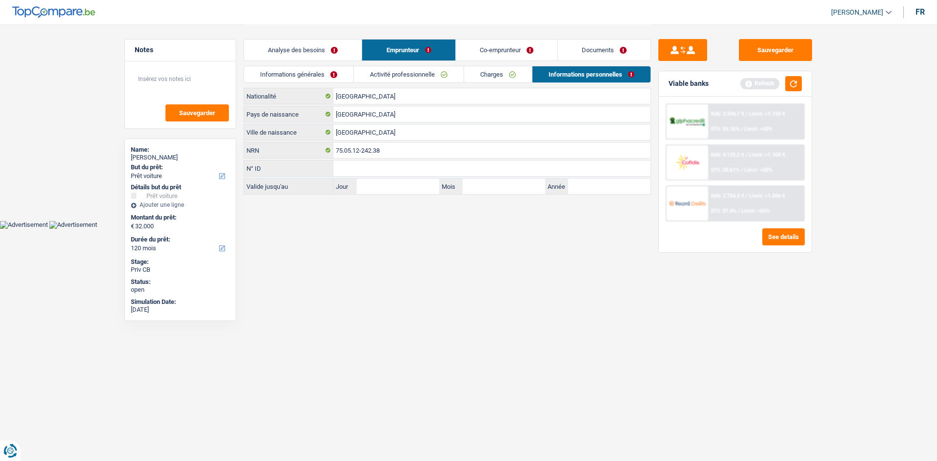
click at [599, 52] on link "Documents" at bounding box center [604, 50] width 93 height 21
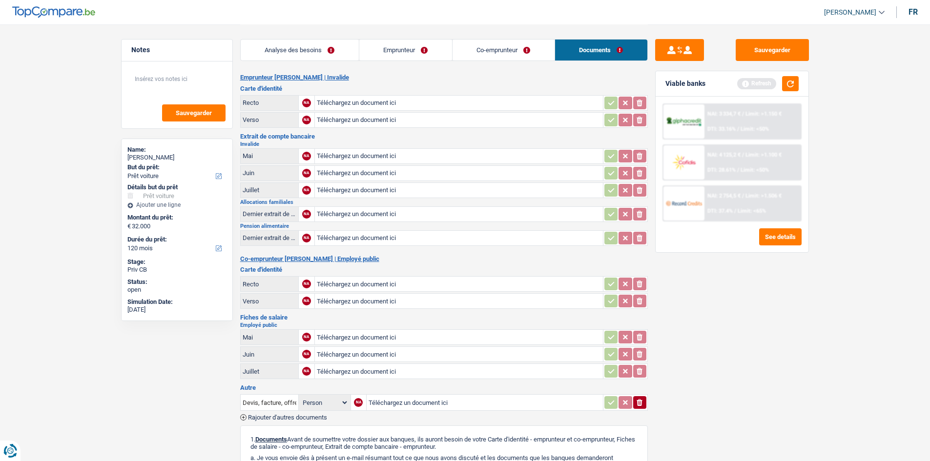
click at [483, 59] on link "Co-emprunteur" at bounding box center [503, 50] width 102 height 21
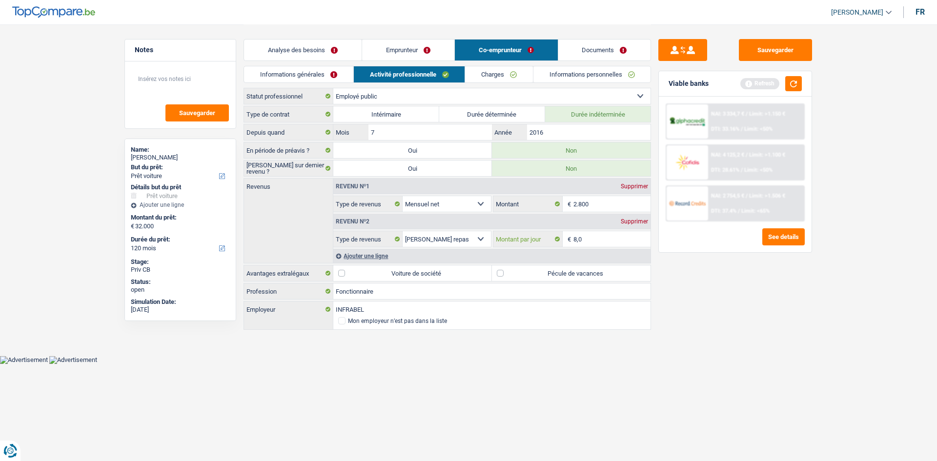
drag, startPoint x: 616, startPoint y: 237, endPoint x: 611, endPoint y: 237, distance: 4.9
click at [613, 235] on input "8,0" at bounding box center [612, 239] width 78 height 16
click at [599, 238] on input "8,0" at bounding box center [612, 239] width 78 height 16
type input "8"
type input "5,0"
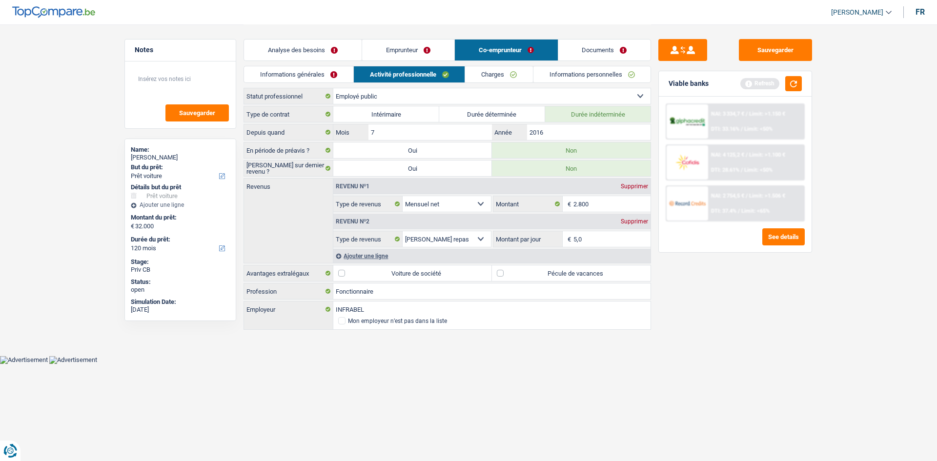
click at [684, 334] on div "Sauvegarder Viable banks Refresh NAI: 3 334,7 € / Limit: >1.150 € DTI: 33.16% /…" at bounding box center [735, 242] width 168 height 407
click at [274, 48] on link "Analyse des besoins" at bounding box center [303, 50] width 118 height 21
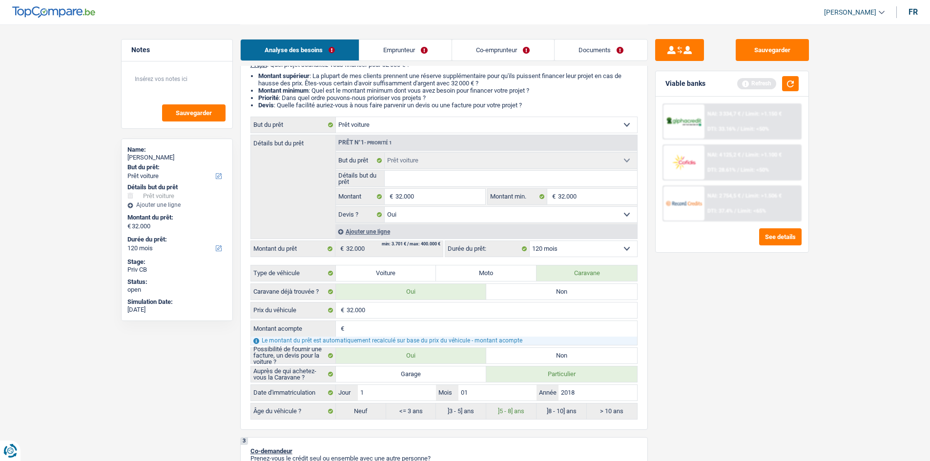
scroll to position [146, 0]
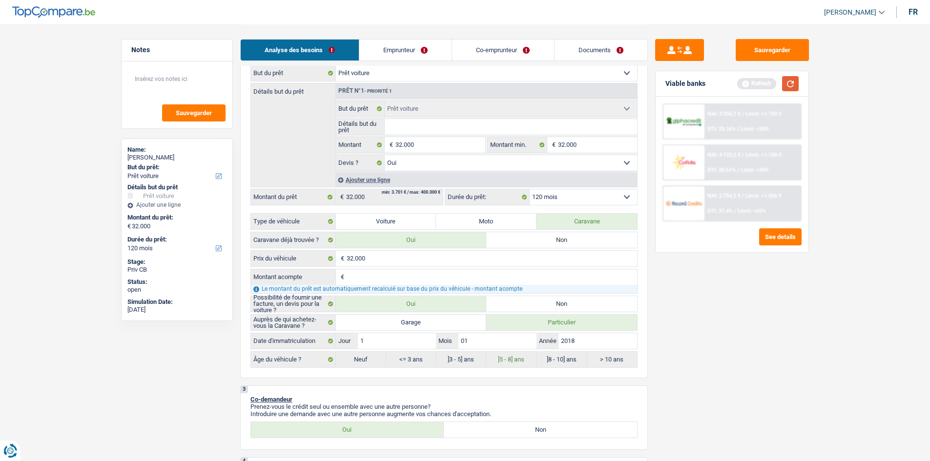
click at [795, 85] on button "button" at bounding box center [790, 83] width 17 height 15
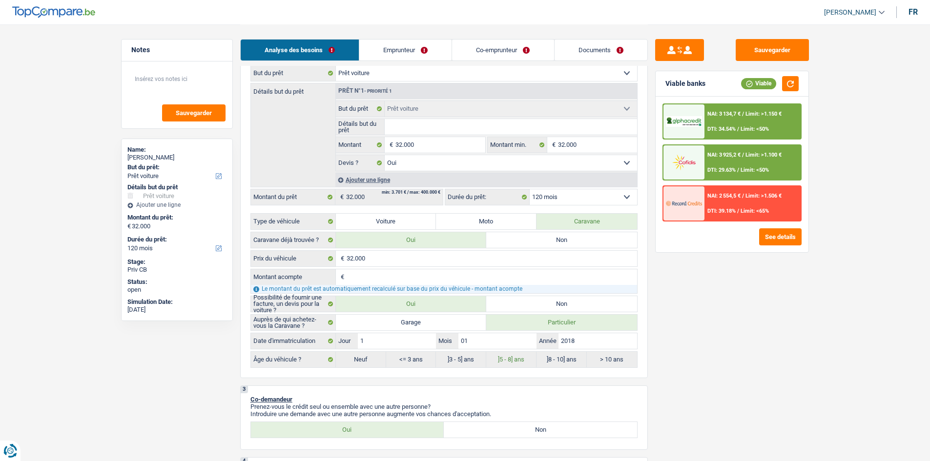
drag, startPoint x: 746, startPoint y: 148, endPoint x: 747, endPoint y: 155, distance: 6.9
click at [747, 155] on div "NAI: 3 925,2 € / Limit: >1.100 € DTI: 29.63% / Limit: <50%" at bounding box center [752, 162] width 96 height 34
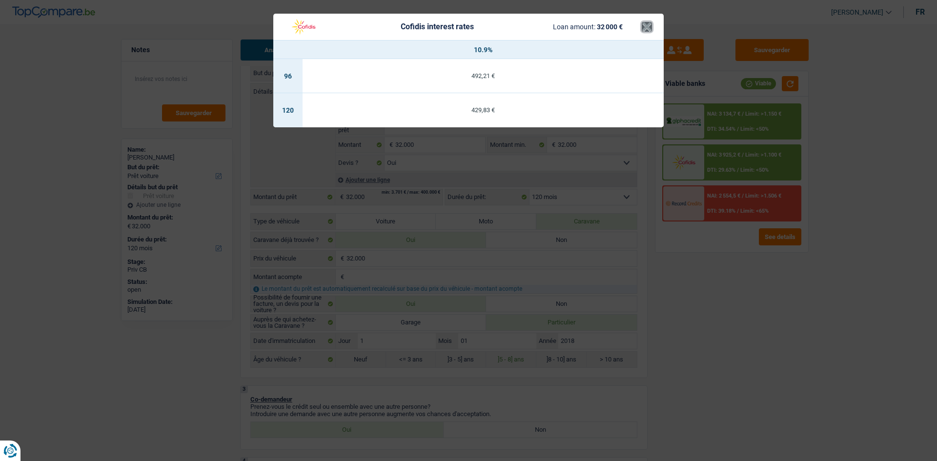
click at [645, 27] on button "×" at bounding box center [647, 27] width 10 height 10
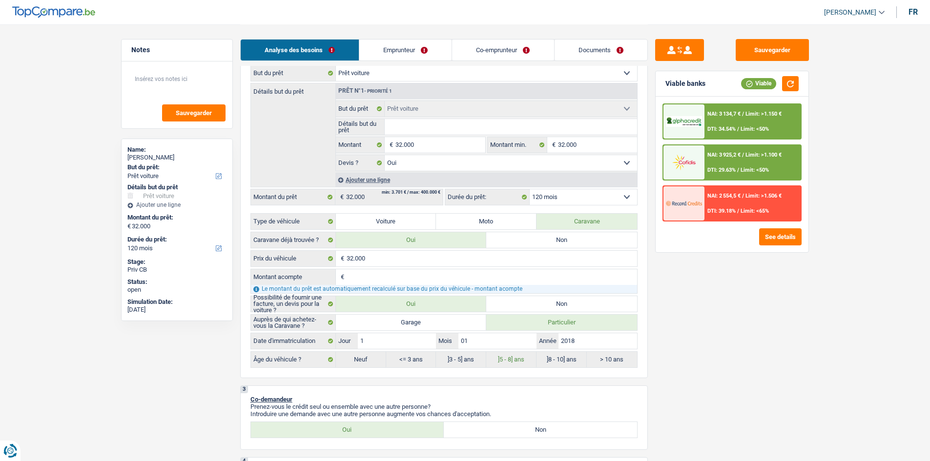
click at [416, 51] on link "Emprunteur" at bounding box center [405, 50] width 92 height 21
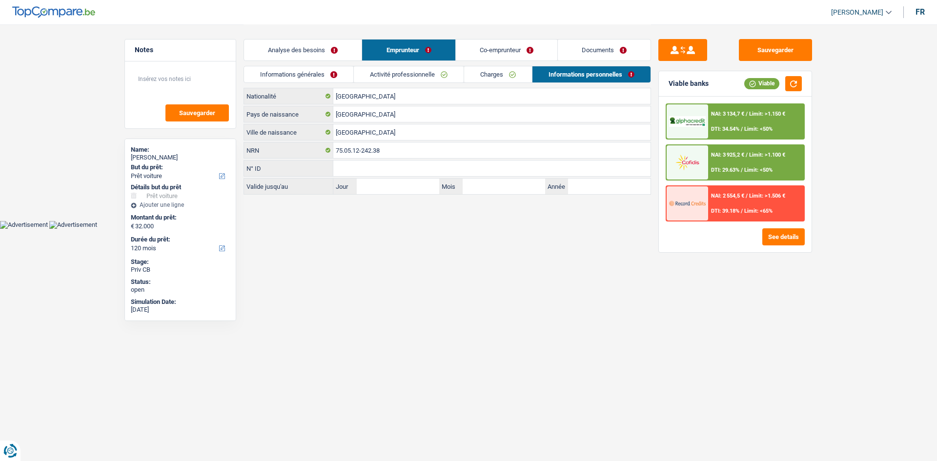
click at [419, 74] on link "Activité professionnelle" at bounding box center [409, 74] width 110 height 16
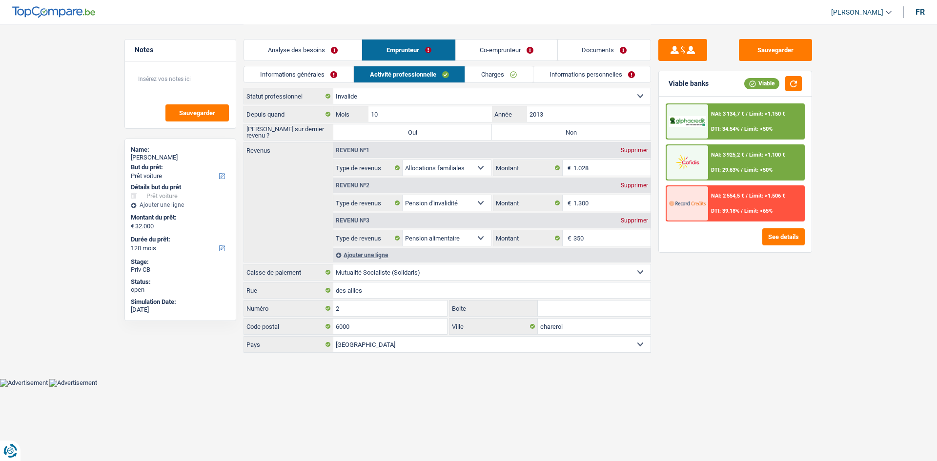
click at [502, 72] on link "Charges" at bounding box center [499, 74] width 68 height 16
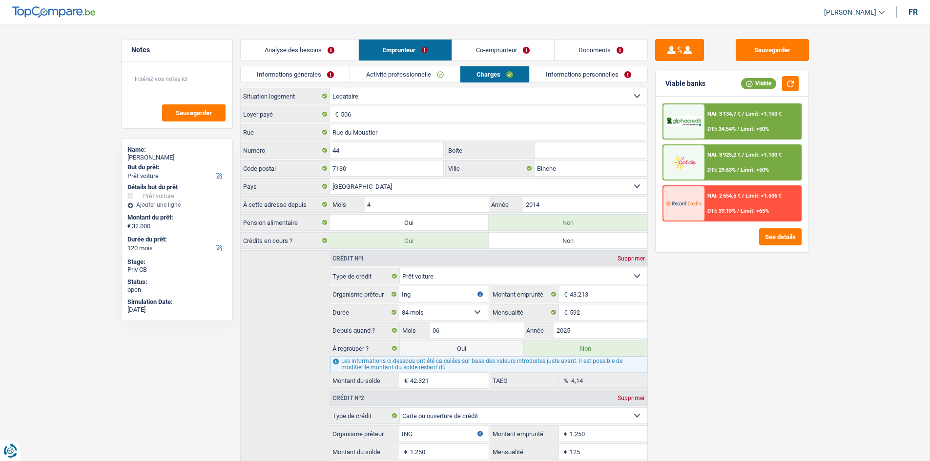
click at [549, 75] on link "Informations personnelles" at bounding box center [588, 74] width 118 height 16
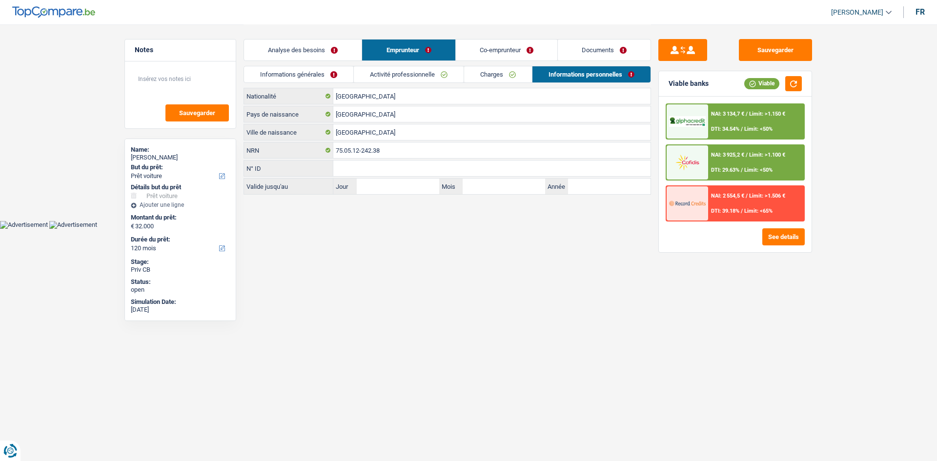
click at [480, 54] on link "Co-emprunteur" at bounding box center [507, 50] width 102 height 21
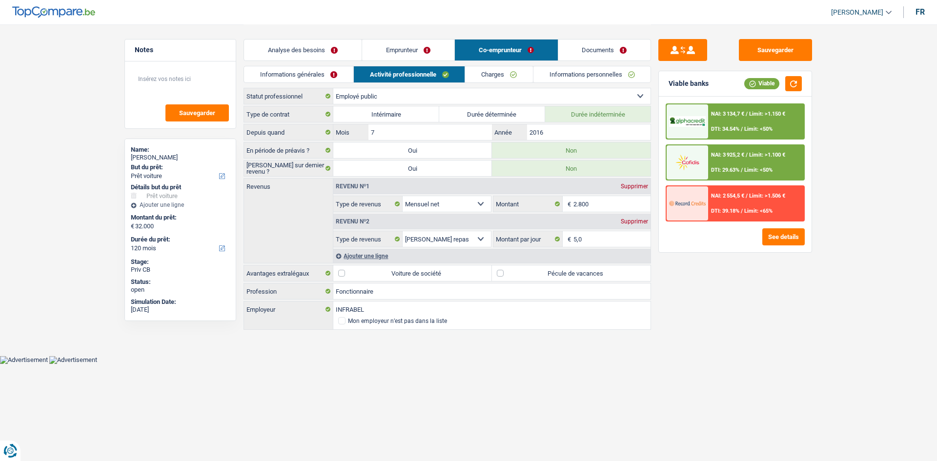
click at [562, 77] on link "Informations personnelles" at bounding box center [592, 74] width 118 height 16
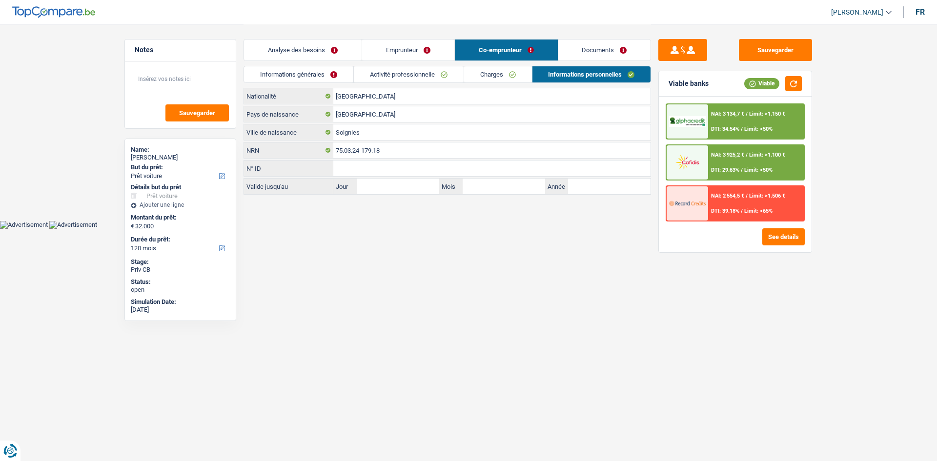
click at [493, 80] on link "Charges" at bounding box center [498, 74] width 68 height 16
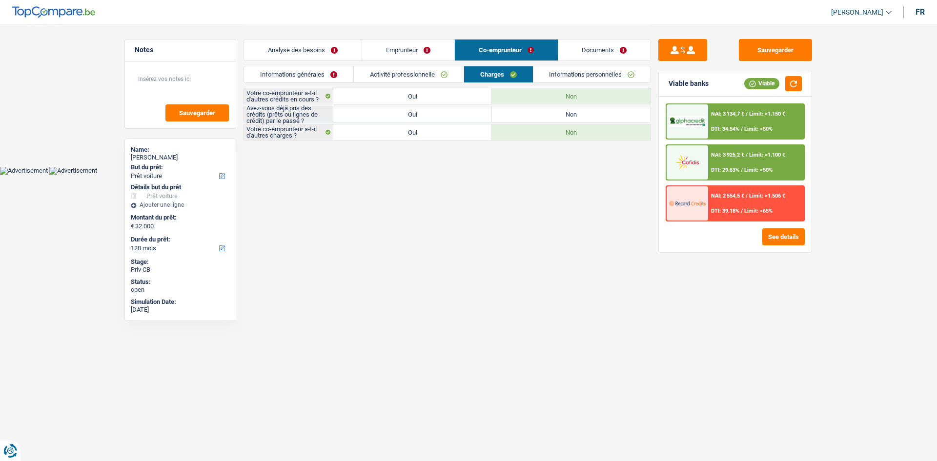
click at [544, 116] on label "Non" at bounding box center [571, 114] width 159 height 16
click at [544, 116] on input "Non" at bounding box center [571, 114] width 159 height 16
radio input "true"
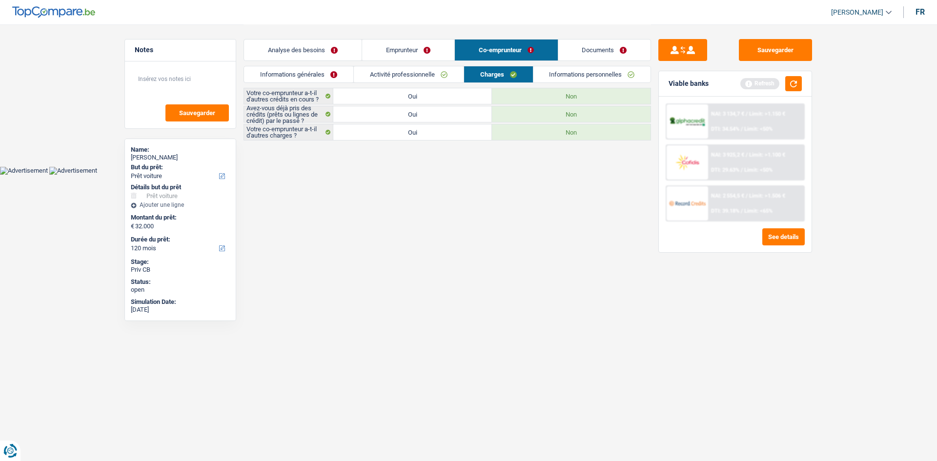
click at [416, 75] on link "Activité professionnelle" at bounding box center [409, 74] width 110 height 16
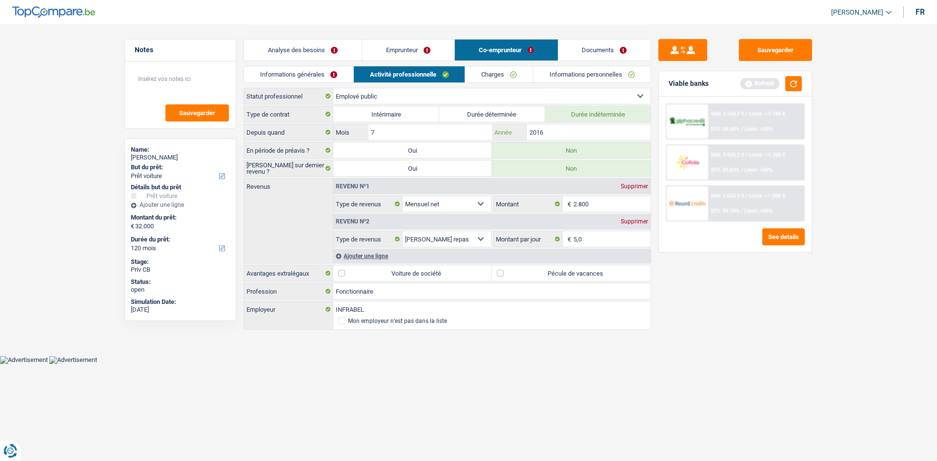
click at [582, 135] on input "2016" at bounding box center [588, 132] width 123 height 16
click at [519, 271] on label "Pécule de vacances" at bounding box center [571, 273] width 159 height 16
click at [519, 271] on input "Pécule de vacances" at bounding box center [571, 273] width 159 height 16
checkbox input "true"
drag, startPoint x: 413, startPoint y: 49, endPoint x: 406, endPoint y: 49, distance: 7.8
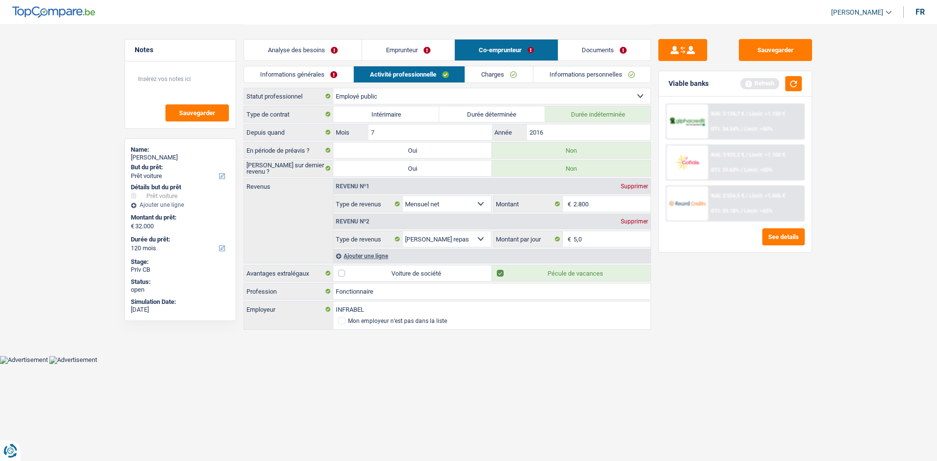
click at [412, 49] on link "Emprunteur" at bounding box center [408, 50] width 92 height 21
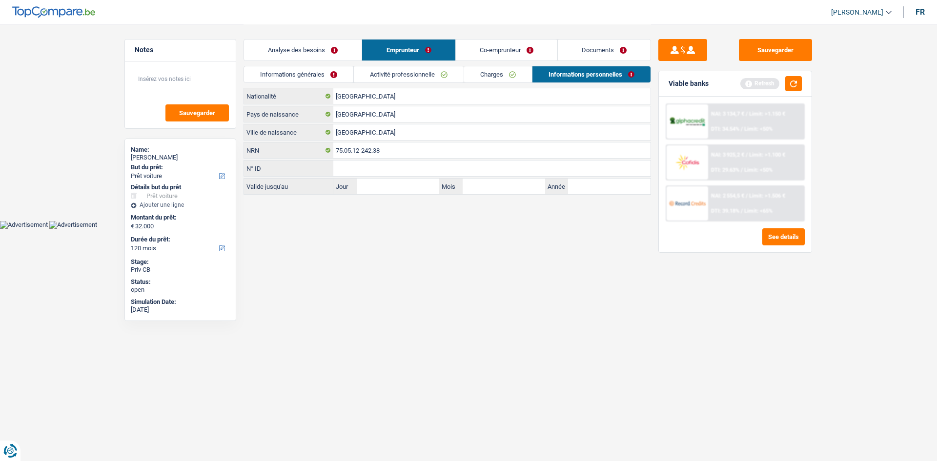
click at [308, 47] on link "Analyse des besoins" at bounding box center [303, 50] width 118 height 21
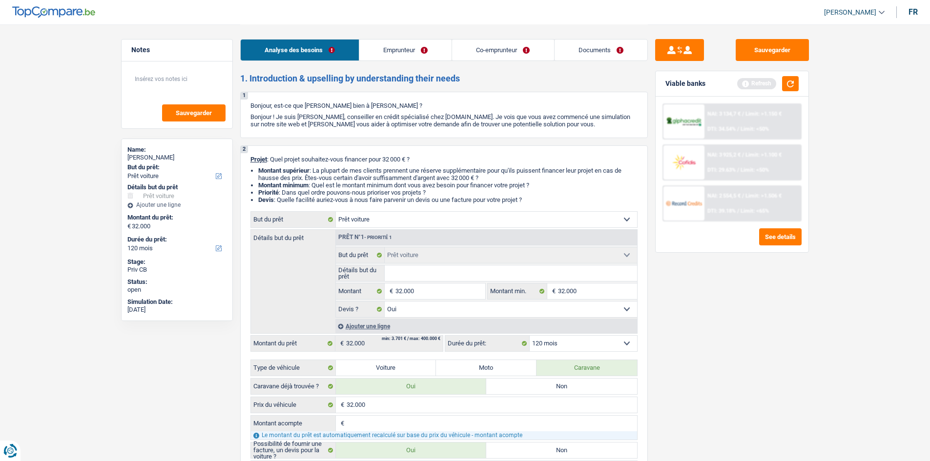
click at [376, 44] on link "Emprunteur" at bounding box center [405, 50] width 92 height 21
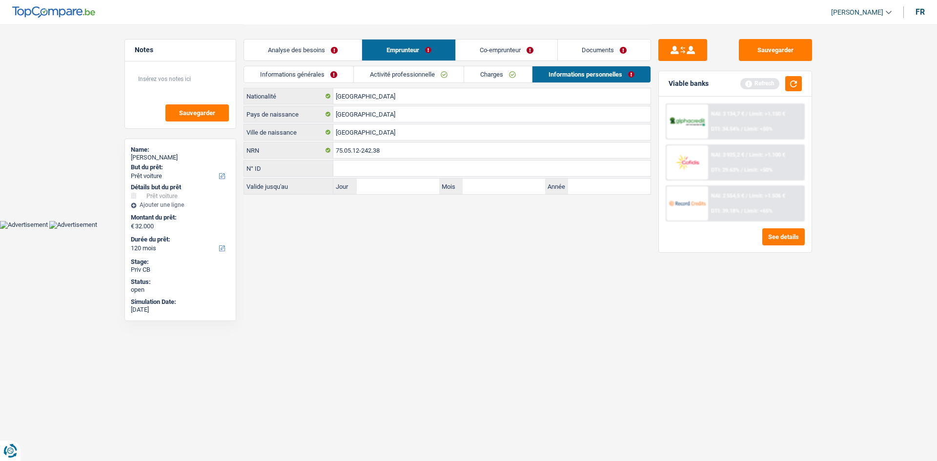
click at [306, 69] on link "Informations générales" at bounding box center [298, 74] width 109 height 16
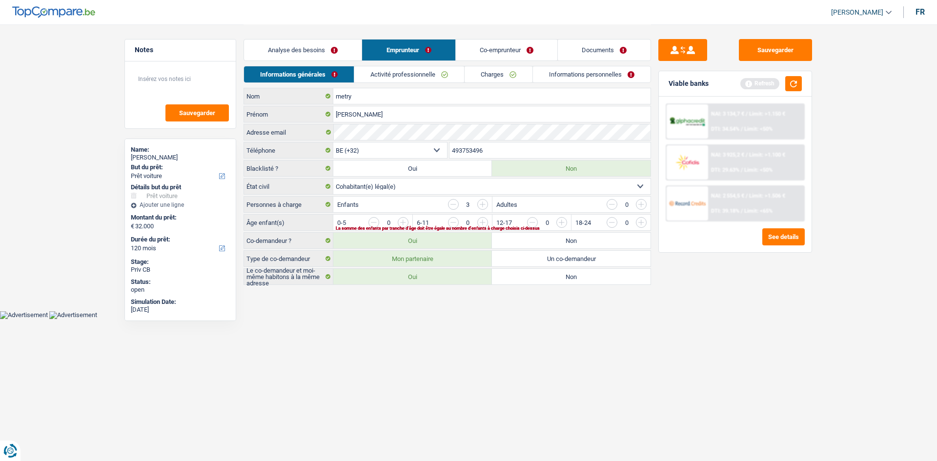
click at [644, 224] on input "button" at bounding box center [839, 225] width 407 height 16
click at [564, 218] on input "button" at bounding box center [759, 225] width 407 height 16
click at [560, 225] on input "button" at bounding box center [759, 225] width 407 height 16
click at [532, 223] on input "button" at bounding box center [532, 222] width 11 height 11
click at [483, 226] on div "La somme des enfants par tranche d'âge doit être égale au nombre d'enfants à ch…" at bounding box center [477, 228] width 282 height 4
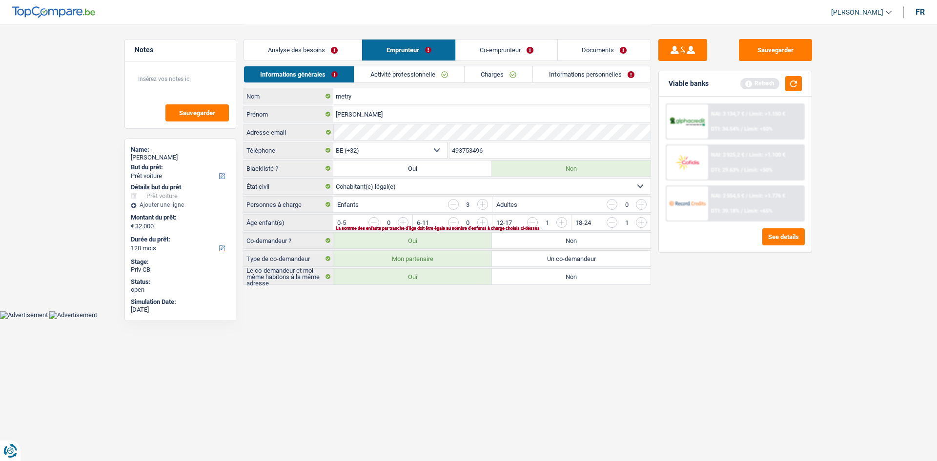
click at [481, 225] on input "button" at bounding box center [680, 225] width 407 height 16
click at [557, 319] on html "Vous avez le contrôle de vos données Nous utilisons des cookies, tout comme nos…" at bounding box center [468, 159] width 937 height 319
click at [518, 54] on link "Co-emprunteur" at bounding box center [507, 50] width 102 height 21
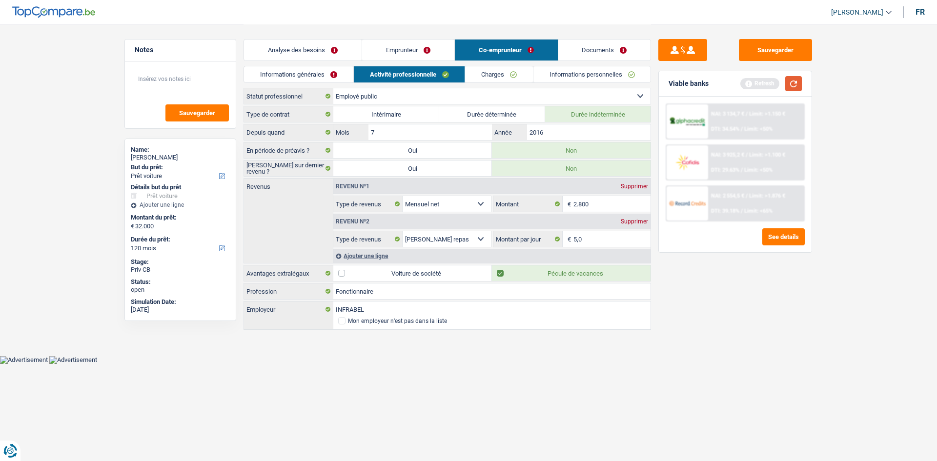
click at [795, 83] on button "button" at bounding box center [793, 83] width 17 height 15
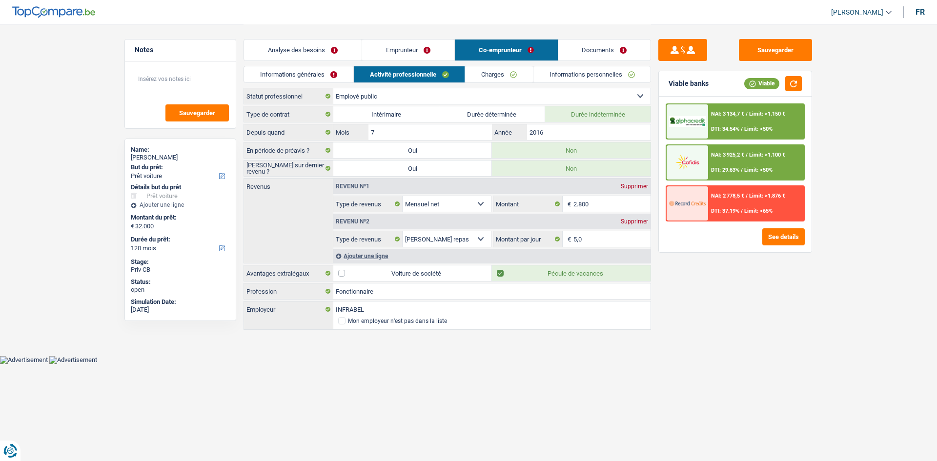
click at [289, 45] on link "Analyse des besoins" at bounding box center [303, 50] width 118 height 21
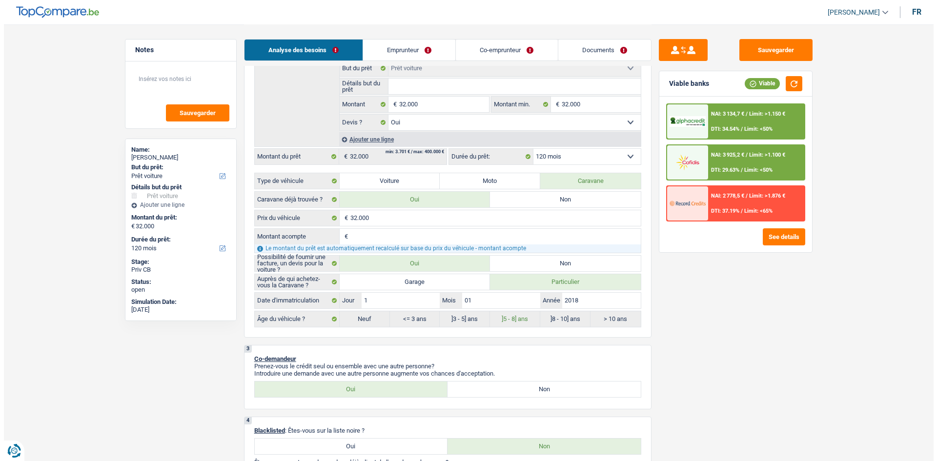
scroll to position [195, 0]
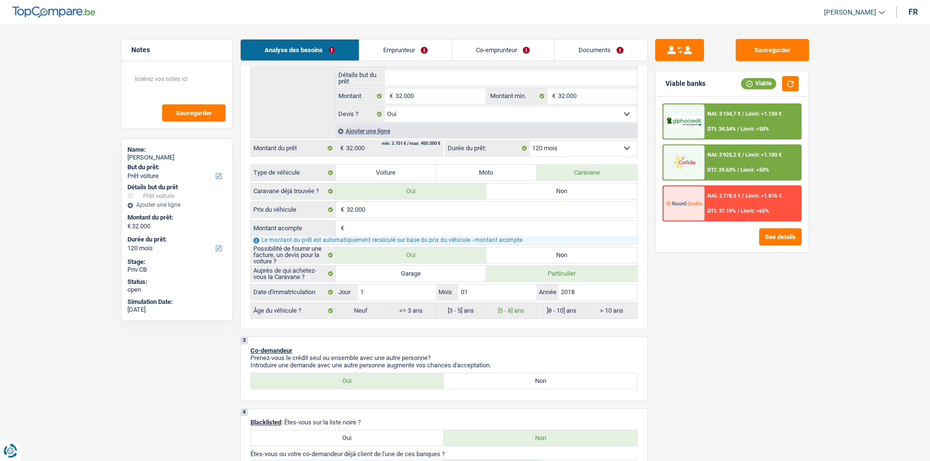
click at [485, 231] on input "Montant acompte" at bounding box center [491, 229] width 290 height 16
click at [371, 172] on label "Voiture" at bounding box center [386, 173] width 101 height 16
click at [371, 172] on input "Voiture" at bounding box center [386, 173] width 101 height 16
radio input "true"
select select "60"
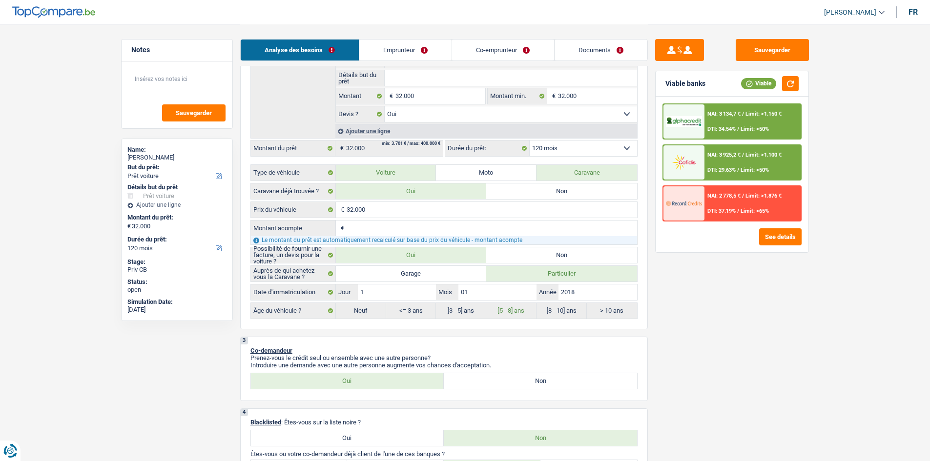
select select "60"
radio input "true"
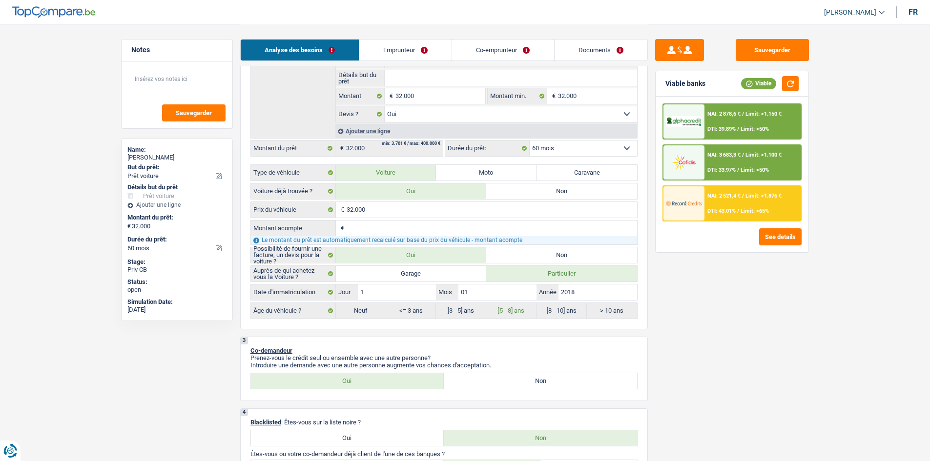
click at [712, 112] on span "NAI: 2 878,6 €" at bounding box center [723, 114] width 33 height 6
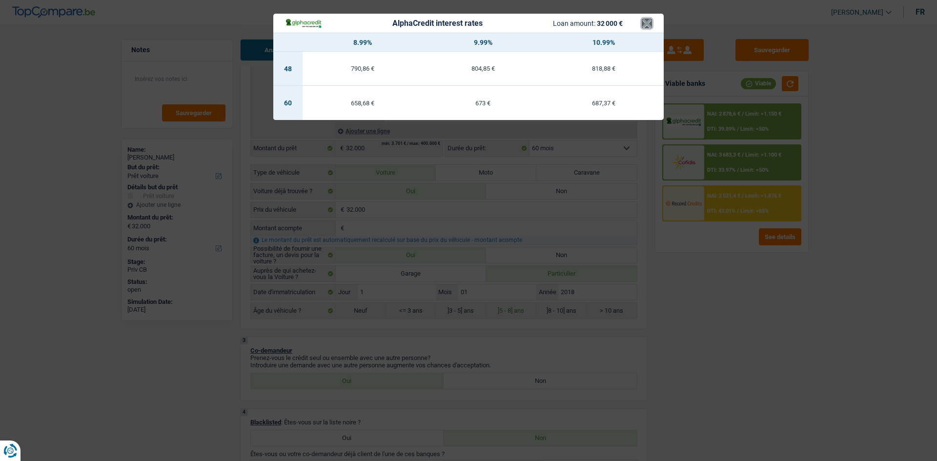
click at [644, 20] on button "×" at bounding box center [647, 24] width 10 height 10
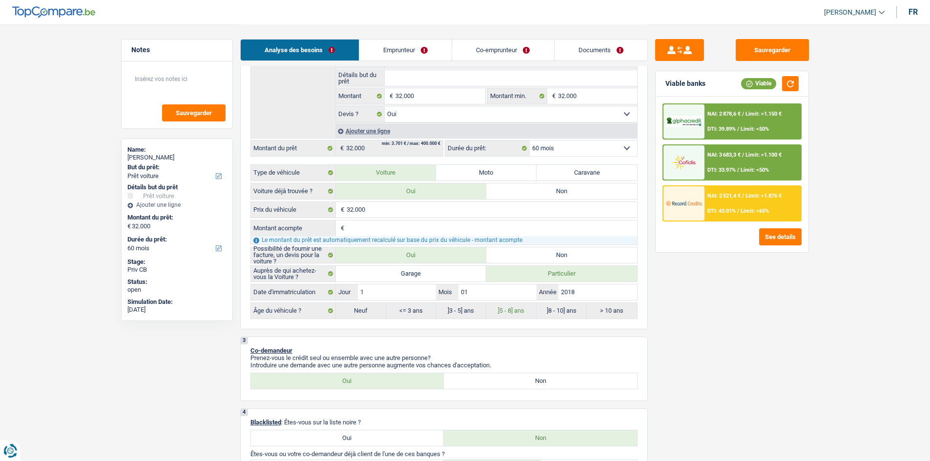
click at [709, 151] on div "NAI: 3 683,3 € / Limit: >1.100 € DTI: 33.97% / Limit: <50%" at bounding box center [752, 162] width 96 height 34
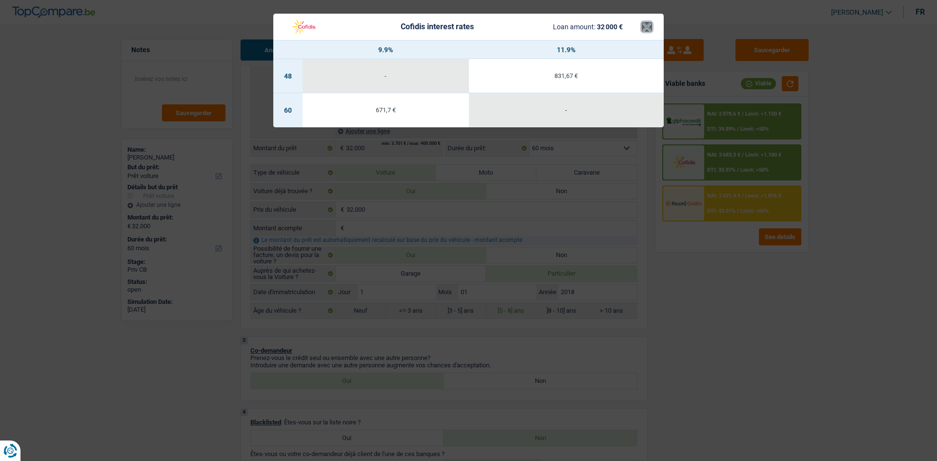
click at [650, 26] on button "×" at bounding box center [647, 27] width 10 height 10
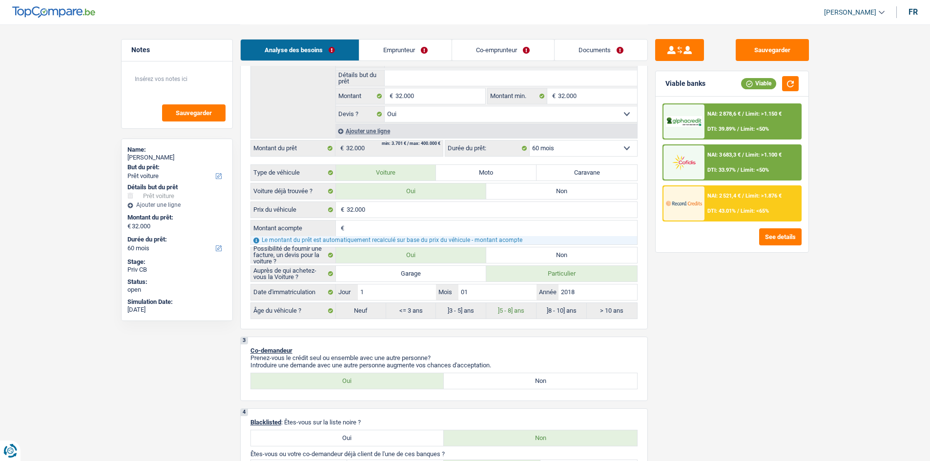
click at [711, 202] on div "NAI: 2 521,4 € / Limit: >1.876 € DTI: 43.01% / Limit: <65%" at bounding box center [752, 203] width 96 height 34
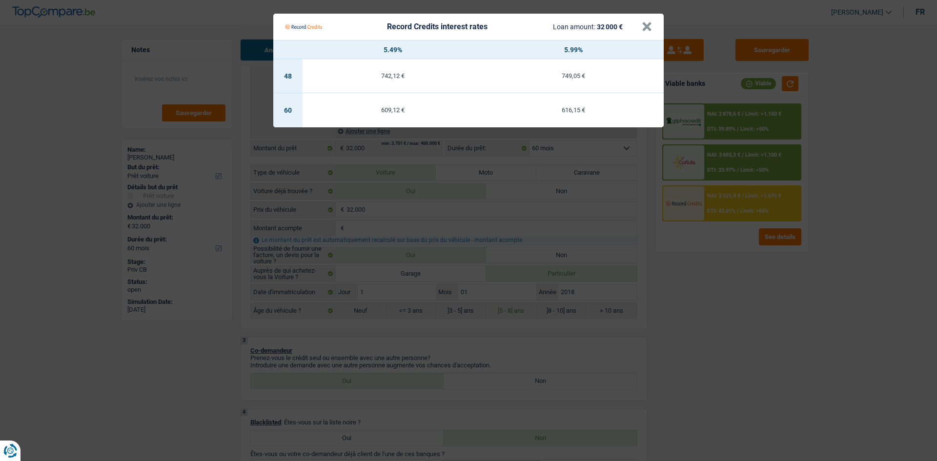
click at [590, 177] on Credits "Record Credits interest rates Loan amount: 32 000 € × 5.49% 5.99% 48 742,12 € 7…" at bounding box center [468, 230] width 937 height 461
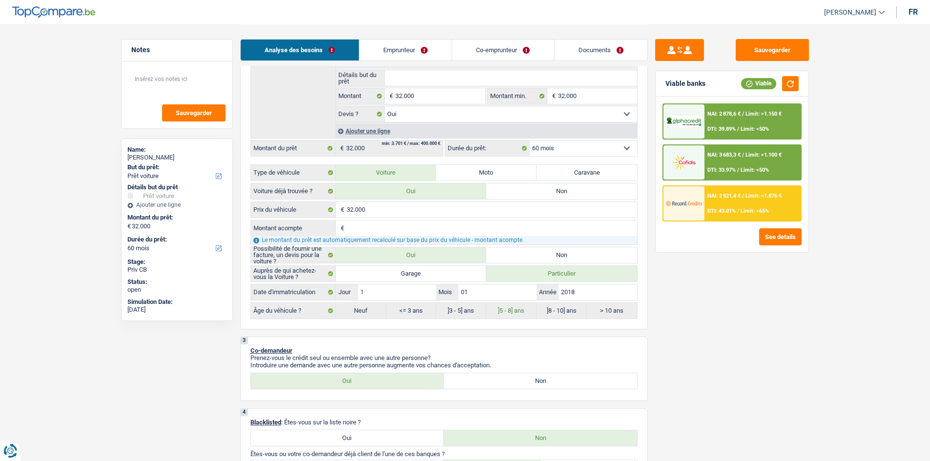
click at [572, 169] on label "Caravane" at bounding box center [586, 173] width 101 height 16
click at [572, 169] on input "Caravane" at bounding box center [586, 173] width 101 height 16
radio input "true"
select select "120"
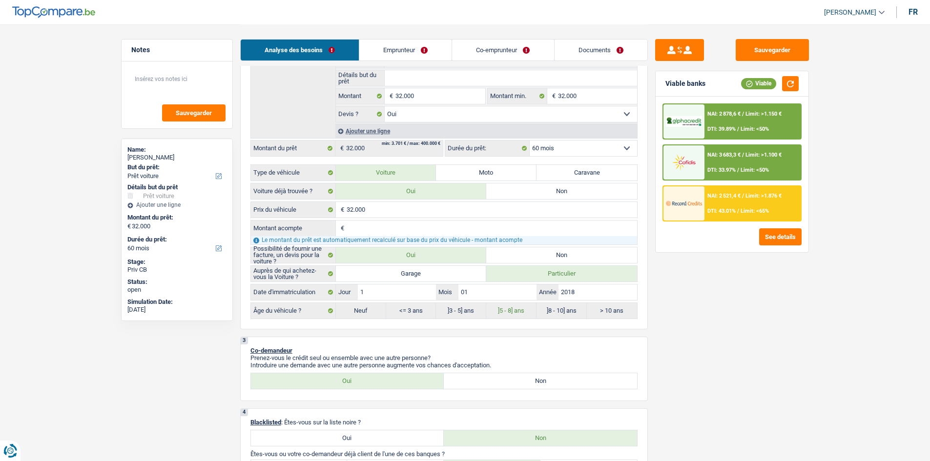
select select "120"
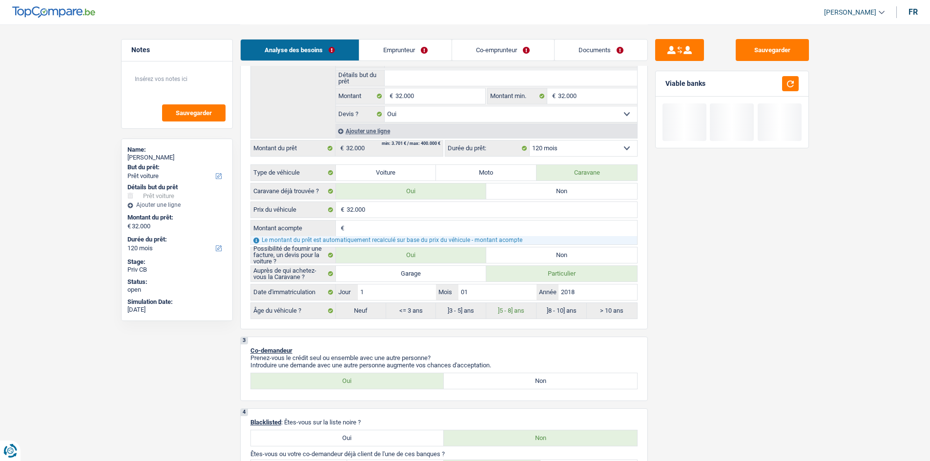
click at [570, 145] on select "12 mois 18 mois 24 mois 30 mois 36 mois 42 mois 48 mois 60 mois 72 mois 84 mois…" at bounding box center [582, 149] width 107 height 16
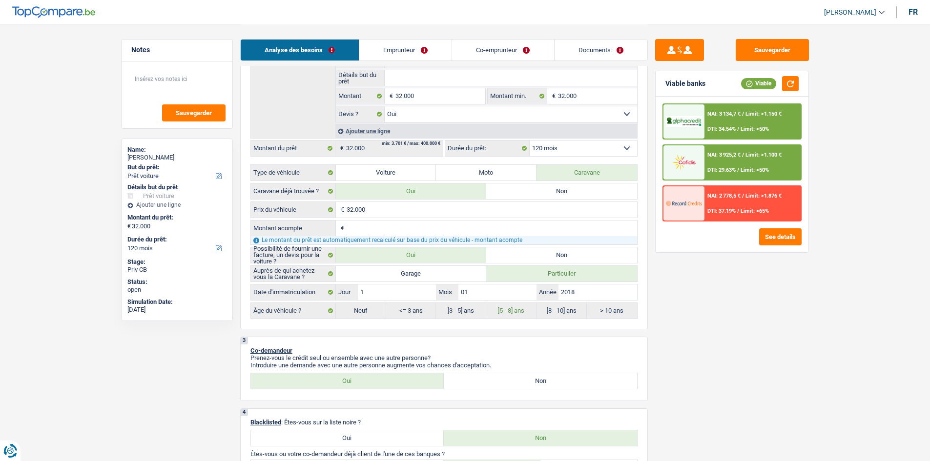
select select "48"
click at [529, 141] on select "12 mois 18 mois 24 mois 30 mois 36 mois 42 mois 48 mois 60 mois 72 mois 84 mois…" at bounding box center [582, 149] width 107 height 16
select select "48"
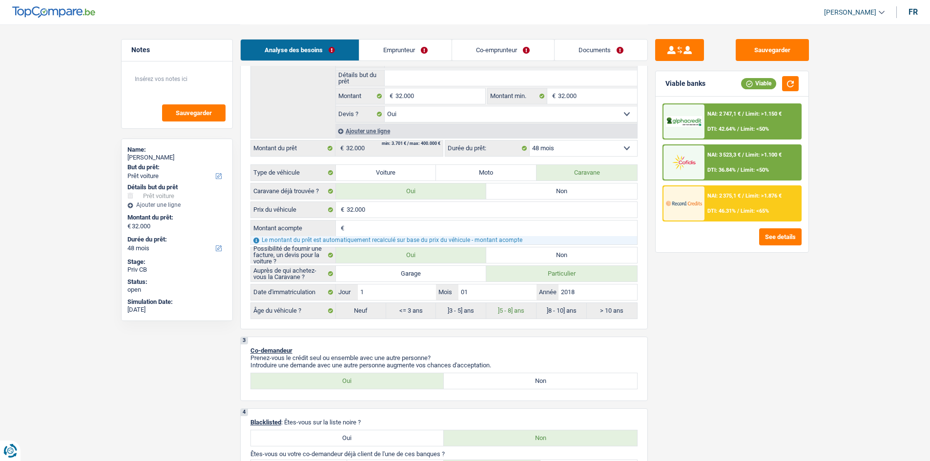
click at [710, 196] on span "NAI: 2 375,1 €" at bounding box center [723, 196] width 33 height 6
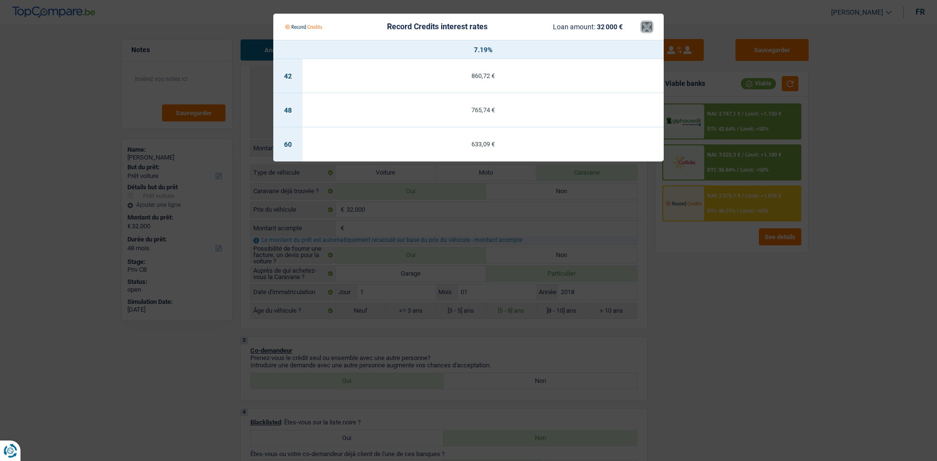
click at [643, 23] on button "×" at bounding box center [647, 27] width 10 height 10
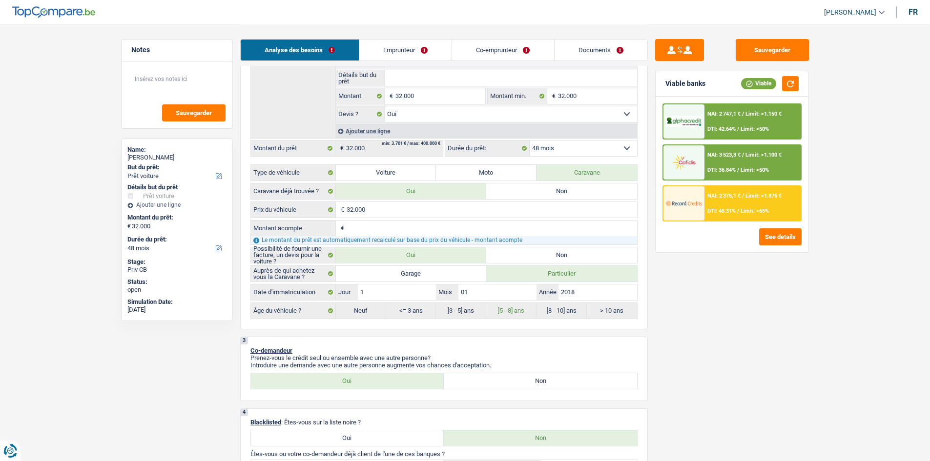
click at [544, 147] on select "12 mois 18 mois 24 mois 30 mois 36 mois 42 mois 48 mois 60 mois 72 mois 84 mois…" at bounding box center [582, 149] width 107 height 16
select select "84"
click at [529, 141] on select "12 mois 18 mois 24 mois 30 mois 36 mois 42 mois 48 mois 60 mois 72 mois 84 mois…" at bounding box center [582, 149] width 107 height 16
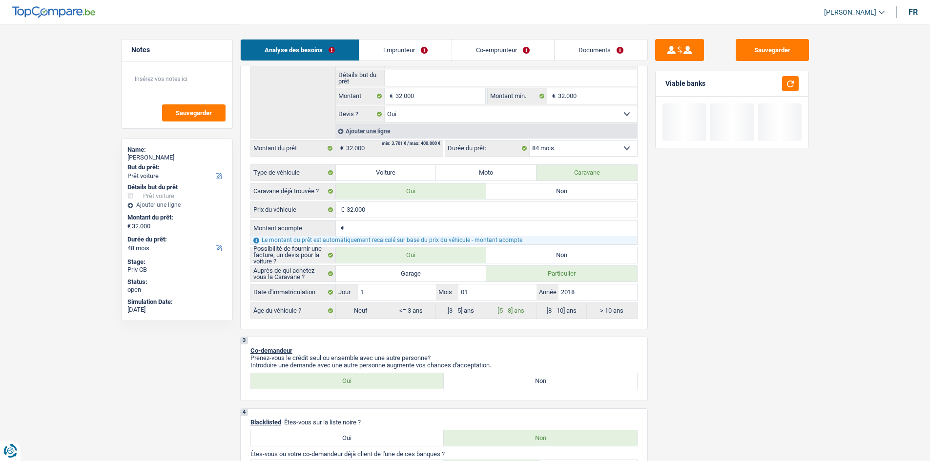
select select "84"
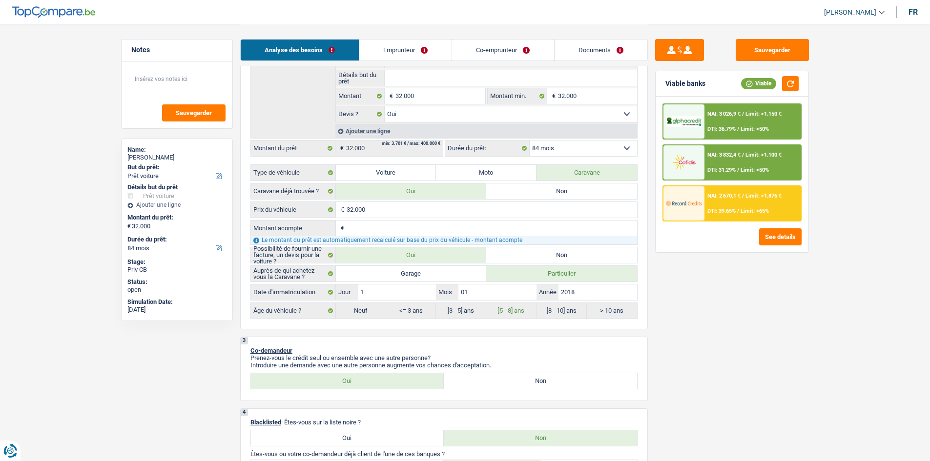
click at [707, 203] on div "NAI: 2 670,1 € / Limit: >1.876 € DTI: 39.65% / Limit: <65%" at bounding box center [752, 203] width 96 height 34
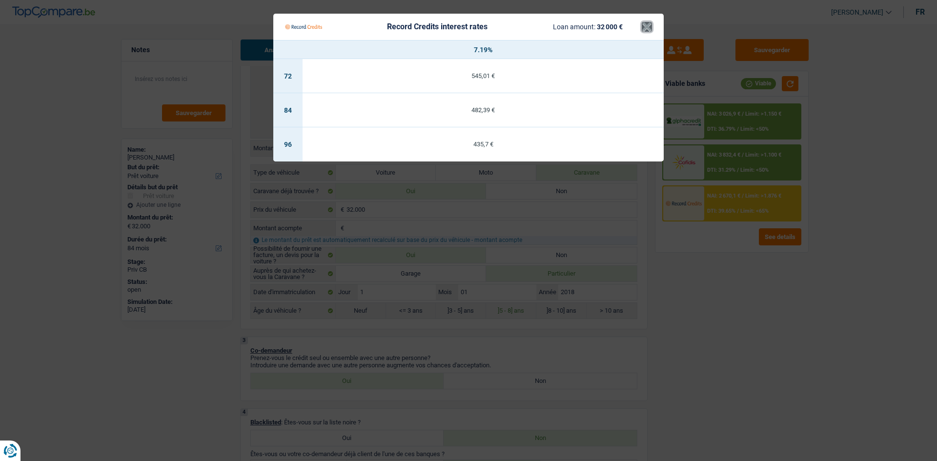
click at [643, 26] on button "×" at bounding box center [647, 27] width 10 height 10
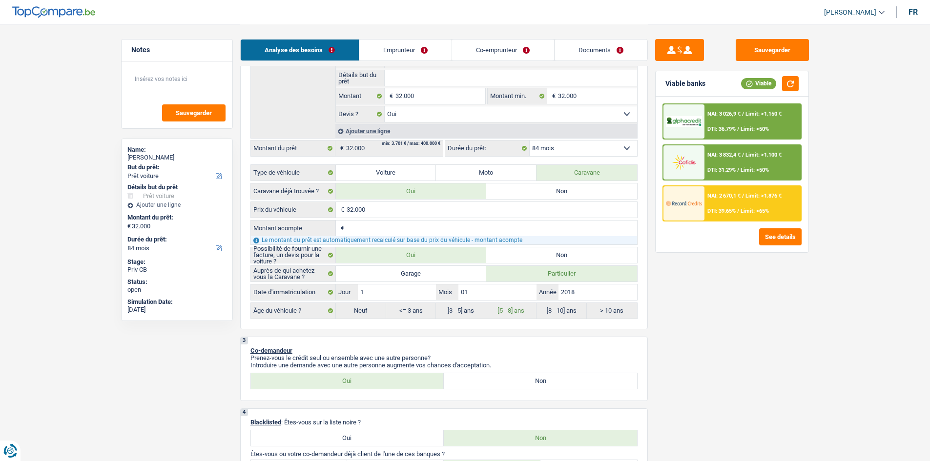
click at [686, 127] on div at bounding box center [683, 121] width 41 height 34
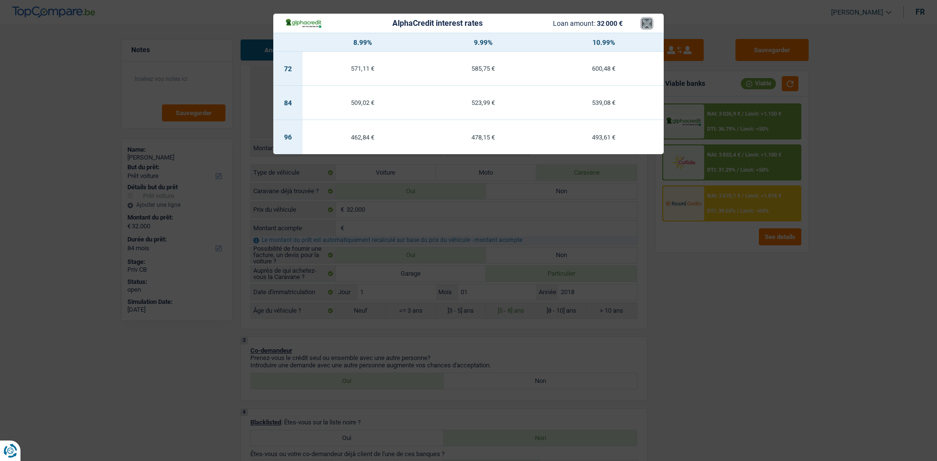
click at [648, 23] on button "×" at bounding box center [647, 24] width 10 height 10
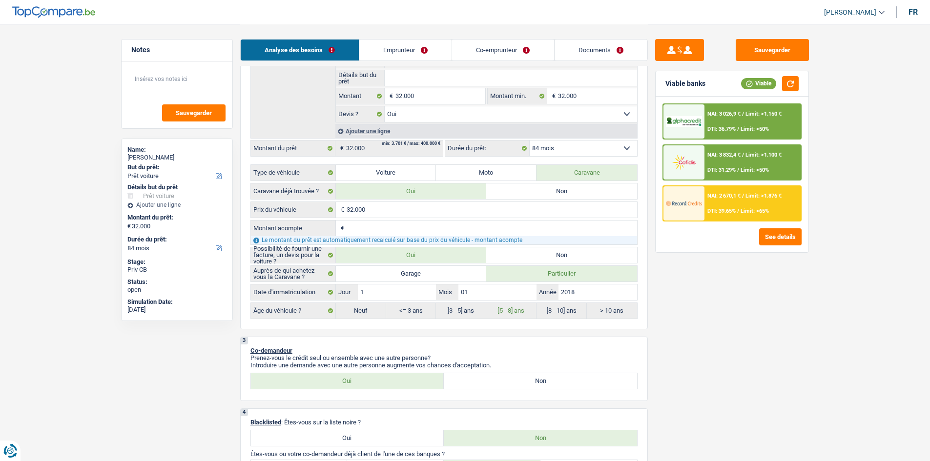
click at [692, 160] on img at bounding box center [684, 162] width 36 height 18
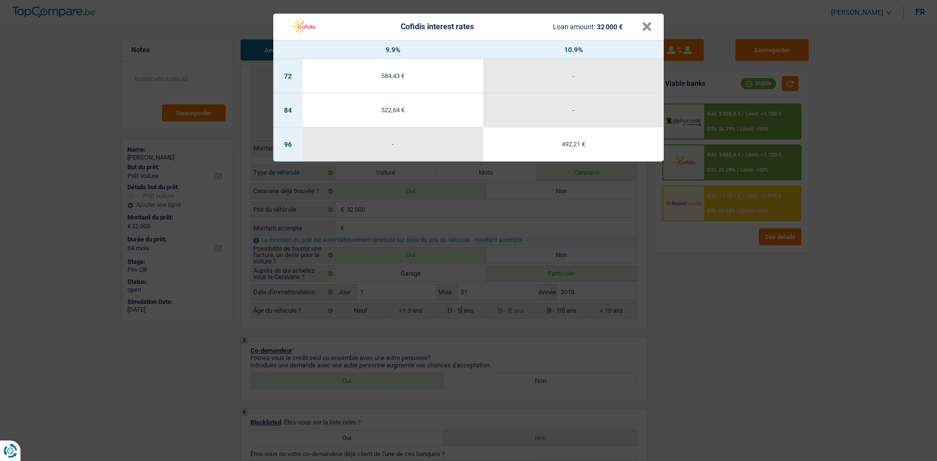
click at [652, 30] on header "Cofidis interest rates Loan amount: 32 000 € ×" at bounding box center [468, 27] width 390 height 26
click at [648, 27] on button "×" at bounding box center [647, 27] width 10 height 10
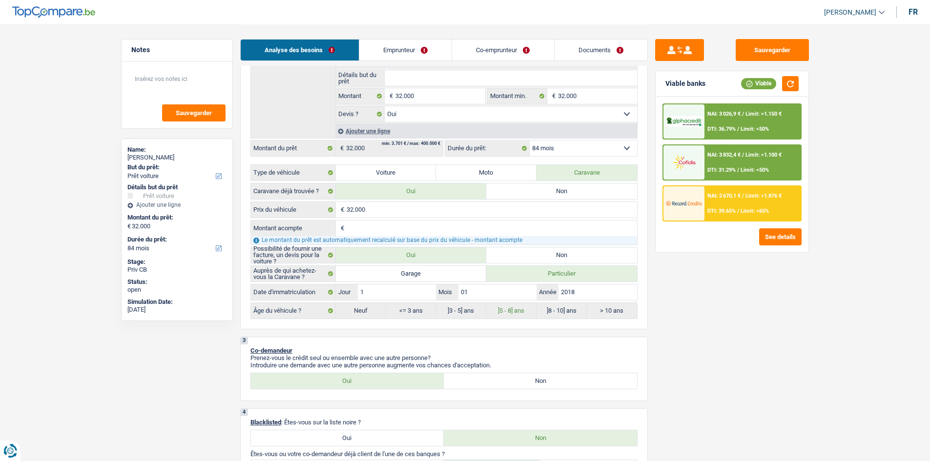
click at [688, 217] on div at bounding box center [683, 203] width 41 height 34
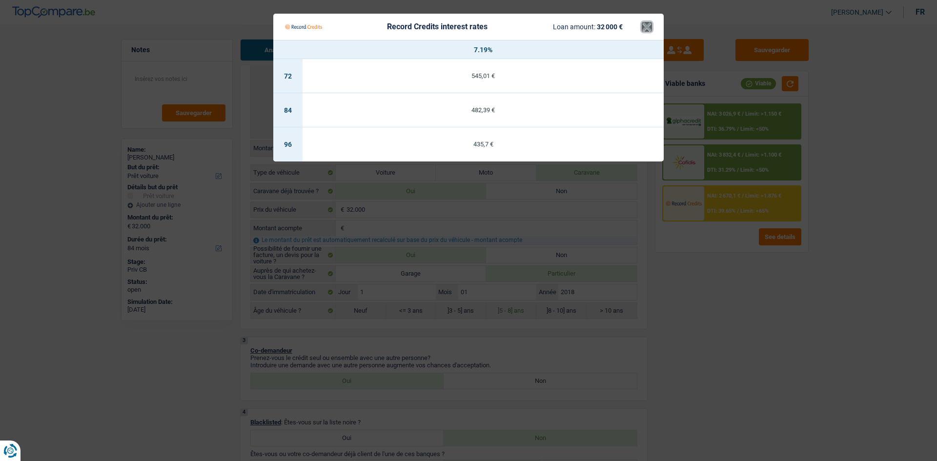
click at [649, 28] on button "×" at bounding box center [647, 27] width 10 height 10
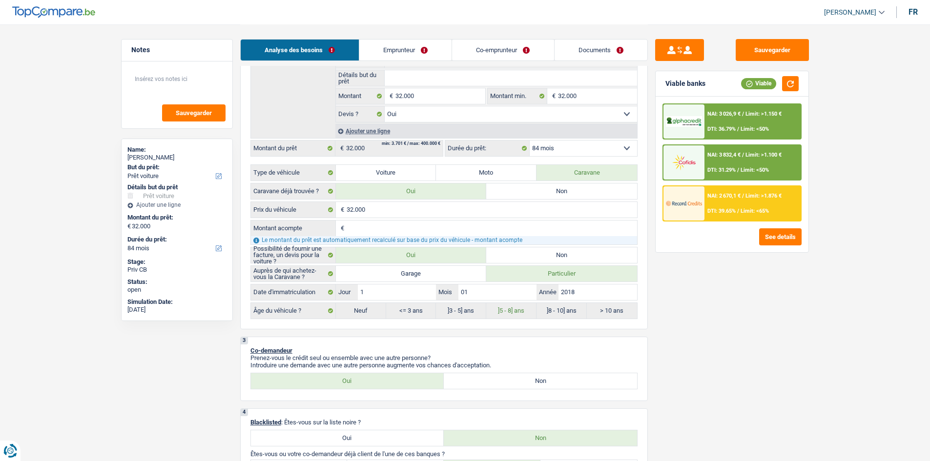
click at [597, 147] on select "12 mois 18 mois 24 mois 30 mois 36 mois 42 mois 48 mois 60 mois 72 mois 84 mois…" at bounding box center [582, 149] width 107 height 16
click at [576, 299] on input "2018" at bounding box center [597, 293] width 78 height 16
click at [590, 153] on select "12 mois 18 mois 24 mois 30 mois 36 mois 42 mois 48 mois 60 mois 72 mois 84 mois…" at bounding box center [582, 149] width 107 height 16
select select "120"
click at [529, 141] on select "12 mois 18 mois 24 mois 30 mois 36 mois 42 mois 48 mois 60 mois 72 mois 84 mois…" at bounding box center [582, 149] width 107 height 16
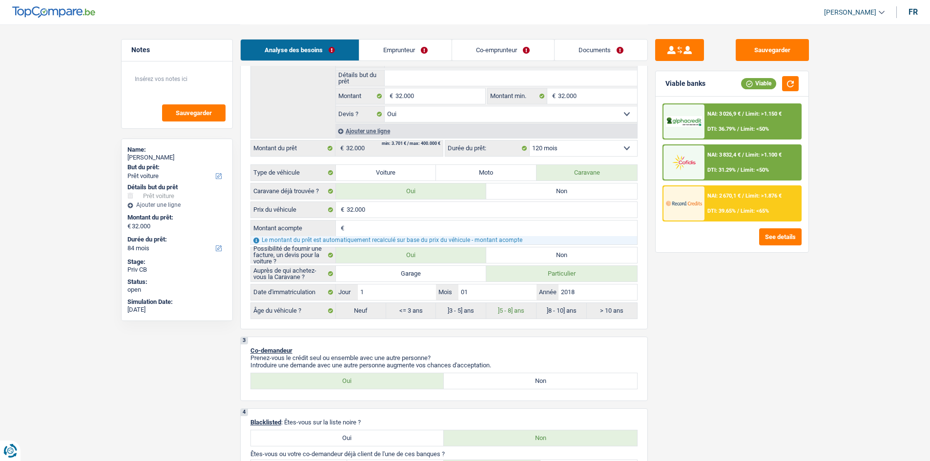
select select "120"
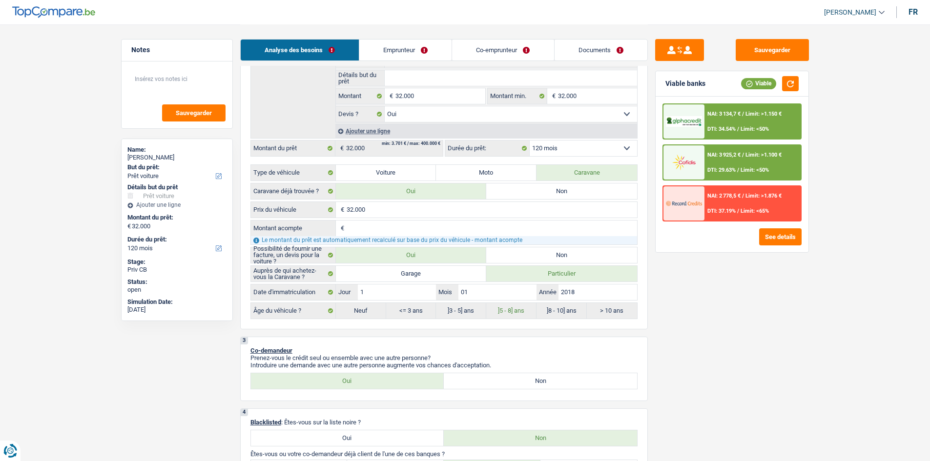
click at [712, 164] on div "NAI: 3 925,2 € / Limit: >1.100 € DTI: 29.63% / Limit: <50%" at bounding box center [752, 162] width 96 height 34
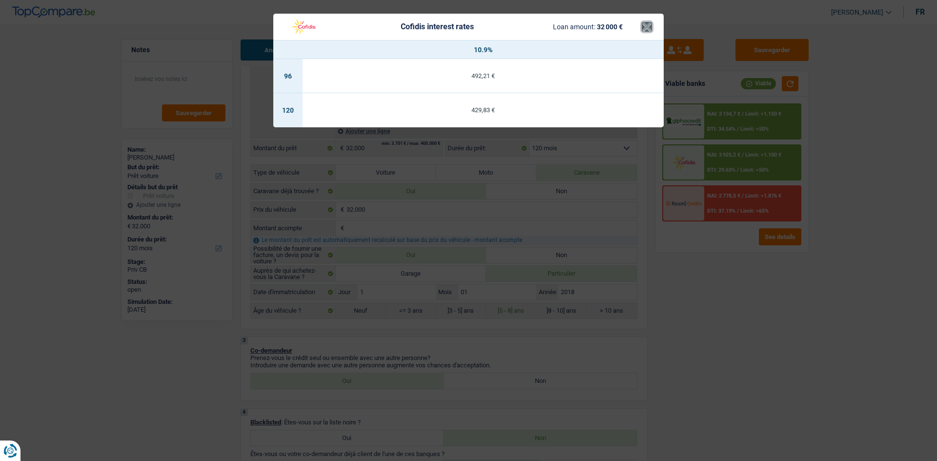
drag, startPoint x: 642, startPoint y: 25, endPoint x: 658, endPoint y: 35, distance: 19.5
click at [645, 27] on button "×" at bounding box center [647, 27] width 10 height 10
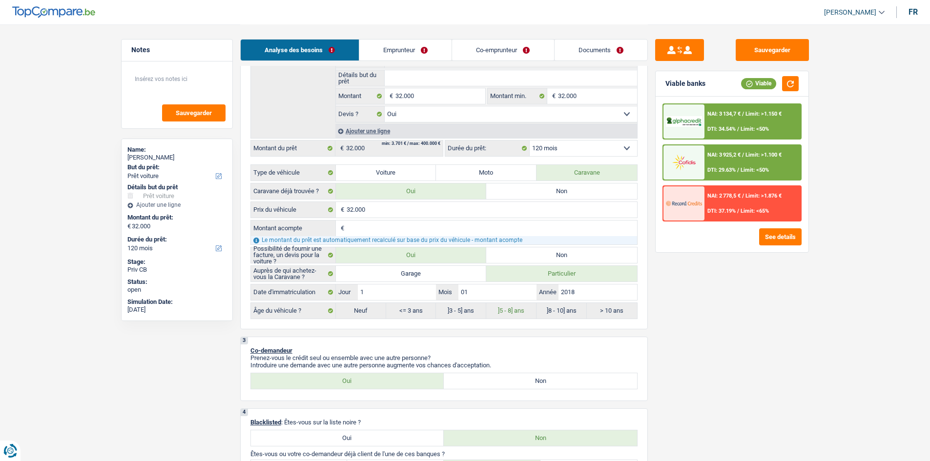
click at [692, 119] on img at bounding box center [684, 121] width 36 height 11
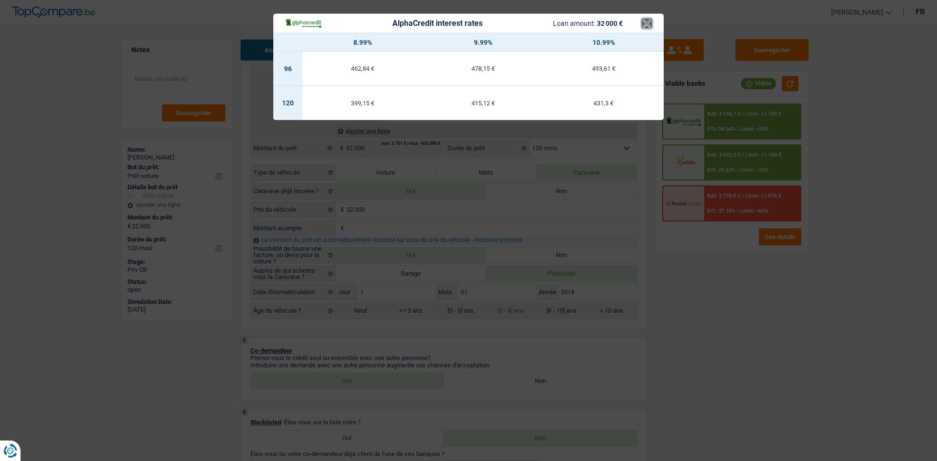
click at [643, 22] on button "×" at bounding box center [647, 24] width 10 height 10
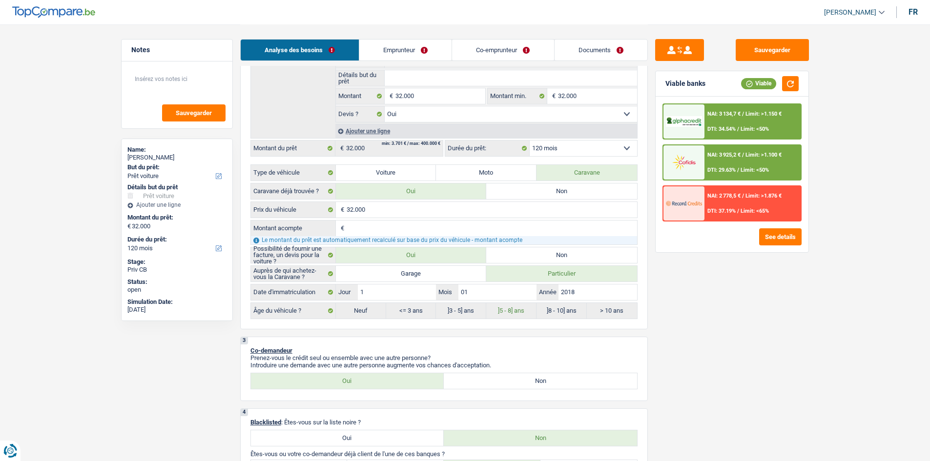
click at [713, 206] on div "NAI: 2 778,5 € / Limit: >1.876 € DTI: 37.19% / Limit: <65%" at bounding box center [752, 203] width 96 height 34
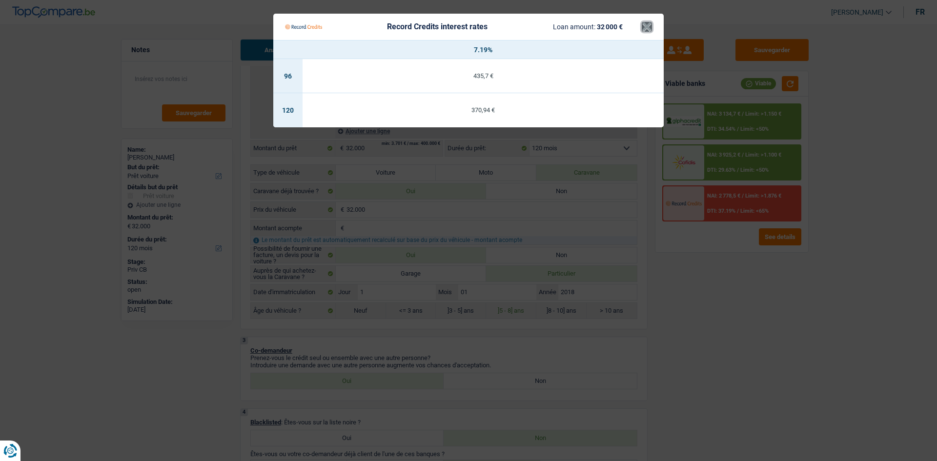
click at [648, 28] on button "×" at bounding box center [647, 27] width 10 height 10
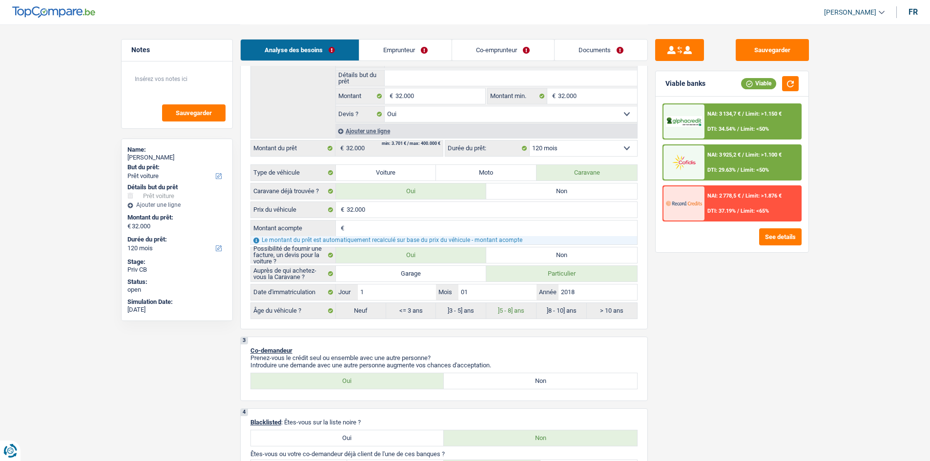
click at [562, 145] on select "12 mois 18 mois 24 mois 30 mois 36 mois 42 mois 48 mois 60 mois 72 mois 84 mois…" at bounding box center [582, 149] width 107 height 16
click at [763, 314] on div "Sauvegarder Viable banks Viable NAI: 3 134,7 € / Limit: >1.150 € DTI: 34.54% / …" at bounding box center [732, 242] width 168 height 407
click at [582, 147] on select "12 mois 18 mois 24 mois 30 mois 36 mois 42 mois 48 mois 60 mois 72 mois 84 mois…" at bounding box center [582, 149] width 107 height 16
click at [755, 295] on div "Sauvegarder Viable banks Viable NAI: 3 134,7 € / Limit: >1.150 € DTI: 34.54% / …" at bounding box center [732, 242] width 168 height 407
click at [565, 149] on select "12 mois 18 mois 24 mois 30 mois 36 mois 42 mois 48 mois 60 mois 72 mois 84 mois…" at bounding box center [582, 149] width 107 height 16
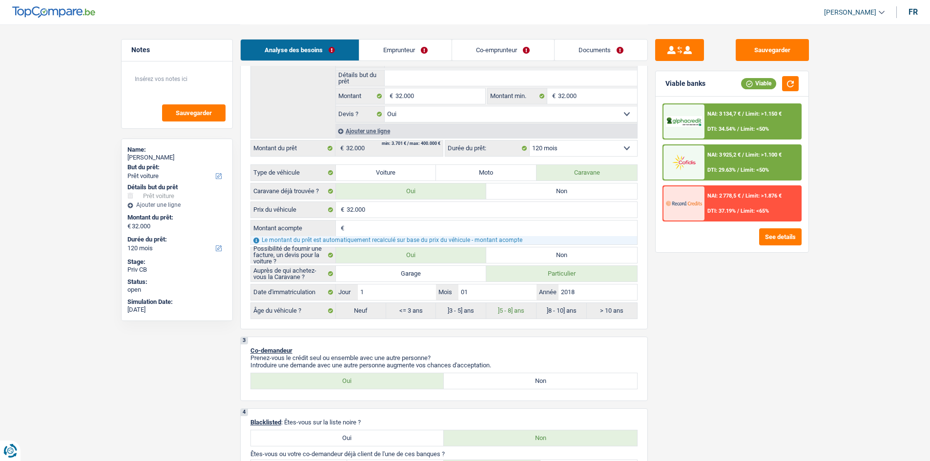
select select "96"
click at [529, 141] on select "12 mois 18 mois 24 mois 30 mois 36 mois 42 mois 48 mois 60 mois 72 mois 84 mois…" at bounding box center [582, 149] width 107 height 16
select select "96"
click at [614, 146] on select "12 mois 18 mois 24 mois 30 mois 36 mois 42 mois 48 mois 60 mois 72 mois 84 mois…" at bounding box center [582, 149] width 107 height 16
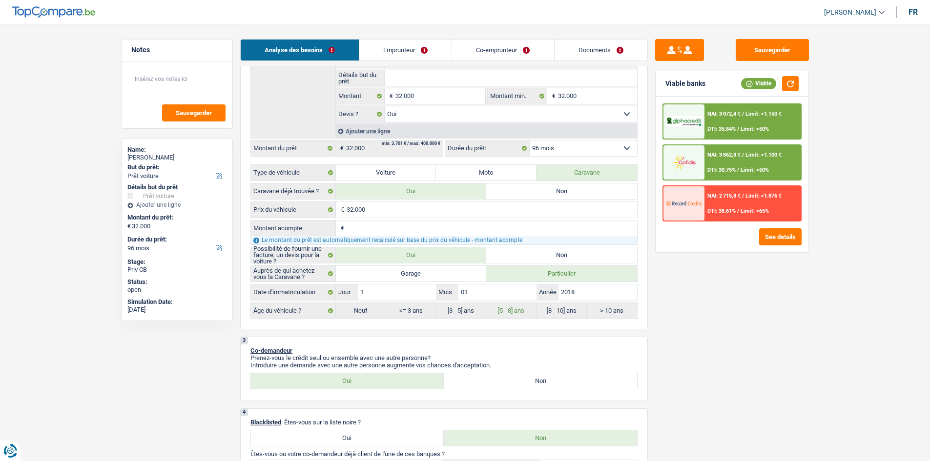
select select "84"
click at [529, 141] on select "12 mois 18 mois 24 mois 30 mois 36 mois 42 mois 48 mois 60 mois 72 mois 84 mois…" at bounding box center [582, 149] width 107 height 16
select select "84"
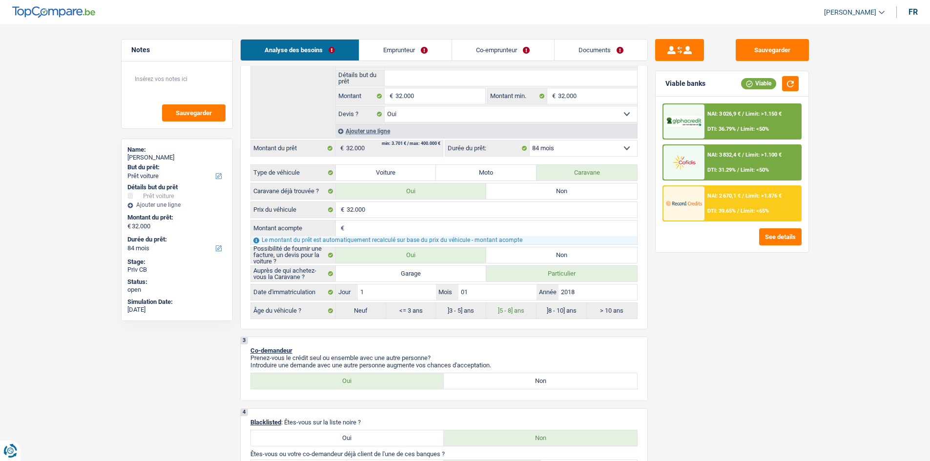
click at [679, 209] on img at bounding box center [684, 203] width 36 height 18
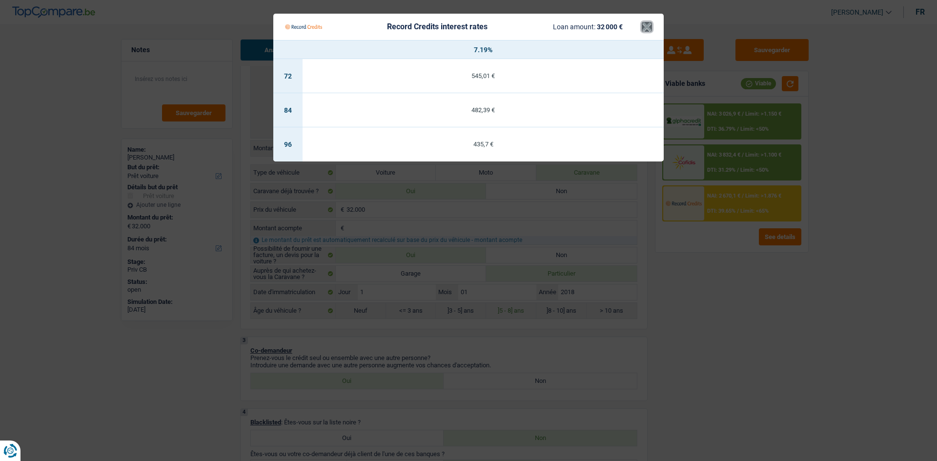
click at [649, 26] on button "×" at bounding box center [647, 27] width 10 height 10
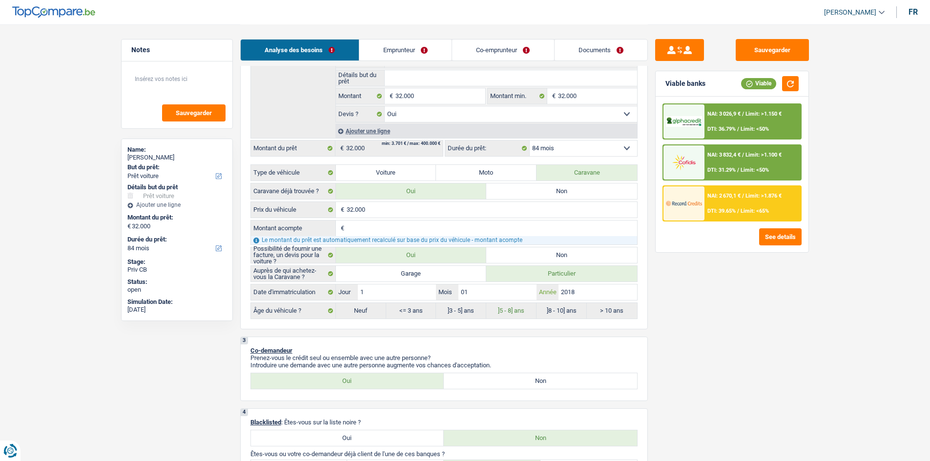
click at [577, 291] on input "2018" at bounding box center [597, 293] width 78 height 16
type input "201"
type input "20"
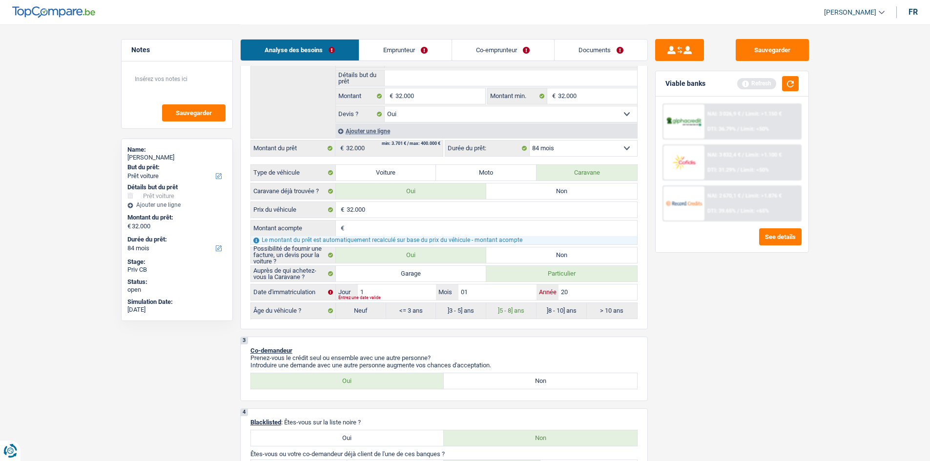
type input "2"
type input "20"
type input "202"
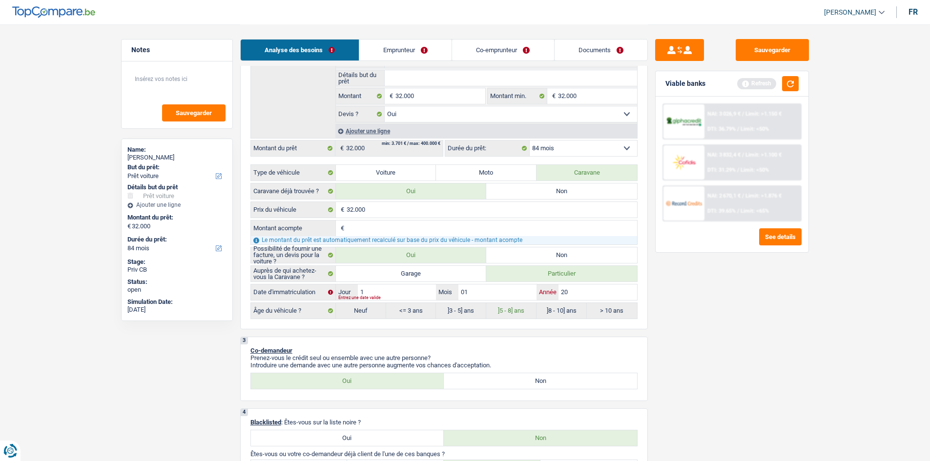
type input "202"
drag, startPoint x: 753, startPoint y: 293, endPoint x: 747, endPoint y: 296, distance: 6.1
click at [752, 293] on div "Sauvegarder Viable banks Refresh NAI: 3 026,9 € / Limit: >1.150 € DTI: 36.79% /…" at bounding box center [732, 242] width 168 height 407
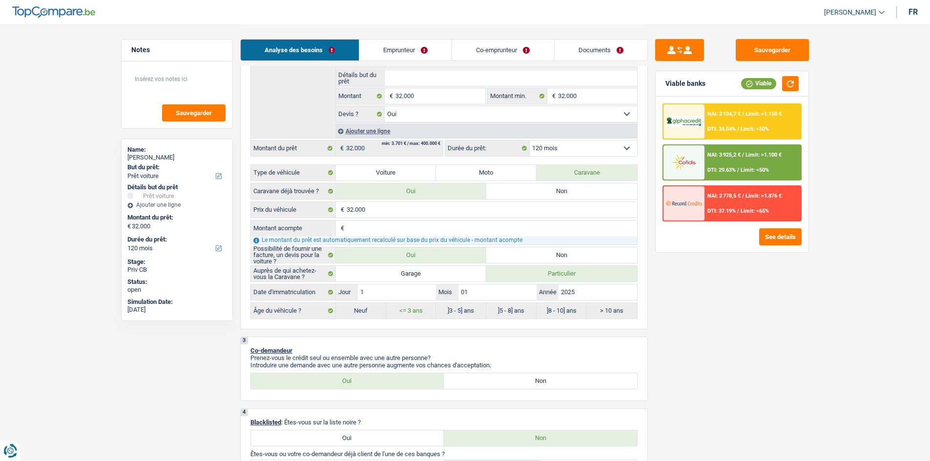
click at [726, 203] on div "NAI: 2 778,5 € / Limit: >1.876 € DTI: 37.19% / Limit: <65%" at bounding box center [752, 203] width 96 height 34
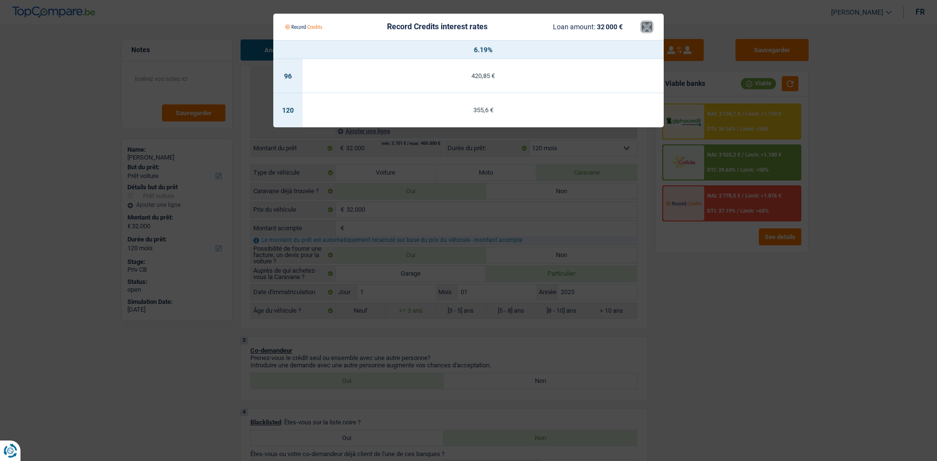
click at [647, 27] on button "×" at bounding box center [647, 27] width 10 height 10
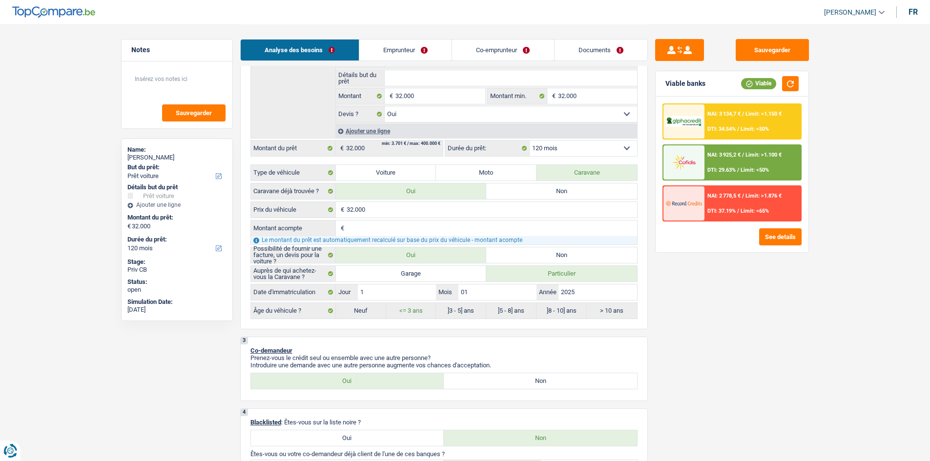
click at [564, 143] on select "12 mois 18 mois 24 mois 30 mois 36 mois 42 mois 48 mois 60 mois 72 mois 84 mois…" at bounding box center [582, 149] width 107 height 16
click at [529, 141] on select "12 mois 18 mois 24 mois 30 mois 36 mois 42 mois 48 mois 60 mois 72 mois 84 mois…" at bounding box center [582, 149] width 107 height 16
click at [780, 238] on button "See details" at bounding box center [780, 236] width 42 height 17
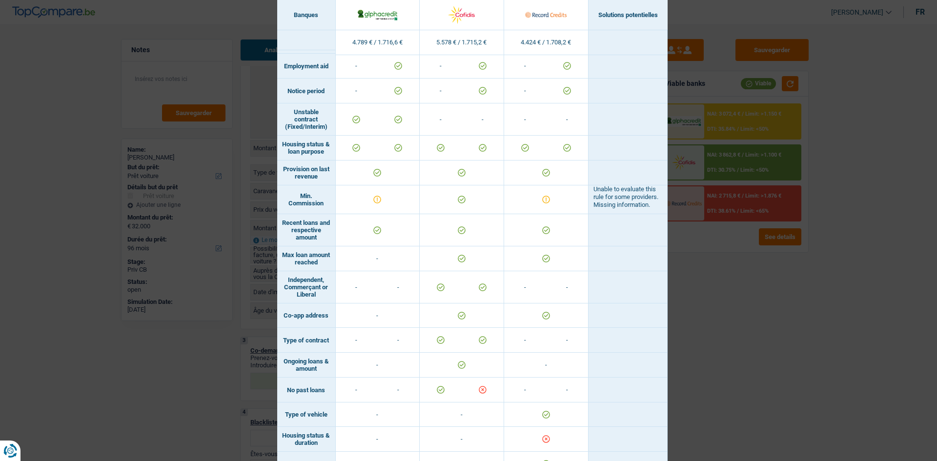
scroll to position [628, 0]
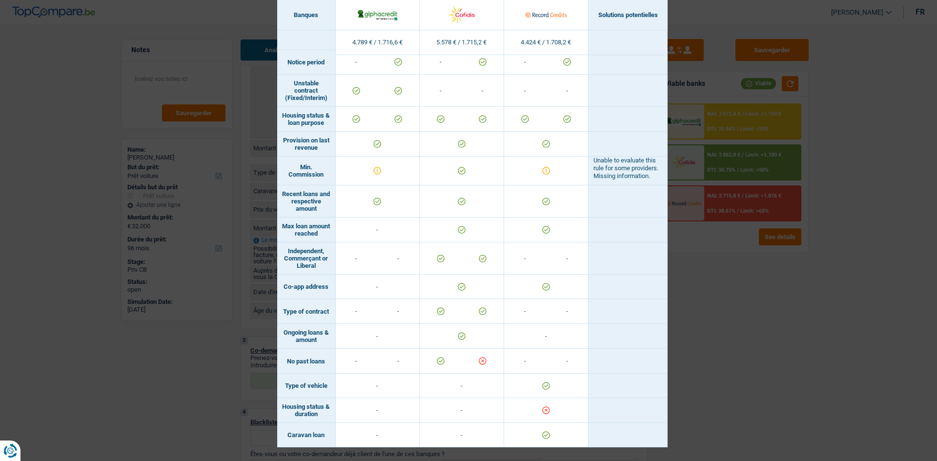
click at [764, 362] on div "Banks conditions × Banques Solutions potentielles Revenus / Charges 4.789 € / 1…" at bounding box center [468, 230] width 937 height 461
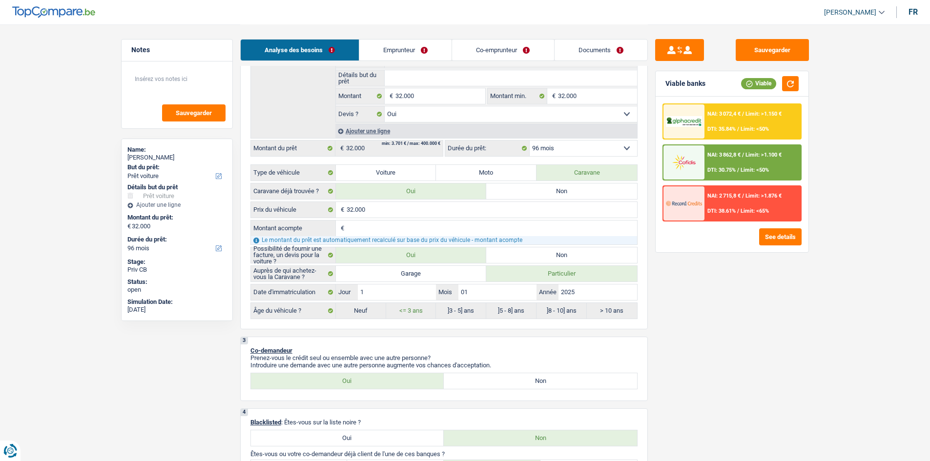
click at [566, 149] on select "12 mois 18 mois 24 mois 30 mois 36 mois 42 mois 48 mois 60 mois 72 mois 84 mois…" at bounding box center [582, 149] width 107 height 16
click at [529, 141] on select "12 mois 18 mois 24 mois 30 mois 36 mois 42 mois 48 mois 60 mois 72 mois 84 mois…" at bounding box center [582, 149] width 107 height 16
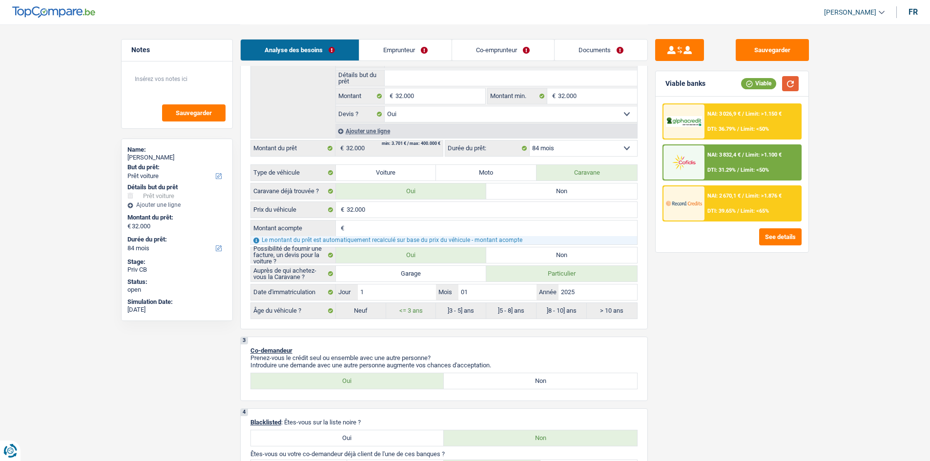
click at [789, 80] on button "button" at bounding box center [790, 83] width 17 height 15
click at [745, 204] on div "NAI: 2 670,1 € / Limit: >1.876 € DTI: 39.65% / Limit: <65%" at bounding box center [752, 203] width 96 height 34
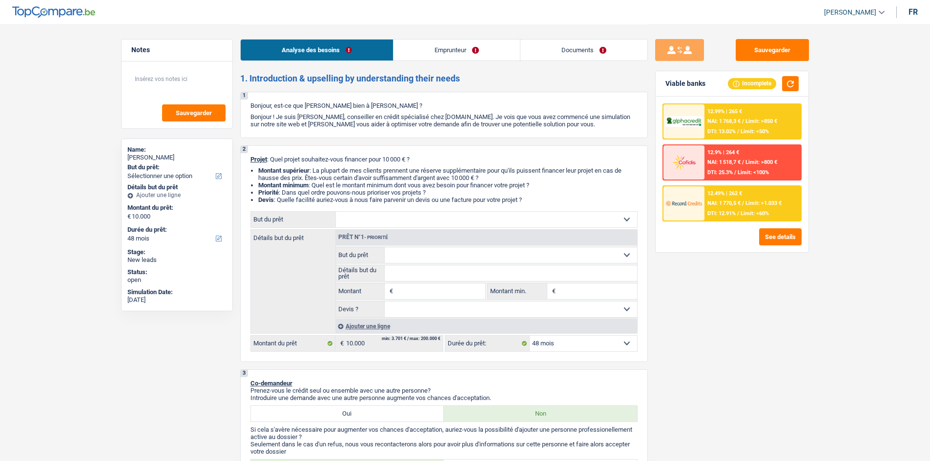
select select "48"
select select "retired"
select select "pension"
select select "liveWithParents"
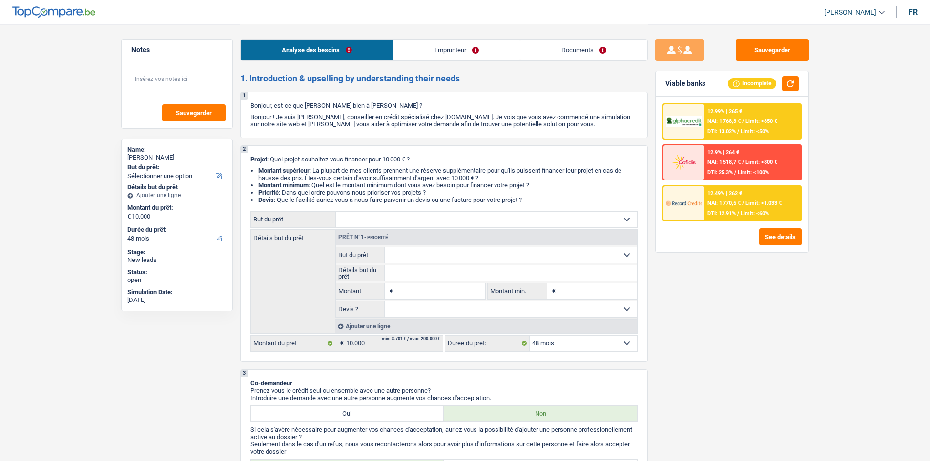
select select "48"
select select "32"
select select "divorced"
drag, startPoint x: 416, startPoint y: 46, endPoint x: 423, endPoint y: 49, distance: 7.2
click at [416, 46] on link "Emprunteur" at bounding box center [456, 50] width 126 height 21
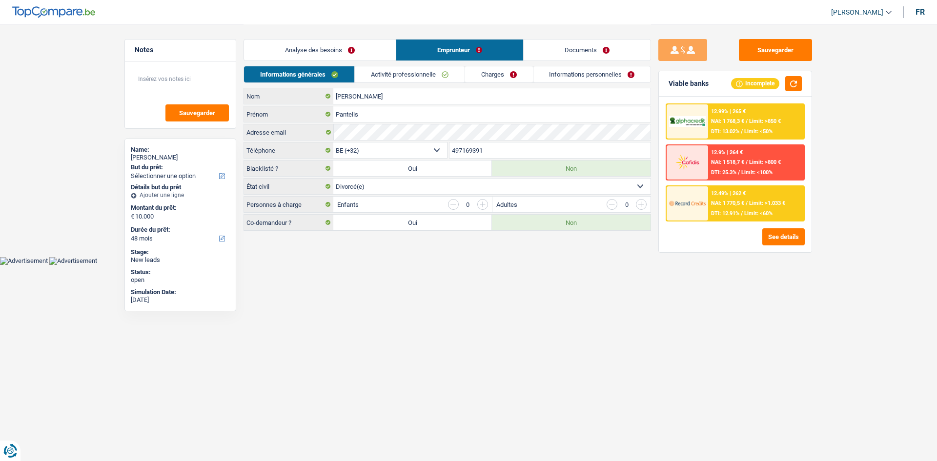
click at [386, 74] on link "Activité professionnelle" at bounding box center [410, 74] width 110 height 16
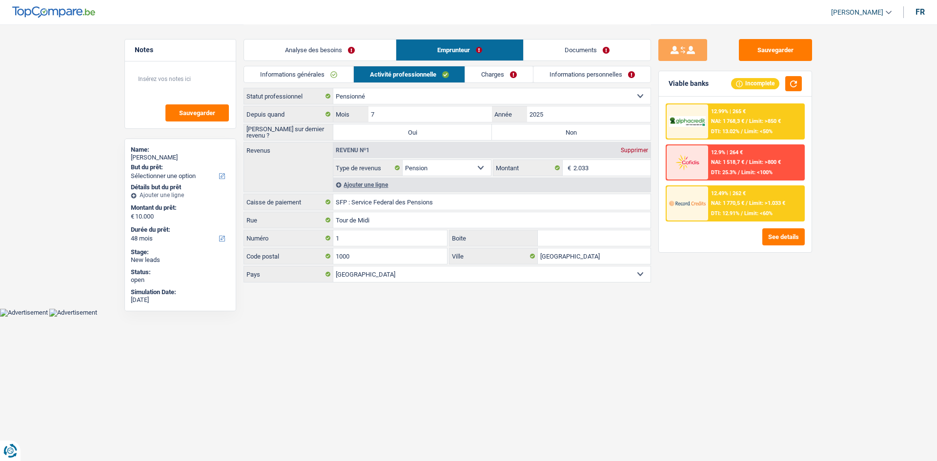
click at [496, 72] on link "Charges" at bounding box center [499, 74] width 68 height 16
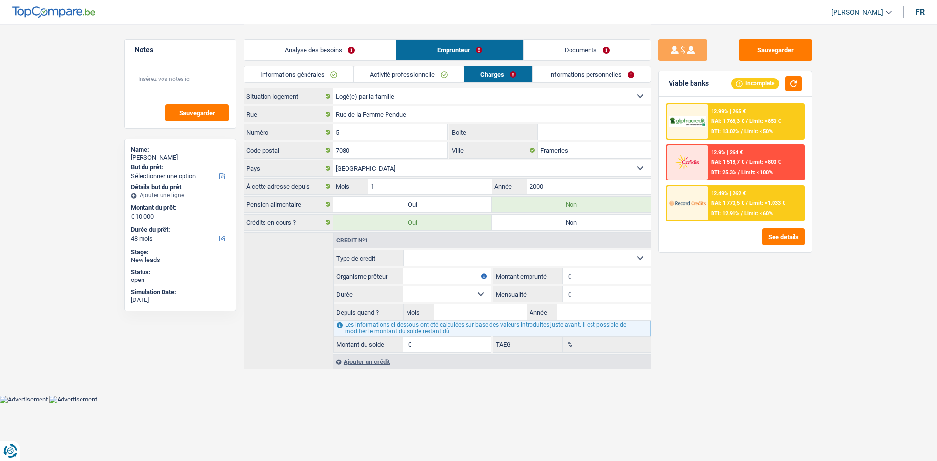
click at [291, 49] on link "Analyse des besoins" at bounding box center [320, 50] width 152 height 21
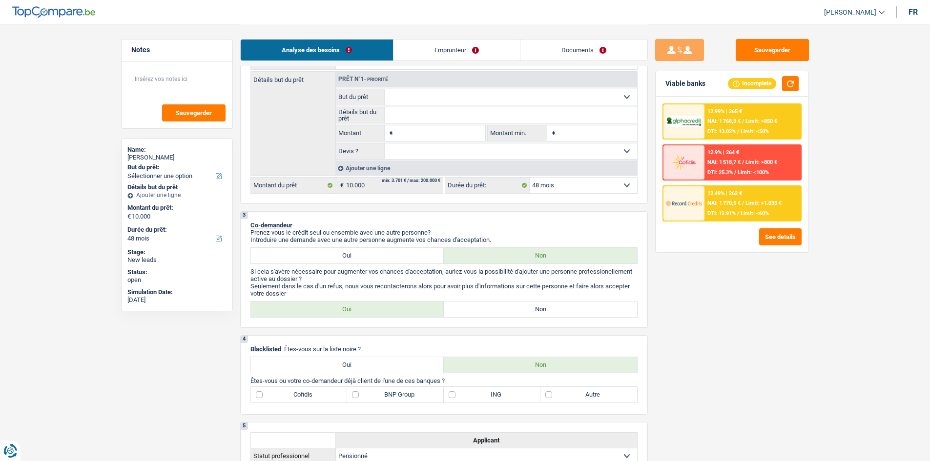
scroll to position [244, 0]
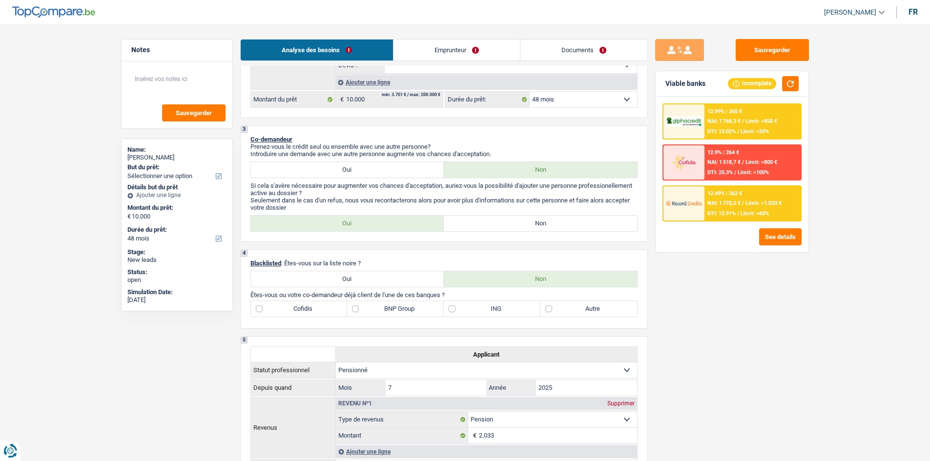
click at [433, 61] on li "Emprunteur" at bounding box center [456, 50] width 127 height 22
click at [430, 56] on link "Emprunteur" at bounding box center [456, 50] width 126 height 21
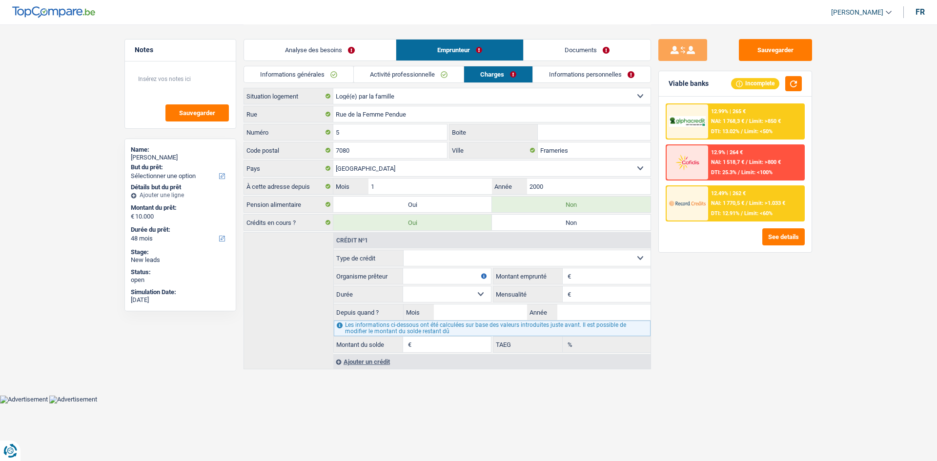
click at [297, 71] on link "Informations générales" at bounding box center [298, 74] width 109 height 16
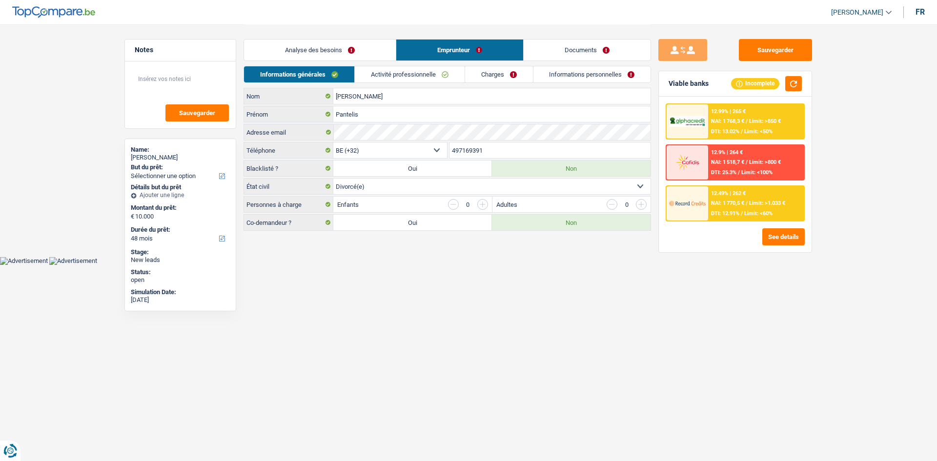
click at [339, 63] on div "Analyse des besoins Emprunteur Documents" at bounding box center [447, 44] width 407 height 41
drag, startPoint x: 312, startPoint y: 47, endPoint x: 326, endPoint y: 60, distance: 19.4
click at [313, 47] on link "Analyse des besoins" at bounding box center [320, 50] width 152 height 21
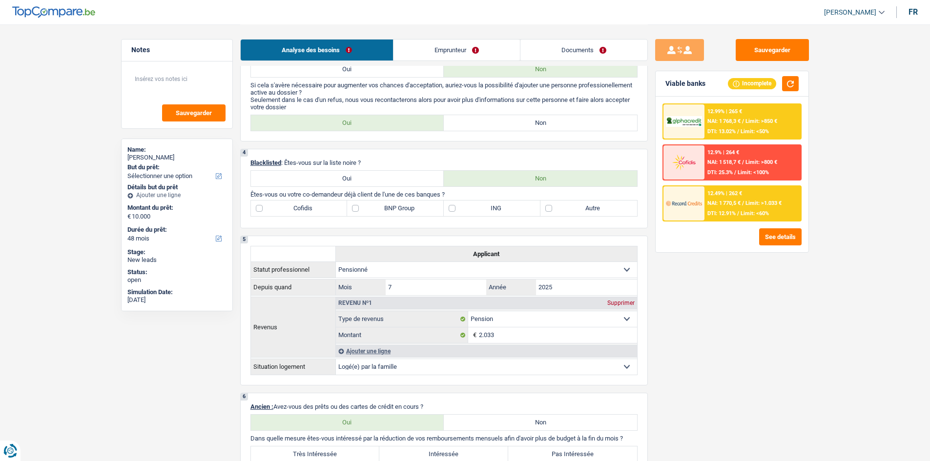
scroll to position [439, 0]
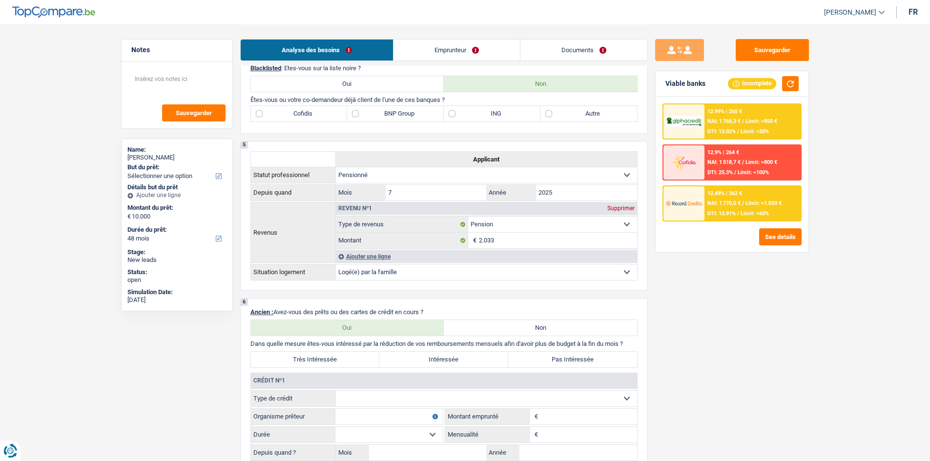
click at [576, 119] on label "Autre" at bounding box center [588, 114] width 97 height 16
click at [576, 119] on input "Autre" at bounding box center [588, 114] width 97 height 16
checkbox input "true"
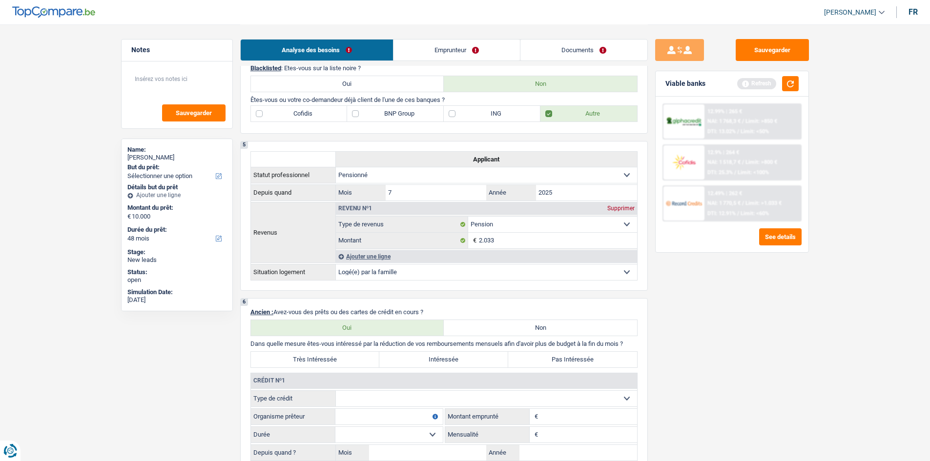
click at [370, 114] on label "BNP Group" at bounding box center [395, 114] width 97 height 16
click at [370, 114] on input "BNP Group" at bounding box center [395, 114] width 97 height 16
checkbox input "true"
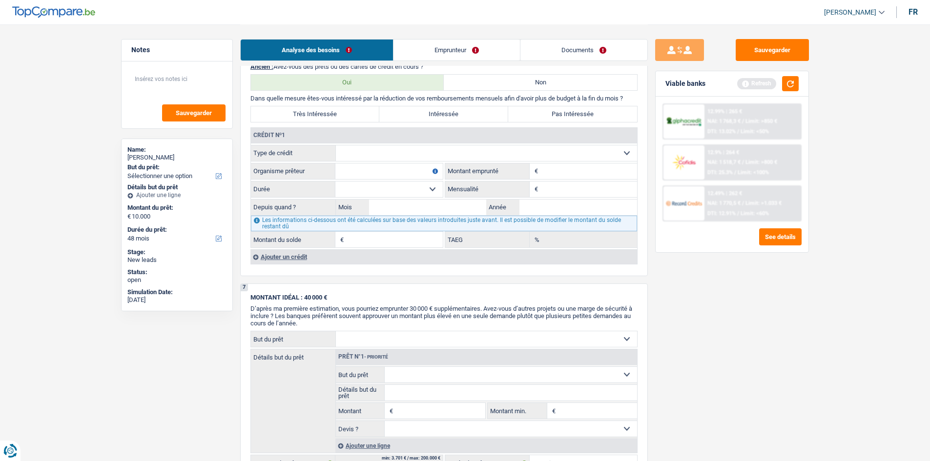
scroll to position [732, 0]
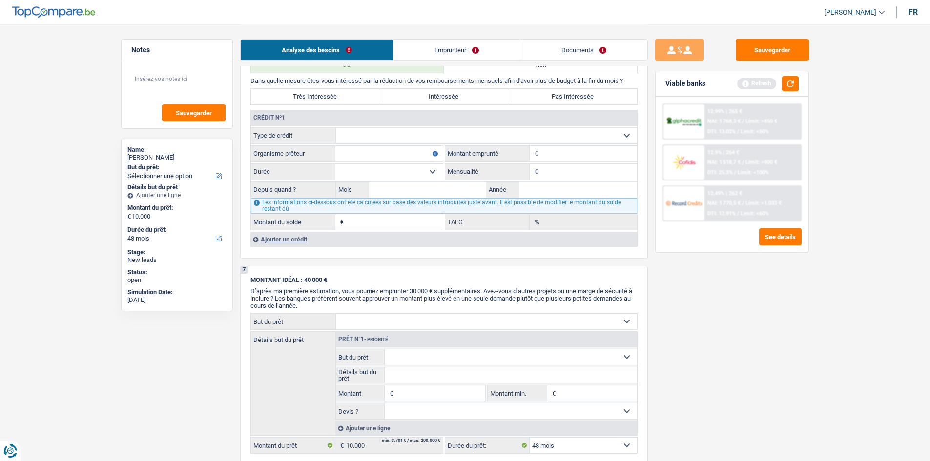
click at [353, 150] on input "Organisme prêteur" at bounding box center [388, 154] width 107 height 16
click at [529, 184] on input "Année" at bounding box center [578, 190] width 118 height 16
type input "2024"
click at [435, 189] on input "Mois" at bounding box center [428, 190] width 118 height 16
type input "02"
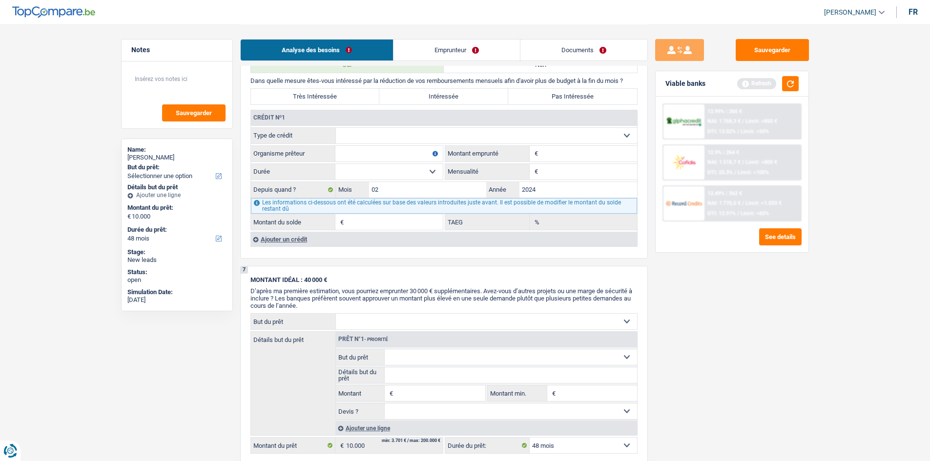
click at [365, 171] on select "12 mois 18 mois 24 mois Sélectionner une option" at bounding box center [388, 172] width 107 height 16
click at [544, 170] on input "Mensualité" at bounding box center [588, 172] width 97 height 16
type input "979"
click at [411, 166] on select "12 mois 18 mois 24 mois Sélectionner une option" at bounding box center [388, 172] width 107 height 16
click at [565, 155] on input "Montant" at bounding box center [588, 154] width 97 height 16
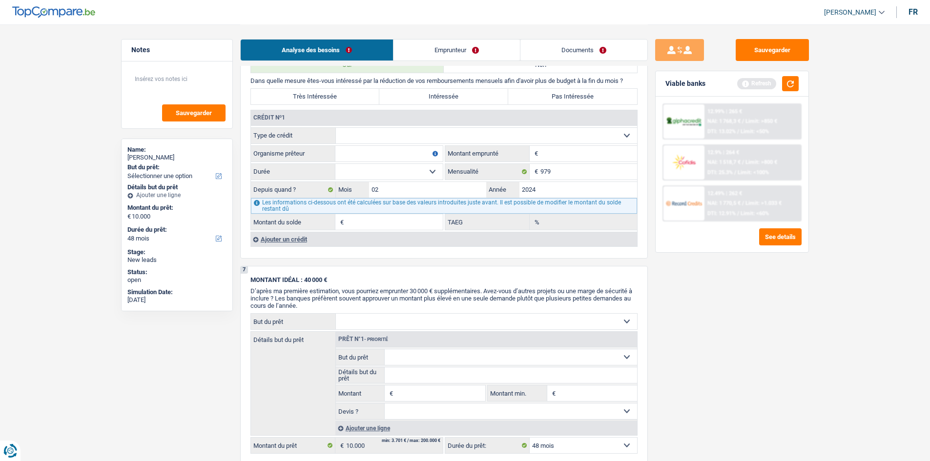
click at [514, 132] on select "Carte ou ouverture de crédit Prêt hypothécaire Vente à tempérament Prêt à tempé…" at bounding box center [486, 136] width 301 height 16
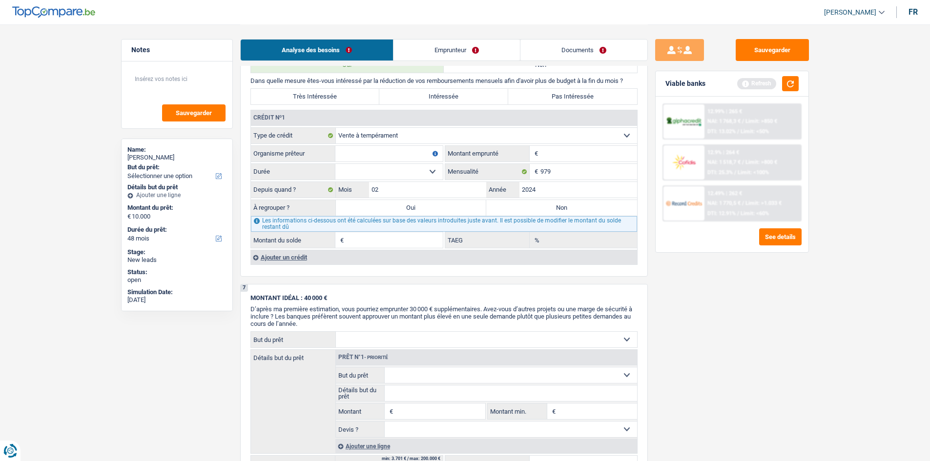
click at [442, 134] on select "Carte ou ouverture de crédit Prêt hypothécaire Vente à tempérament Prêt à tempé…" at bounding box center [486, 136] width 301 height 16
select select "personalLoan"
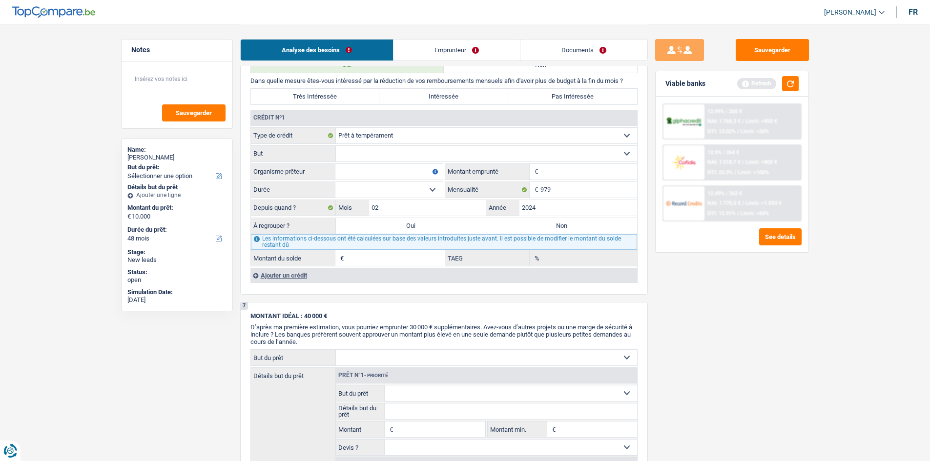
click at [565, 172] on input "Montant" at bounding box center [588, 172] width 97 height 16
click at [396, 191] on select "12 mois 18 mois 24 mois Sélectionner une option" at bounding box center [388, 190] width 107 height 16
click at [446, 195] on label "Mensualité" at bounding box center [487, 190] width 84 height 16
click at [540, 195] on input "979" at bounding box center [588, 190] width 97 height 16
click at [543, 170] on input "Montant" at bounding box center [588, 172] width 97 height 16
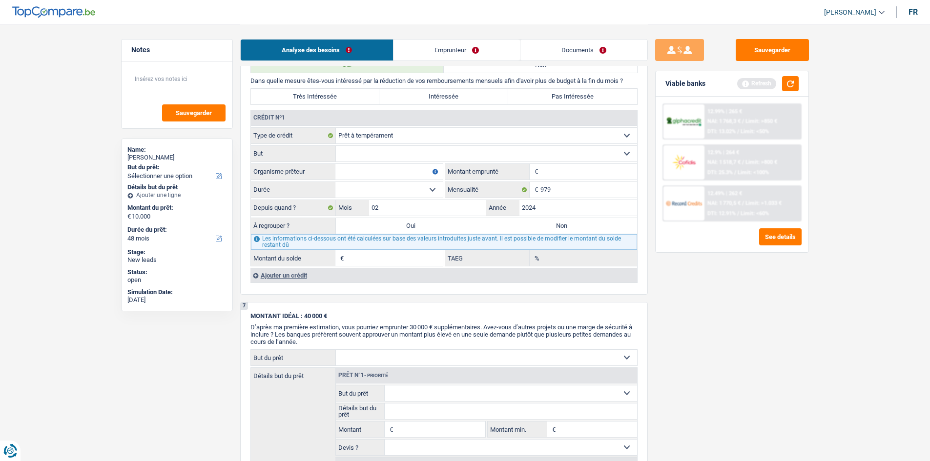
click at [427, 48] on link "Emprunteur" at bounding box center [456, 50] width 126 height 21
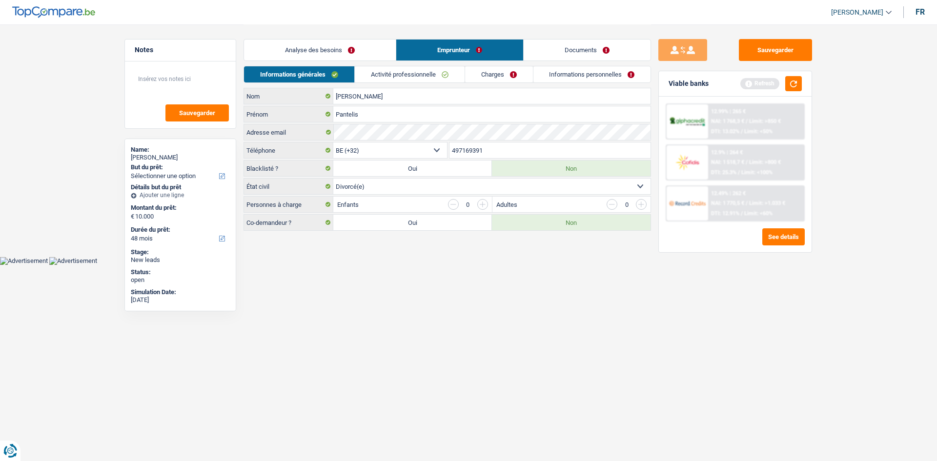
click at [479, 66] on li "Charges" at bounding box center [499, 74] width 68 height 17
click at [474, 73] on link "Charges" at bounding box center [499, 74] width 68 height 16
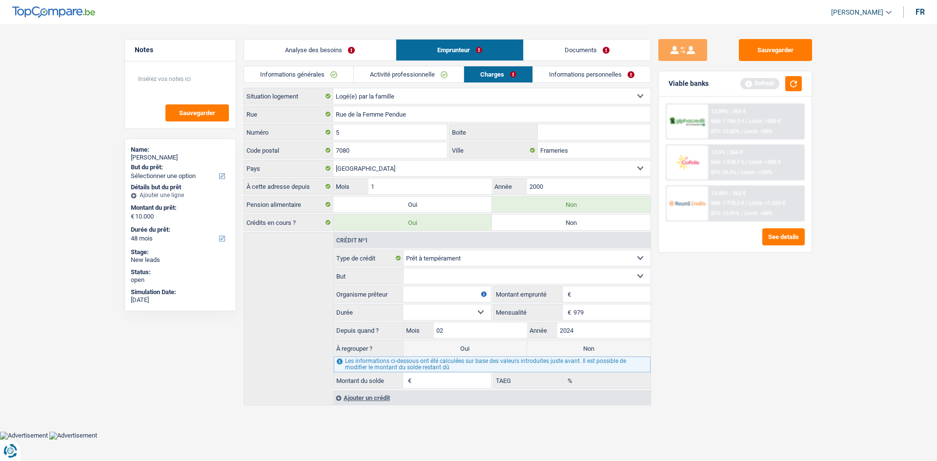
click at [435, 72] on link "Activité professionnelle" at bounding box center [409, 74] width 110 height 16
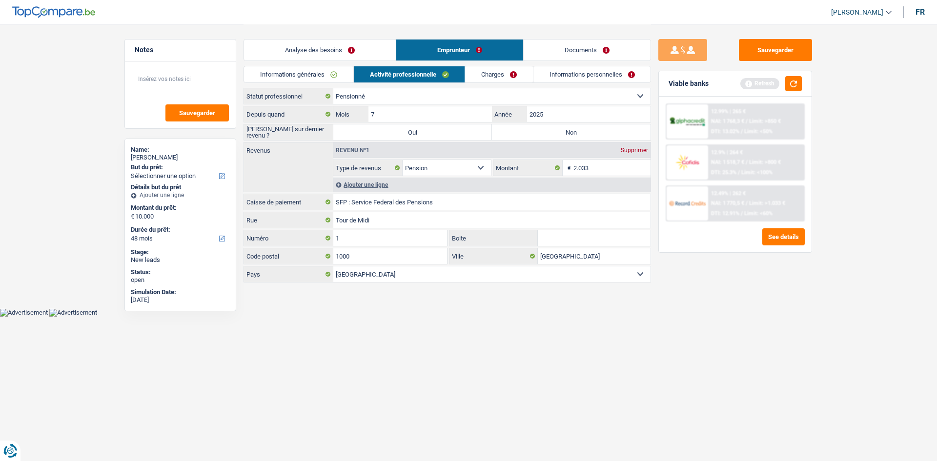
click at [320, 80] on link "Informations générales" at bounding box center [298, 74] width 109 height 16
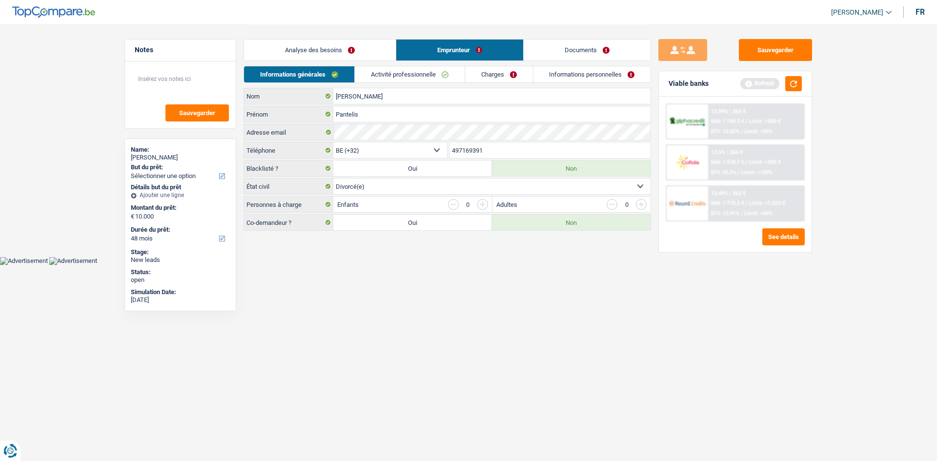
click at [365, 53] on link "Analyse des besoins" at bounding box center [320, 50] width 152 height 21
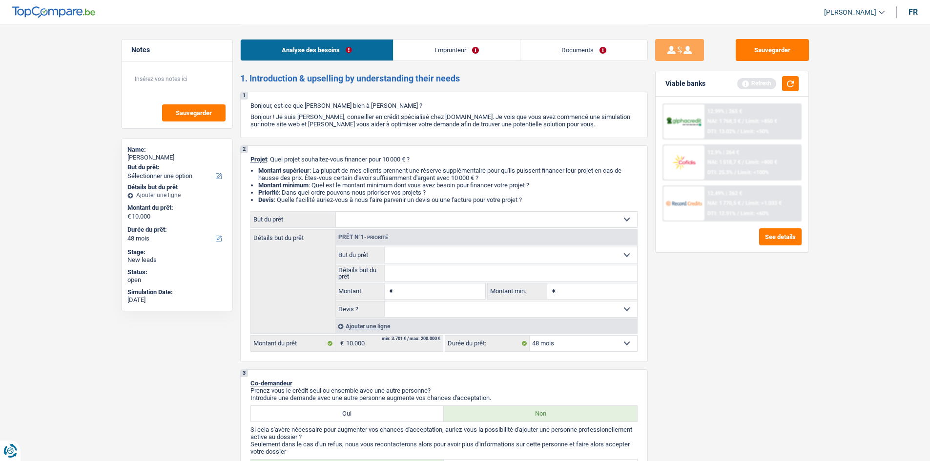
click at [436, 57] on link "Emprunteur" at bounding box center [456, 50] width 126 height 21
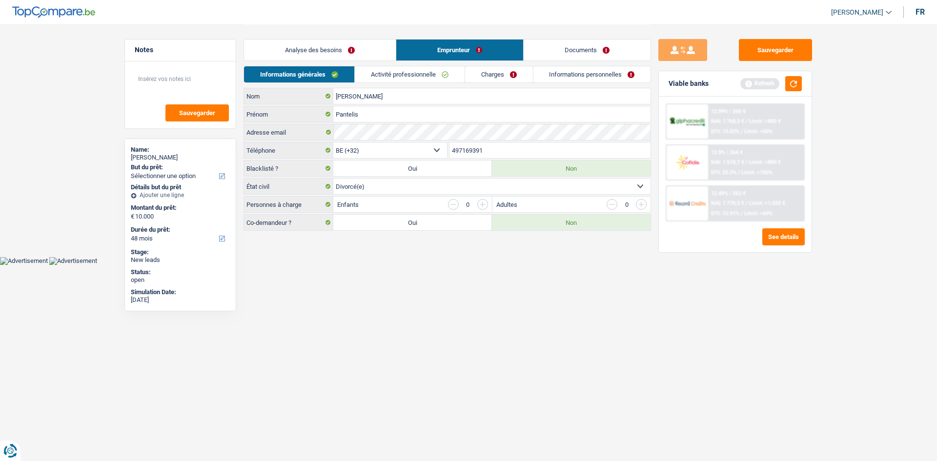
click at [348, 54] on link "Analyse des besoins" at bounding box center [320, 50] width 152 height 21
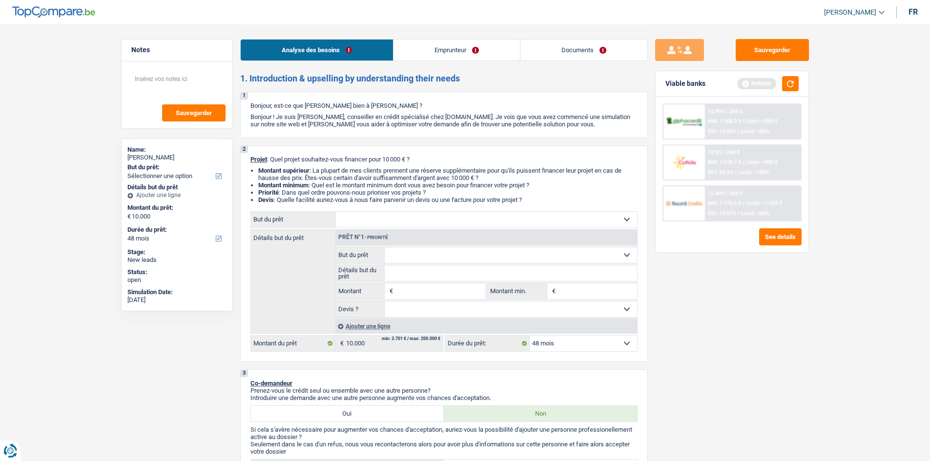
click at [424, 55] on link "Emprunteur" at bounding box center [456, 50] width 126 height 21
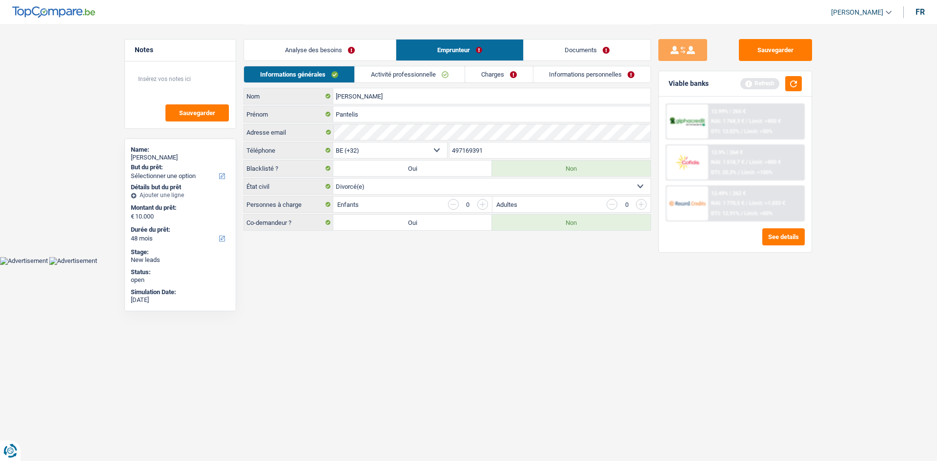
click at [318, 42] on link "Analyse des besoins" at bounding box center [320, 50] width 152 height 21
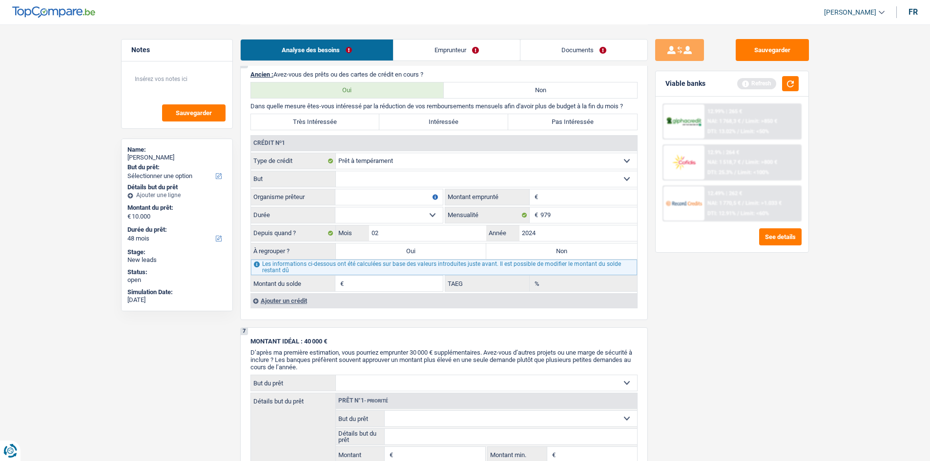
scroll to position [683, 0]
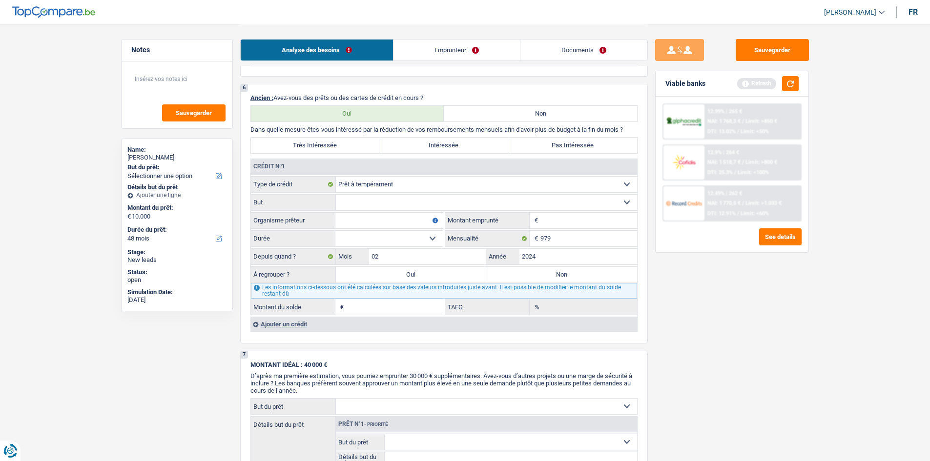
click at [387, 241] on select "12 mois 18 mois 24 mois Sélectionner une option" at bounding box center [388, 239] width 107 height 16
click at [751, 330] on div "Sauvegarder Viable banks Refresh 12.99% | 265 € NAI: 1 768,3 € / Limit: >850 € …" at bounding box center [732, 242] width 168 height 407
click at [422, 257] on input "02" at bounding box center [428, 257] width 118 height 16
drag, startPoint x: 414, startPoint y: 250, endPoint x: 402, endPoint y: 250, distance: 12.2
click at [410, 250] on input "02" at bounding box center [428, 257] width 118 height 16
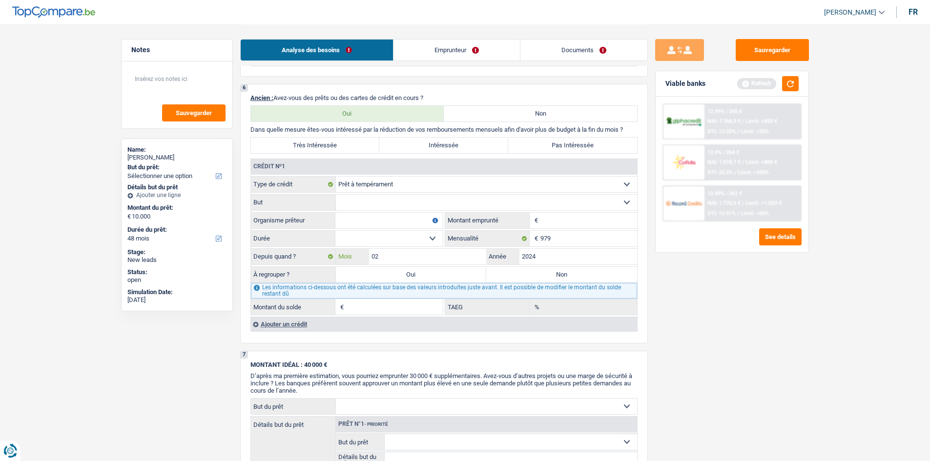
type input "0"
click at [414, 219] on input "Organisme prêteur" at bounding box center [388, 221] width 107 height 16
click at [413, 219] on input "Organisme prêteur" at bounding box center [388, 221] width 107 height 16
click at [403, 194] on fieldset "Confort maison: meubles, textile, peinture, électroménager, outillage non-profe…" at bounding box center [444, 202] width 386 height 17
click at [405, 202] on select "Confort maison: meubles, textile, peinture, électroménager, outillage non-profe…" at bounding box center [486, 203] width 301 height 16
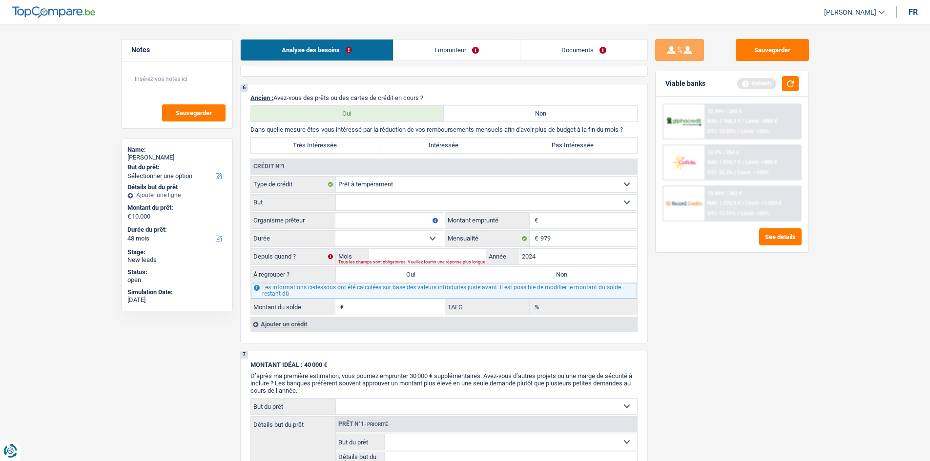
click at [802, 305] on div "Sauvegarder Viable banks Refresh 12.99% | 265 € NAI: 1 768,3 € / Limit: >850 € …" at bounding box center [732, 242] width 168 height 407
click at [547, 221] on input "Montant" at bounding box center [588, 221] width 97 height 16
click at [529, 205] on select "Confort maison: meubles, textile, peinture, électroménager, outillage non-profe…" at bounding box center [486, 203] width 301 height 16
click at [734, 382] on div "Sauvegarder Viable banks Refresh 12.99% | 265 € NAI: 1 768,3 € / Limit: >850 € …" at bounding box center [732, 242] width 168 height 407
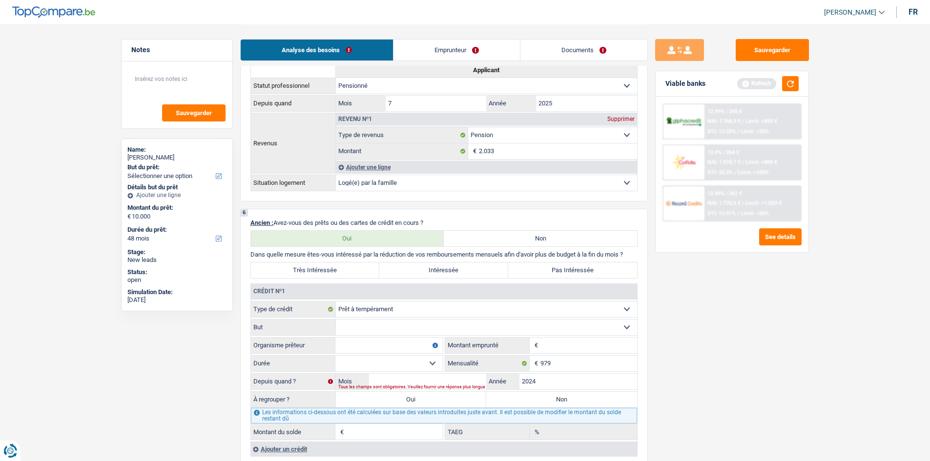
click at [476, 54] on link "Emprunteur" at bounding box center [456, 50] width 126 height 21
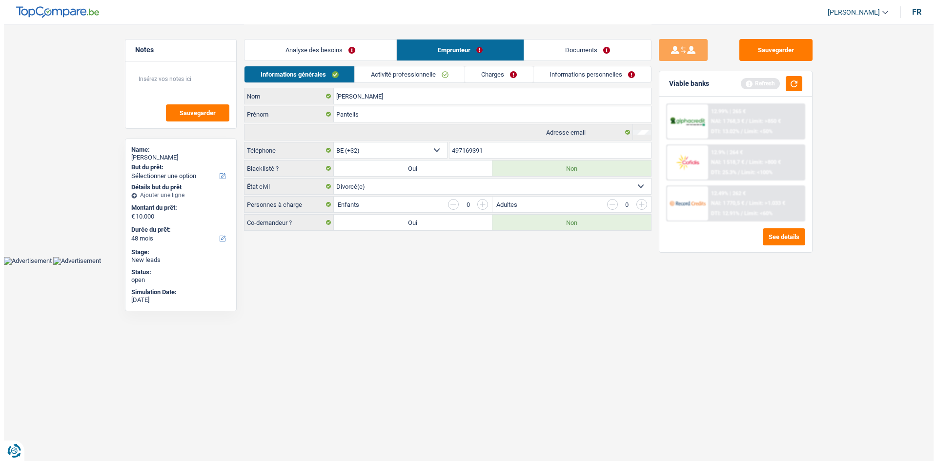
scroll to position [0, 0]
click at [374, 53] on link "Analyse des besoins" at bounding box center [320, 50] width 152 height 21
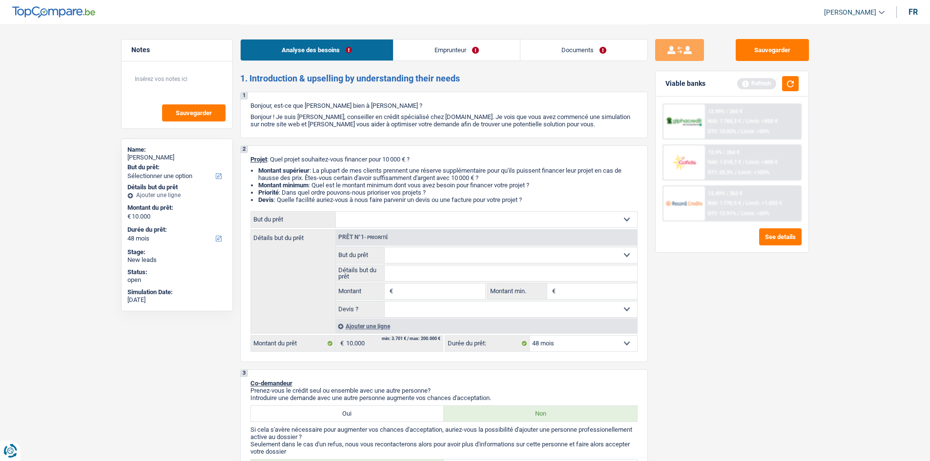
click at [420, 51] on link "Emprunteur" at bounding box center [456, 50] width 126 height 21
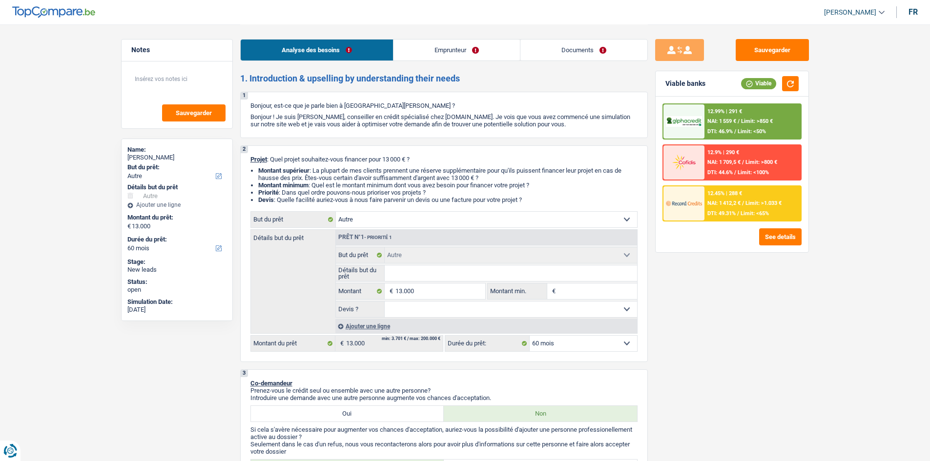
select select "other"
select select "60"
select select "other"
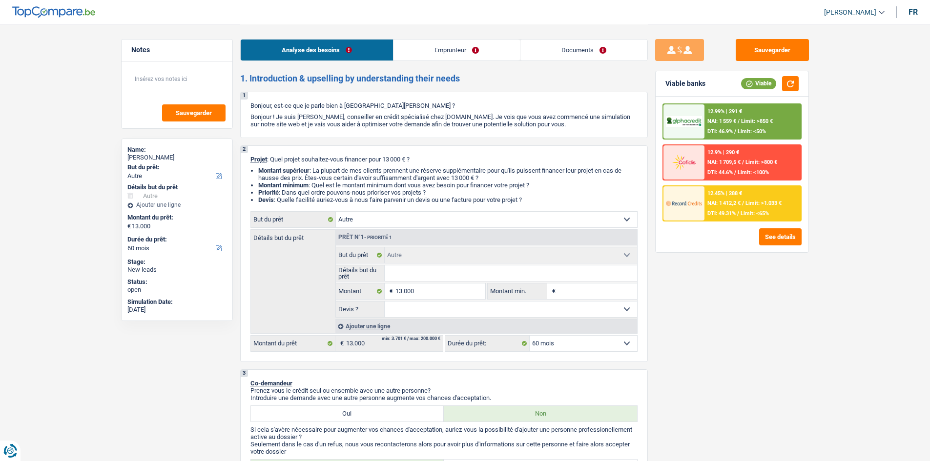
select select "60"
select select "privateEmployee"
select select "netSalary"
select select "familyAllowances"
select select "mealVouchers"
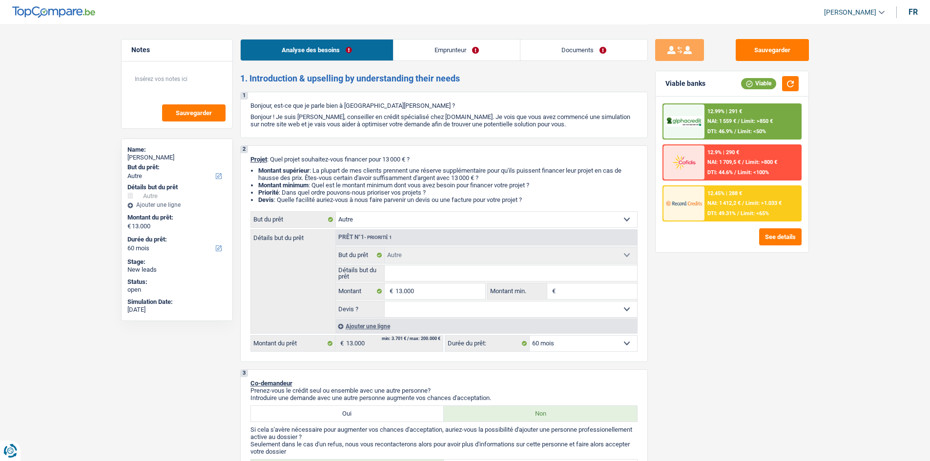
select select "rents"
select select "carLoan"
select select "60"
select select "other"
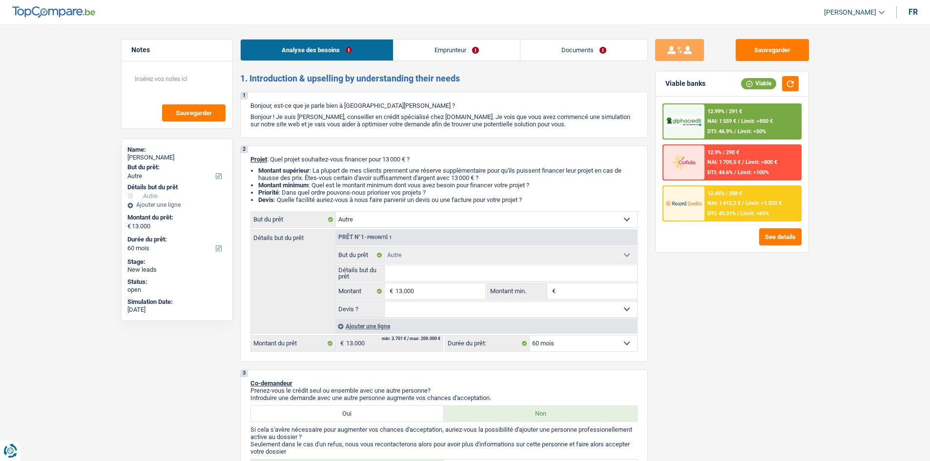
select select "60"
click at [407, 275] on input "Détails but du prêt" at bounding box center [511, 273] width 252 height 16
type input "A"
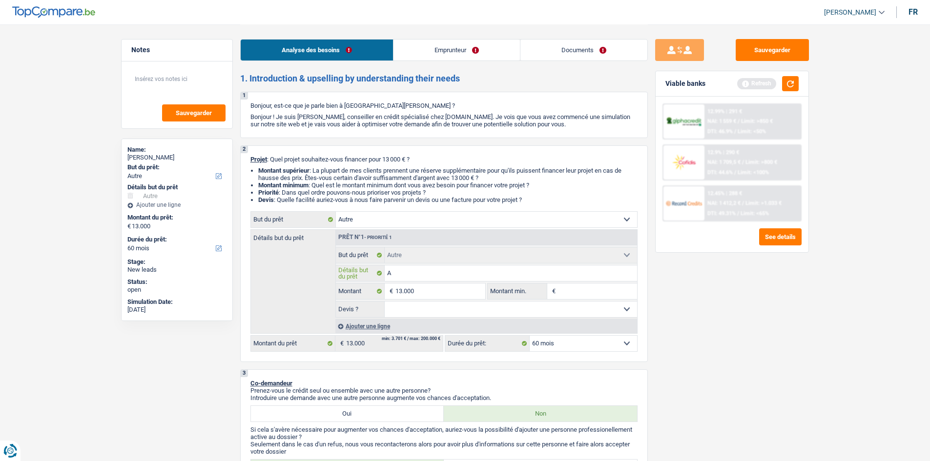
type input "AM"
click at [380, 218] on select "Confort maison: meubles, textile, peinture, électroménager, outillage non-profe…" at bounding box center [486, 220] width 301 height 16
select select "household"
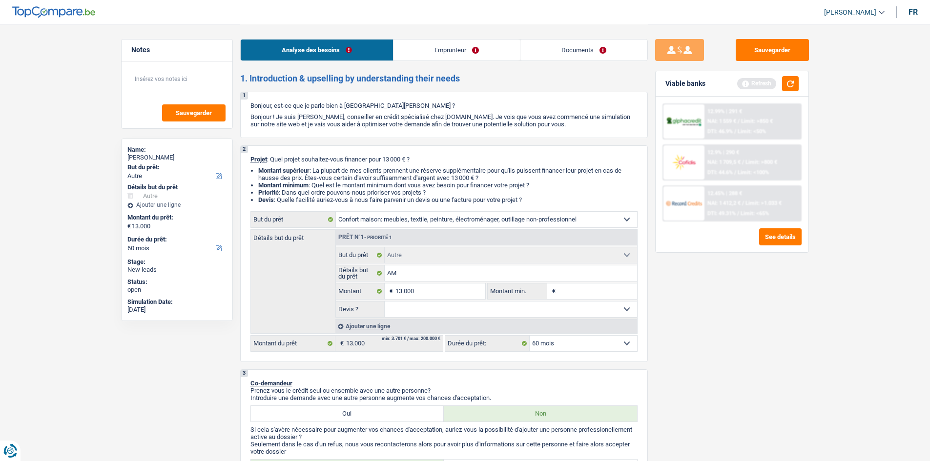
click at [336, 212] on select "Confort maison: meubles, textile, peinture, électroménager, outillage non-profe…" at bounding box center [486, 220] width 301 height 16
select select "household"
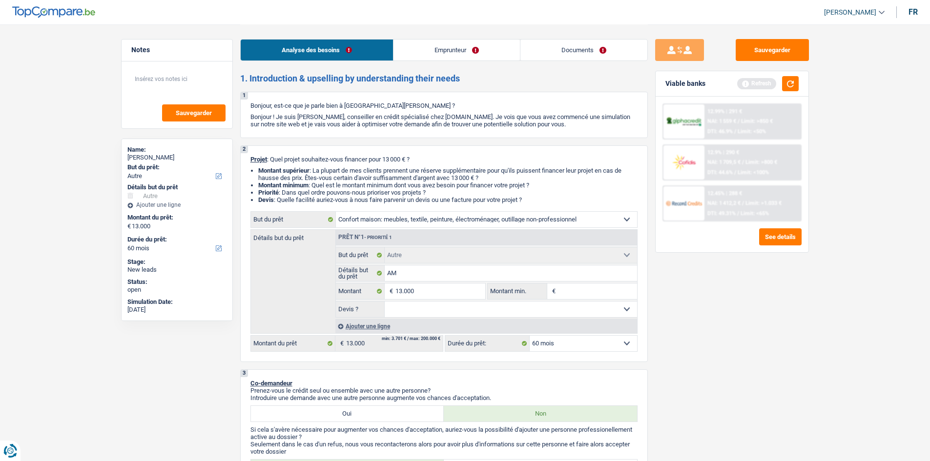
select select "household"
select select "other"
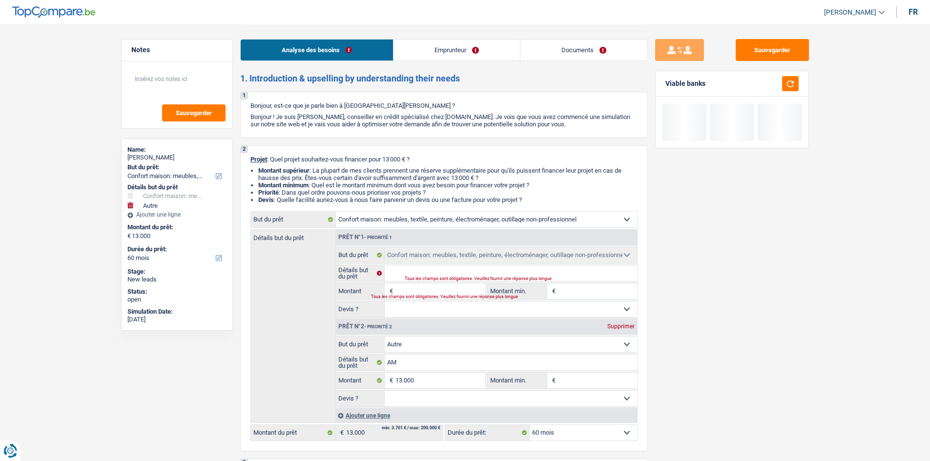
click at [407, 295] on div "Tous les champs sont obligatoires. Veuillez fournir une réponse plus longue" at bounding box center [422, 297] width 102 height 4
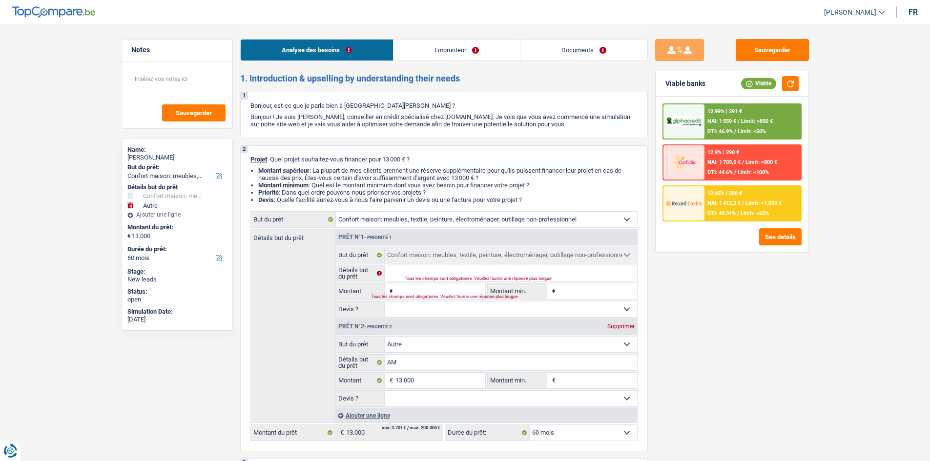
click at [632, 327] on div "Supprimer" at bounding box center [621, 327] width 32 height 6
type input "0"
select select
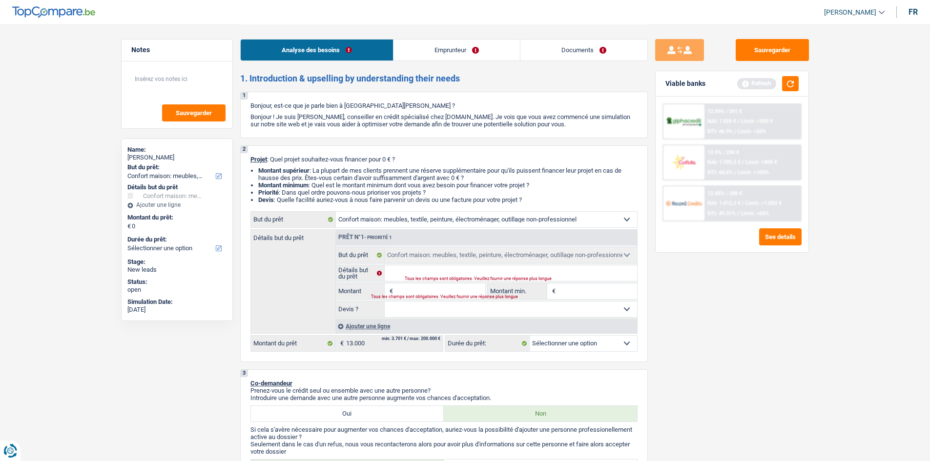
click at [449, 291] on input "Montant" at bounding box center [439, 292] width 89 height 16
type input "1"
type input "13"
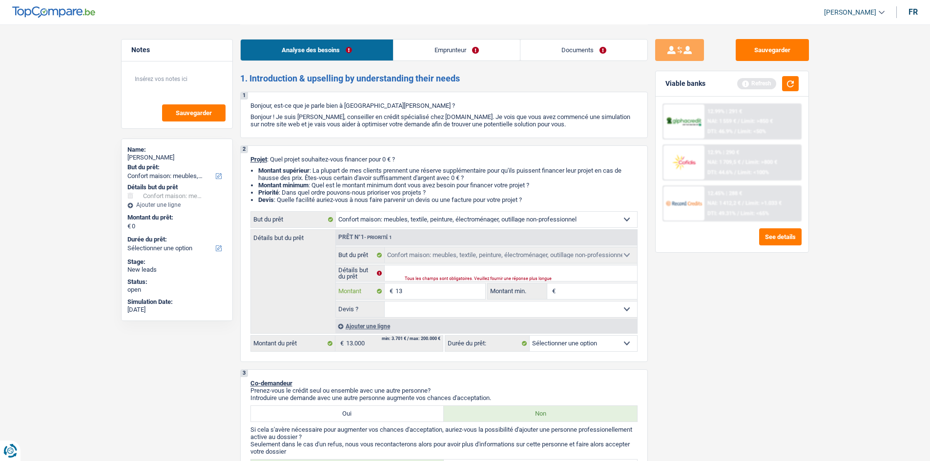
type input "130"
type input "1.300"
type input "13.000"
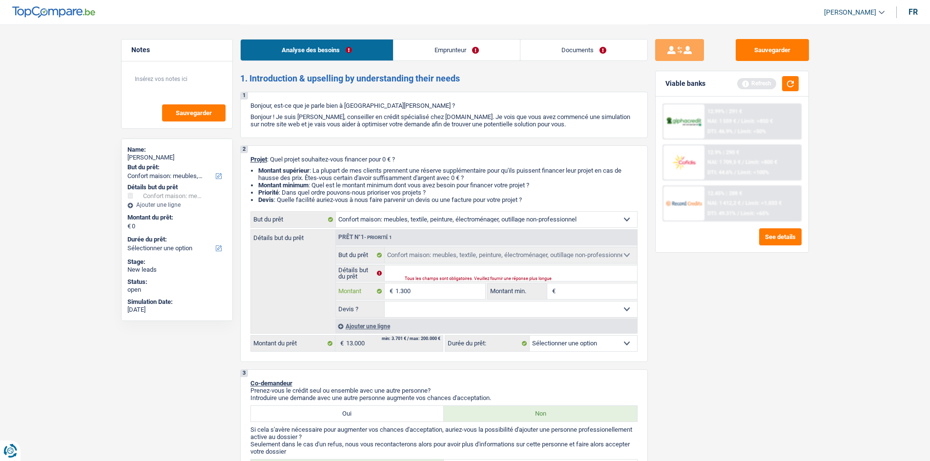
type input "13.000"
click at [427, 291] on input "13.000" at bounding box center [439, 292] width 89 height 16
type input "1.300"
type input "130"
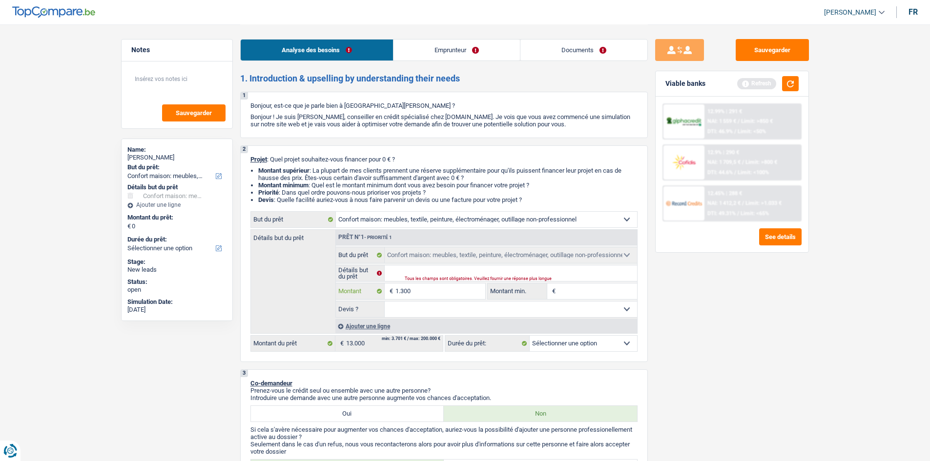
type input "130"
type input "13"
type input "1"
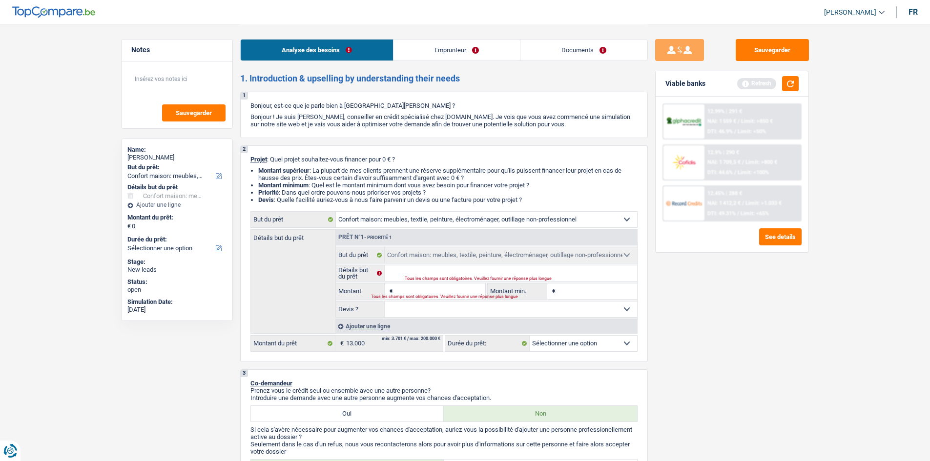
type input "1"
type input "15"
type input "150"
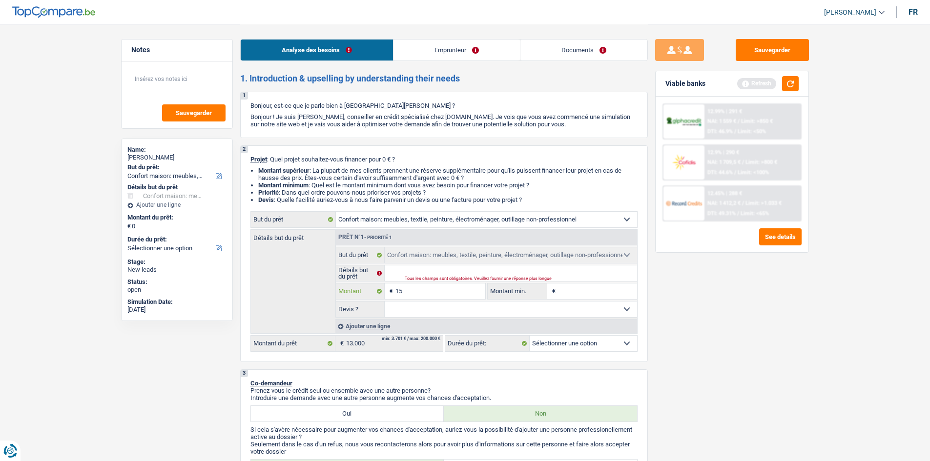
type input "150"
type input "1.500"
type input "15.000"
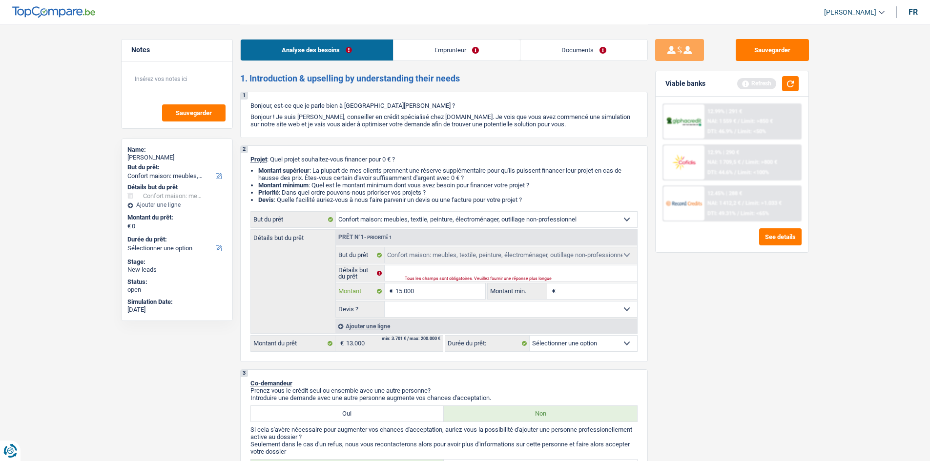
type input "15.000"
select select "60"
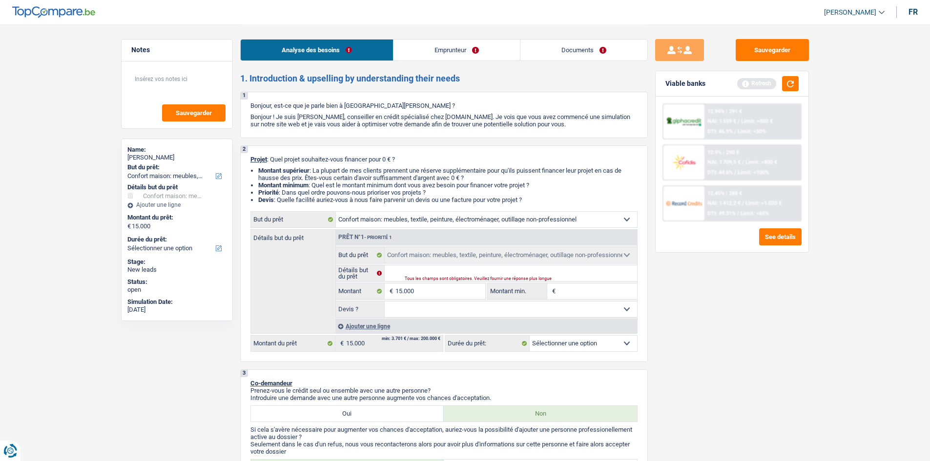
select select "60"
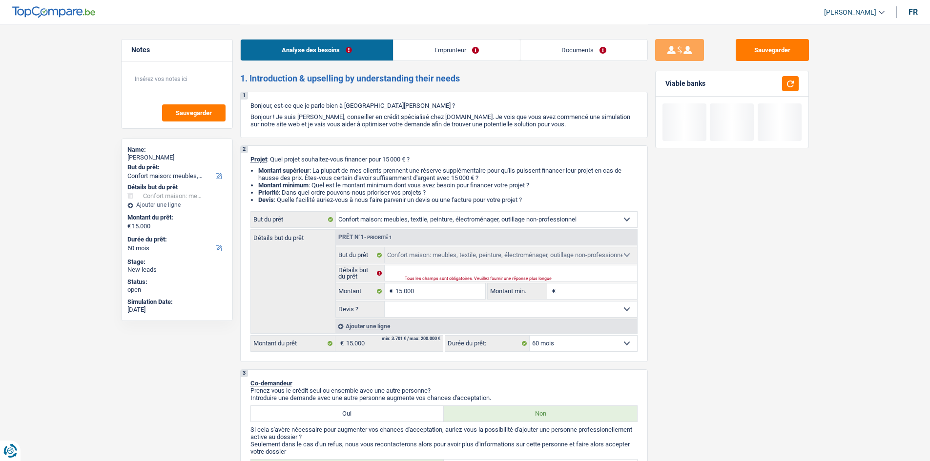
click at [589, 297] on input "Montant min." at bounding box center [597, 292] width 79 height 16
type input "1"
type input "10"
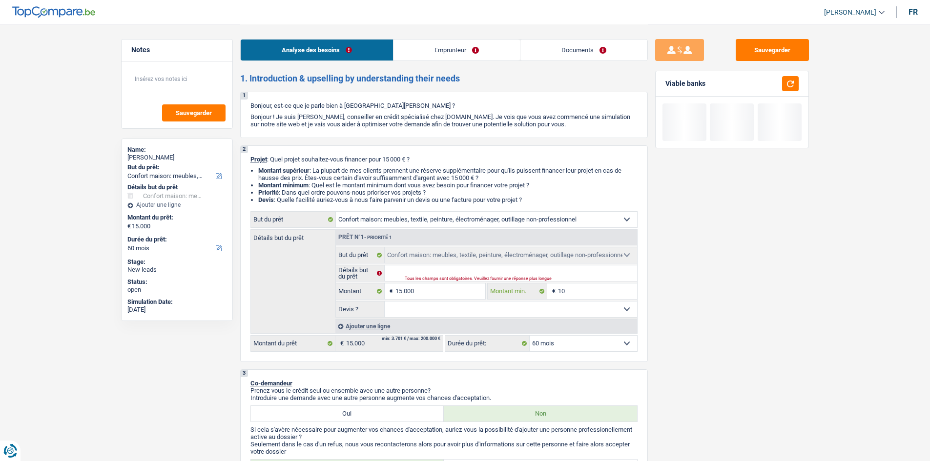
type input "100"
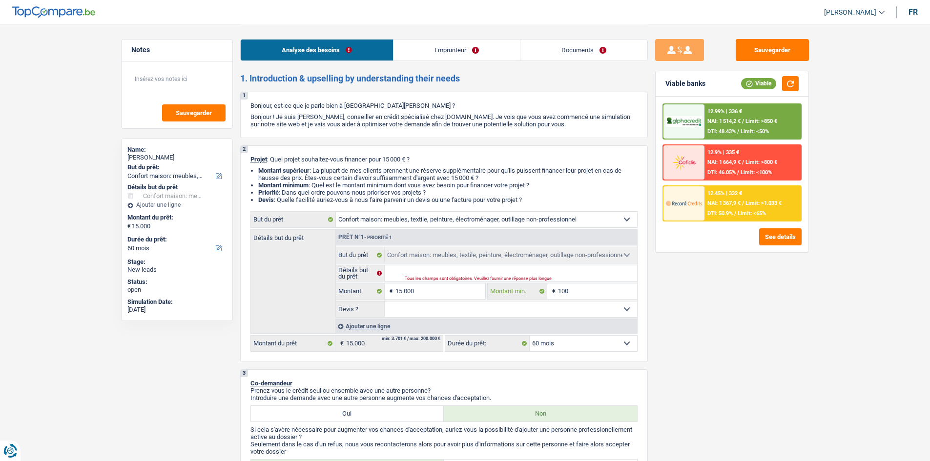
click at [580, 287] on input "100" at bounding box center [597, 292] width 79 height 16
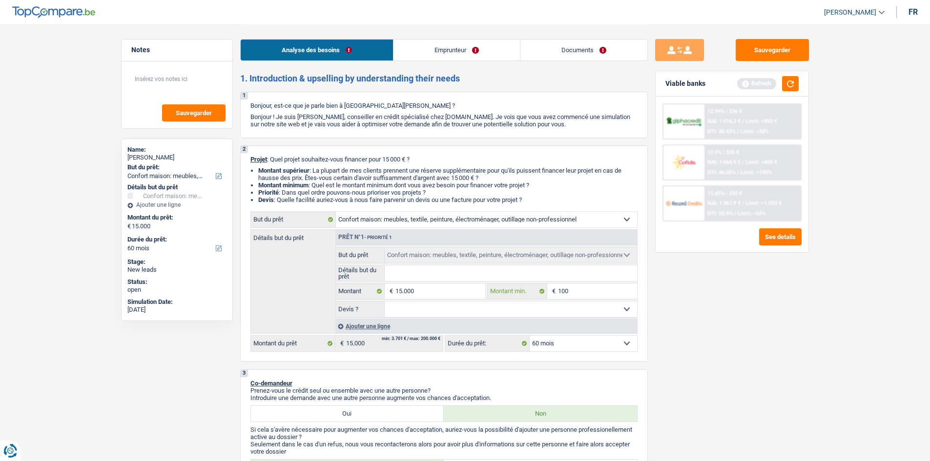
type input "10"
type input "1"
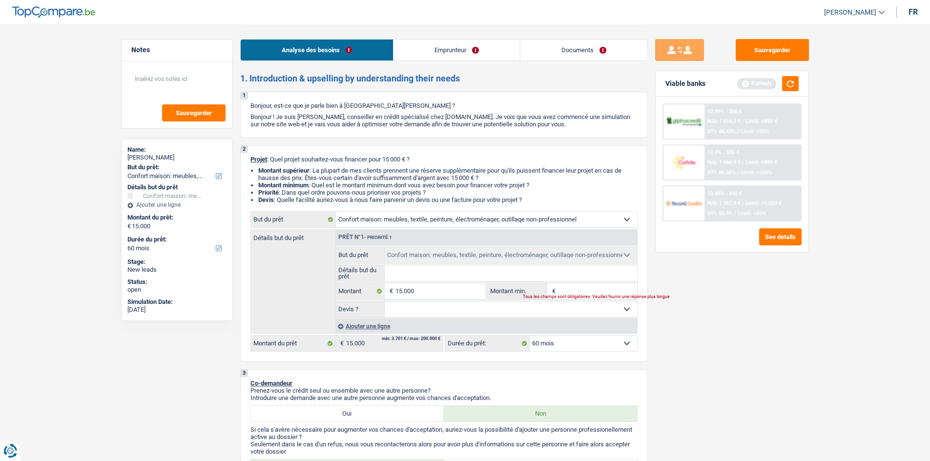
type input "1"
type input "13"
type input "130"
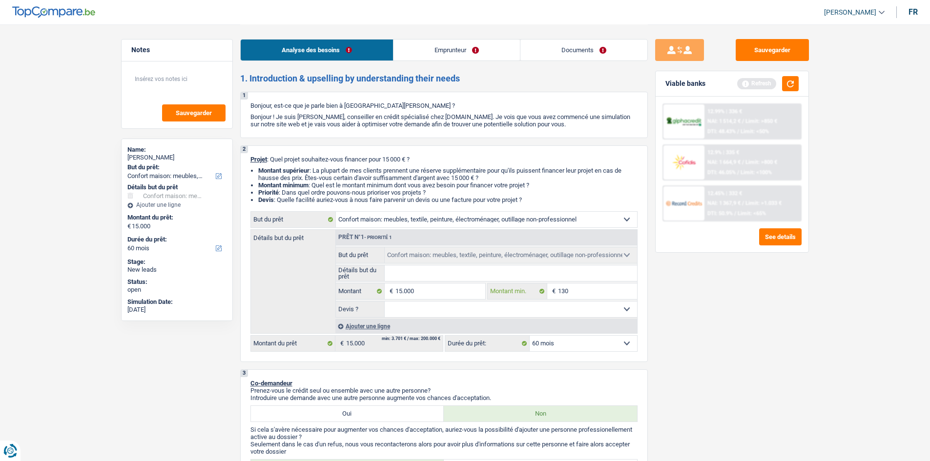
type input "1.300"
type input "13.000"
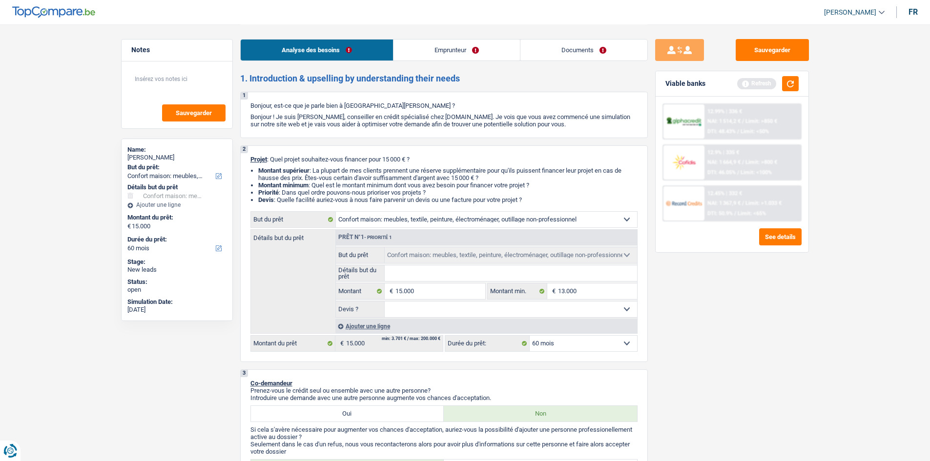
click at [560, 276] on input "Détails but du prêt" at bounding box center [511, 273] width 252 height 16
click at [399, 311] on select "Oui Non Non répondu Sélectionner une option" at bounding box center [511, 310] width 252 height 16
select select "yes"
click at [385, 302] on select "Oui Non Non répondu Sélectionner une option" at bounding box center [511, 310] width 252 height 16
select select "yes"
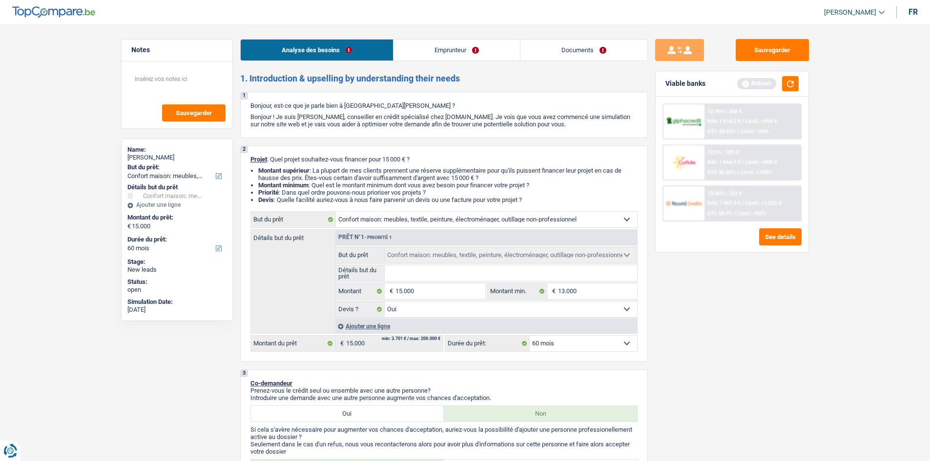
drag, startPoint x: 768, startPoint y: 321, endPoint x: 756, endPoint y: 317, distance: 12.8
click at [765, 321] on div "Sauvegarder Viable banks Refresh 12.99% | 336 € NAI: 1 514,2 € / Limit: >850 € …" at bounding box center [732, 242] width 168 height 407
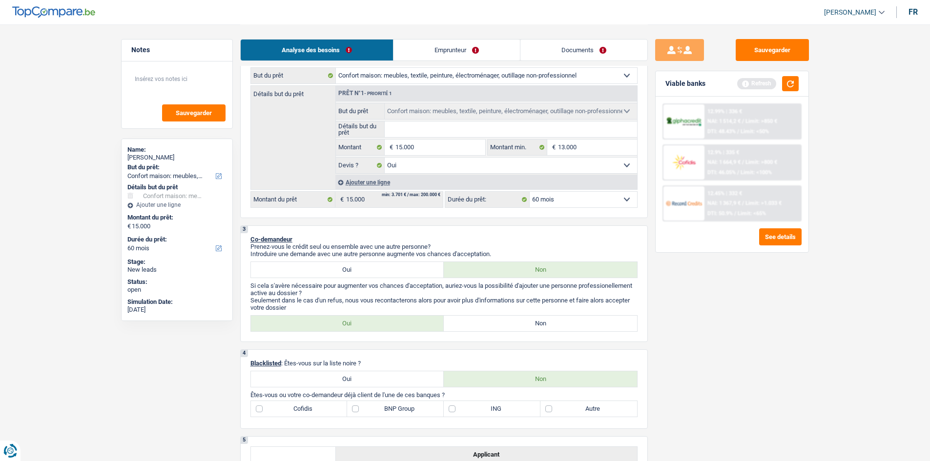
scroll to position [244, 0]
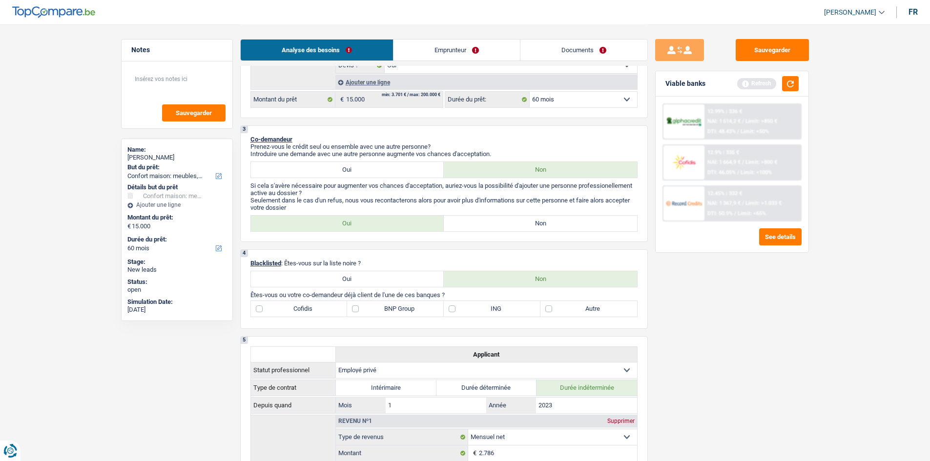
click at [461, 231] on div "Oui Non Tous les champs sont obligatoires. Veuillez sélectionner une option" at bounding box center [443, 223] width 387 height 17
click at [457, 222] on label "Non" at bounding box center [540, 224] width 193 height 16
click at [457, 222] on input "Non" at bounding box center [540, 224] width 193 height 16
radio input "true"
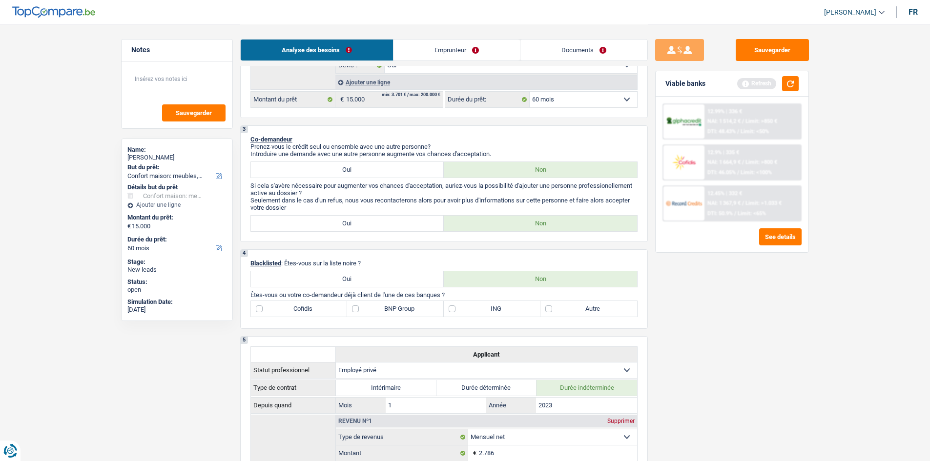
click at [442, 48] on link "Emprunteur" at bounding box center [456, 50] width 126 height 21
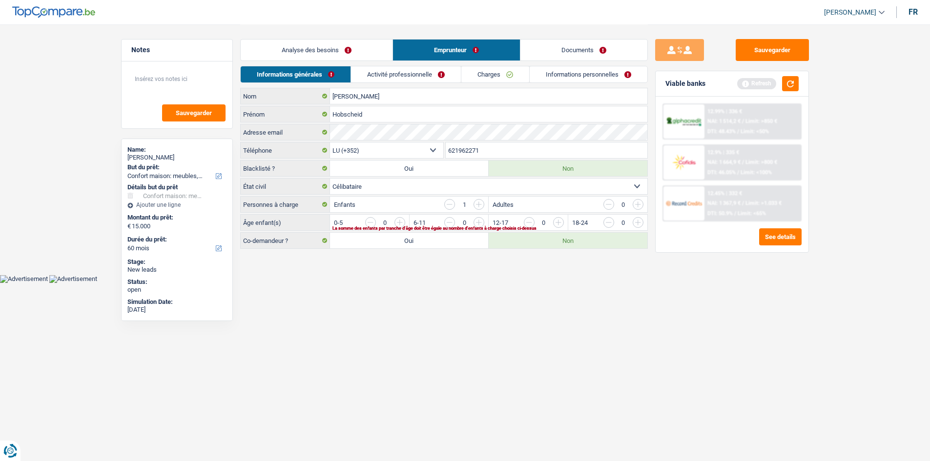
scroll to position [0, 0]
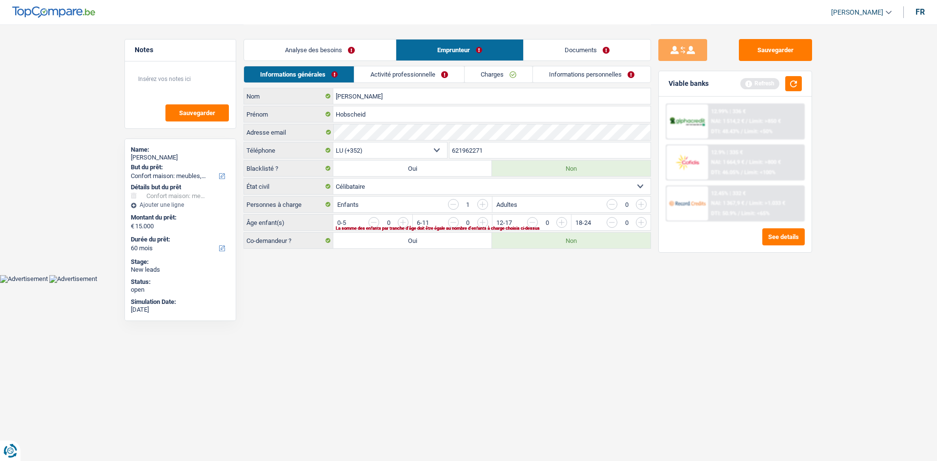
click at [305, 49] on link "Analyse des besoins" at bounding box center [320, 50] width 152 height 21
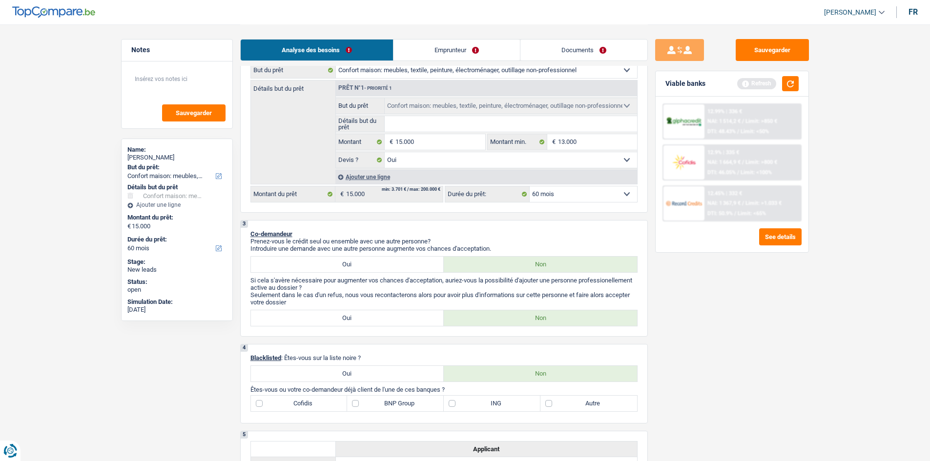
scroll to position [244, 0]
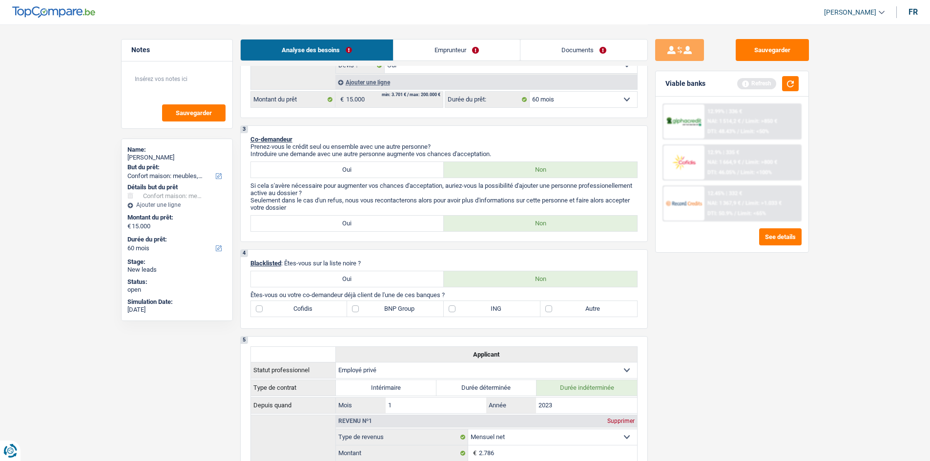
click at [548, 313] on label "Autre" at bounding box center [588, 309] width 97 height 16
click at [548, 313] on input "Autre" at bounding box center [588, 309] width 97 height 16
checkbox input "true"
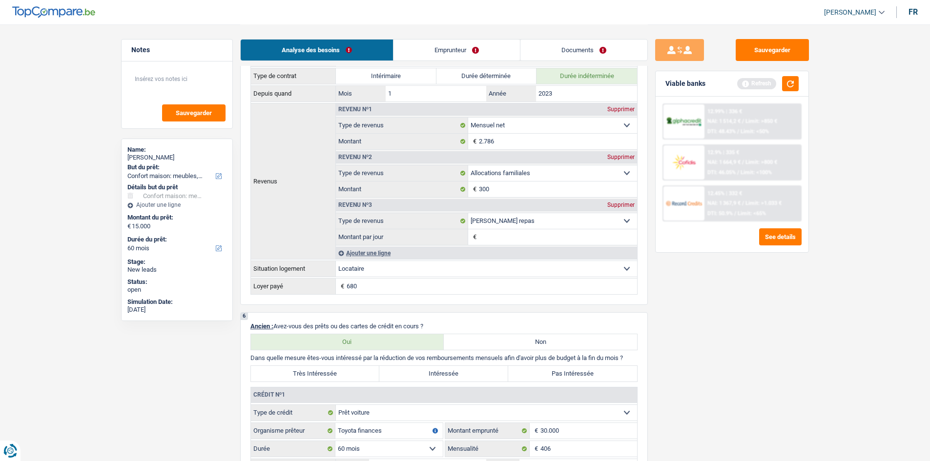
scroll to position [634, 0]
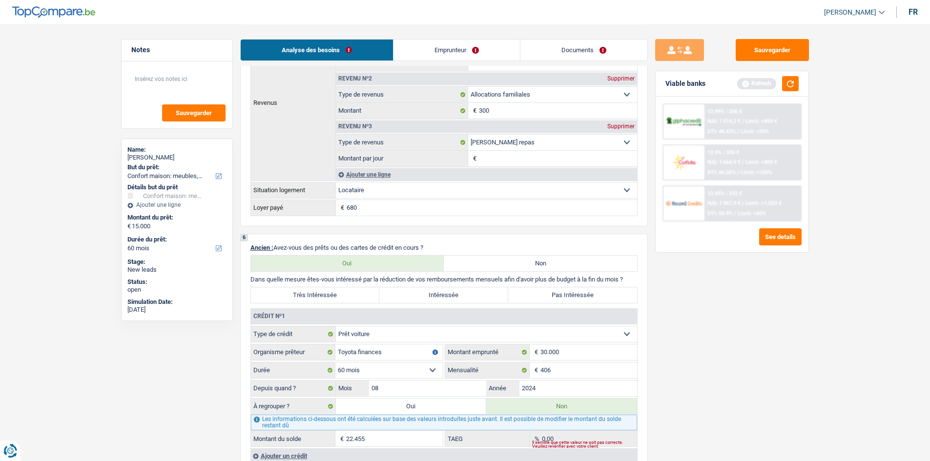
click at [315, 295] on label "Très Intéressée" at bounding box center [315, 295] width 129 height 16
click at [315, 295] on input "Très Intéressée" at bounding box center [315, 295] width 129 height 16
radio input "true"
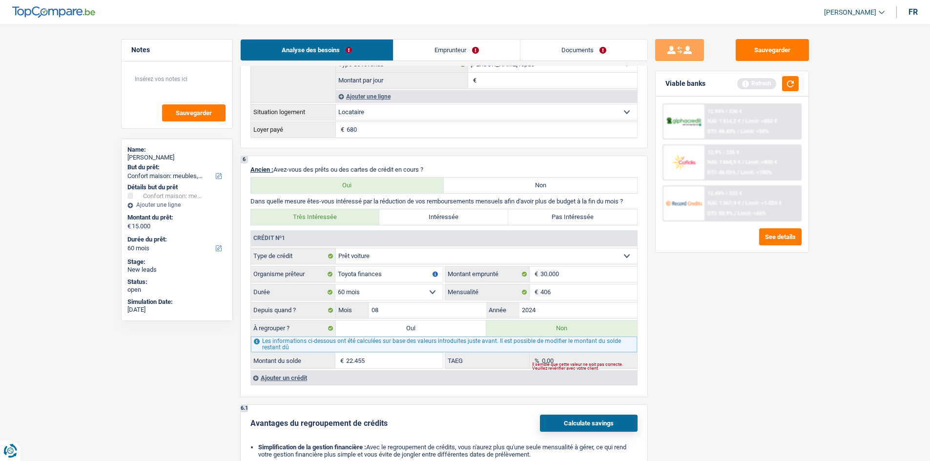
scroll to position [683, 0]
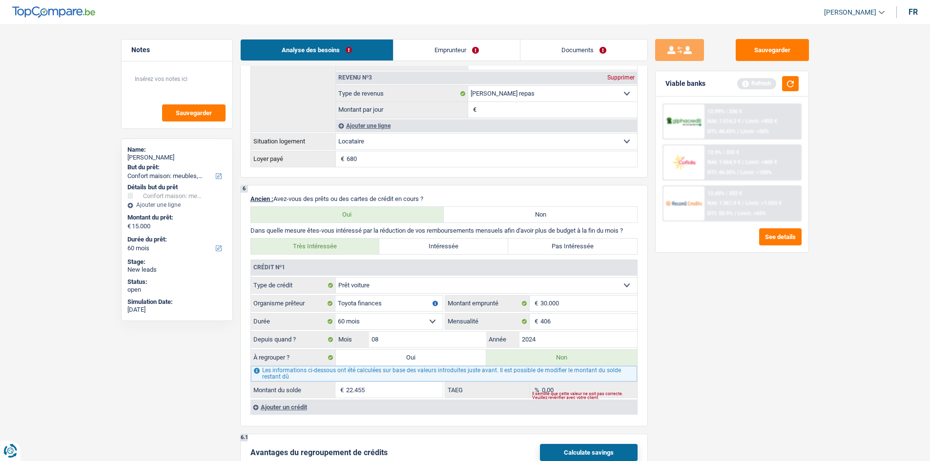
drag, startPoint x: 736, startPoint y: 404, endPoint x: 731, endPoint y: 395, distance: 10.5
click at [736, 403] on div "Sauvegarder Viable banks Refresh 12.99% | 336 € NAI: 1 514,2 € / Limit: >850 € …" at bounding box center [732, 242] width 168 height 407
click at [723, 391] on div "Sauvegarder Viable banks Refresh 12.99% | 336 € NAI: 1 514,2 € / Limit: >850 € …" at bounding box center [732, 242] width 168 height 407
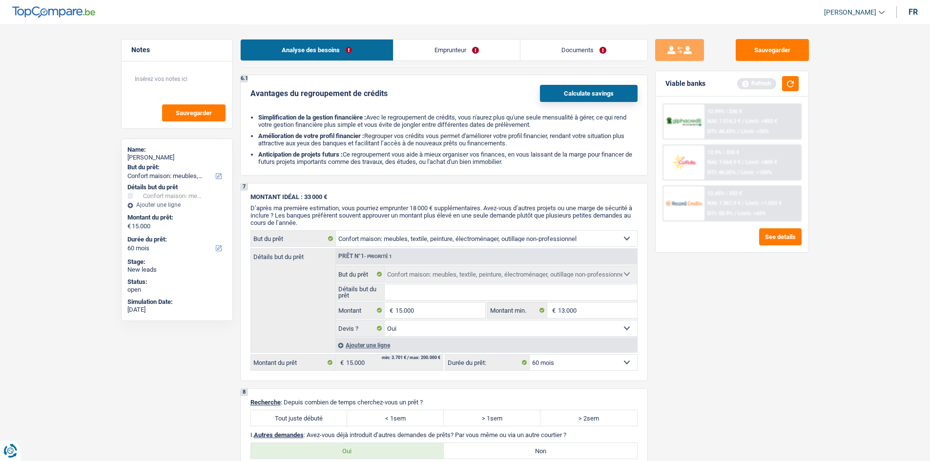
scroll to position [1189, 0]
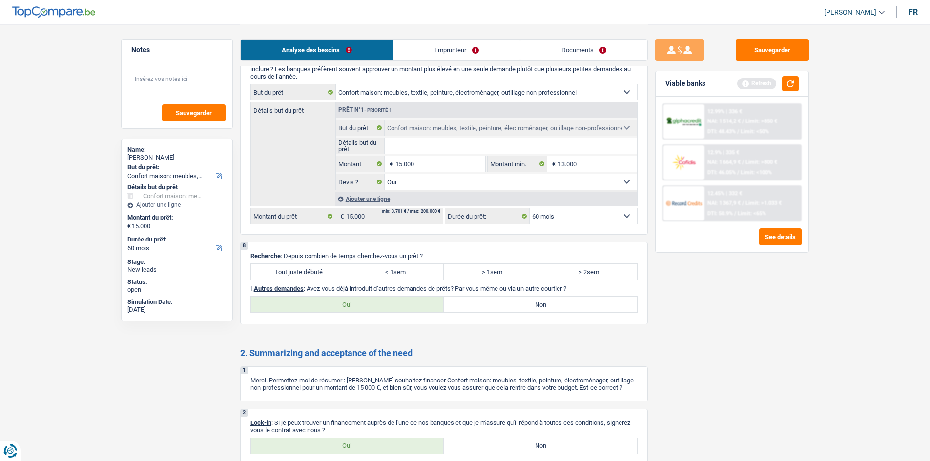
click at [316, 274] on label "Tout juste débuté" at bounding box center [299, 272] width 97 height 16
click at [316, 274] on input "Tout juste débuté" at bounding box center [299, 272] width 97 height 16
radio input "true"
click at [347, 306] on label "Oui" at bounding box center [347, 305] width 193 height 16
click at [347, 306] on input "Oui" at bounding box center [347, 305] width 193 height 16
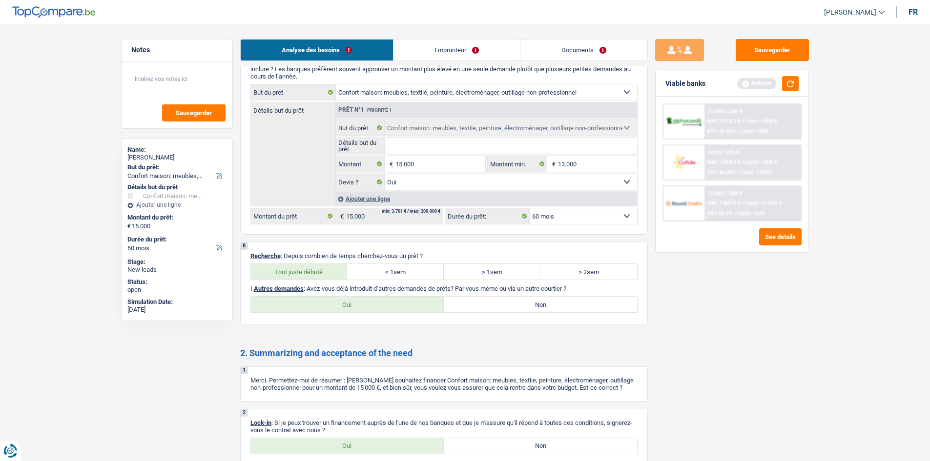
radio input "true"
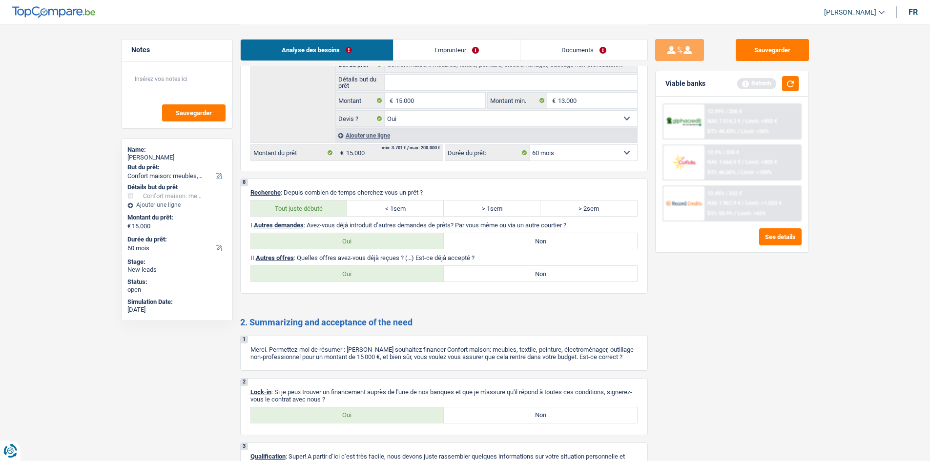
scroll to position [1319, 0]
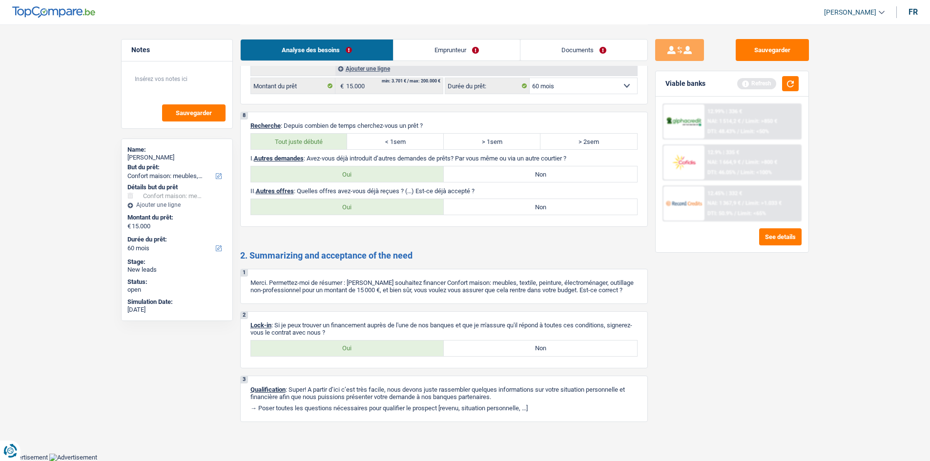
click at [486, 208] on label "Non" at bounding box center [540, 207] width 193 height 16
click at [486, 208] on input "Non" at bounding box center [540, 207] width 193 height 16
radio input "true"
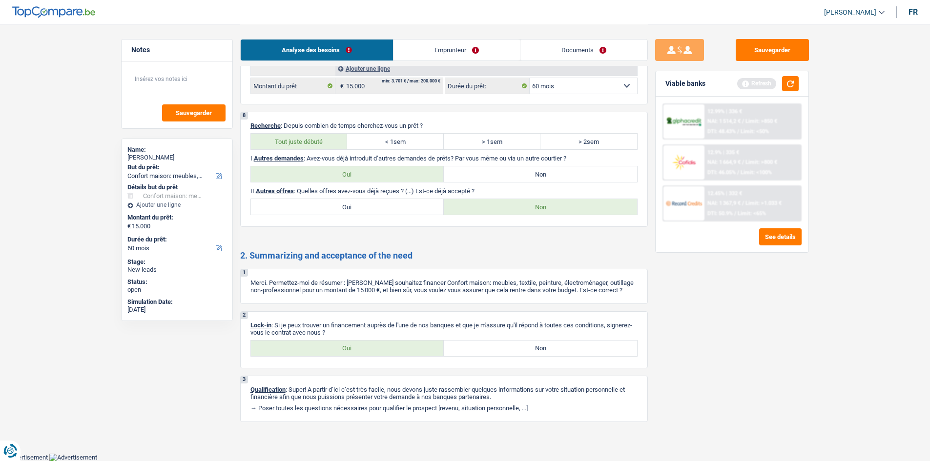
click at [294, 352] on label "Oui" at bounding box center [347, 349] width 193 height 16
click at [294, 352] on input "Oui" at bounding box center [347, 349] width 193 height 16
radio input "true"
click at [444, 48] on link "Emprunteur" at bounding box center [456, 50] width 126 height 21
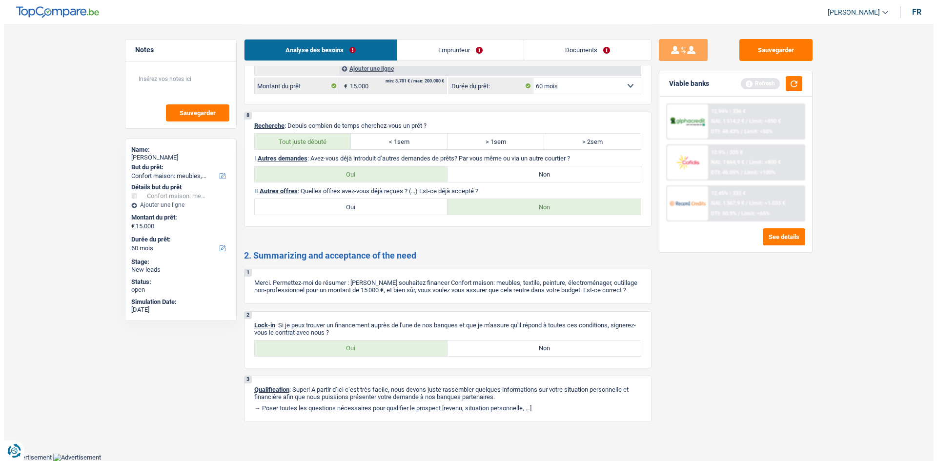
scroll to position [0, 0]
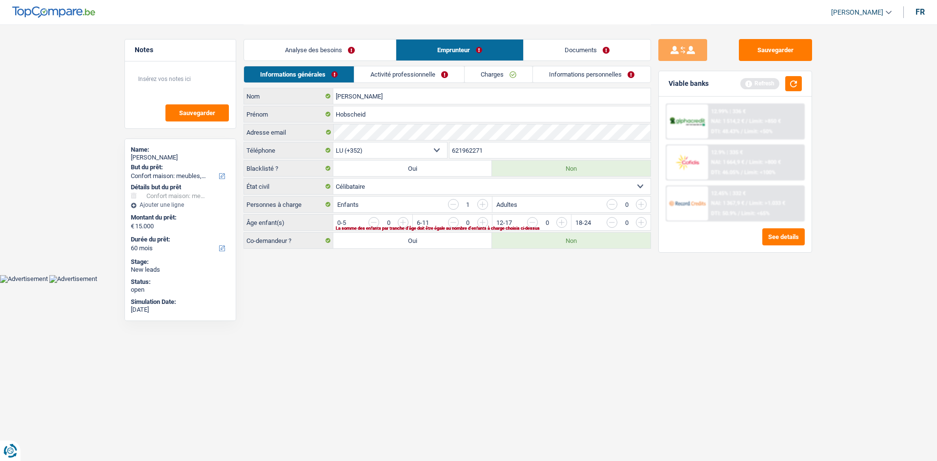
click at [389, 68] on li "Activité professionnelle" at bounding box center [409, 74] width 110 height 17
click at [404, 223] on input "button" at bounding box center [601, 225] width 407 height 16
click at [386, 72] on link "Activité professionnelle" at bounding box center [410, 74] width 110 height 16
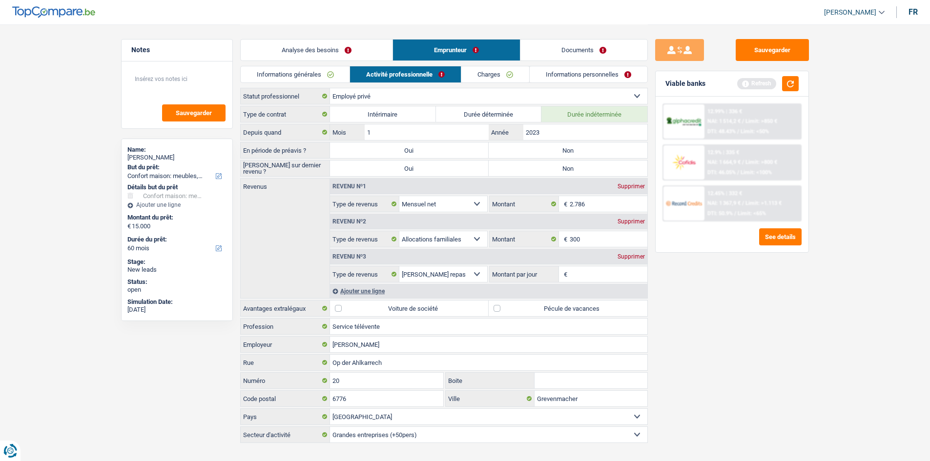
click at [620, 259] on div "Supprimer" at bounding box center [631, 257] width 32 height 6
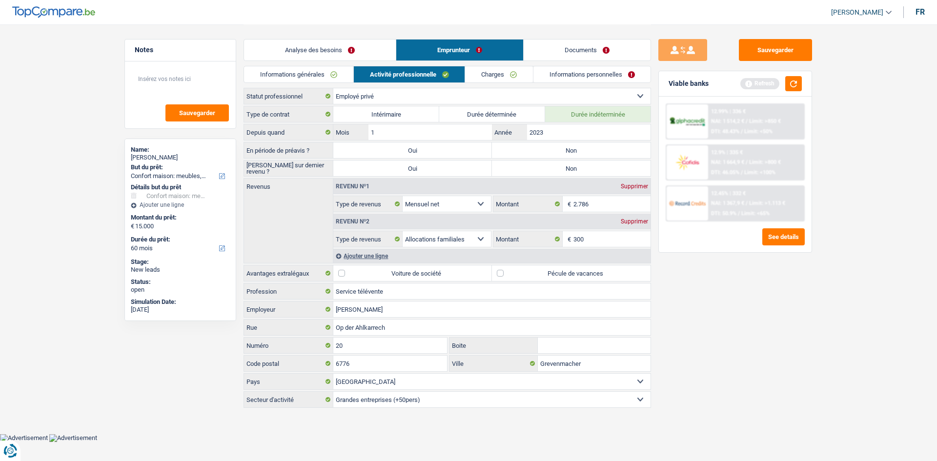
click at [521, 276] on label "Pécule de vacances" at bounding box center [571, 273] width 159 height 16
click at [521, 276] on input "Pécule de vacances" at bounding box center [571, 273] width 159 height 16
click at [498, 276] on label "Pécule de vacances" at bounding box center [571, 273] width 159 height 16
click at [498, 276] on input "Pécule de vacances" at bounding box center [571, 273] width 159 height 16
checkbox input "false"
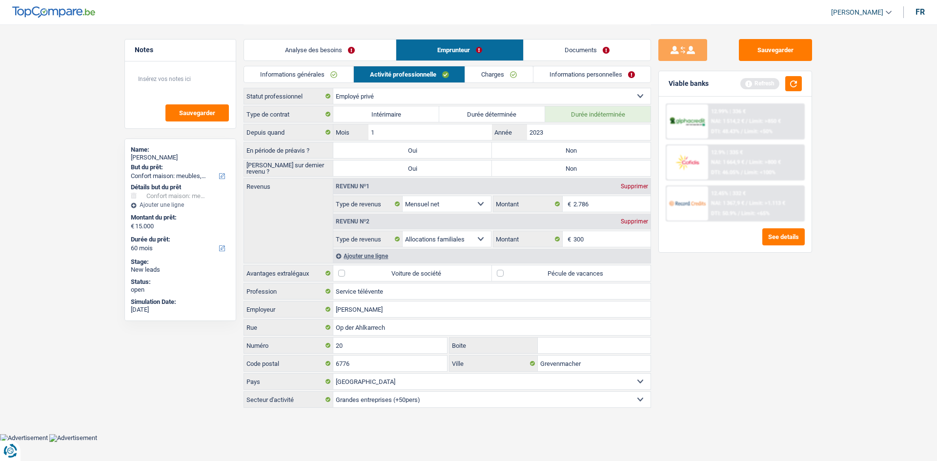
click at [497, 77] on link "Charges" at bounding box center [499, 74] width 68 height 16
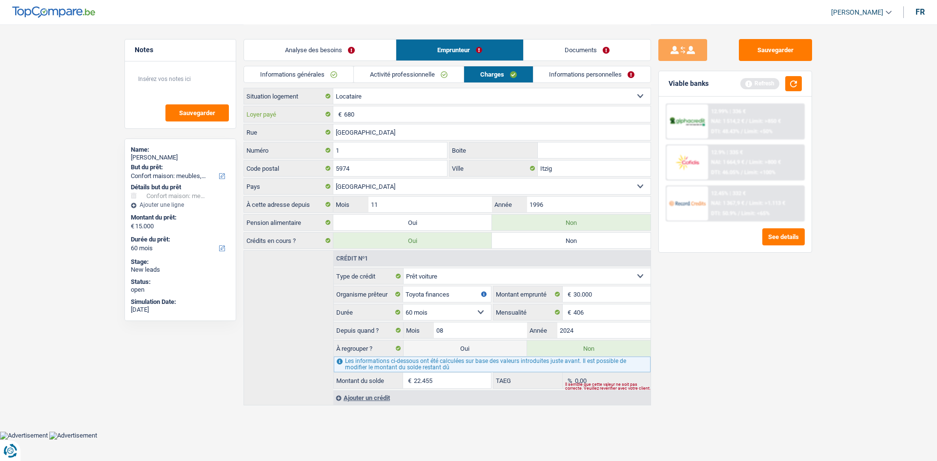
click at [402, 120] on input "680" at bounding box center [497, 114] width 306 height 16
type input "600"
click at [559, 75] on link "Informations personnelles" at bounding box center [592, 74] width 118 height 16
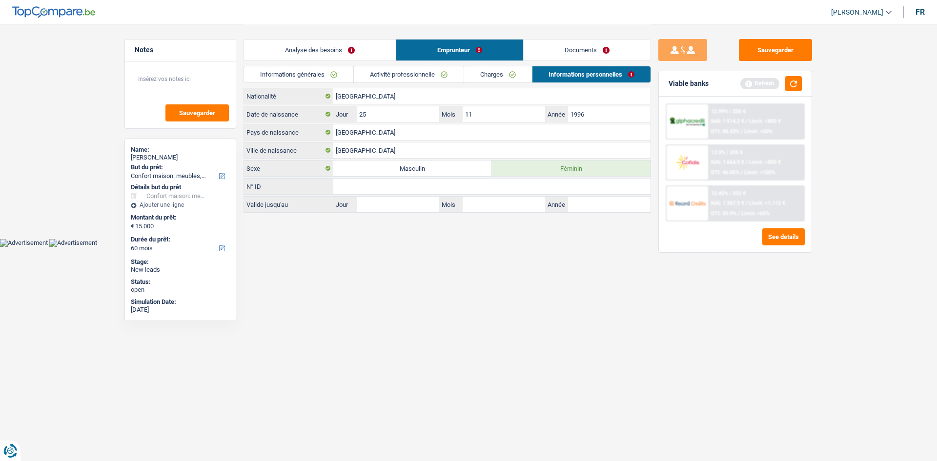
click at [297, 48] on link "Analyse des besoins" at bounding box center [320, 50] width 152 height 21
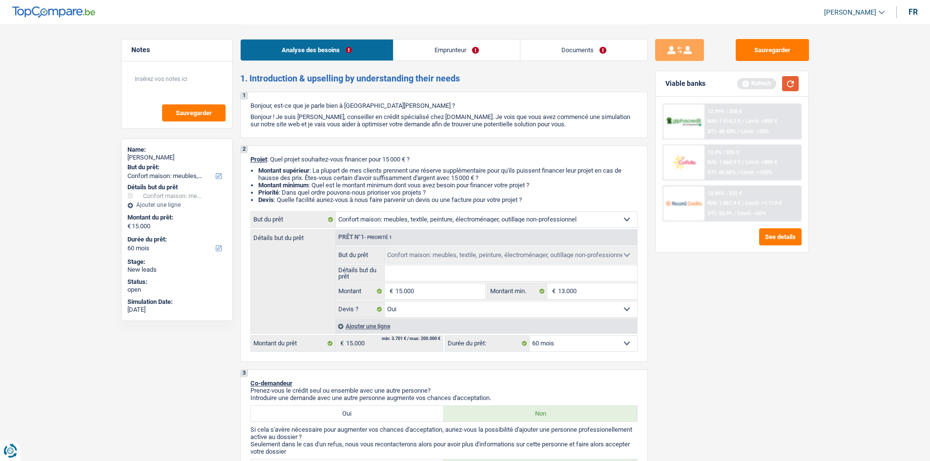
click at [788, 83] on button "button" at bounding box center [790, 83] width 17 height 15
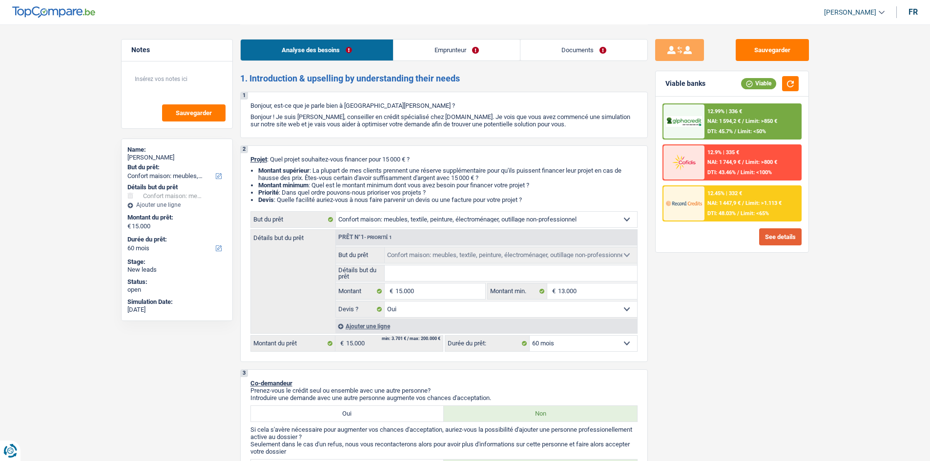
click at [769, 235] on button "See details" at bounding box center [780, 236] width 42 height 17
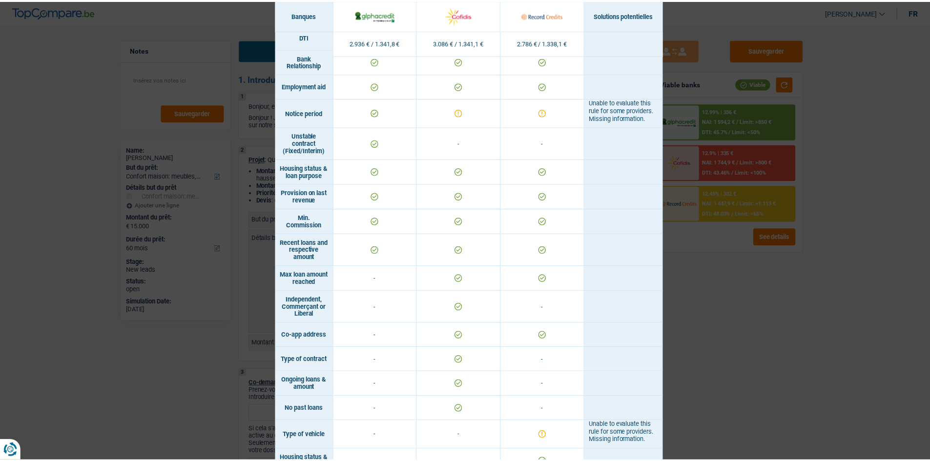
scroll to position [522, 0]
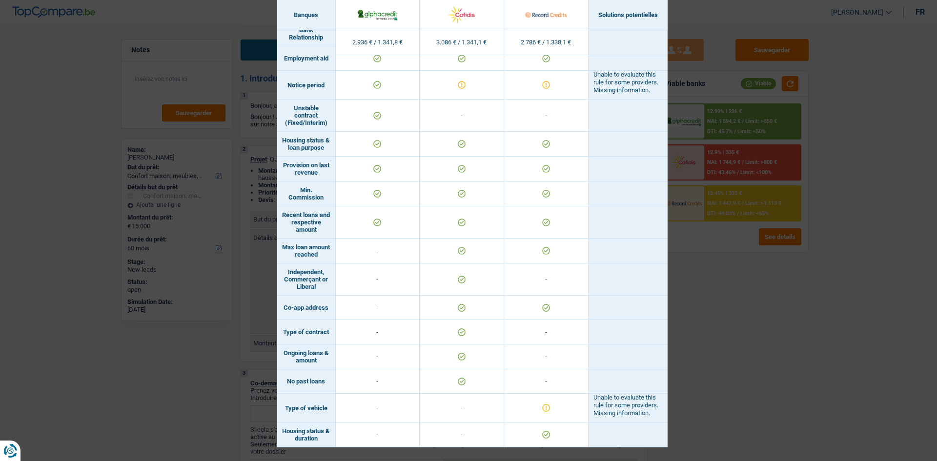
click at [713, 373] on div "Banks conditions × Banques Solutions potentielles Revenus / Charges 2.936 € / 1…" at bounding box center [468, 230] width 937 height 461
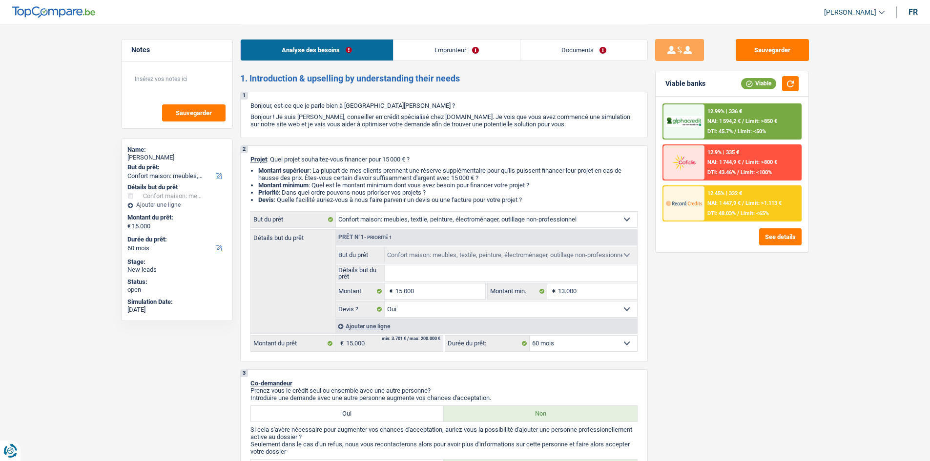
click at [339, 51] on link "Analyse des besoins" at bounding box center [317, 50] width 152 height 21
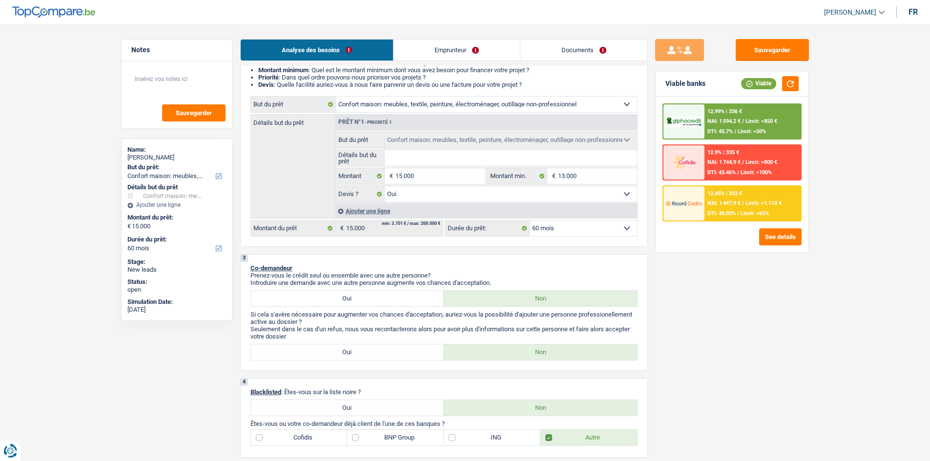
scroll to position [146, 0]
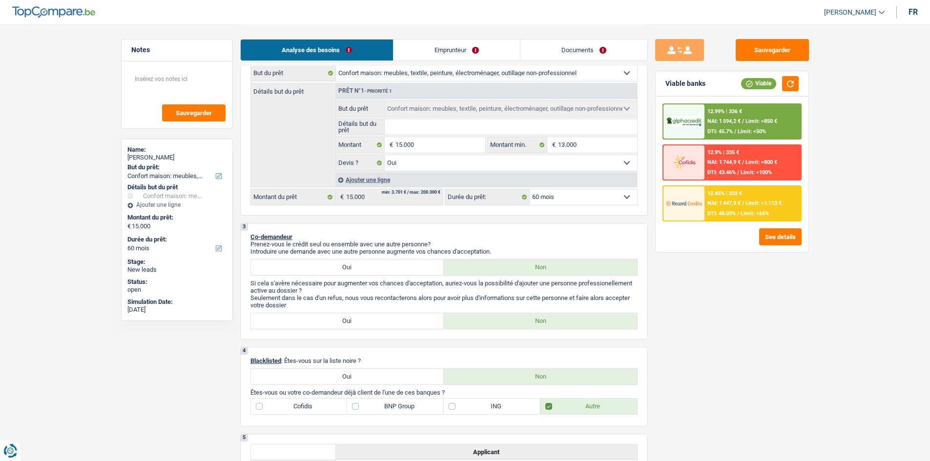
click at [732, 120] on span "NAI: 1 594,2 €" at bounding box center [723, 121] width 33 height 6
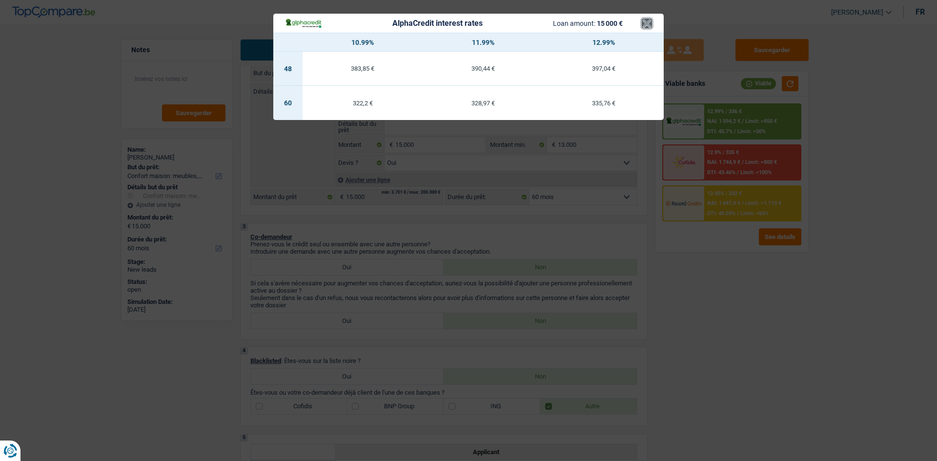
click at [646, 20] on button "×" at bounding box center [647, 24] width 10 height 10
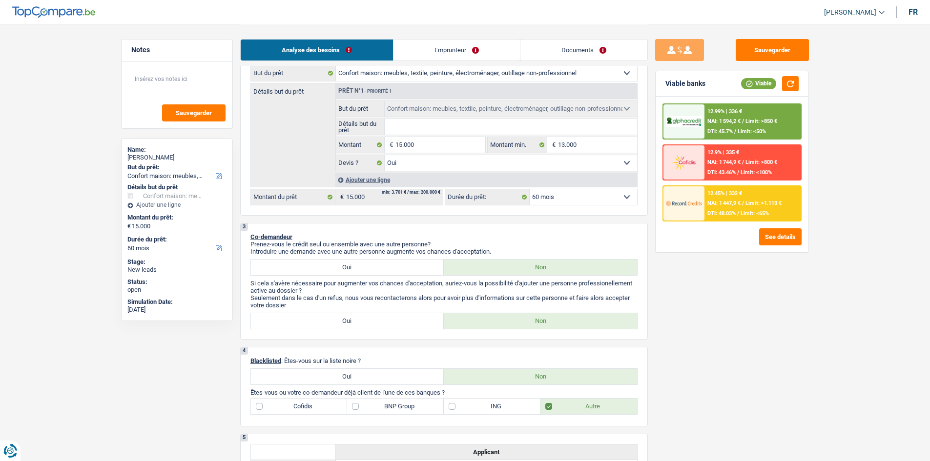
click at [484, 52] on link "Emprunteur" at bounding box center [456, 50] width 126 height 21
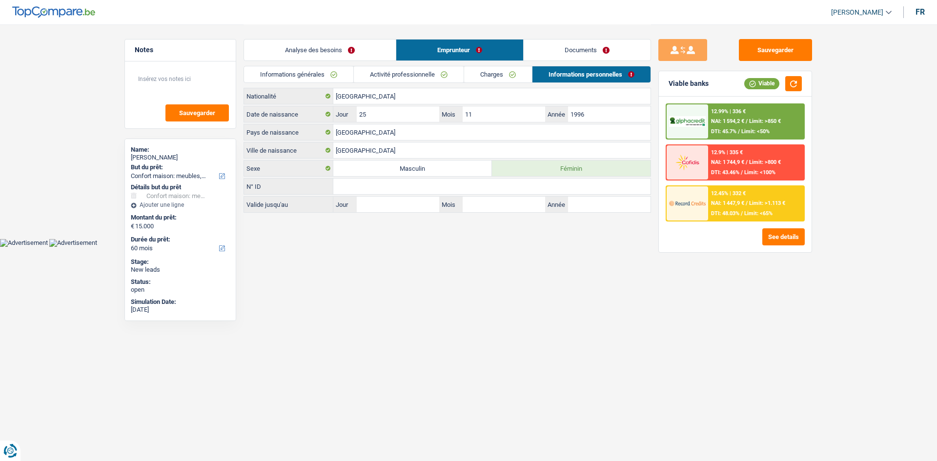
click at [551, 43] on link "Documents" at bounding box center [587, 50] width 127 height 21
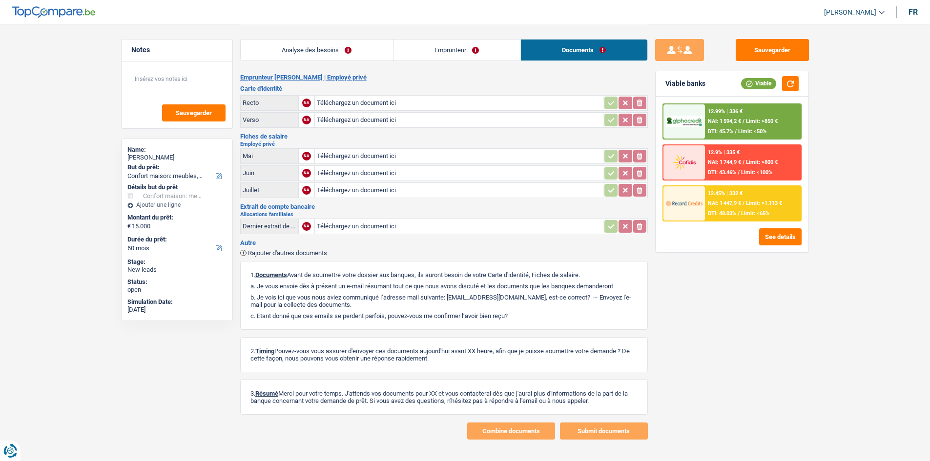
click at [709, 127] on div "12.99% | 336 € NAI: 1 594,2 € / Limit: >850 € DTI: 45.7% / Limit: <50%" at bounding box center [752, 121] width 96 height 34
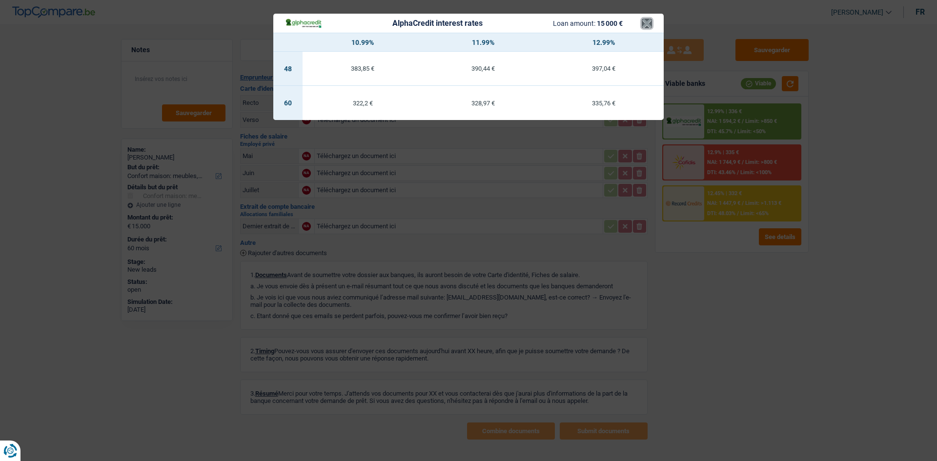
click at [649, 23] on button "×" at bounding box center [647, 24] width 10 height 10
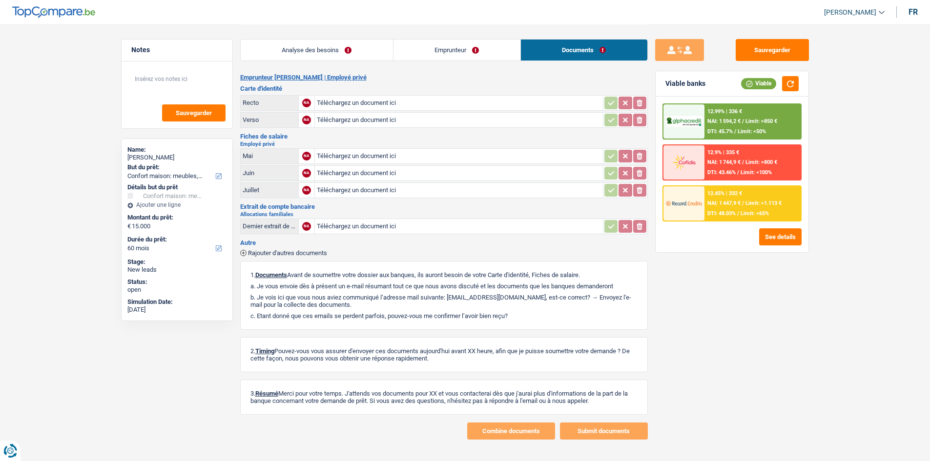
click at [342, 49] on link "Analyse des besoins" at bounding box center [317, 50] width 152 height 21
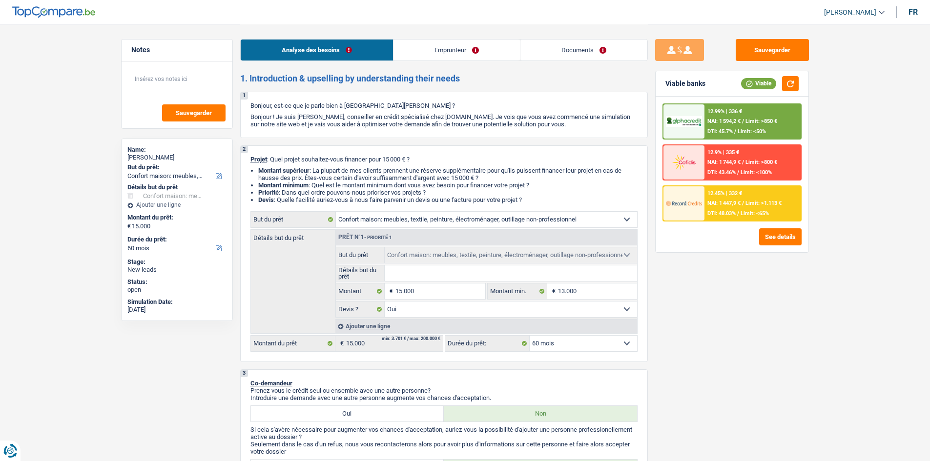
click at [687, 127] on div at bounding box center [683, 121] width 41 height 34
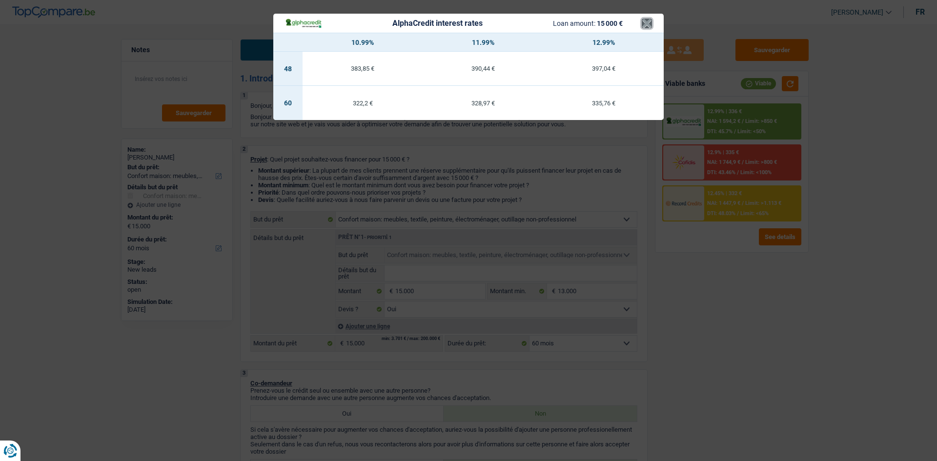
click at [646, 21] on button "×" at bounding box center [647, 24] width 10 height 10
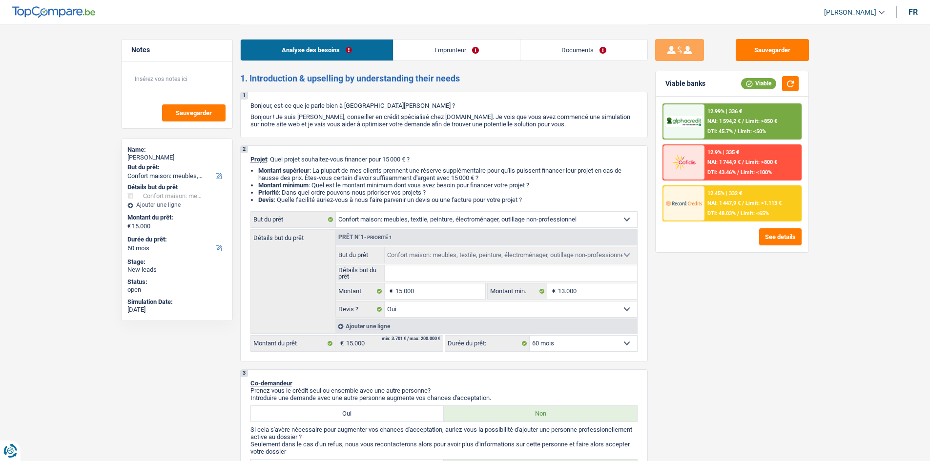
click at [718, 126] on div "12.99% | 336 € NAI: 1 594,2 € / Limit: >850 € DTI: 45.7% / Limit: <50%" at bounding box center [752, 121] width 96 height 34
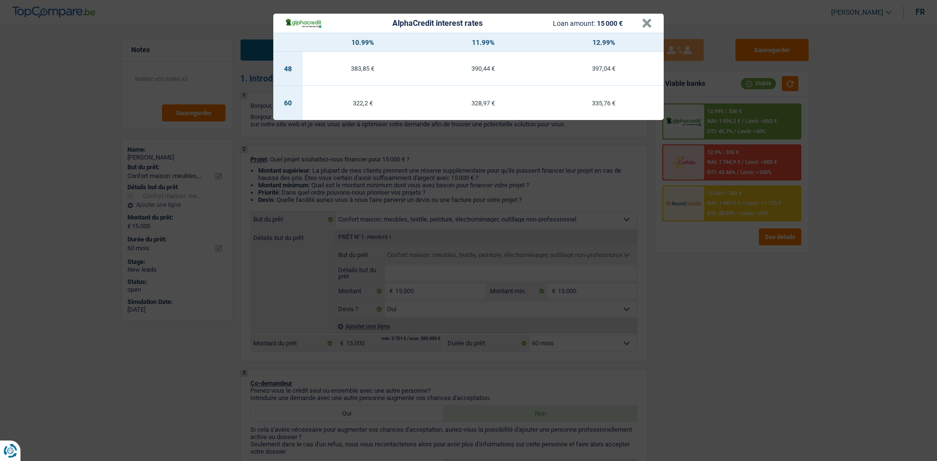
drag, startPoint x: 651, startPoint y: 23, endPoint x: 690, endPoint y: 30, distance: 39.6
click at [650, 21] on header "AlphaCredit interest rates Loan amount: 15 000 € ×" at bounding box center [468, 23] width 390 height 19
click at [649, 24] on button "×" at bounding box center [647, 24] width 10 height 10
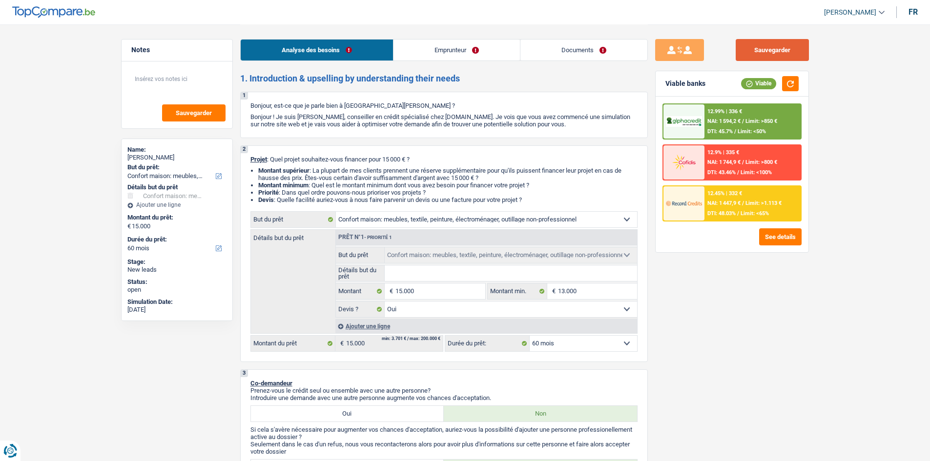
click at [746, 46] on button "Sauvegarder" at bounding box center [771, 50] width 73 height 22
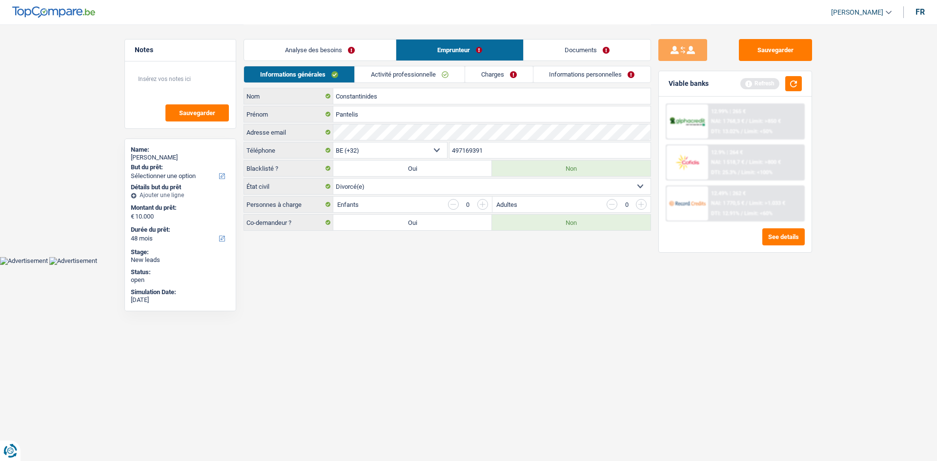
select select "48"
select select "32"
select select "divorced"
click at [769, 52] on button "Sauvegarder" at bounding box center [775, 50] width 73 height 22
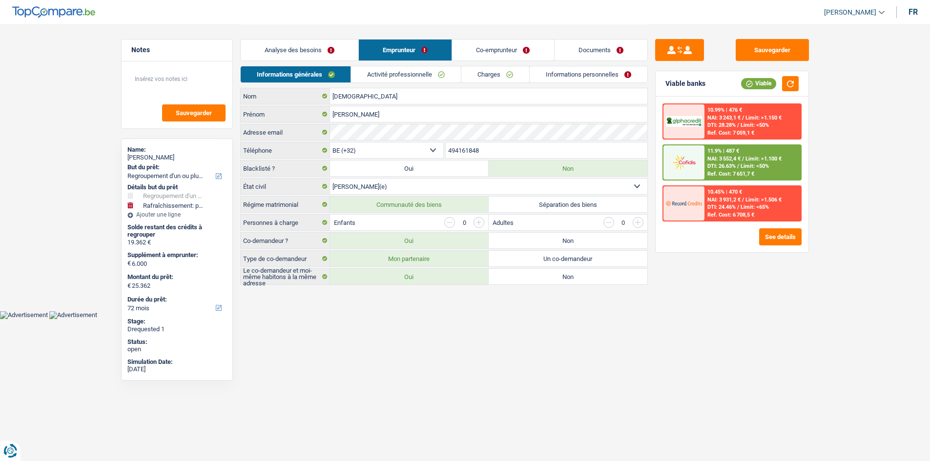
select select "refinancing"
select select "houseOrGarden"
select select "72"
select select "32"
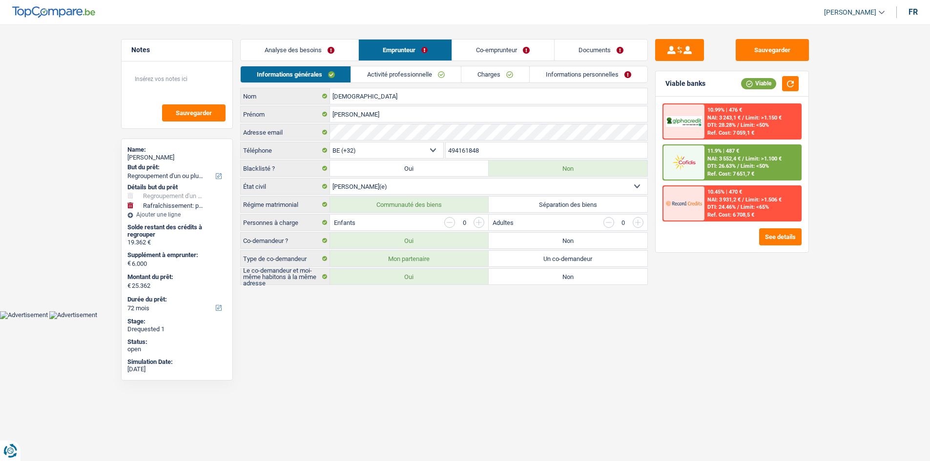
select select "married"
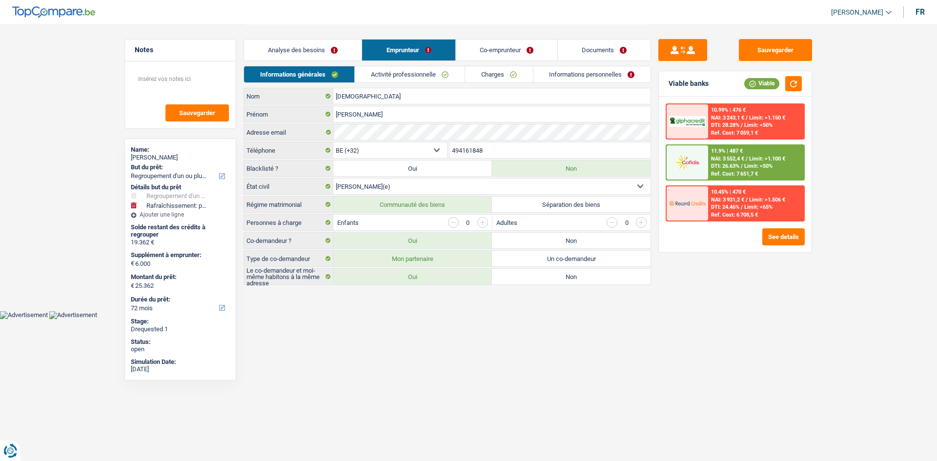
click at [488, 45] on link "Co-emprunteur" at bounding box center [507, 50] width 102 height 21
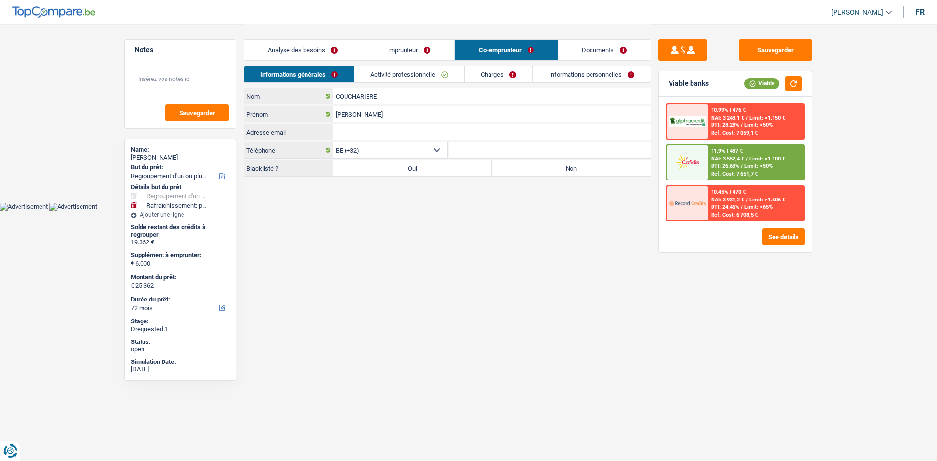
click at [408, 51] on link "Emprunteur" at bounding box center [408, 50] width 92 height 21
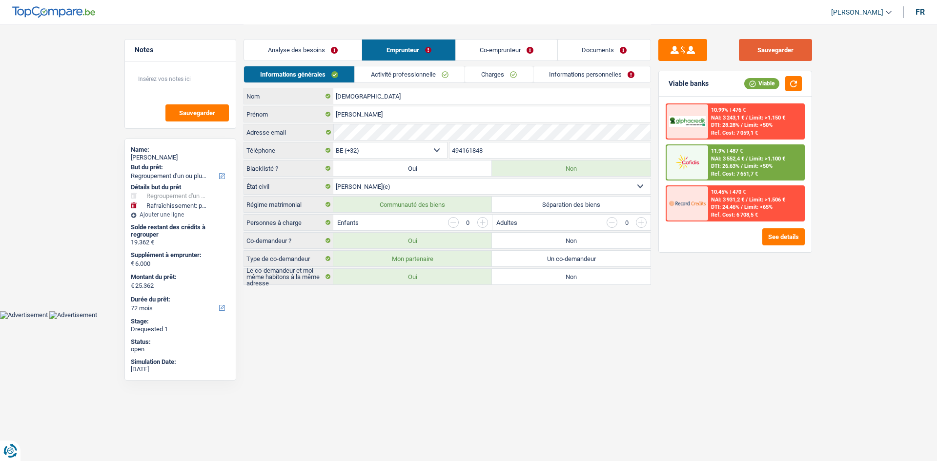
click at [747, 46] on button "Sauvegarder" at bounding box center [775, 50] width 73 height 22
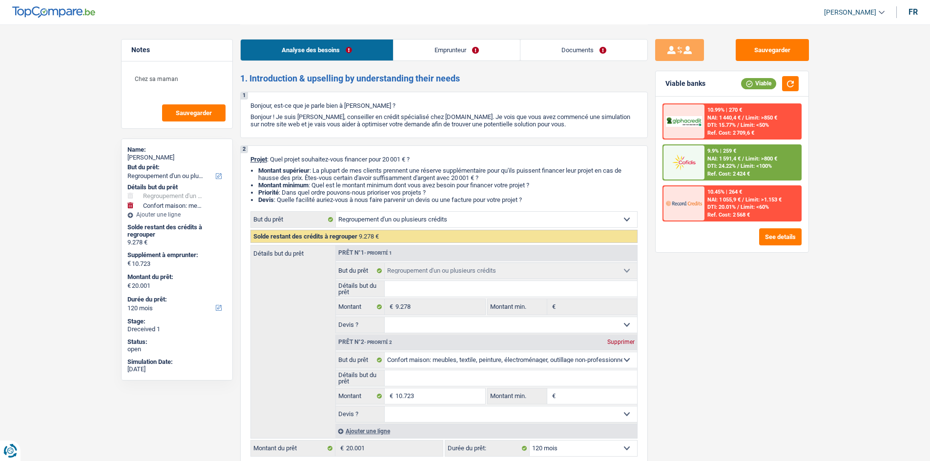
select select "refinancing"
select select "household"
select select "120"
select select "refinancing"
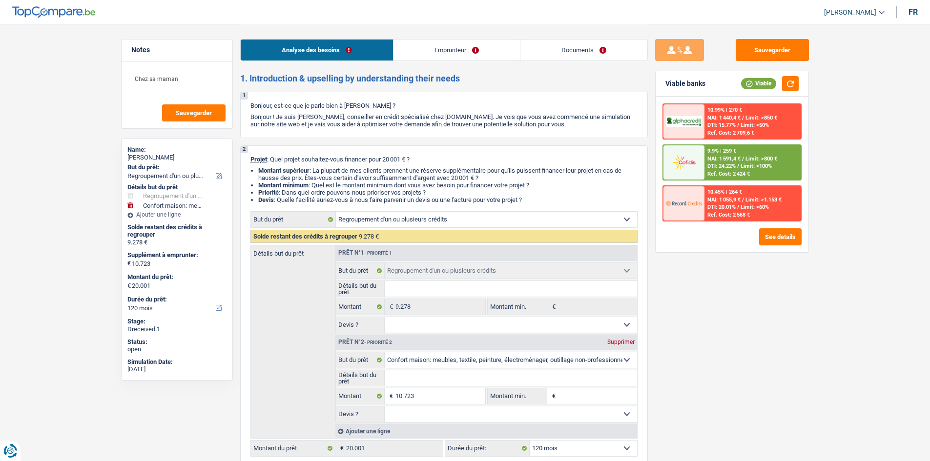
select select "refinancing"
select select "household"
select select "120"
select select "mutuality"
select select "familyAllowances"
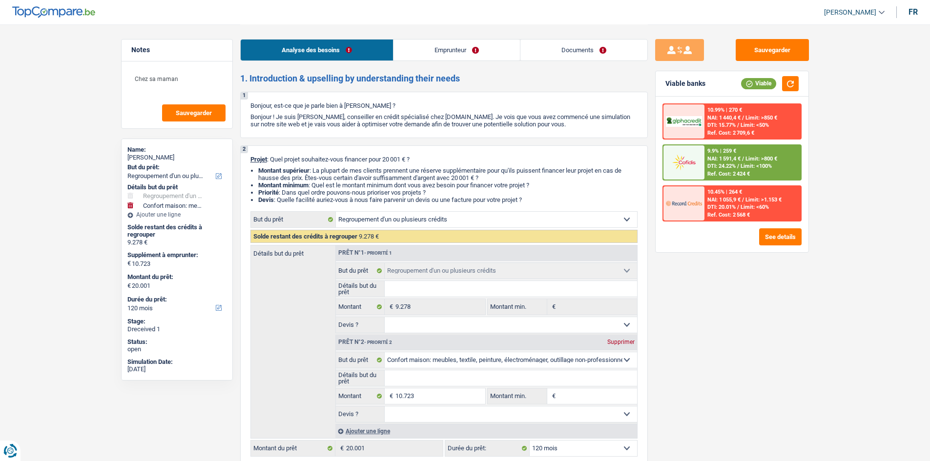
select select "mutualityIndemnity"
select select "alimony"
select select "liveWithParents"
select select "personalLoan"
select select "homeFurnishingOrRelocation"
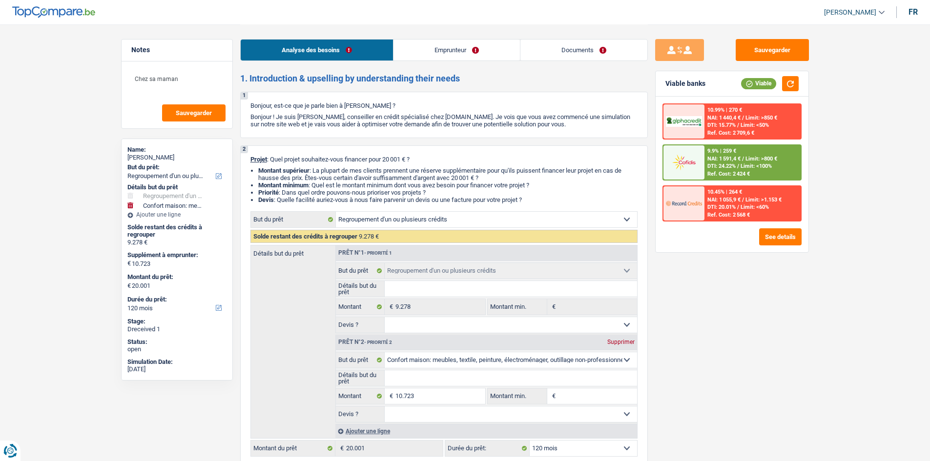
select select "36"
select select "cardOrCredit"
select select "refinancing"
select select "household"
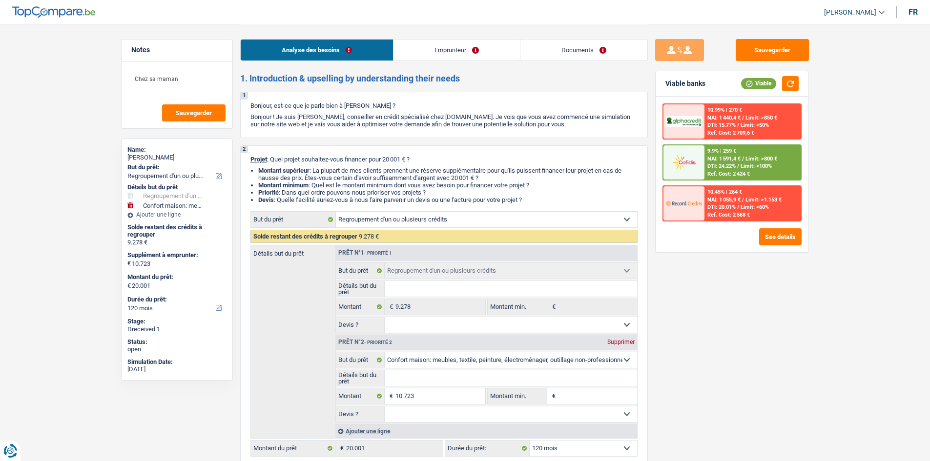
select select "120"
click at [546, 60] on link "Documents" at bounding box center [583, 50] width 127 height 21
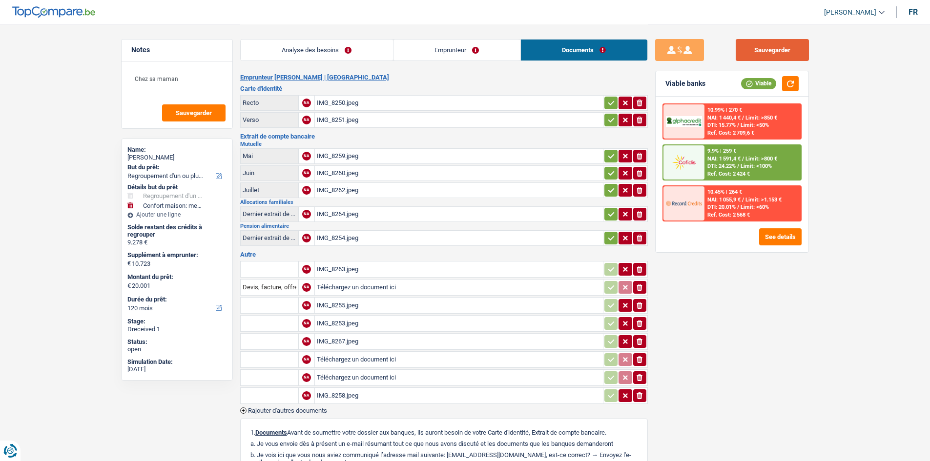
drag, startPoint x: 769, startPoint y: 51, endPoint x: 697, endPoint y: 22, distance: 77.0
click at [763, 51] on button "Sauvegarder" at bounding box center [771, 50] width 73 height 22
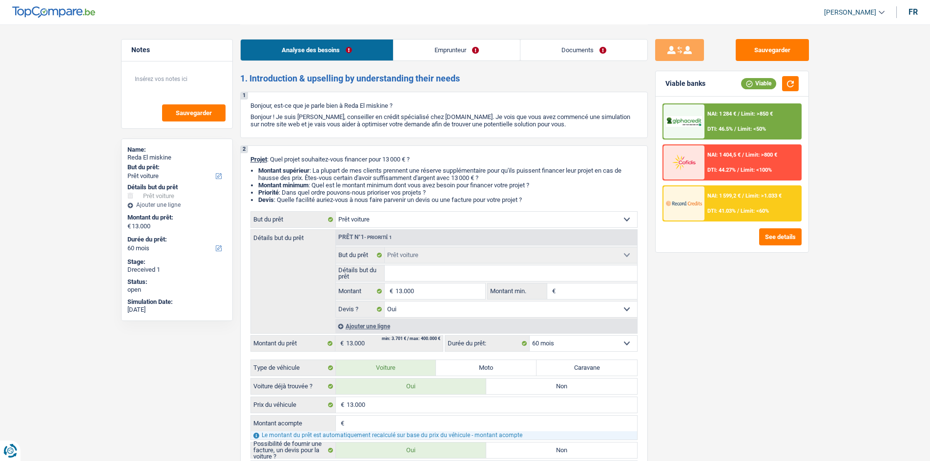
select select "car"
select select "60"
select select "car"
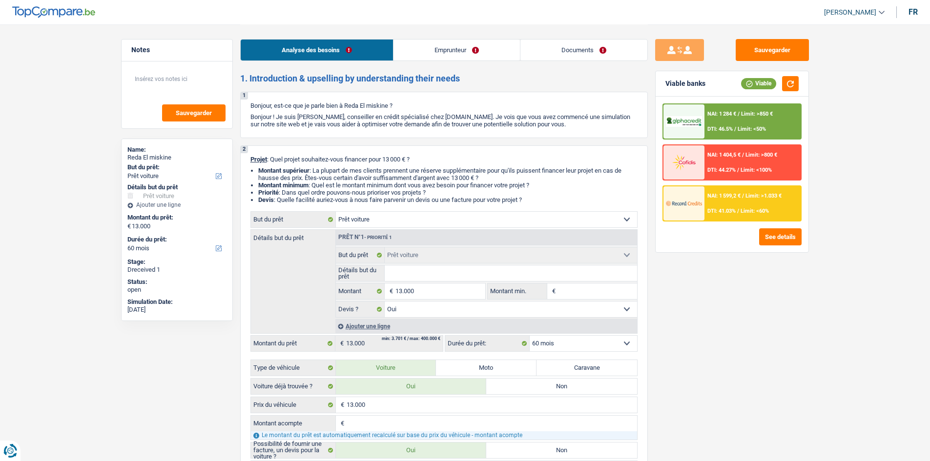
select select "yes"
select select "60"
select select "worker"
select select "netSalary"
select select "mealVouchers"
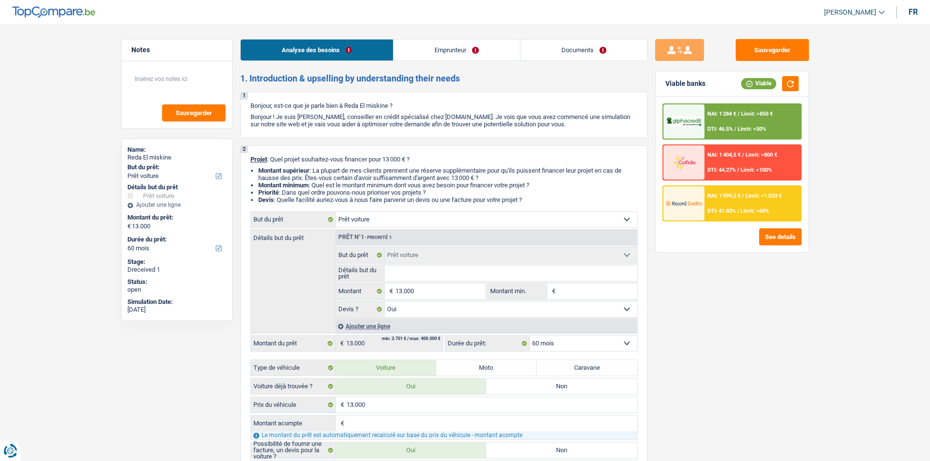
select select "rents"
select select "car"
select select "yes"
select select "60"
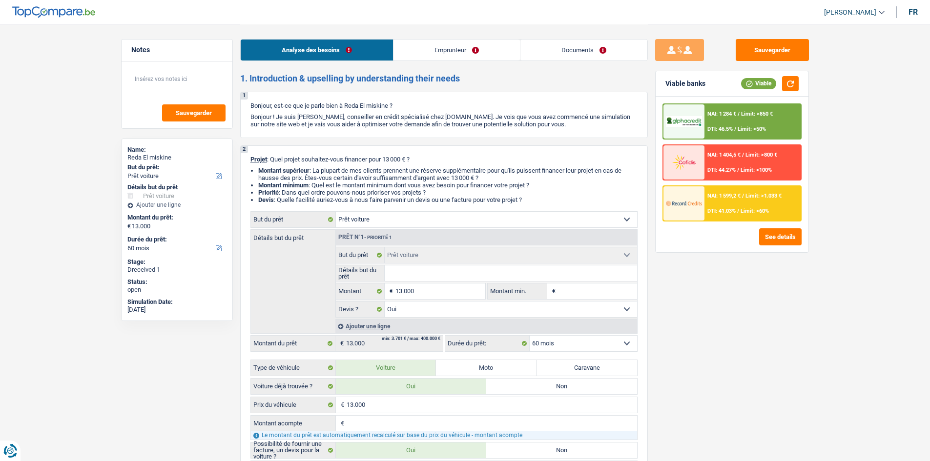
click at [565, 50] on link "Documents" at bounding box center [583, 50] width 127 height 21
select select "car"
select select "60"
select select "car"
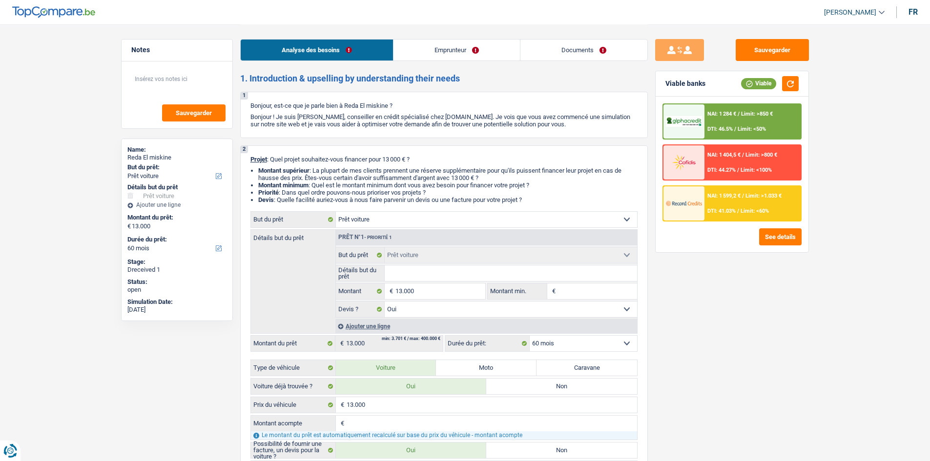
select select "car"
select select "yes"
select select "60"
select select "worker"
select select "netSalary"
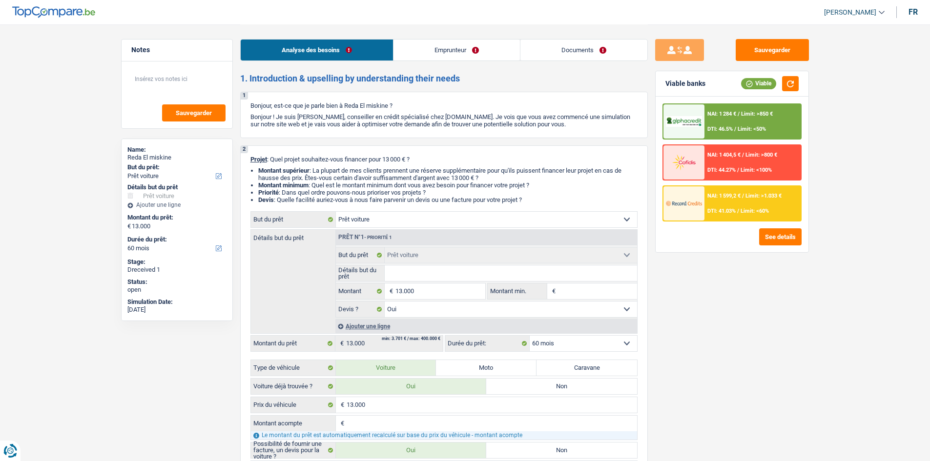
select select "mealVouchers"
select select "rents"
select select "car"
select select "yes"
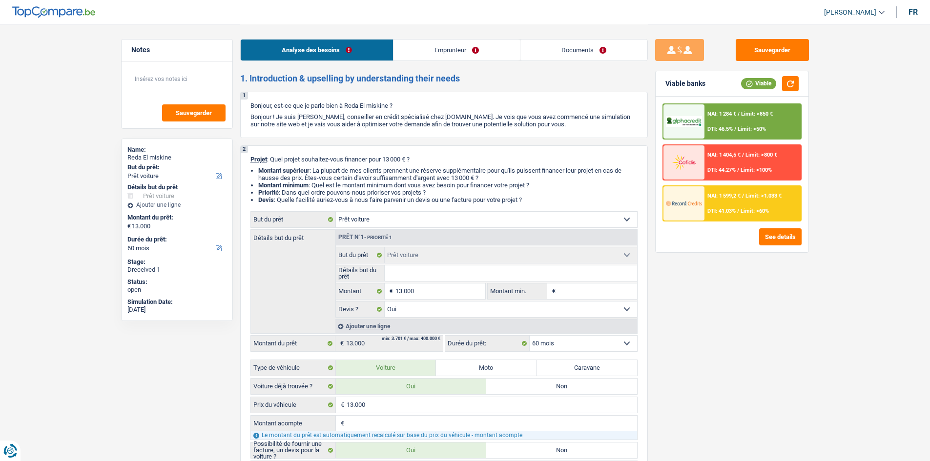
select select "60"
select select "worker"
select select "netSalary"
select select "mealVouchers"
drag, startPoint x: 0, startPoint y: 0, endPoint x: 457, endPoint y: 51, distance: 460.1
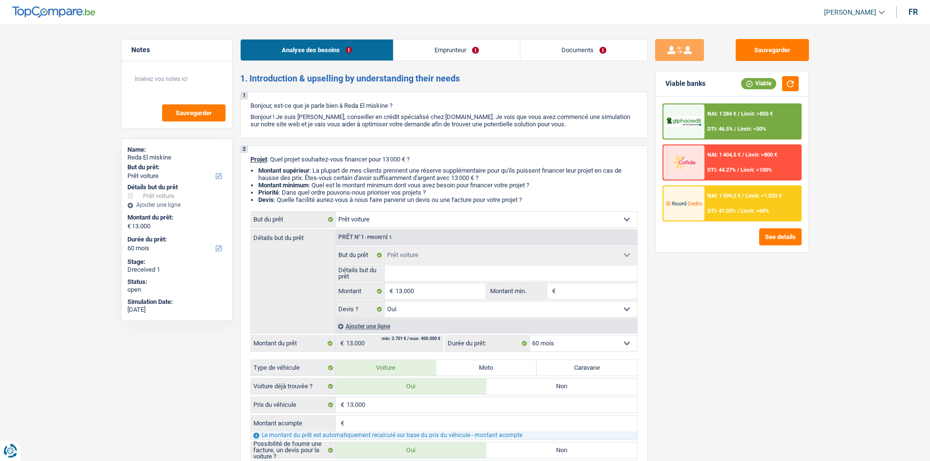
click at [457, 51] on link "Emprunteur" at bounding box center [456, 50] width 126 height 21
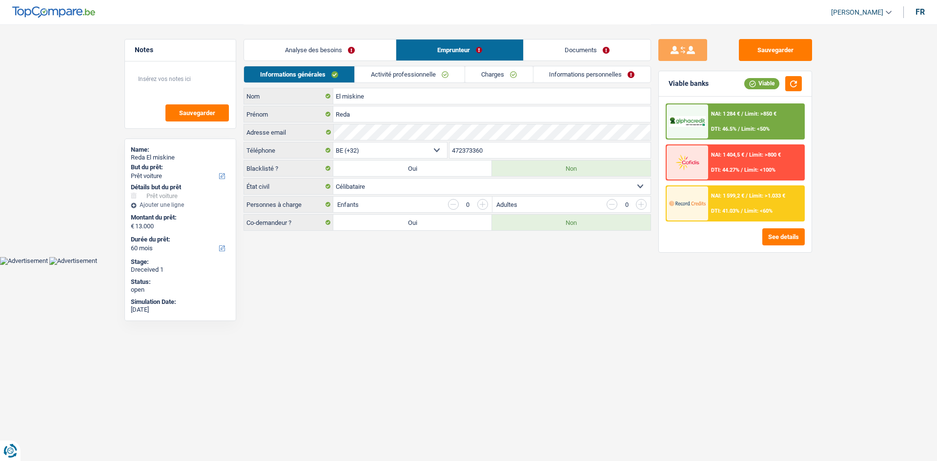
click at [503, 80] on link "Charges" at bounding box center [499, 74] width 68 height 16
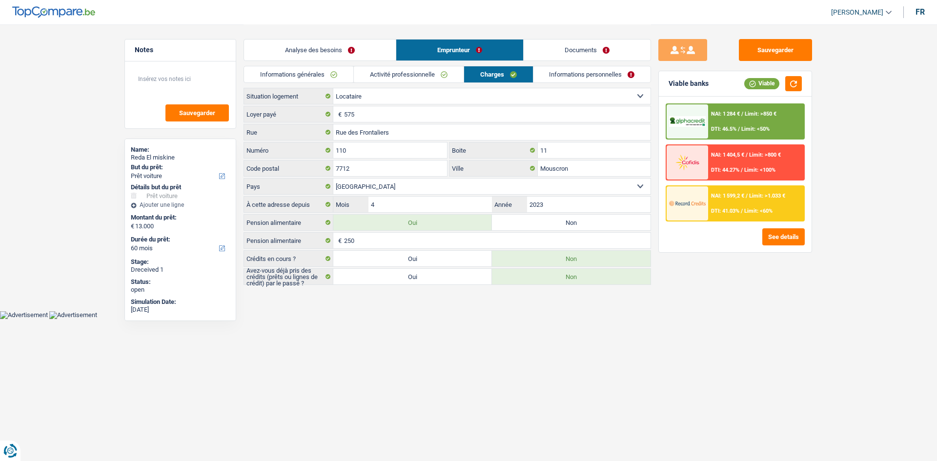
click at [396, 62] on div "Analyse des besoins Emprunteur Documents" at bounding box center [447, 44] width 407 height 41
click at [400, 68] on link "Activité professionnelle" at bounding box center [409, 74] width 110 height 16
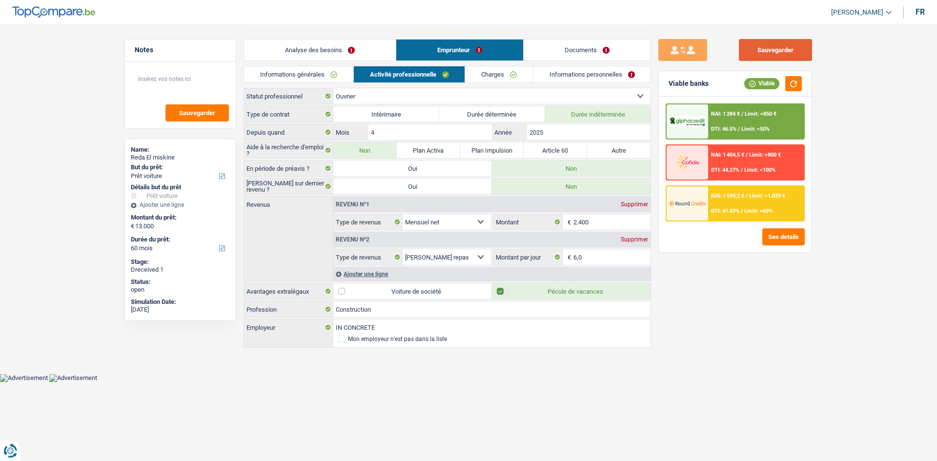
click at [769, 48] on button "Sauvegarder" at bounding box center [775, 50] width 73 height 22
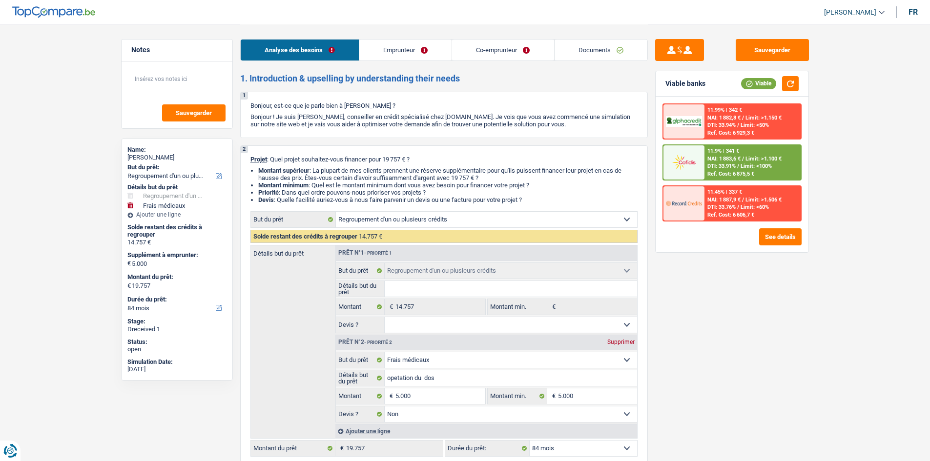
select select "refinancing"
select select "medical"
select select "84"
select select "refinancing"
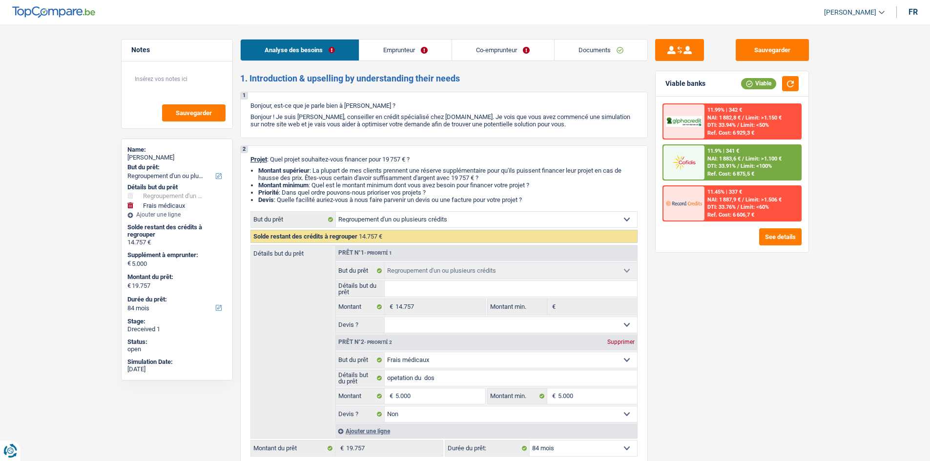
select select "refinancing"
select select "medical"
select select "false"
select select "84"
select select "mutuality"
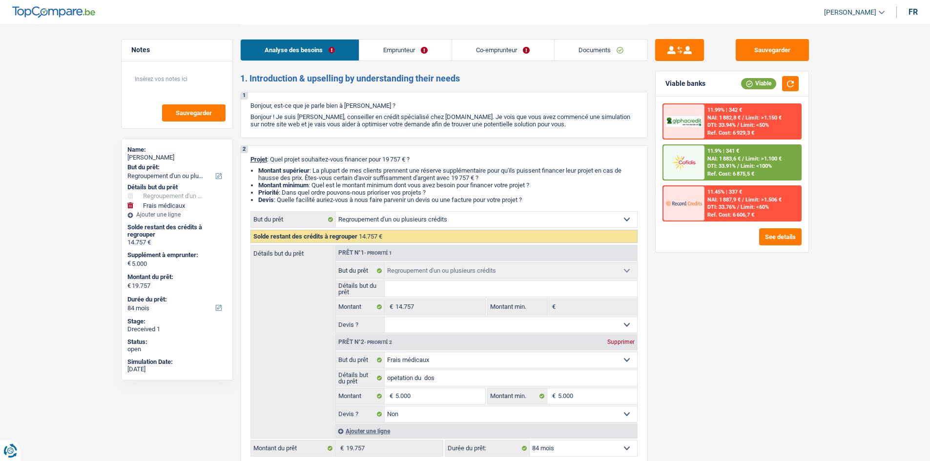
select select "unemployed"
select select "mutualityIndemnity"
select select "unemployment"
select select "rents"
select select "personalLoan"
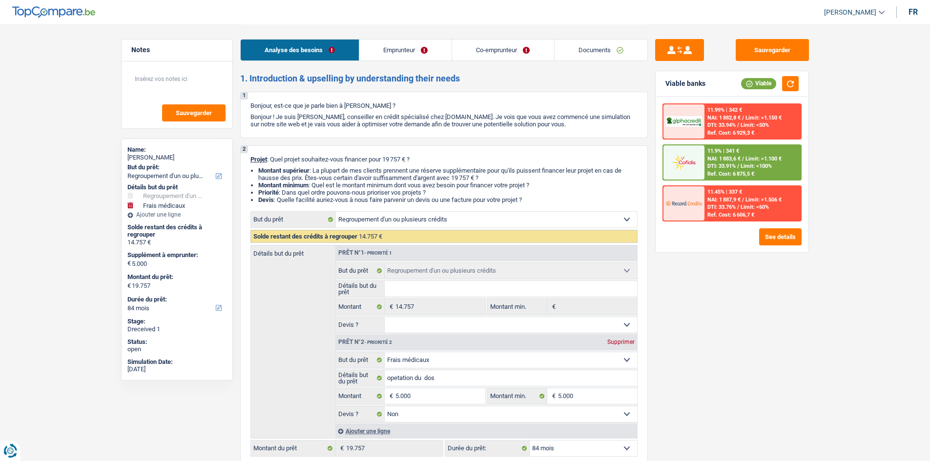
select select "familyEvent"
select select "60"
select select "personalLoan"
select select "carRestore"
select select "36"
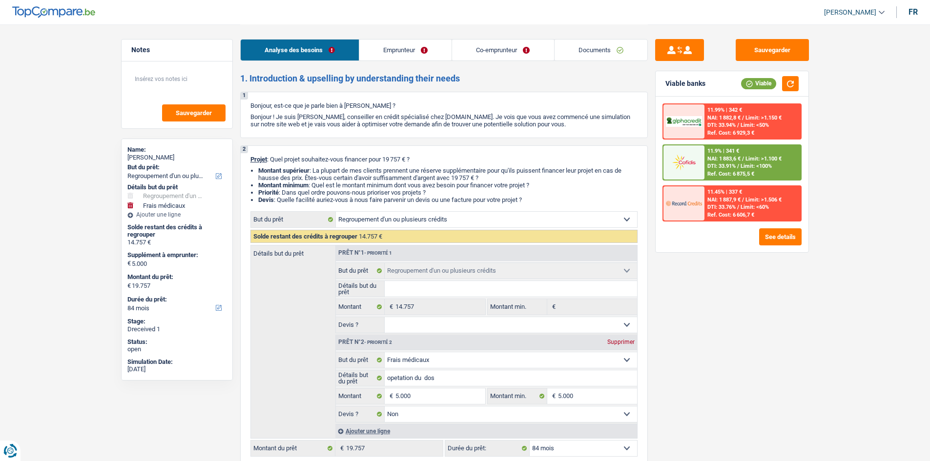
select select "refinancing"
select select "medical"
select select "false"
select select "84"
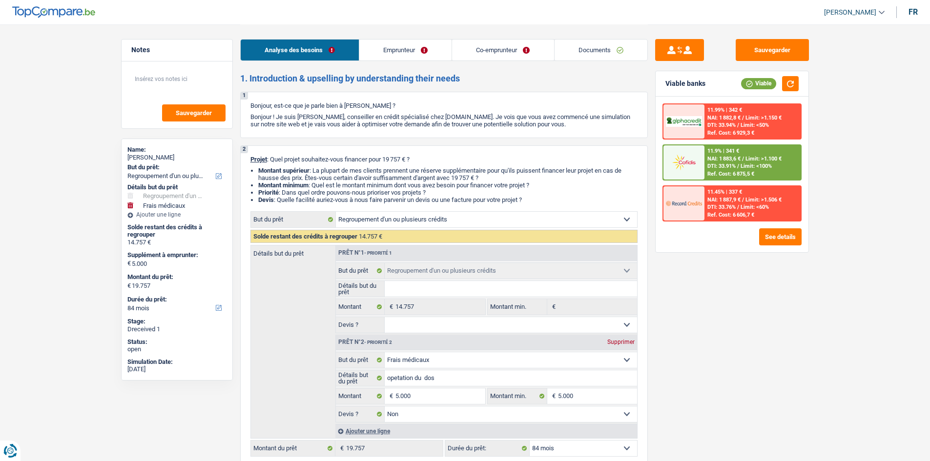
click at [385, 44] on link "Emprunteur" at bounding box center [405, 50] width 92 height 21
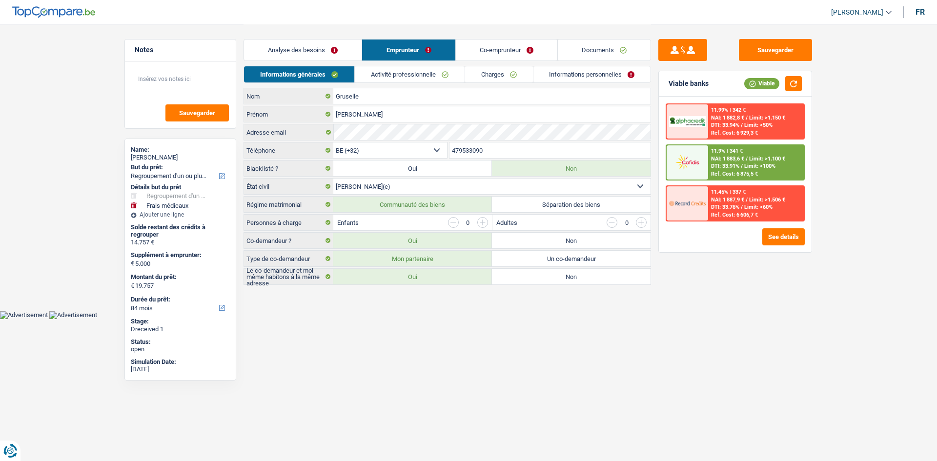
click at [588, 47] on link "Documents" at bounding box center [604, 50] width 93 height 21
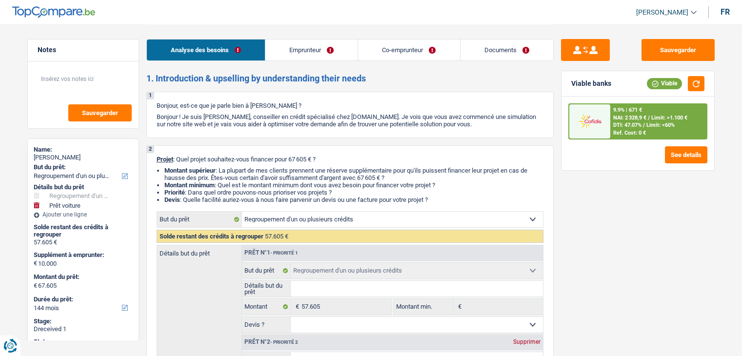
select select "refinancing"
select select "car"
select select "144"
select select "refinancing"
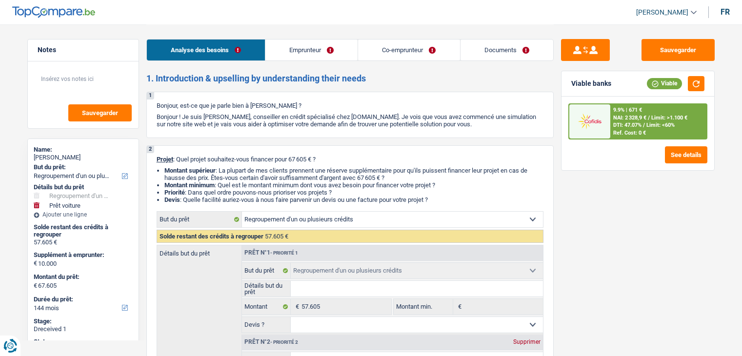
select select "refinancing"
select select "car"
select select "yes"
select select "144"
select select "invalid"
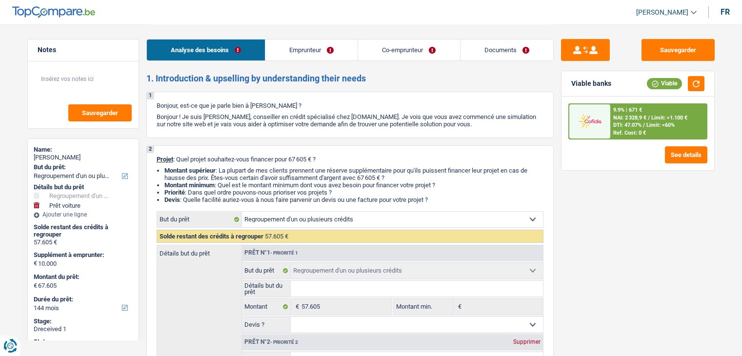
select select "independent"
select select "familyAllowances"
select select "disabilityPension"
select select "netSalary"
select select "ownerWithMortgage"
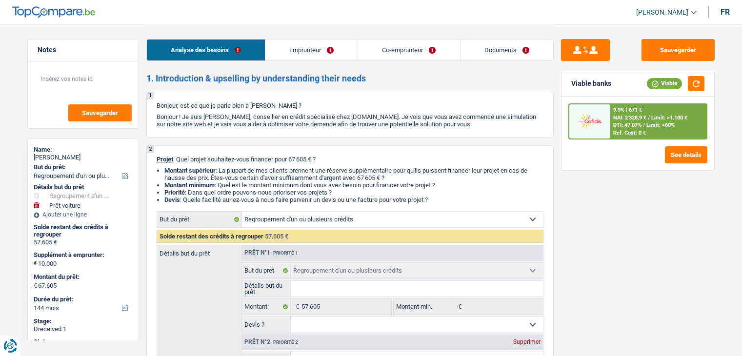
select select "mortgage"
select select "300"
select select "carLoan"
select select "60"
select select "cardOrCredit"
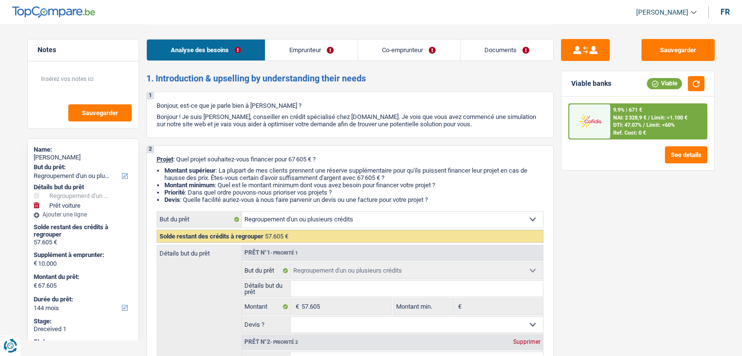
select select "refinancing"
select select "car"
select select "yes"
select select "144"
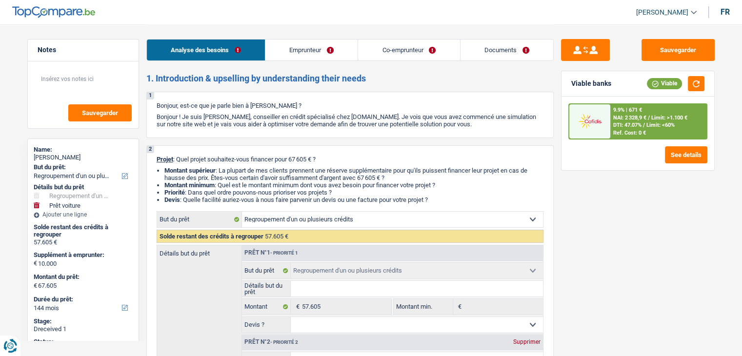
click at [328, 55] on link "Emprunteur" at bounding box center [311, 50] width 92 height 21
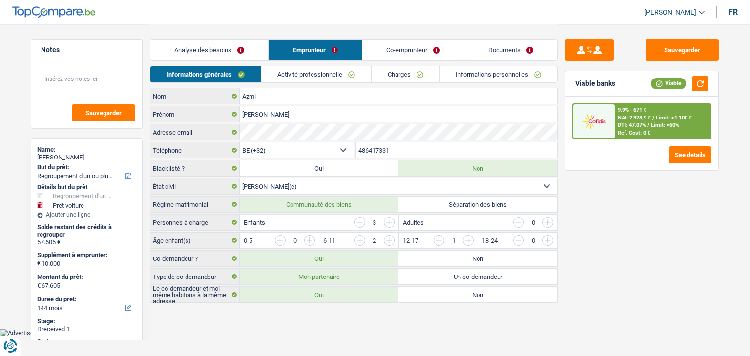
click at [409, 48] on link "Co-emprunteur" at bounding box center [413, 50] width 102 height 21
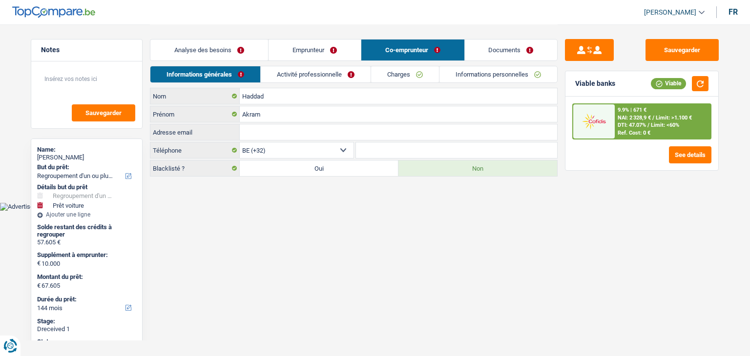
click at [356, 74] on link "Activité professionnelle" at bounding box center [316, 74] width 110 height 16
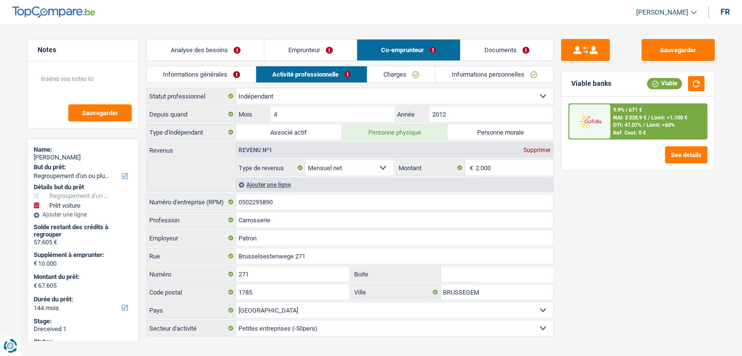
click at [390, 74] on link "Charges" at bounding box center [401, 74] width 68 height 16
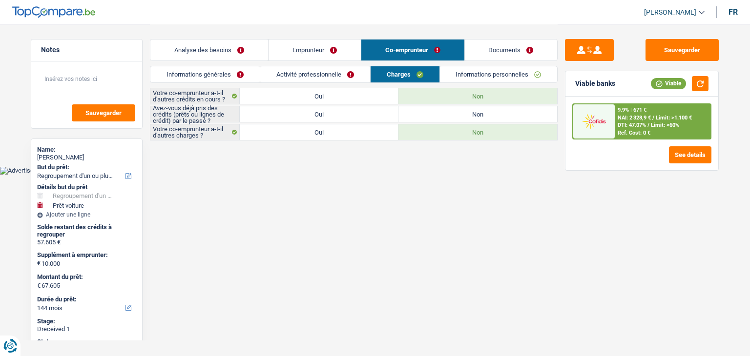
click at [465, 76] on link "Informations personnelles" at bounding box center [499, 74] width 118 height 16
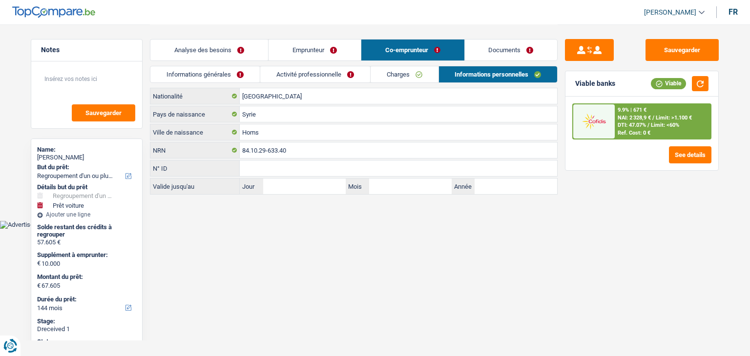
click at [306, 49] on link "Emprunteur" at bounding box center [314, 50] width 92 height 21
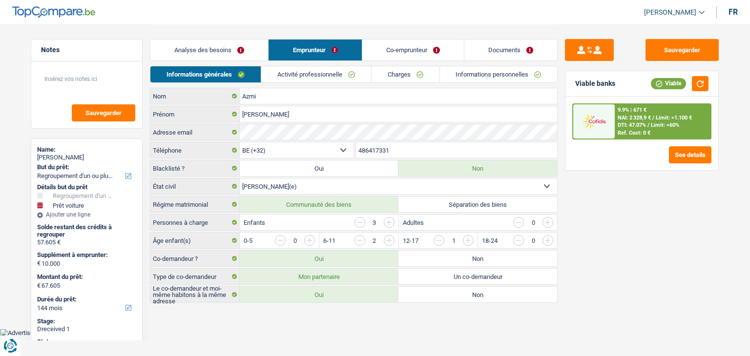
click at [319, 72] on link "Activité professionnelle" at bounding box center [316, 74] width 110 height 16
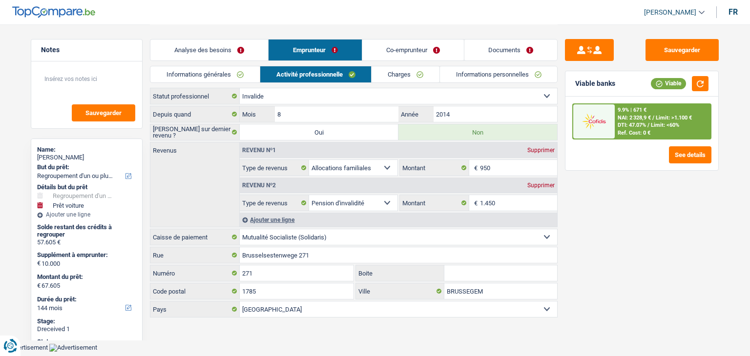
click at [380, 69] on link "Charges" at bounding box center [405, 74] width 68 height 16
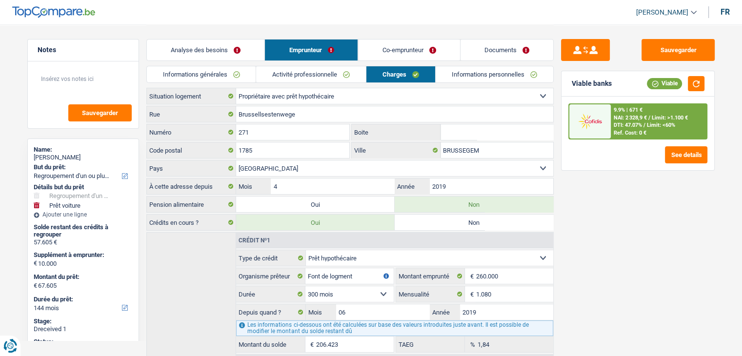
click at [387, 52] on link "Co-emprunteur" at bounding box center [409, 50] width 102 height 21
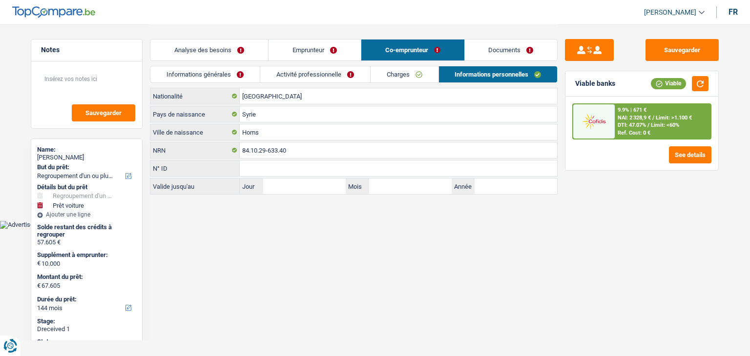
click at [318, 47] on link "Emprunteur" at bounding box center [314, 50] width 92 height 21
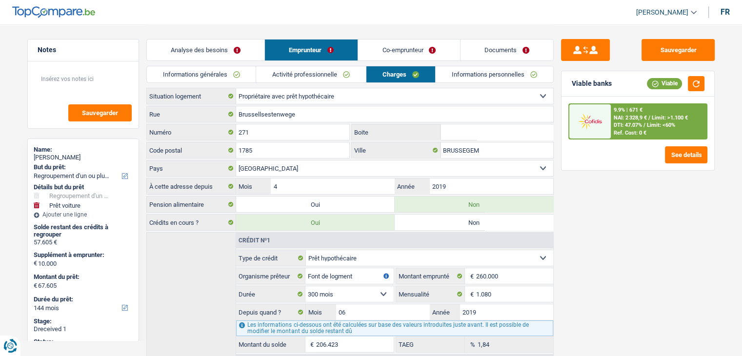
drag, startPoint x: 170, startPoint y: 36, endPoint x: 185, endPoint y: 44, distance: 16.6
click at [177, 40] on div "Analyse des besoins Emprunteur Co-emprunteur Documents" at bounding box center [349, 44] width 407 height 41
click at [187, 46] on link "Analyse des besoins" at bounding box center [206, 50] width 118 height 21
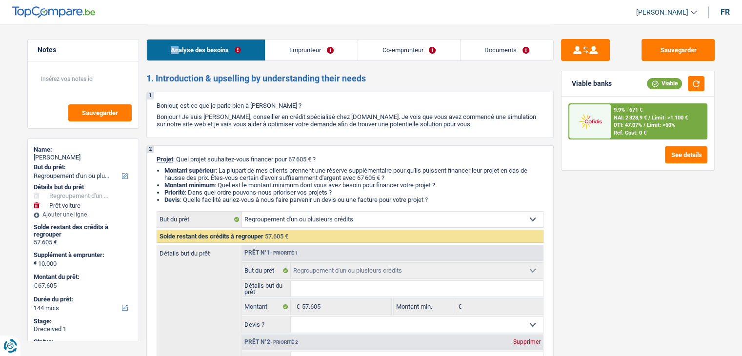
drag, startPoint x: 377, startPoint y: 58, endPoint x: 368, endPoint y: 54, distance: 10.3
click at [378, 58] on link "Co-emprunteur" at bounding box center [409, 50] width 102 height 21
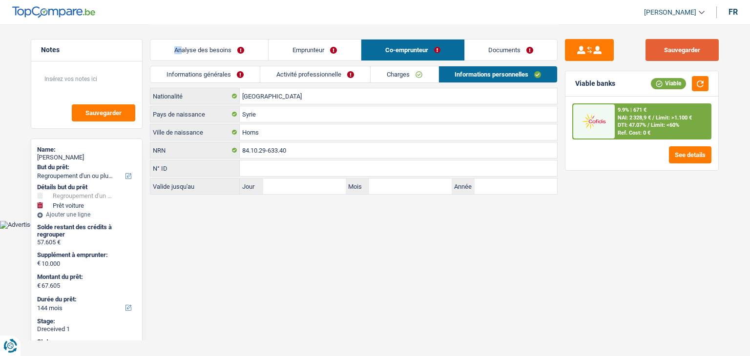
click at [673, 46] on button "Sauvegarder" at bounding box center [681, 50] width 73 height 22
